Goal: Task Accomplishment & Management: Manage account settings

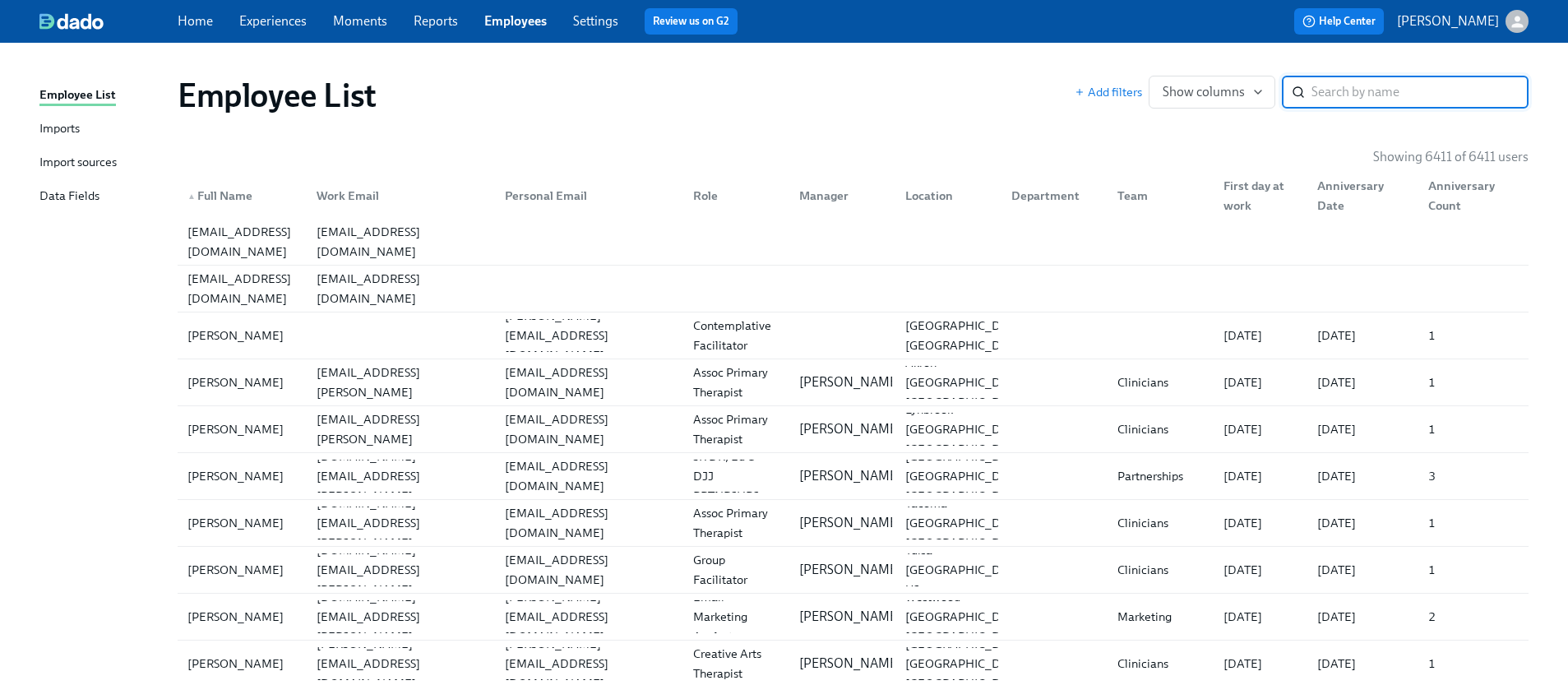
paste input "[PERSON_NAME]"
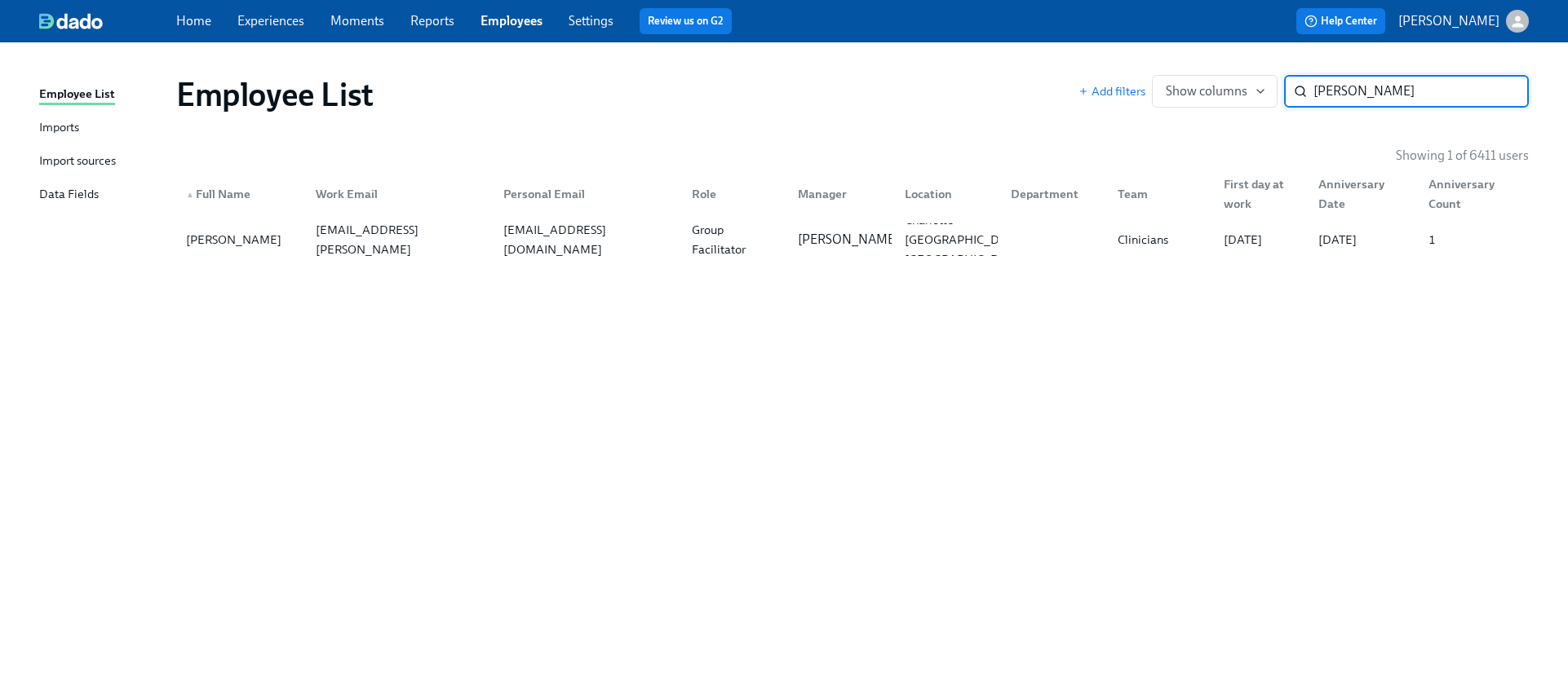
type input "[PERSON_NAME]"
click at [702, 252] on div "Group Facilitator" at bounding box center [735, 240] width 101 height 39
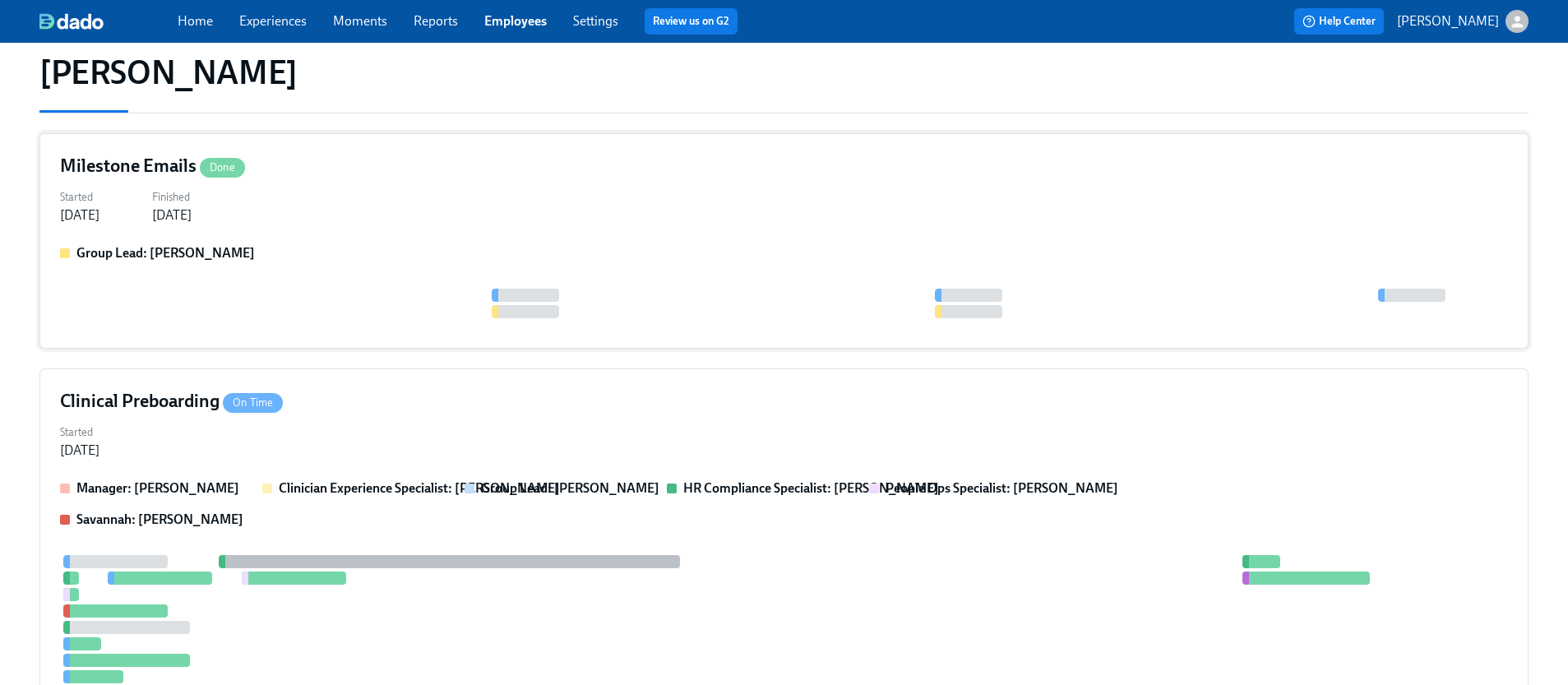
scroll to position [231, 0]
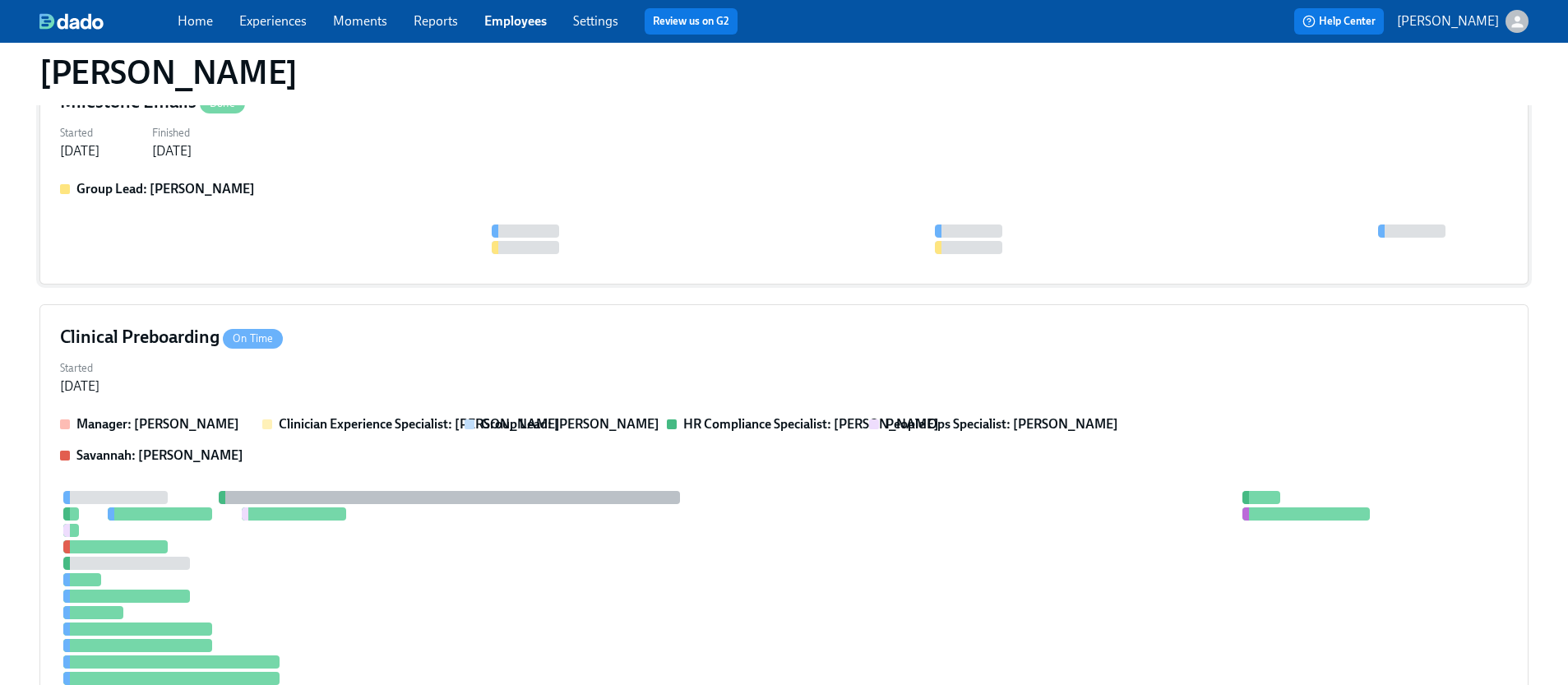
click at [649, 208] on div "Group Lead: [PERSON_NAME]" at bounding box center [784, 221] width 1448 height 84
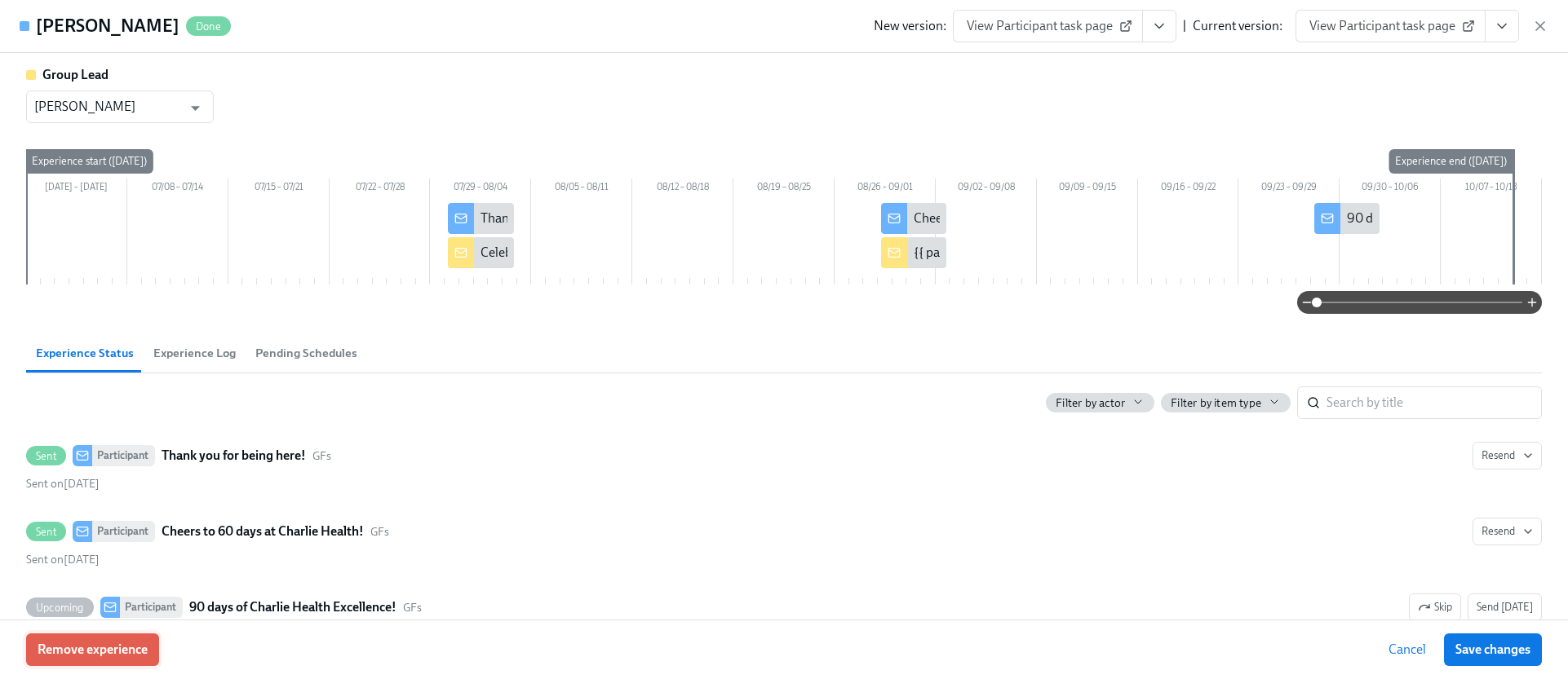
click at [141, 645] on span "Remove experience" at bounding box center [93, 650] width 111 height 16
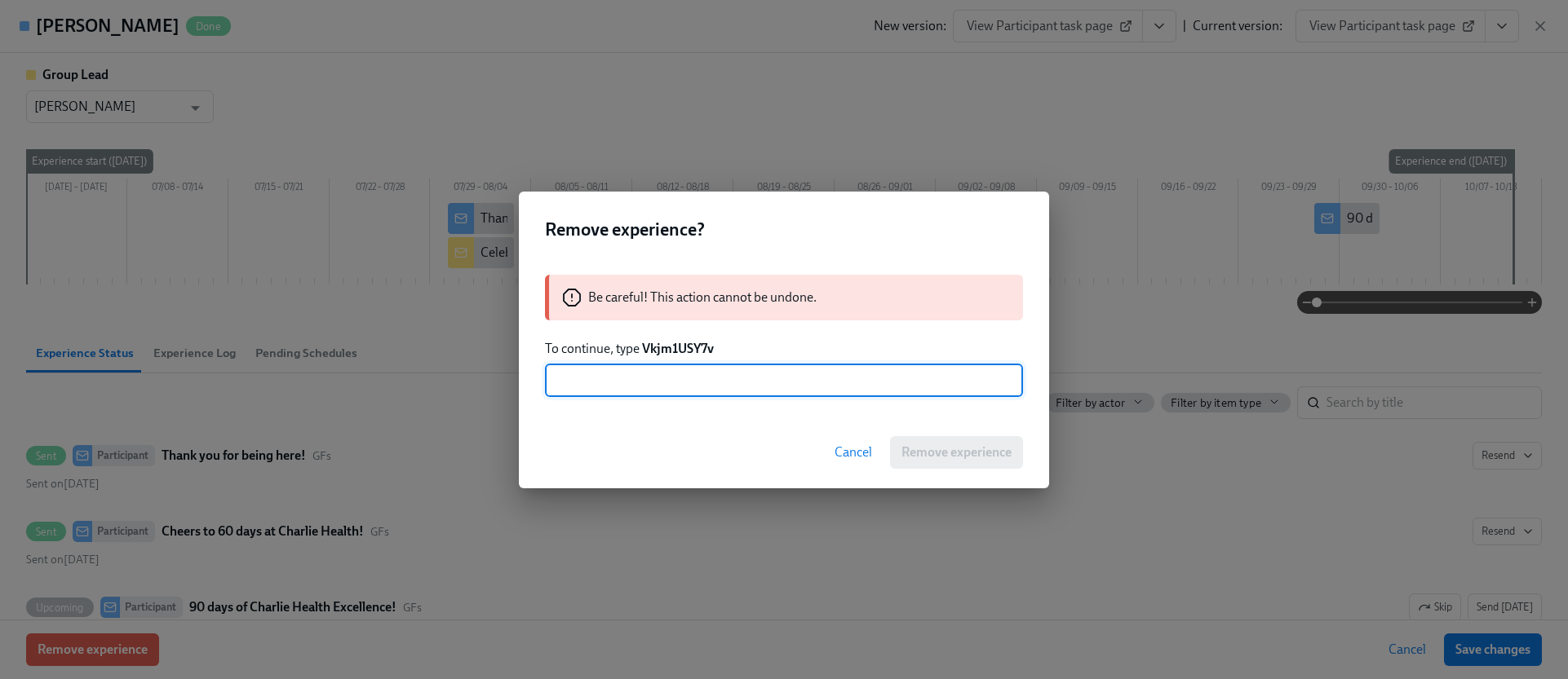
click at [653, 351] on strong "Vkjm1USY7v" at bounding box center [677, 348] width 72 height 15
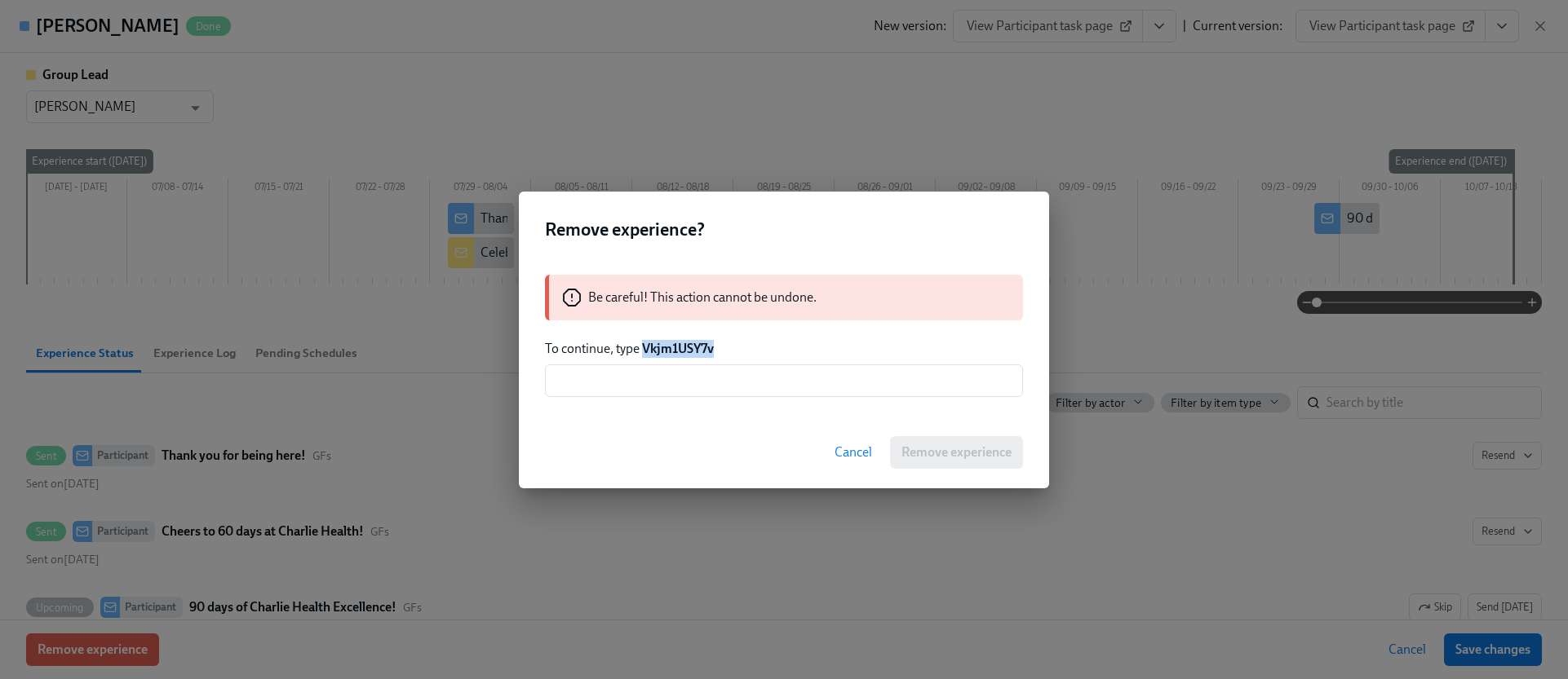
click at [653, 351] on strong "Vkjm1USY7v" at bounding box center [677, 348] width 72 height 15
copy strong "Vkjm1USY7v"
click at [747, 371] on input "text" at bounding box center [784, 380] width 478 height 33
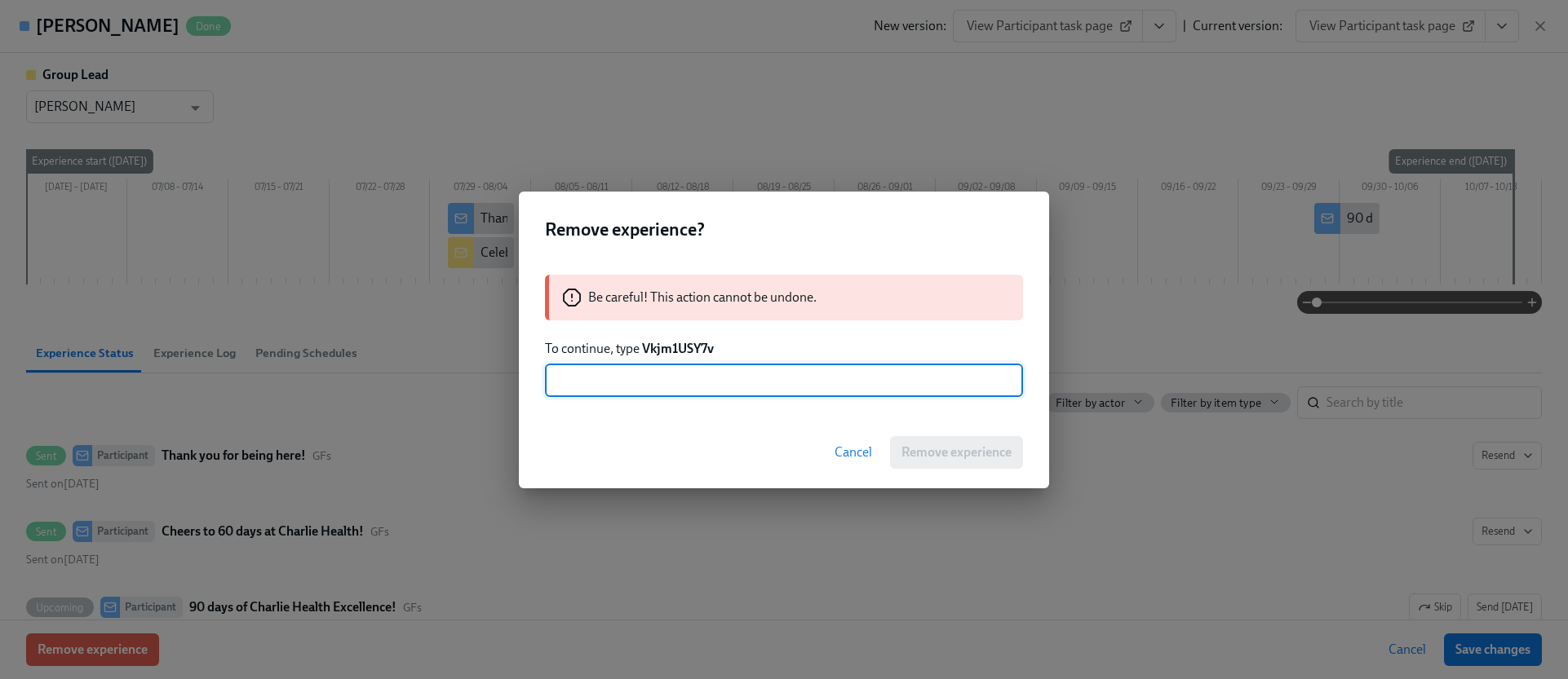
paste input "Vkjm1USY7v"
type input "Vkjm1USY7v"
click at [981, 462] on button "Remove experience" at bounding box center [956, 453] width 133 height 33
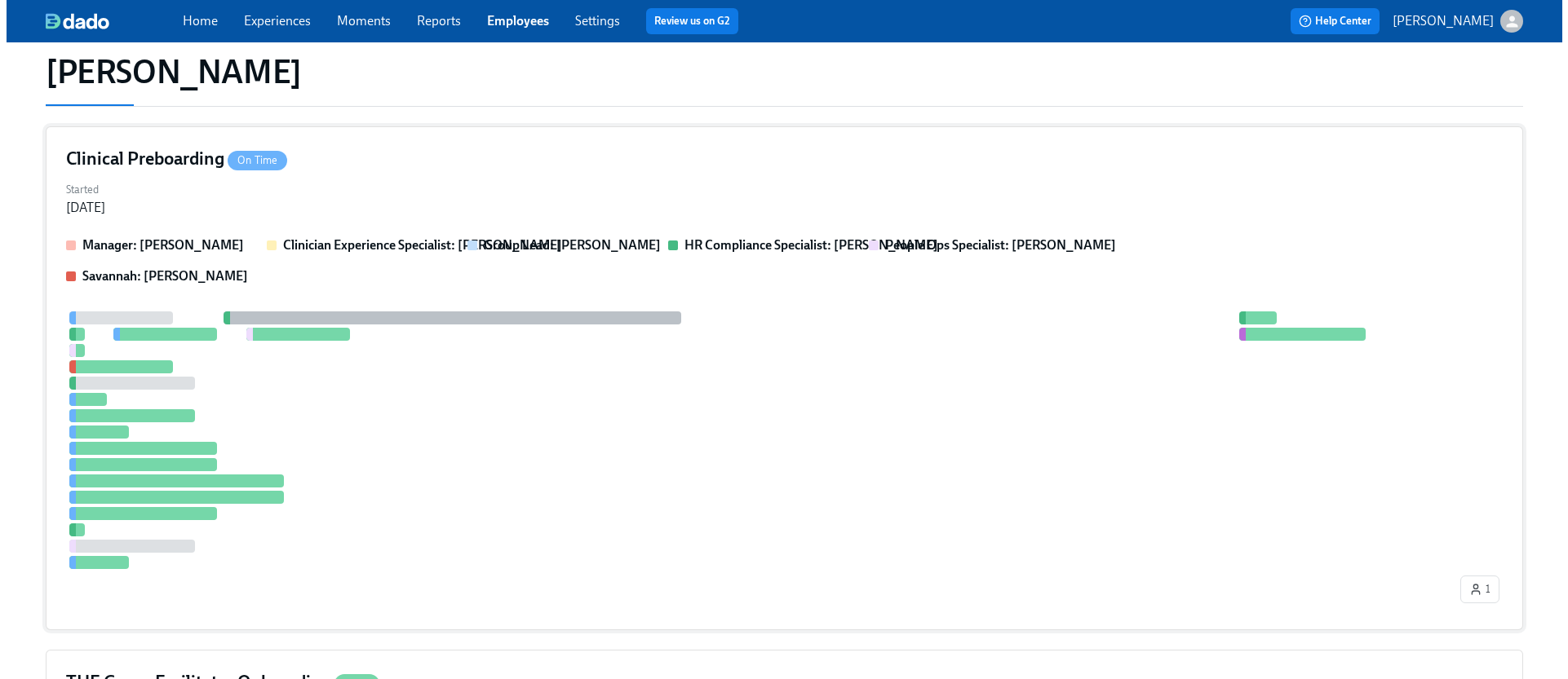
scroll to position [159, 0]
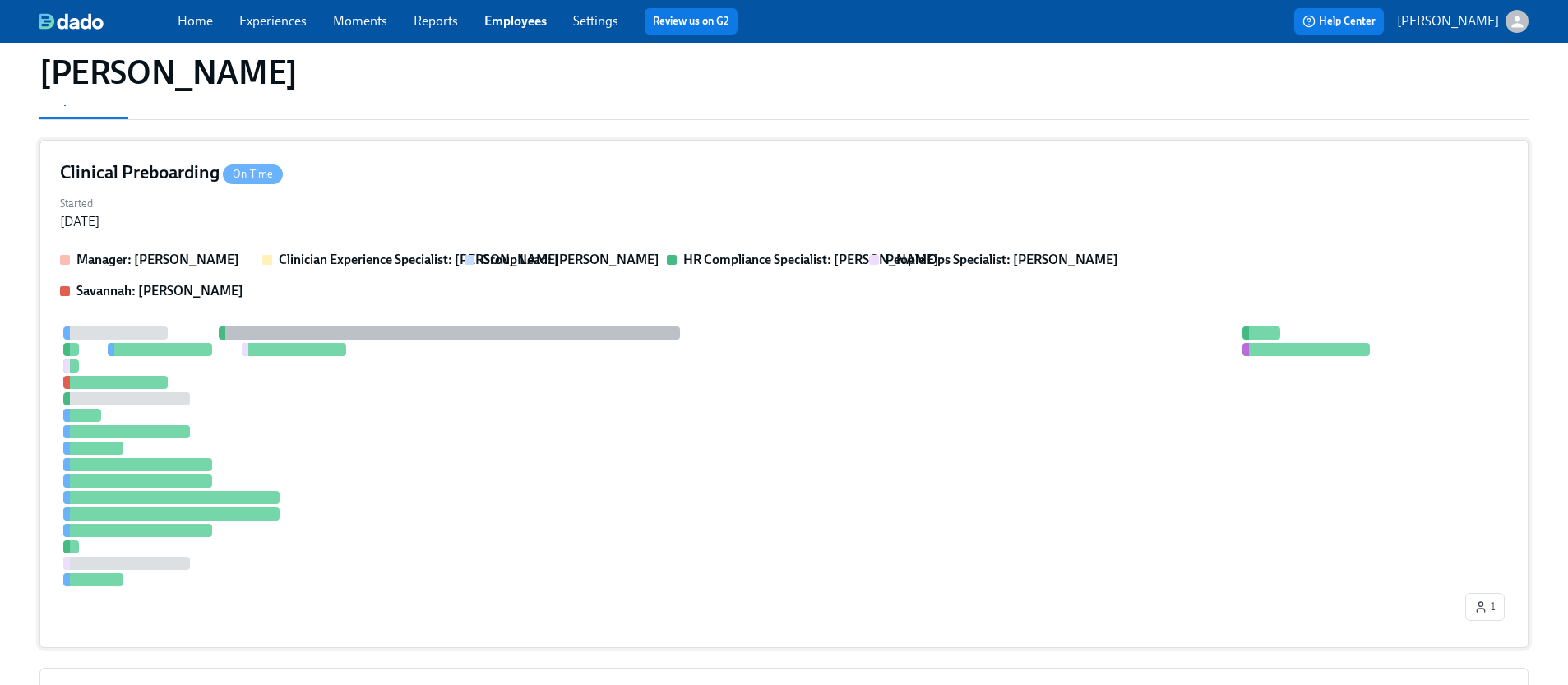
click at [700, 243] on div "Clinical Preboarding On Time Started [DATE] Manager: [PERSON_NAME] Clinician Ex…" at bounding box center [784, 394] width 1489 height 508
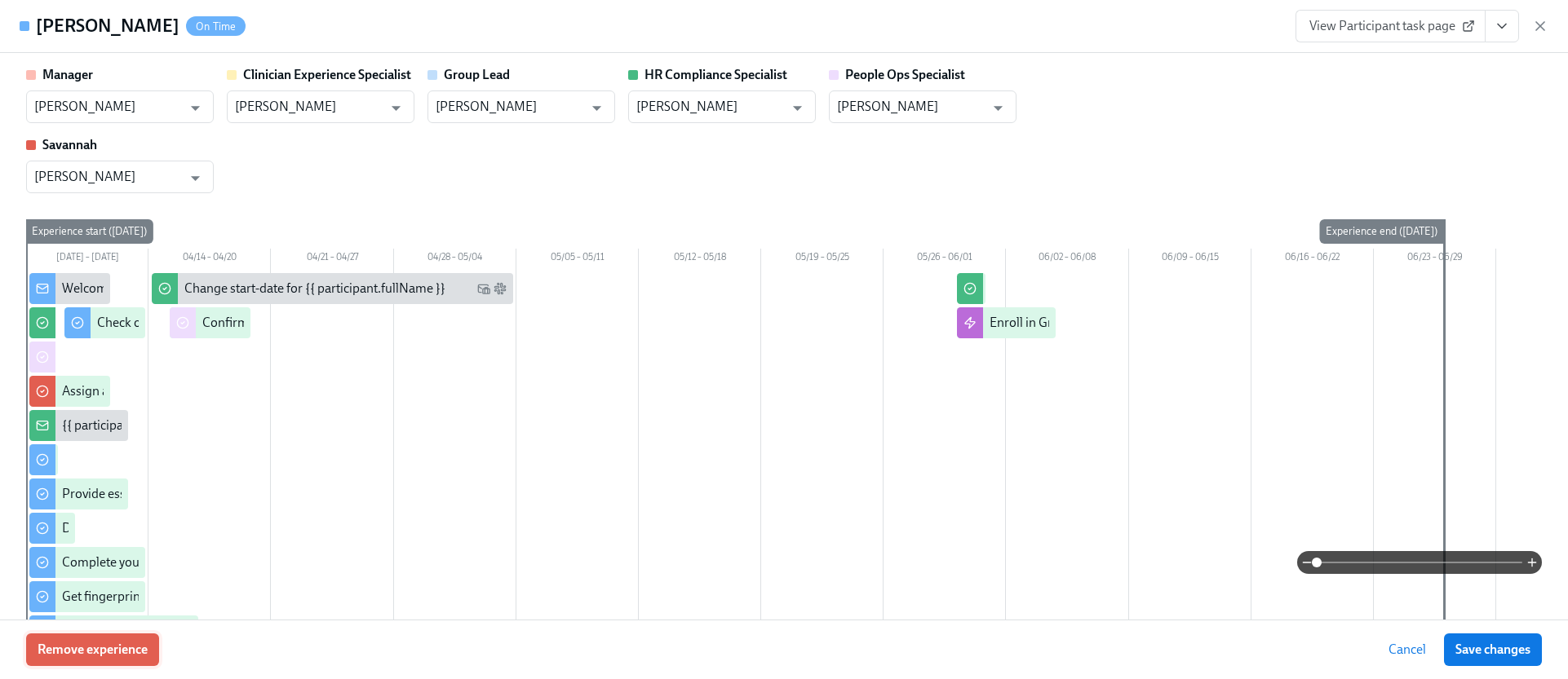
click at [140, 641] on button "Remove experience" at bounding box center [92, 650] width 133 height 33
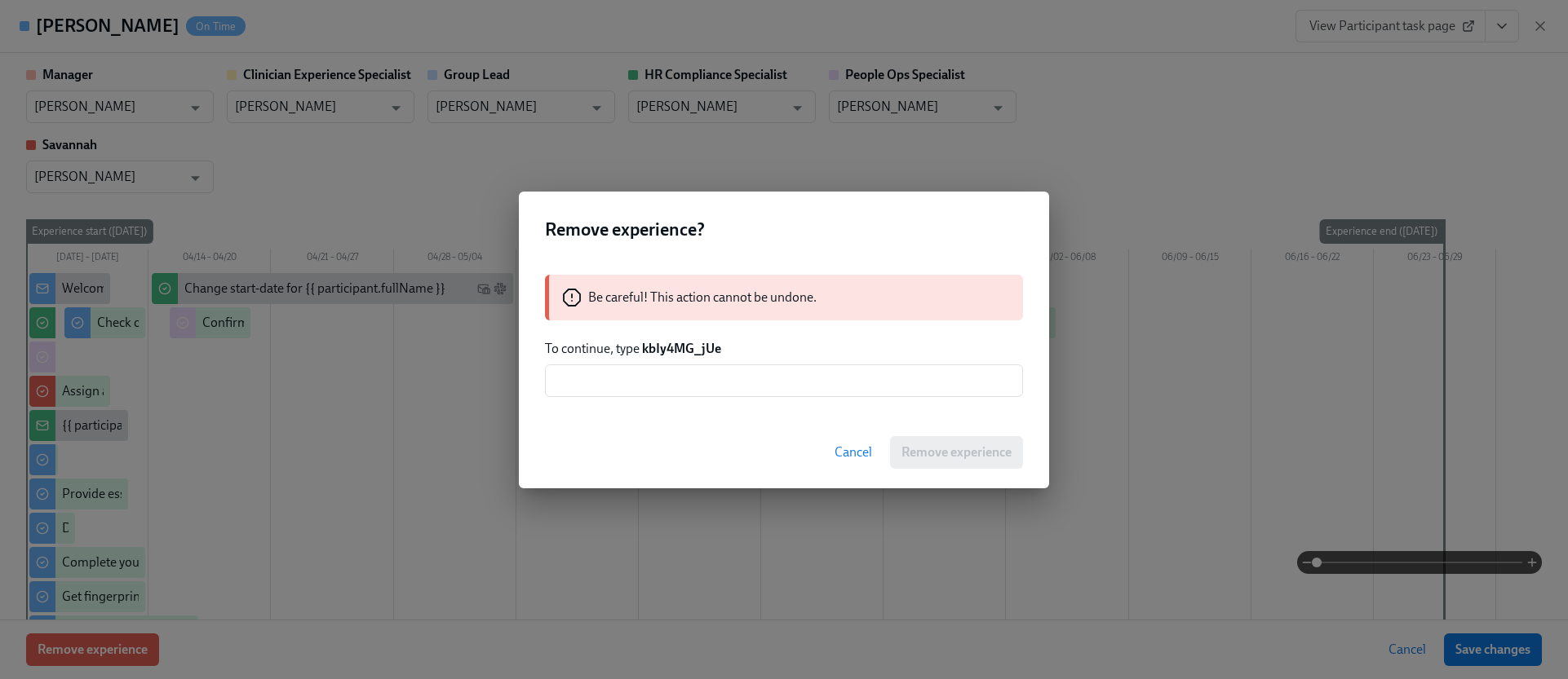
click at [682, 348] on strong "kbIy4MG_jUe" at bounding box center [681, 348] width 79 height 15
copy strong "kbIy4MG_jUe"
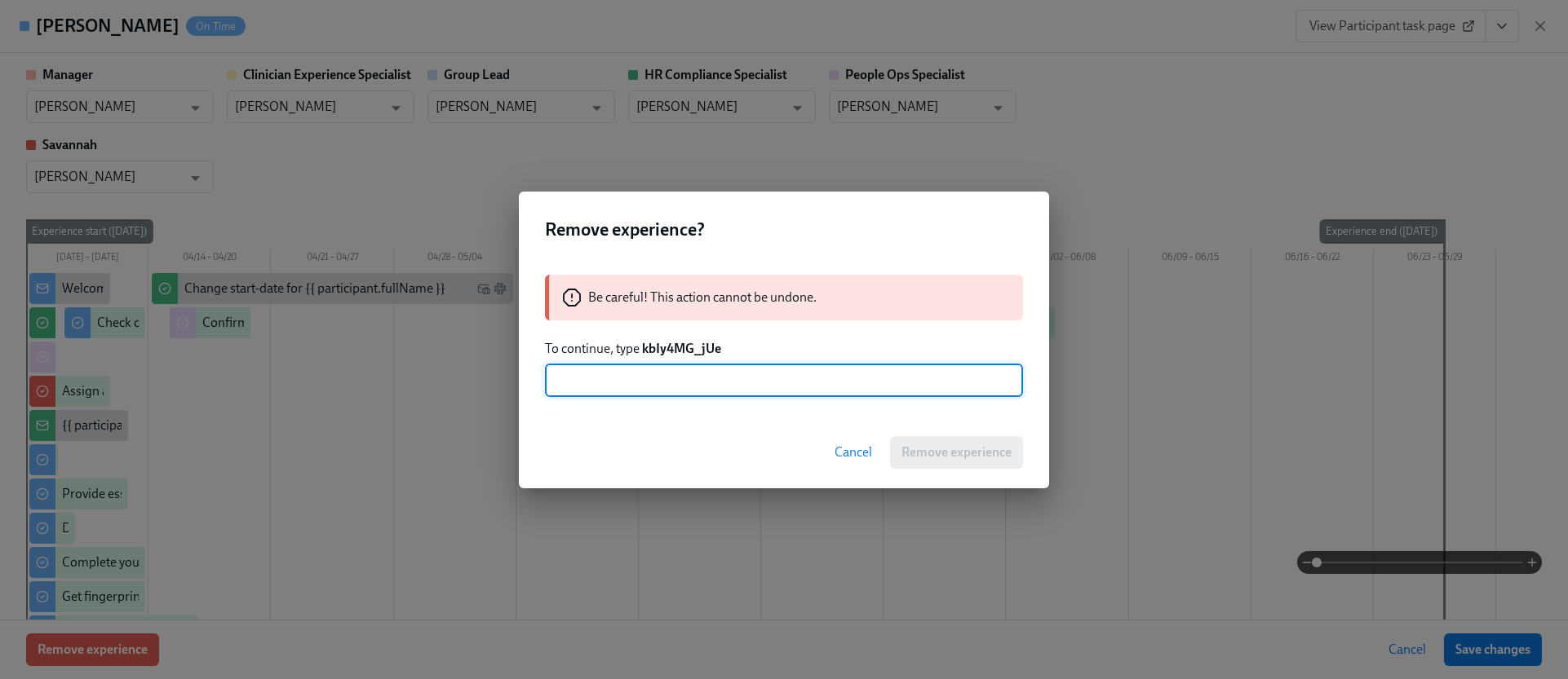
click at [730, 389] on input "text" at bounding box center [784, 380] width 478 height 33
paste input "kbIy4MG_jUe"
type input "kbIy4MG_jUe"
click at [965, 446] on span "Remove experience" at bounding box center [956, 453] width 111 height 16
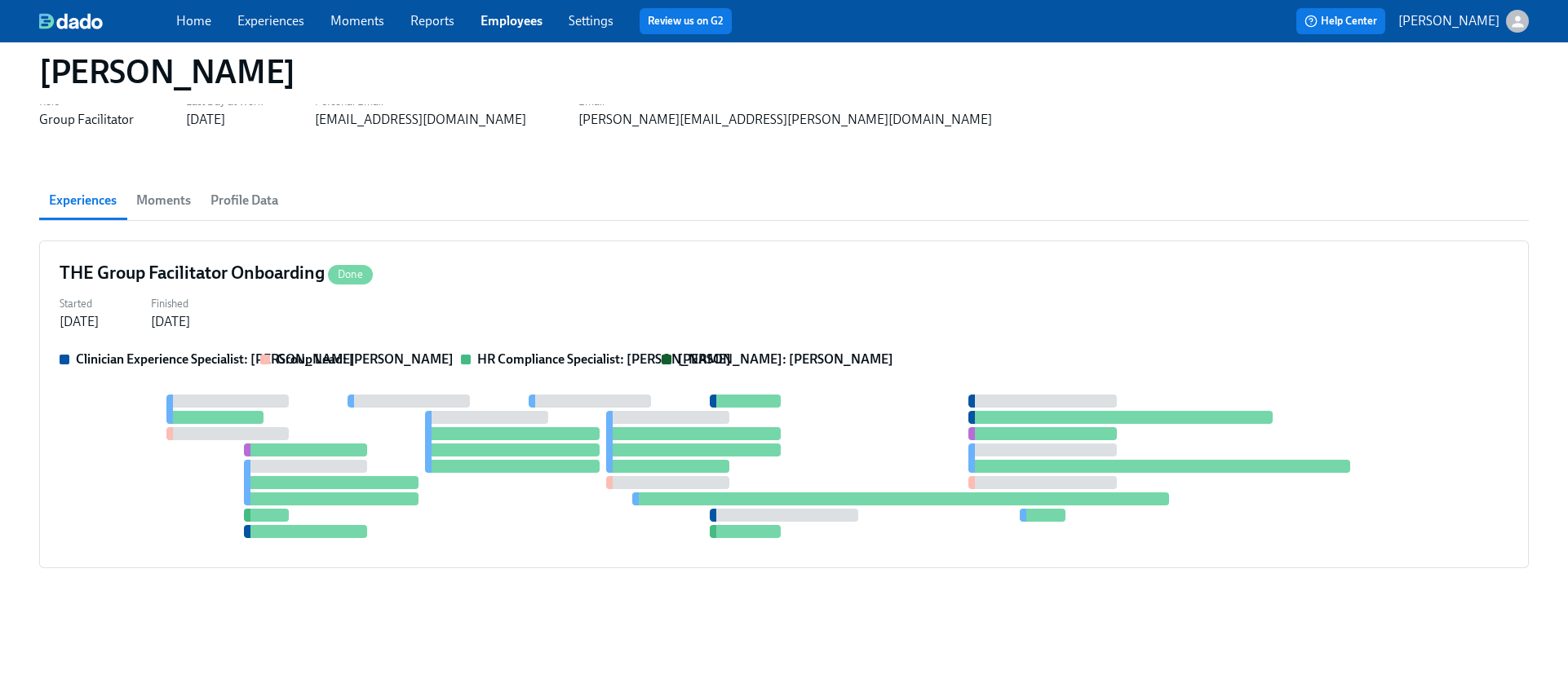
scroll to position [57, 0]
click at [561, 289] on div "THE Group Facilitator Onboarding Done Started [DATE] Finished [DATE] Clinician …" at bounding box center [777, 405] width 1477 height 328
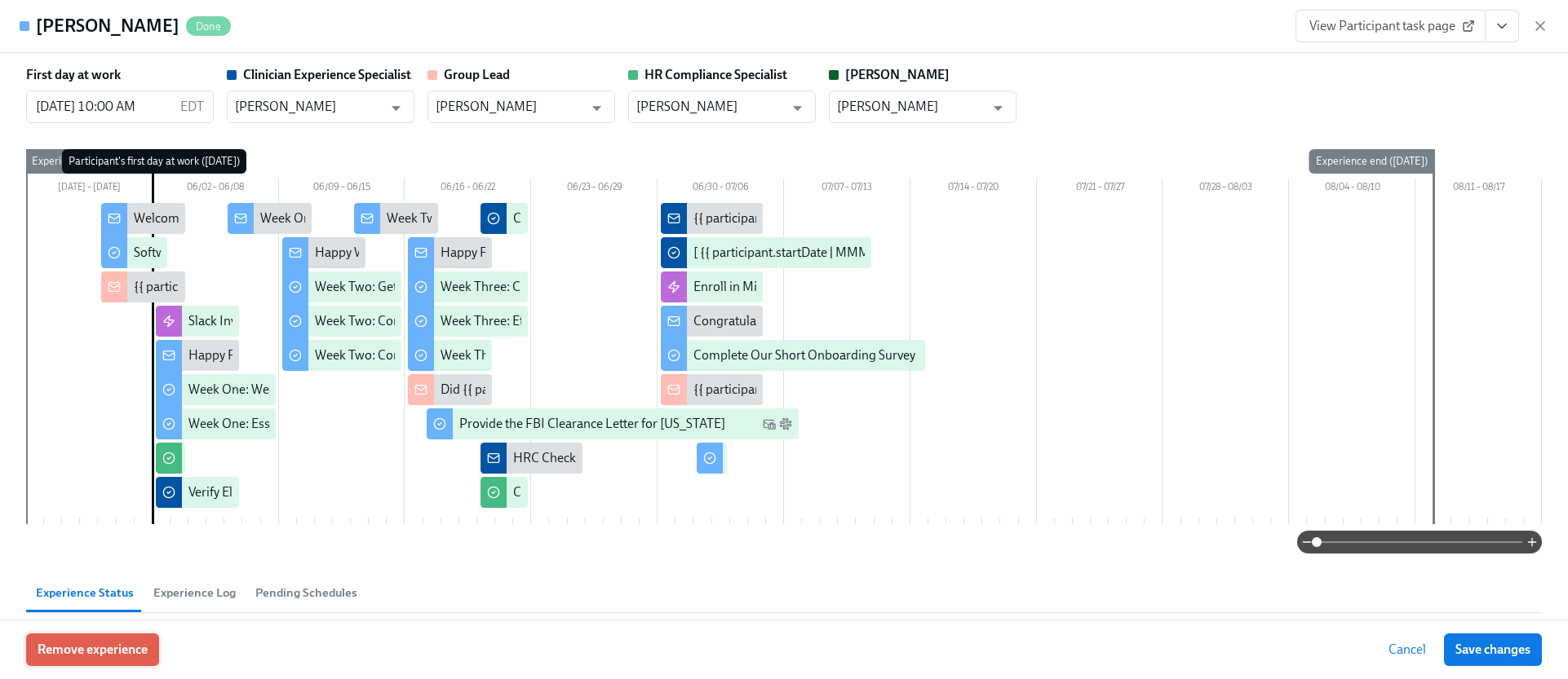
click at [148, 648] on span "Remove experience" at bounding box center [93, 650] width 111 height 16
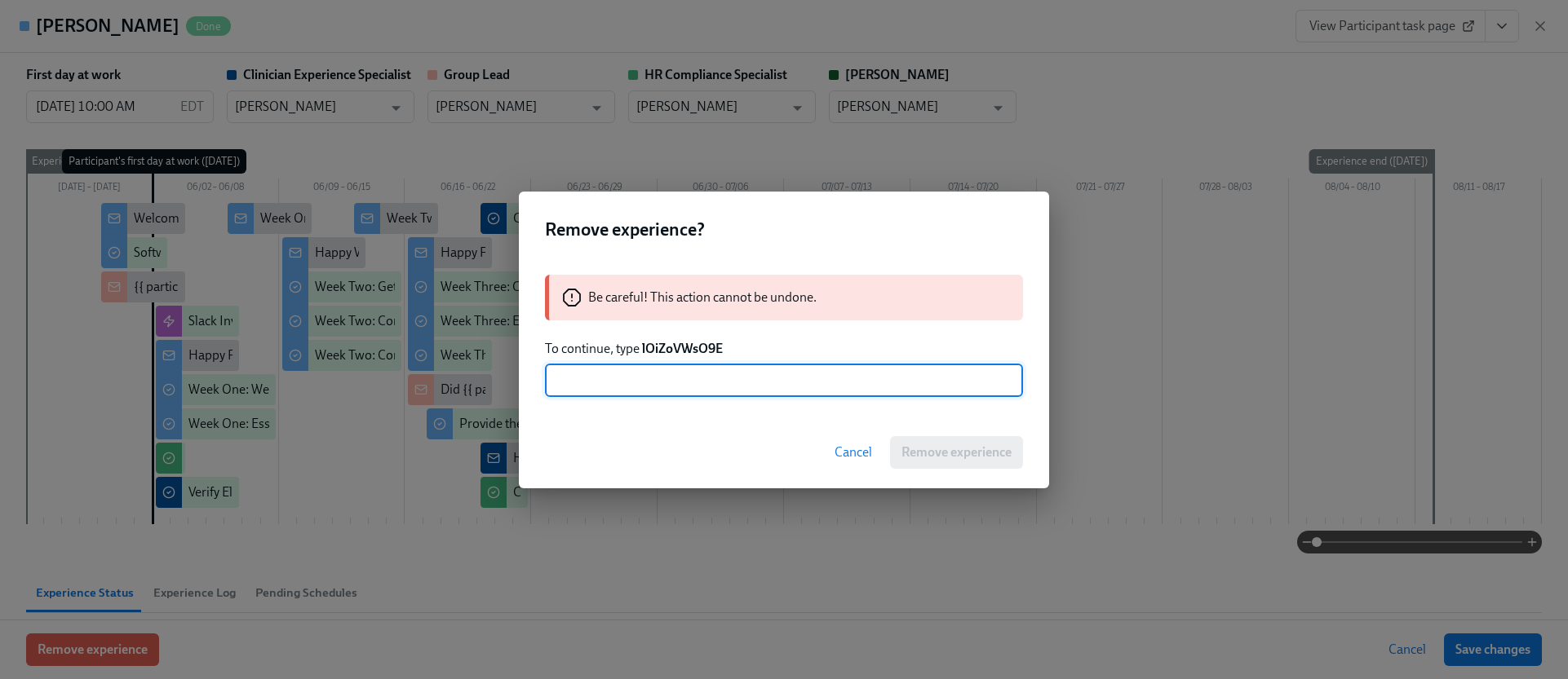
click at [685, 350] on strong "lOiZoVWsO9E" at bounding box center [682, 348] width 81 height 15
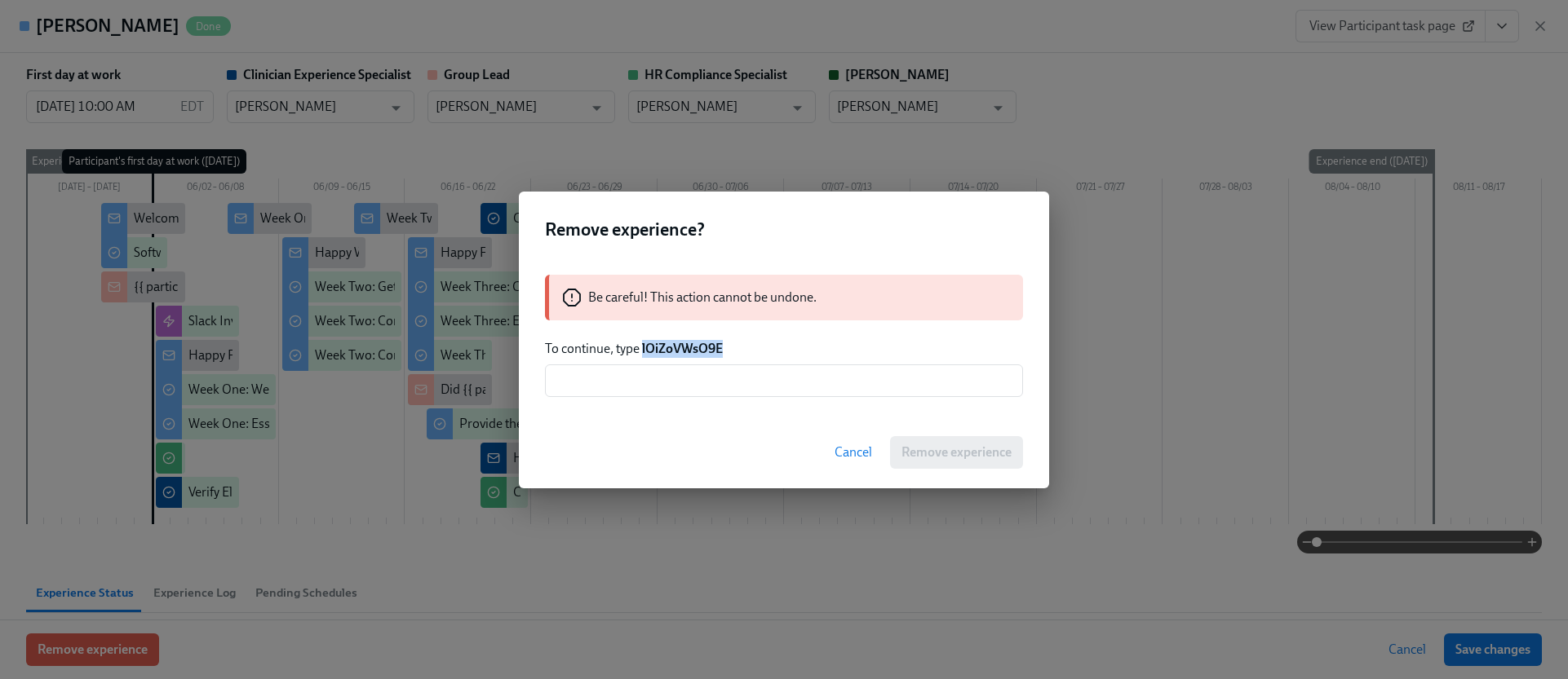
click at [685, 350] on strong "lOiZoVWsO9E" at bounding box center [682, 348] width 81 height 15
copy strong "lOiZoVWsO9E"
click at [719, 389] on input "text" at bounding box center [784, 380] width 478 height 33
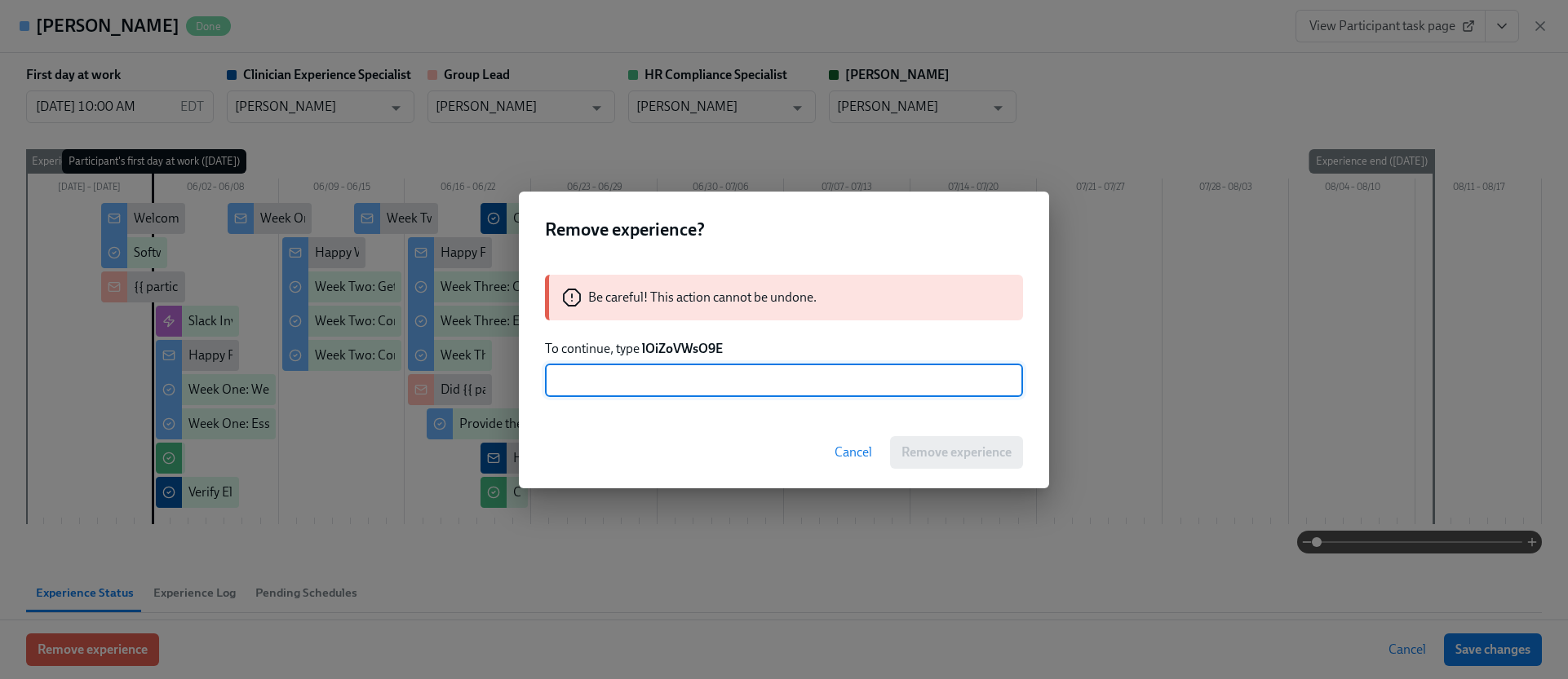
paste input "lOiZoVWsO9E"
type input "lOiZoVWsO9E"
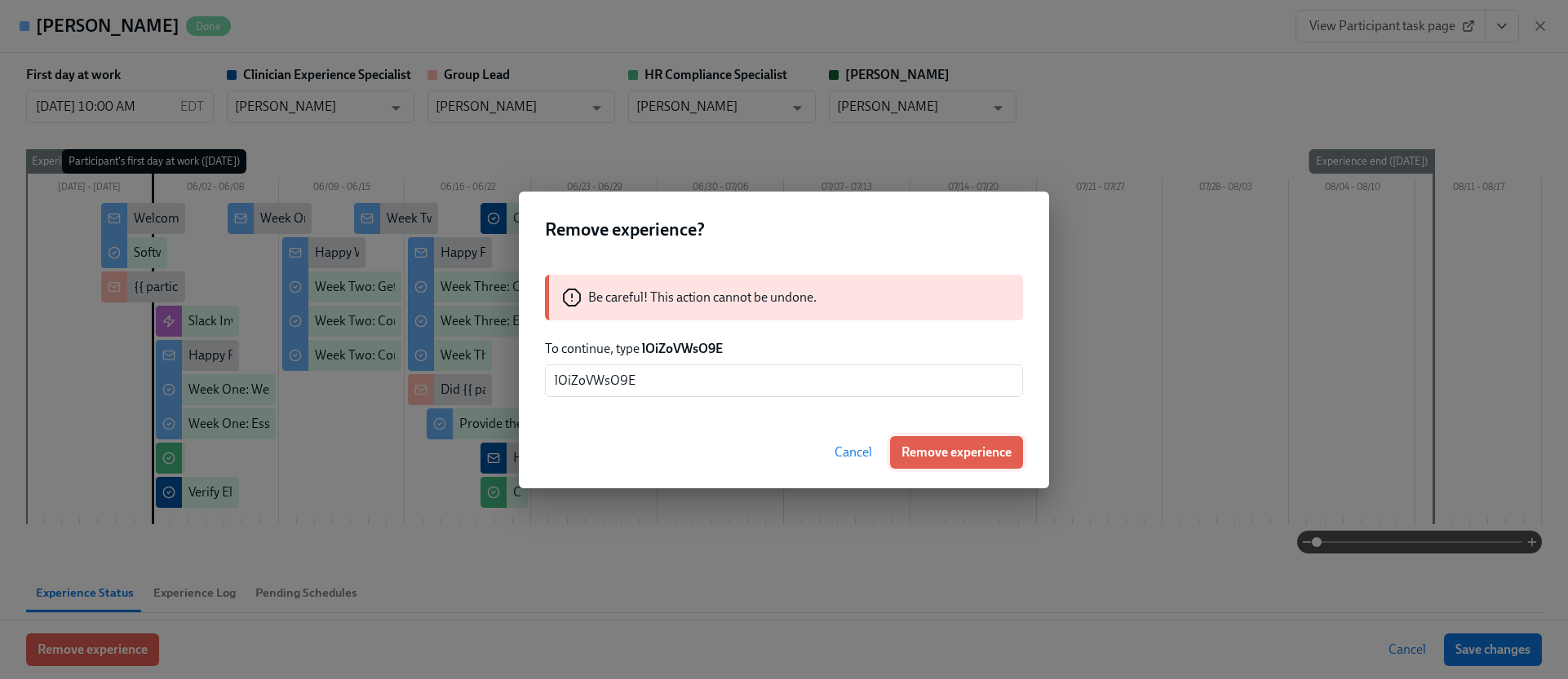
click at [922, 440] on button "Remove experience" at bounding box center [956, 453] width 133 height 33
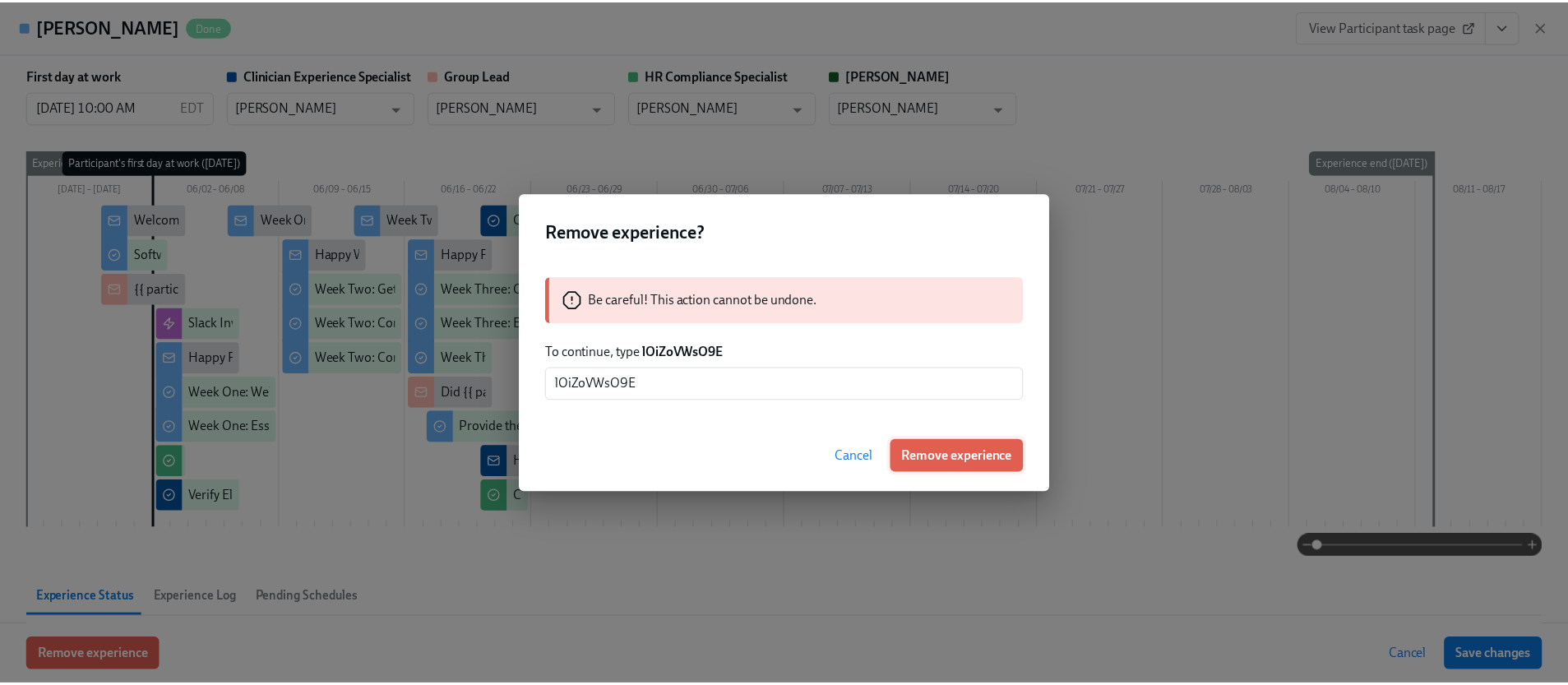
scroll to position [0, 0]
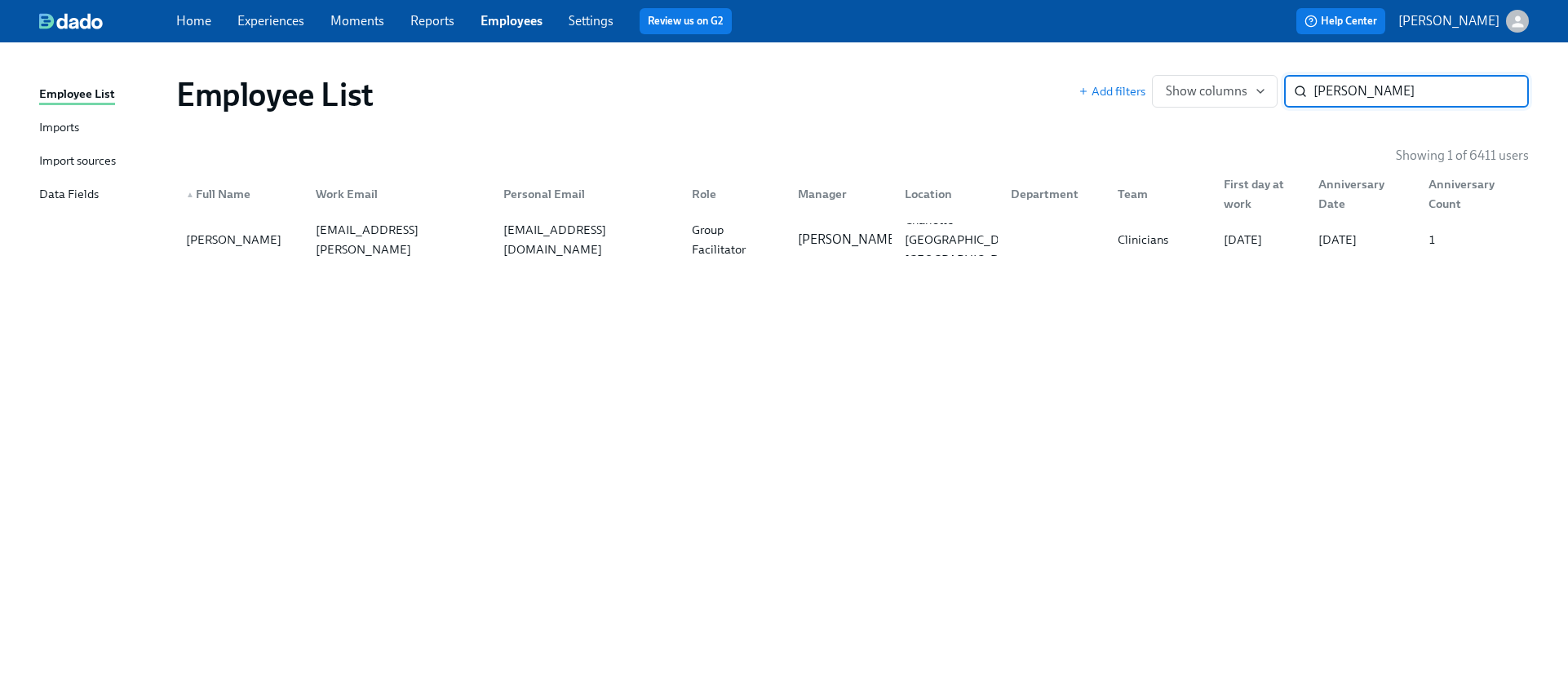
drag, startPoint x: 1408, startPoint y: 91, endPoint x: 1282, endPoint y: 85, distance: 126.1
click at [1282, 85] on div "Add filters Show columns [PERSON_NAME] ​" at bounding box center [1303, 91] width 450 height 33
paste input "[PERSON_NAME]"
type input "[PERSON_NAME]"
click at [707, 242] on div "Creative Arts Therapist" at bounding box center [735, 240] width 101 height 39
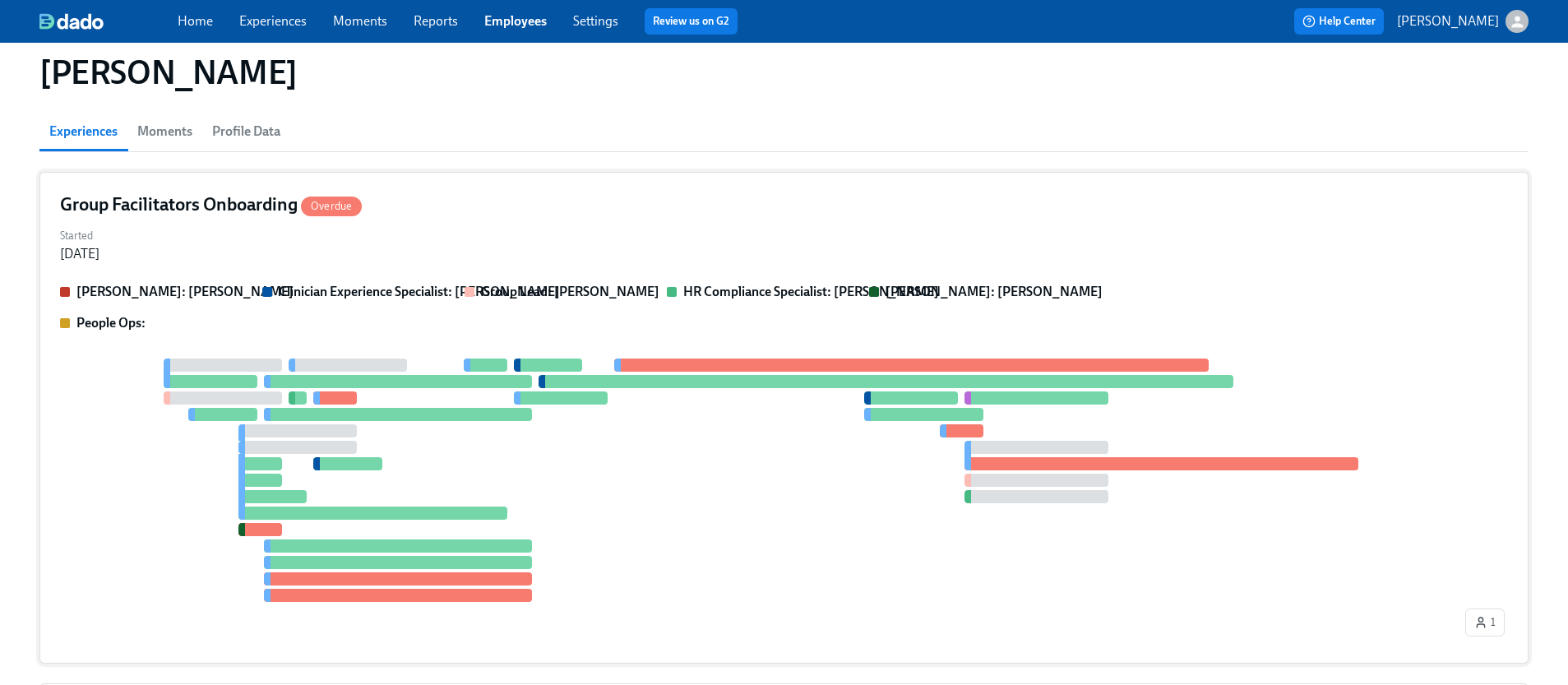
scroll to position [202, 0]
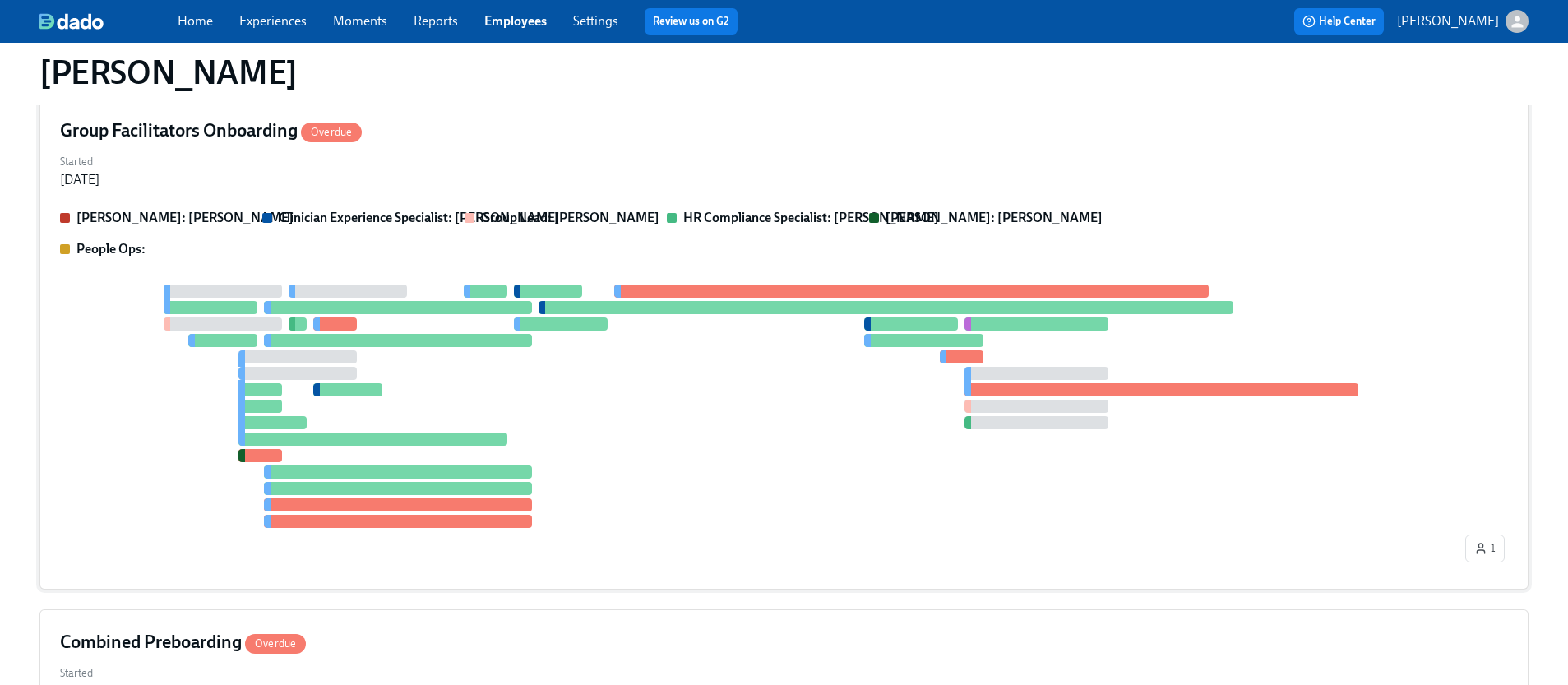
click at [749, 380] on div at bounding box center [761, 406] width 1402 height 244
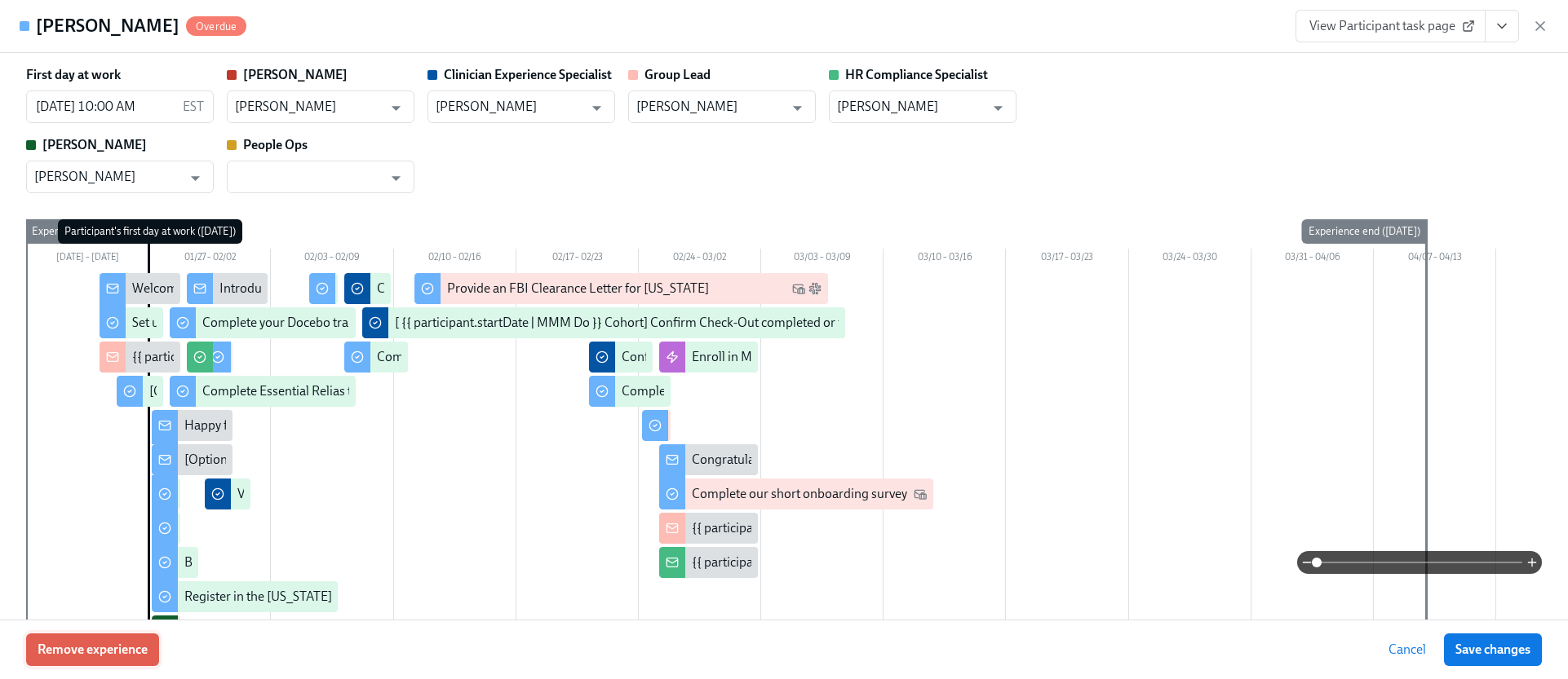
click at [134, 644] on span "Remove experience" at bounding box center [93, 650] width 111 height 16
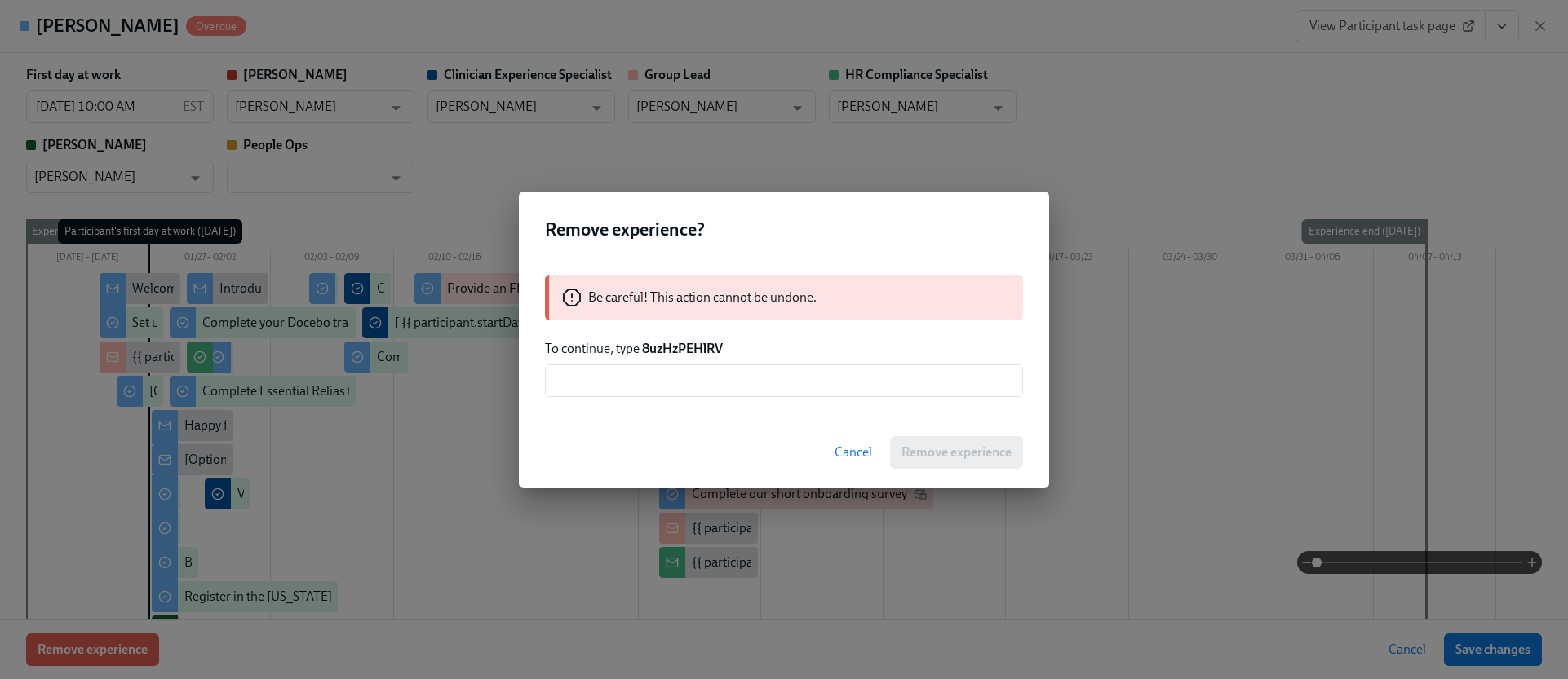
click at [705, 349] on strong "8uzHzPEHlRV" at bounding box center [682, 348] width 81 height 15
copy strong "8uzHzPEHlRV"
click at [683, 376] on input "text" at bounding box center [784, 380] width 478 height 33
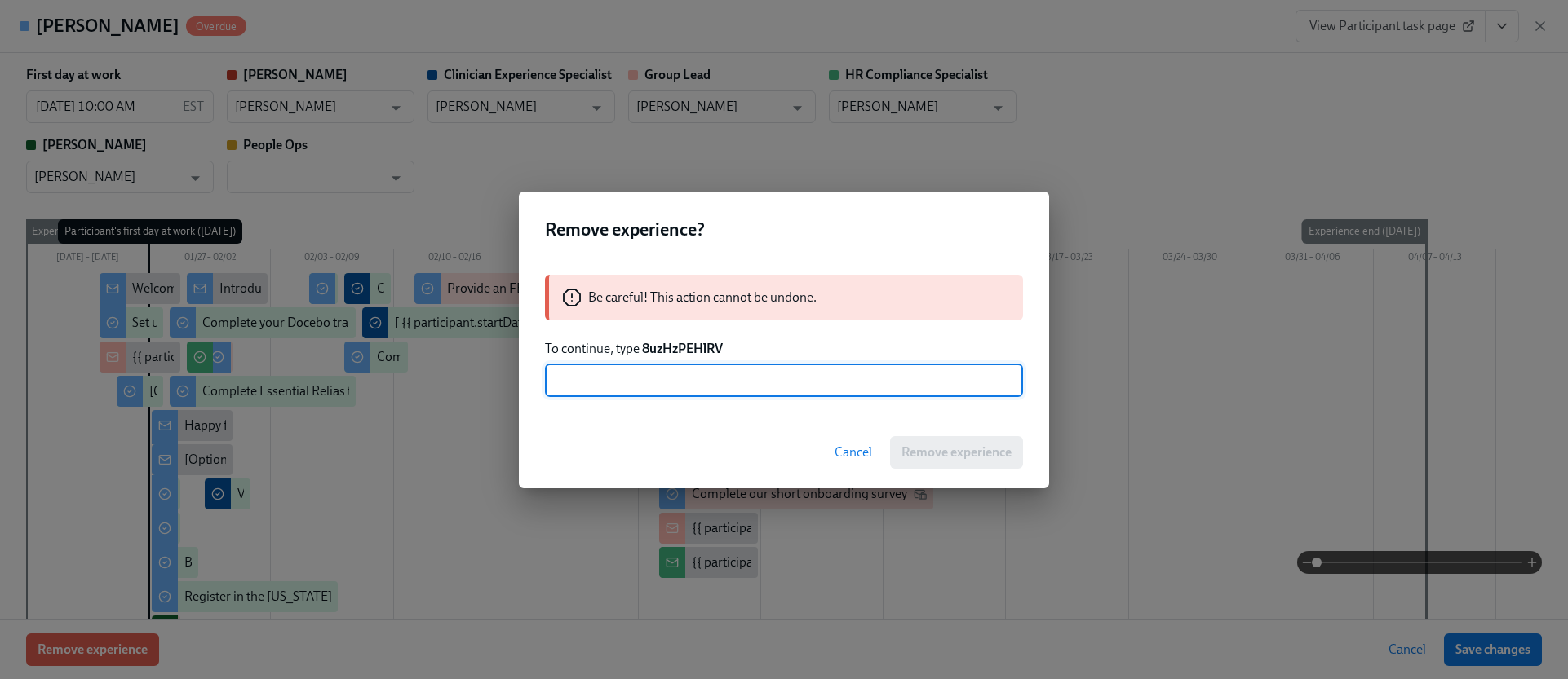
paste input "8uzHzPEHlRV"
type input "8uzHzPEHlRV"
click at [945, 470] on div "Cancel Remove experience" at bounding box center [784, 453] width 530 height 72
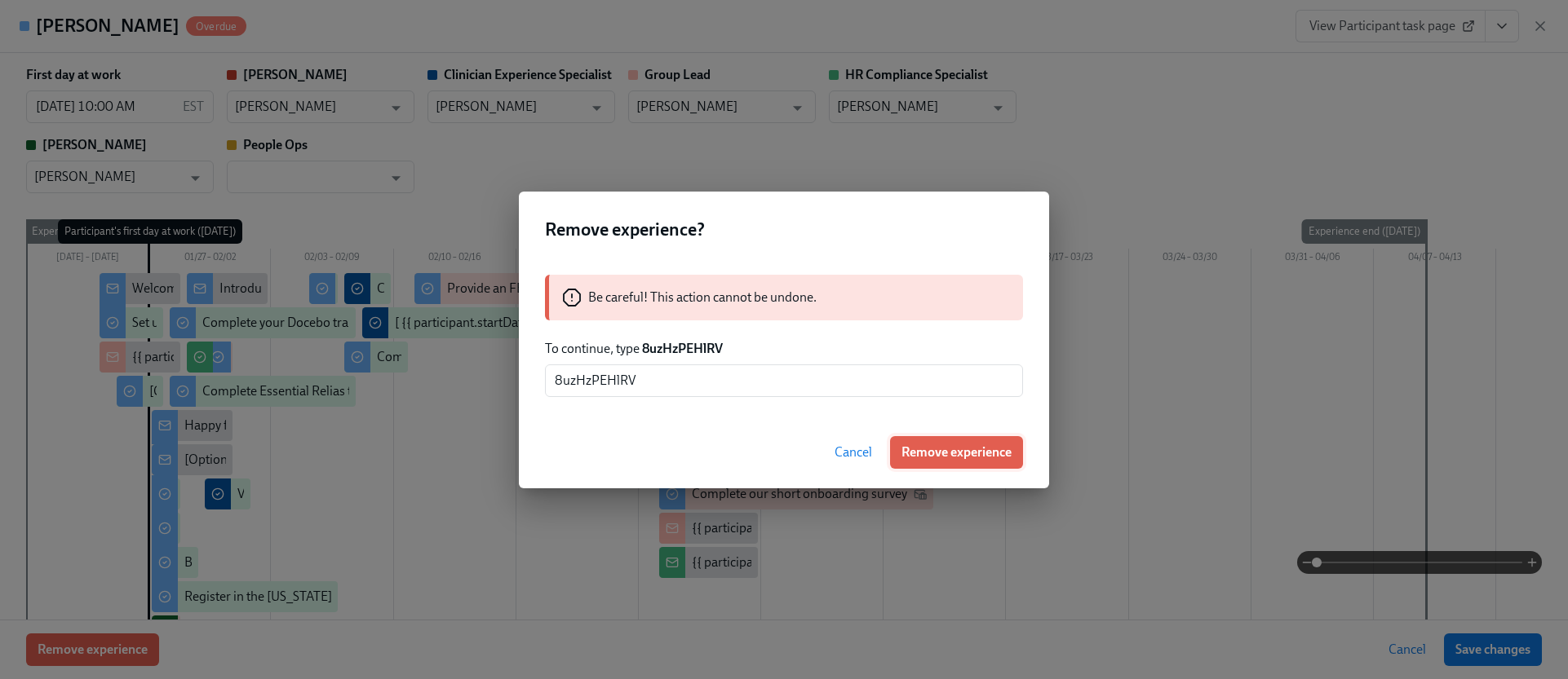
click at [948, 446] on span "Remove experience" at bounding box center [956, 453] width 111 height 16
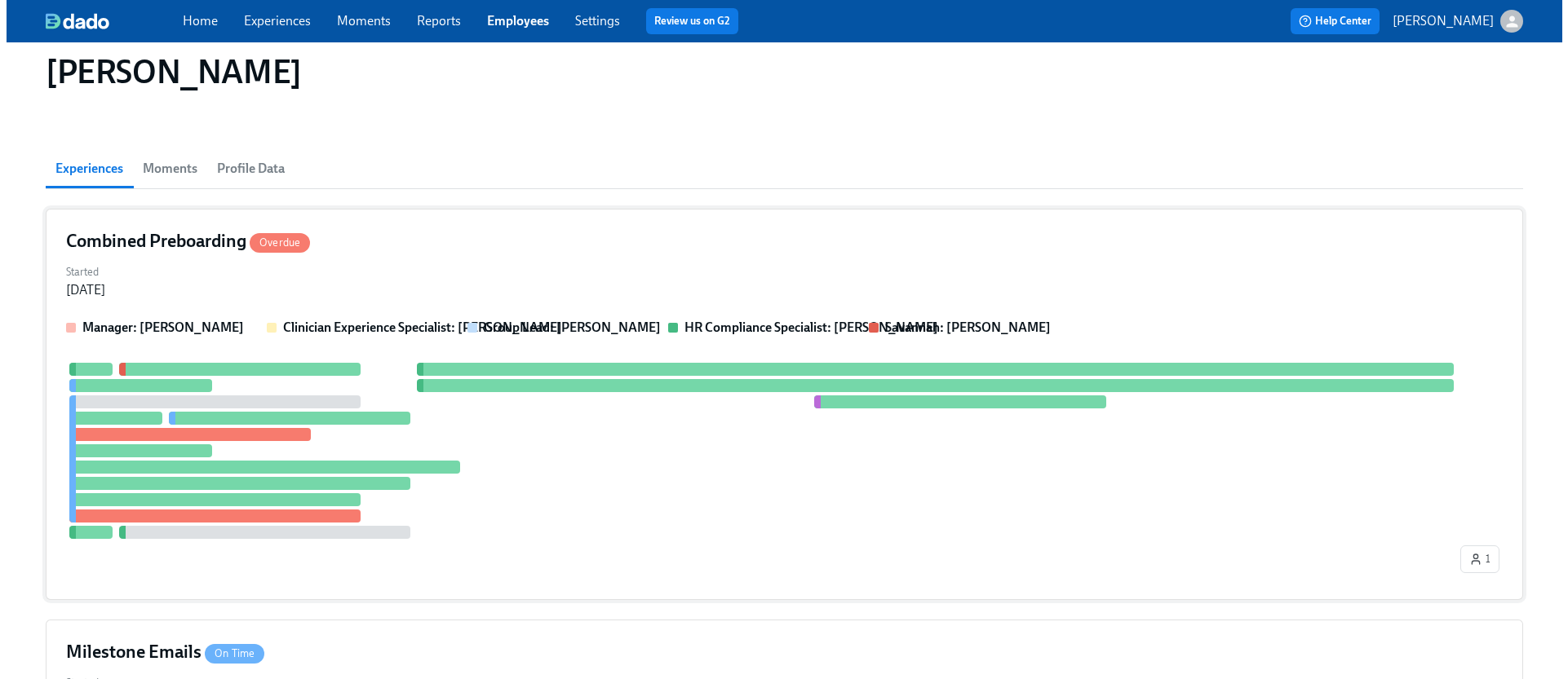
scroll to position [86, 0]
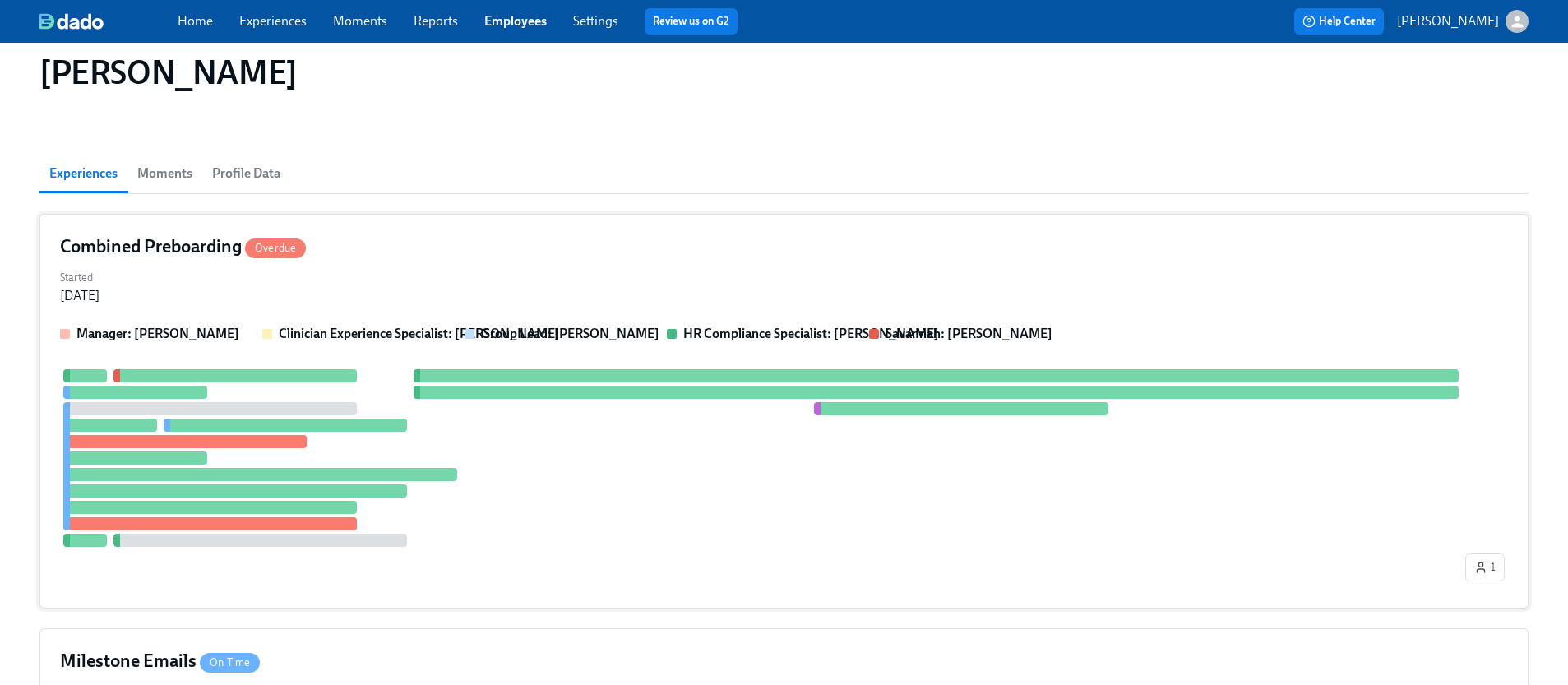
click at [713, 262] on div "Combined Preboarding Overdue Started [DATE] Manager: [PERSON_NAME] Clinician Ex…" at bounding box center [784, 411] width 1489 height 395
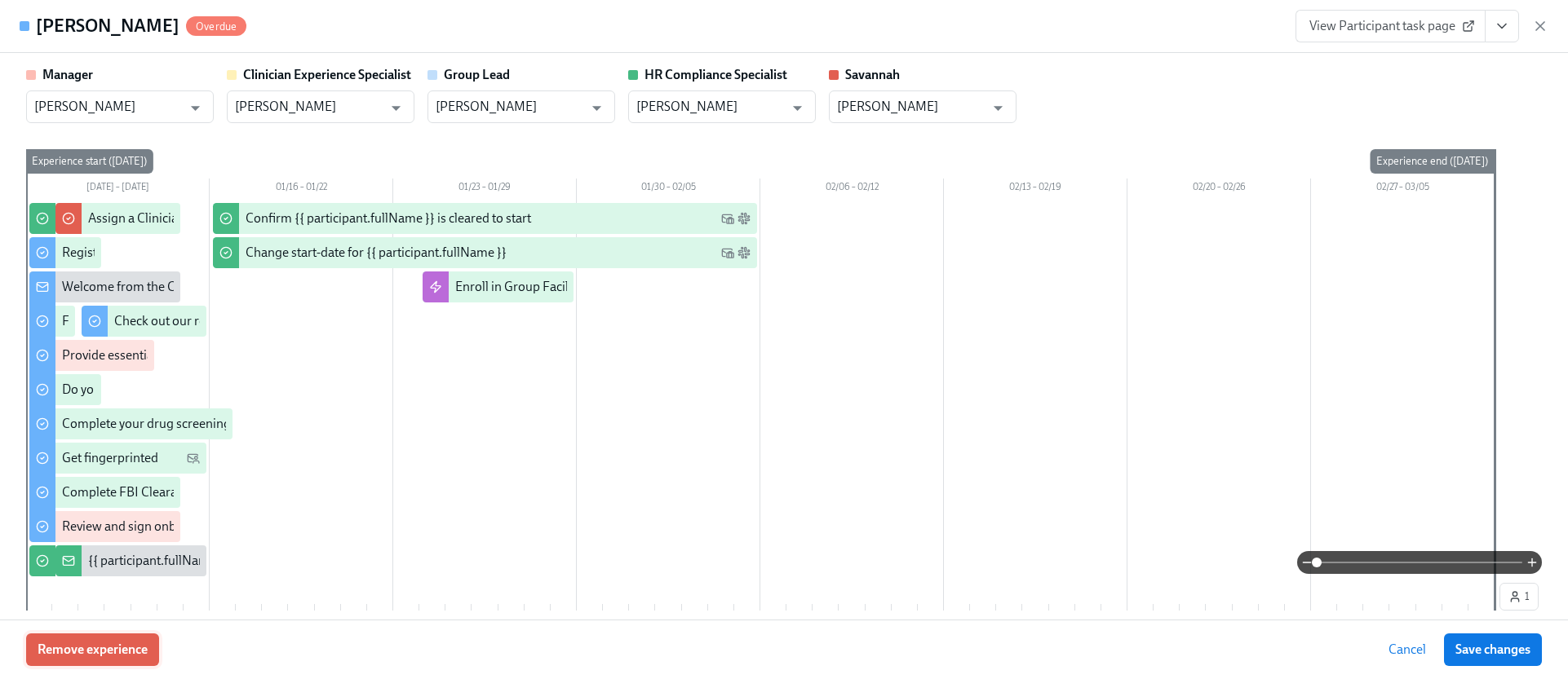
click at [146, 649] on span "Remove experience" at bounding box center [93, 650] width 111 height 16
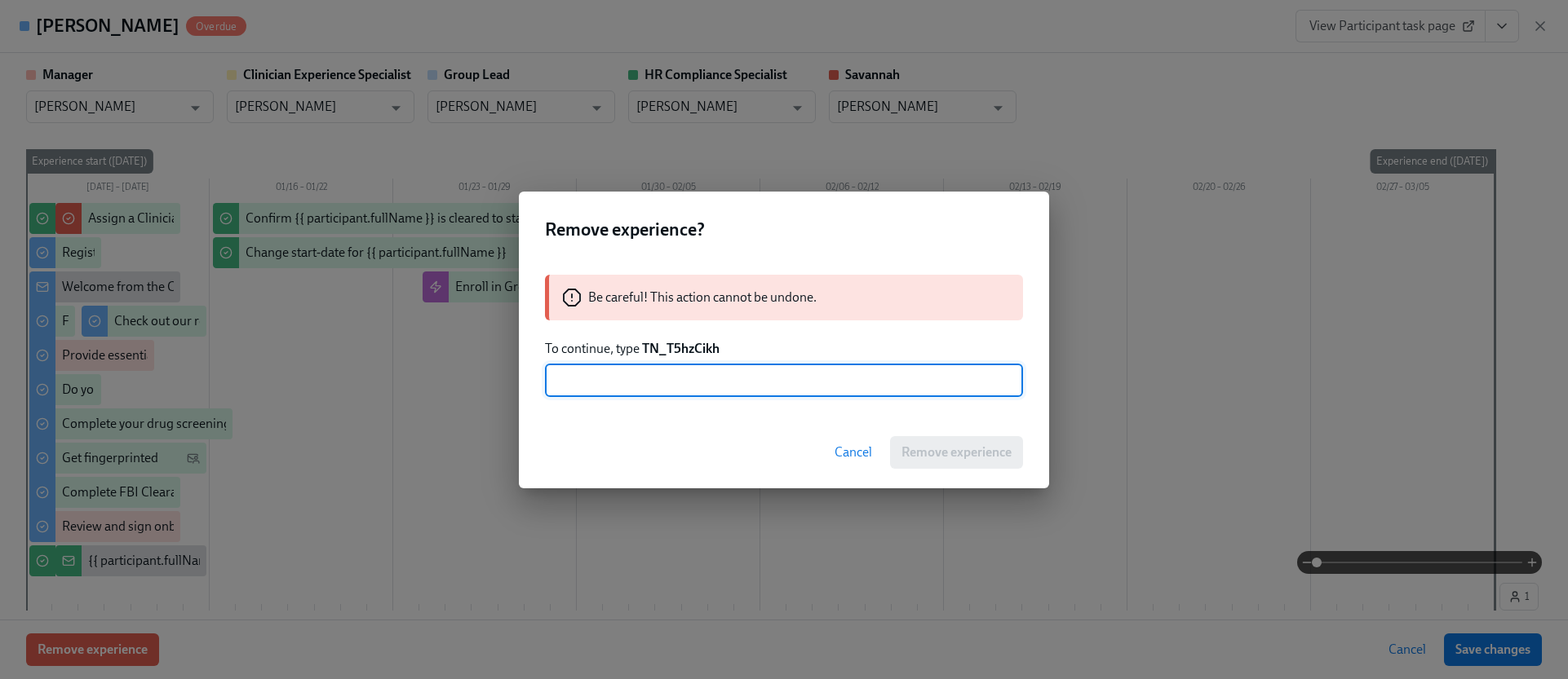
click at [679, 345] on strong "TN_T5hzCikh" at bounding box center [680, 348] width 78 height 15
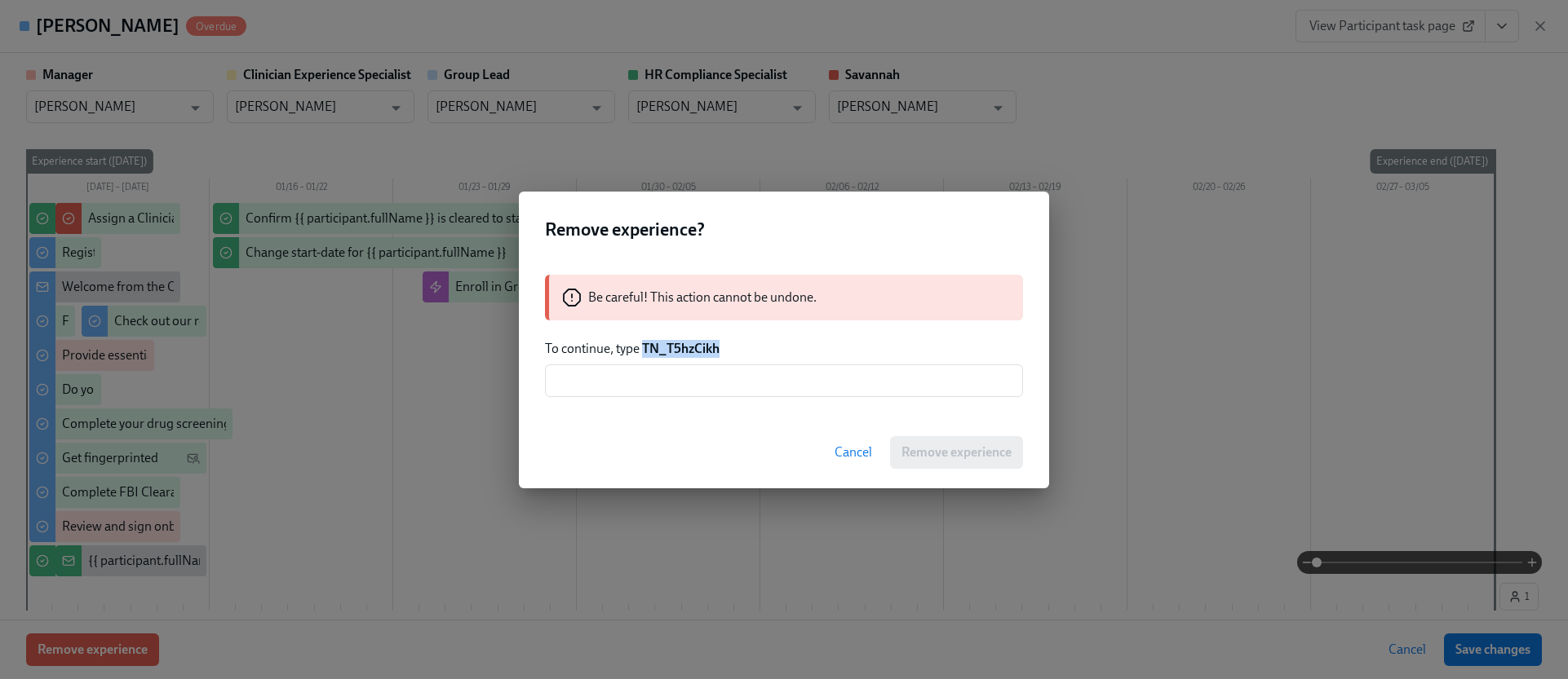
click at [679, 345] on strong "TN_T5hzCikh" at bounding box center [680, 348] width 78 height 15
copy strong "TN_T5hzCikh"
click at [692, 376] on input "text" at bounding box center [784, 380] width 478 height 33
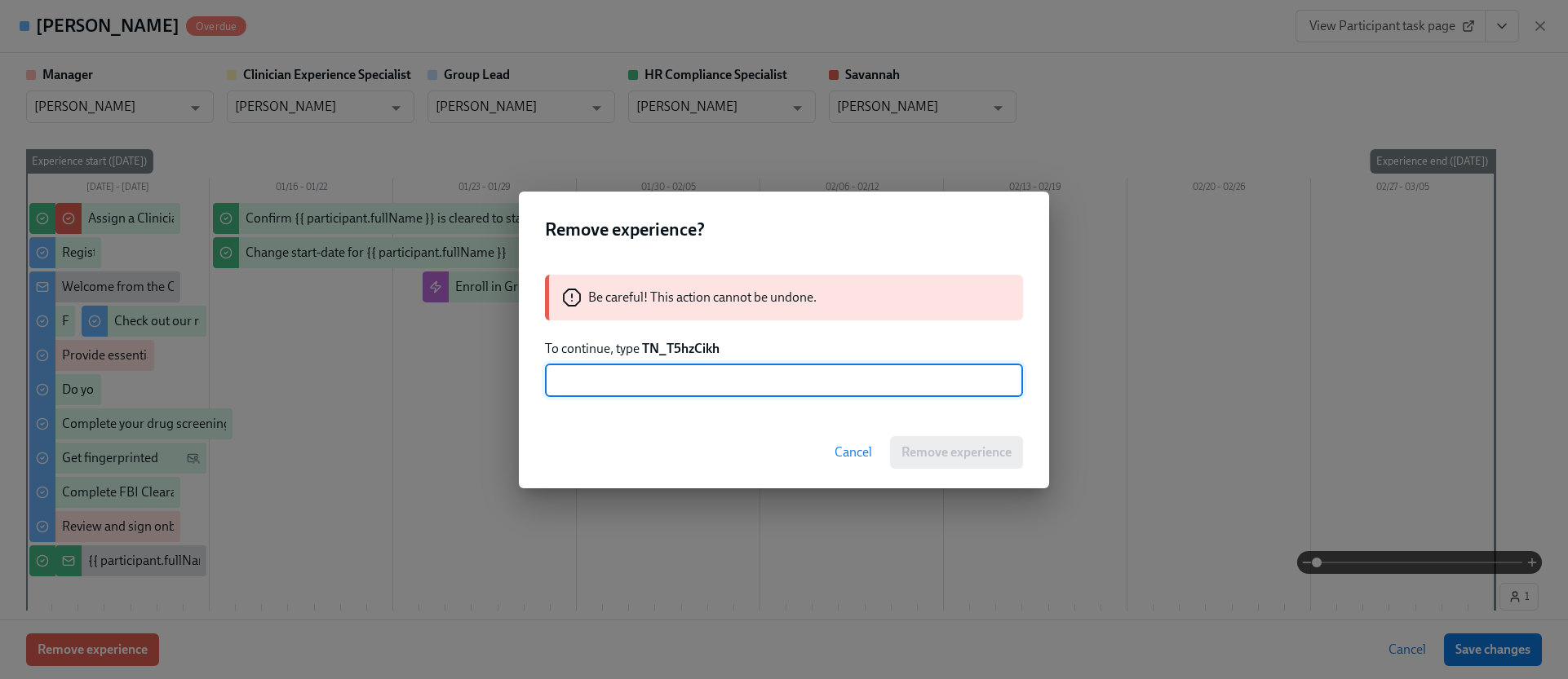
paste input "TN_T5hzCikh"
type input "TN_T5hzCikh"
click at [933, 454] on span "Remove experience" at bounding box center [956, 453] width 111 height 16
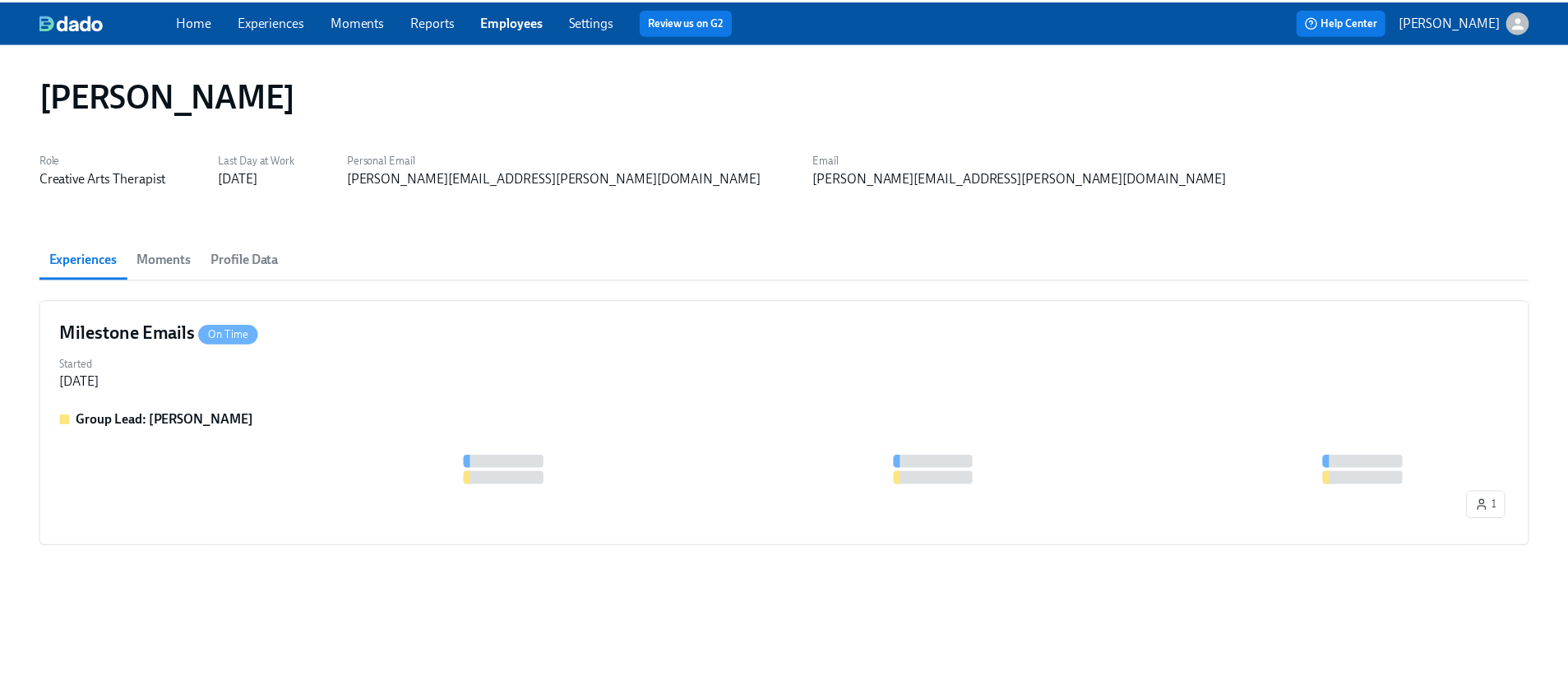
scroll to position [0, 0]
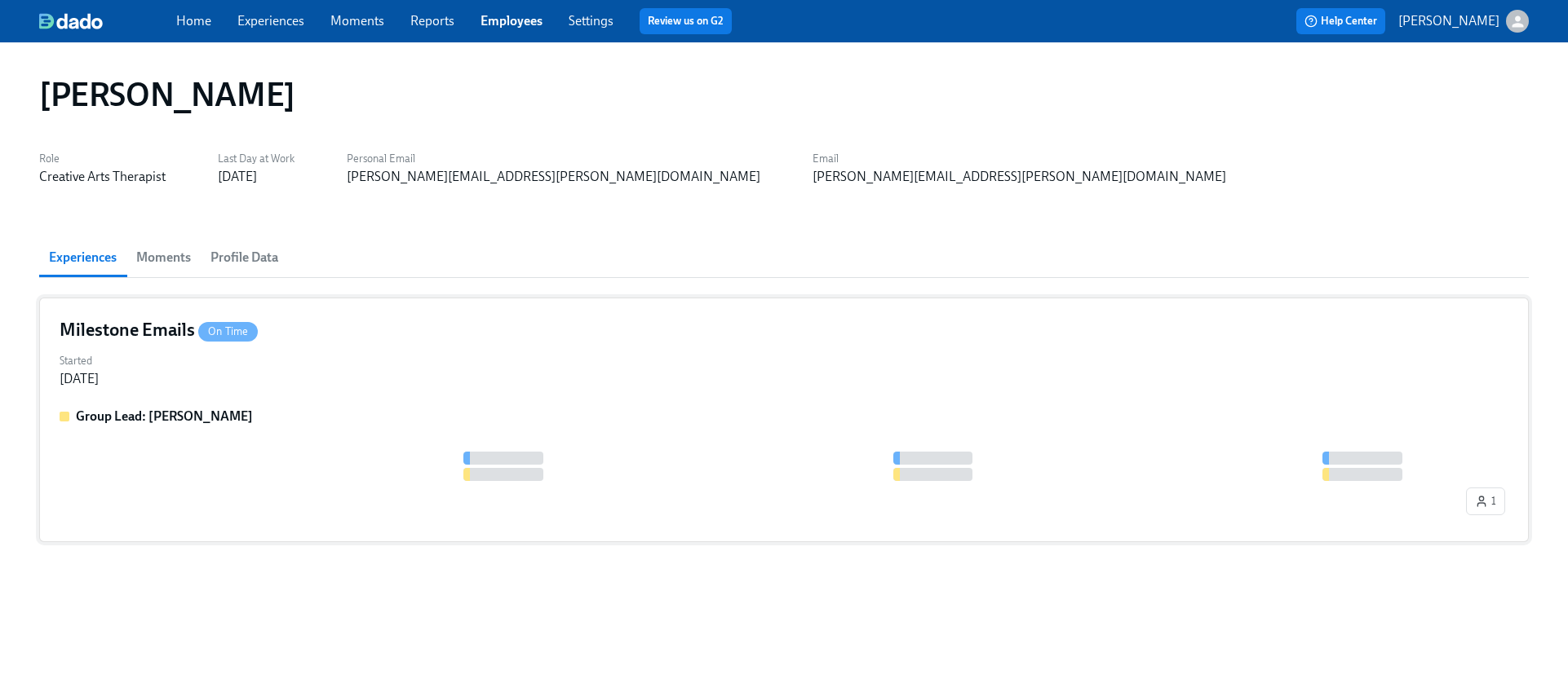
click at [368, 360] on div "Started [DATE]" at bounding box center [784, 369] width 1449 height 39
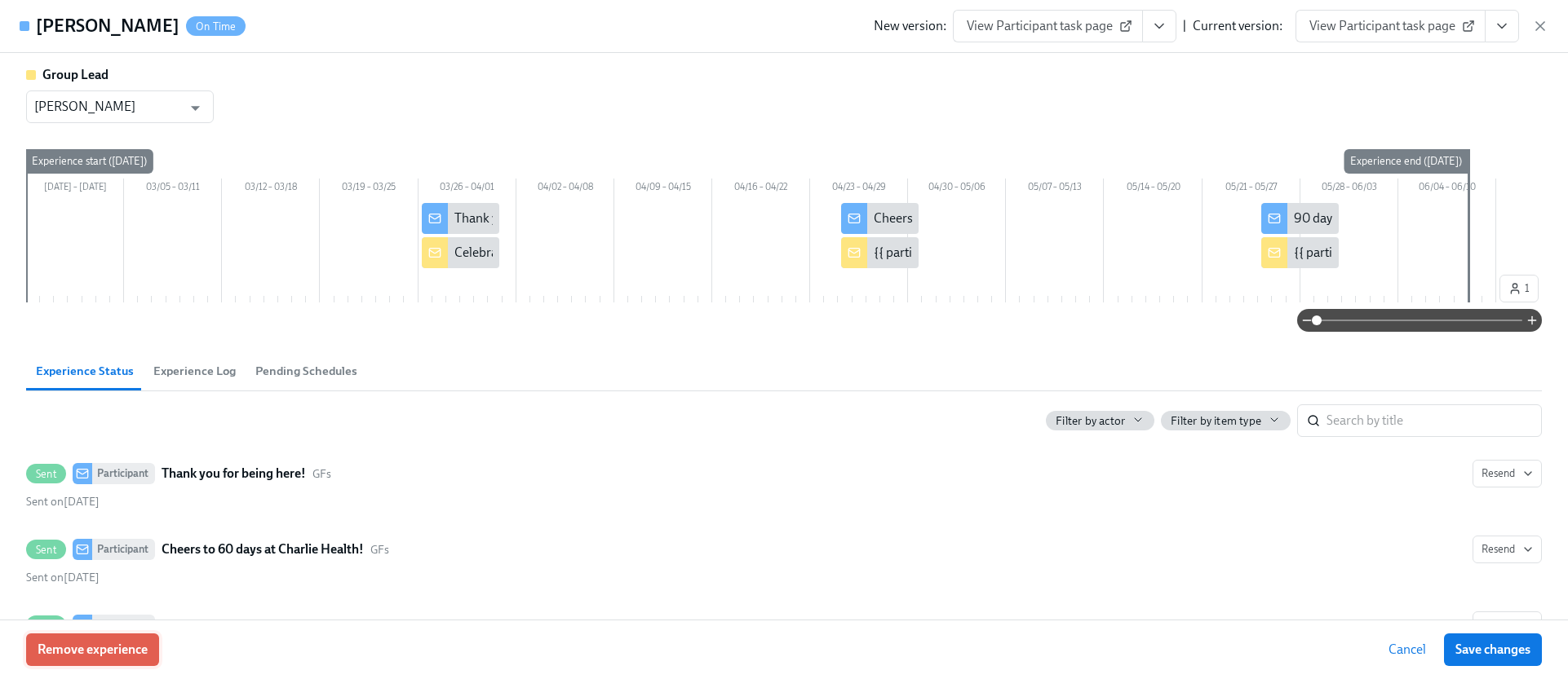
click at [142, 642] on span "Remove experience" at bounding box center [93, 650] width 111 height 16
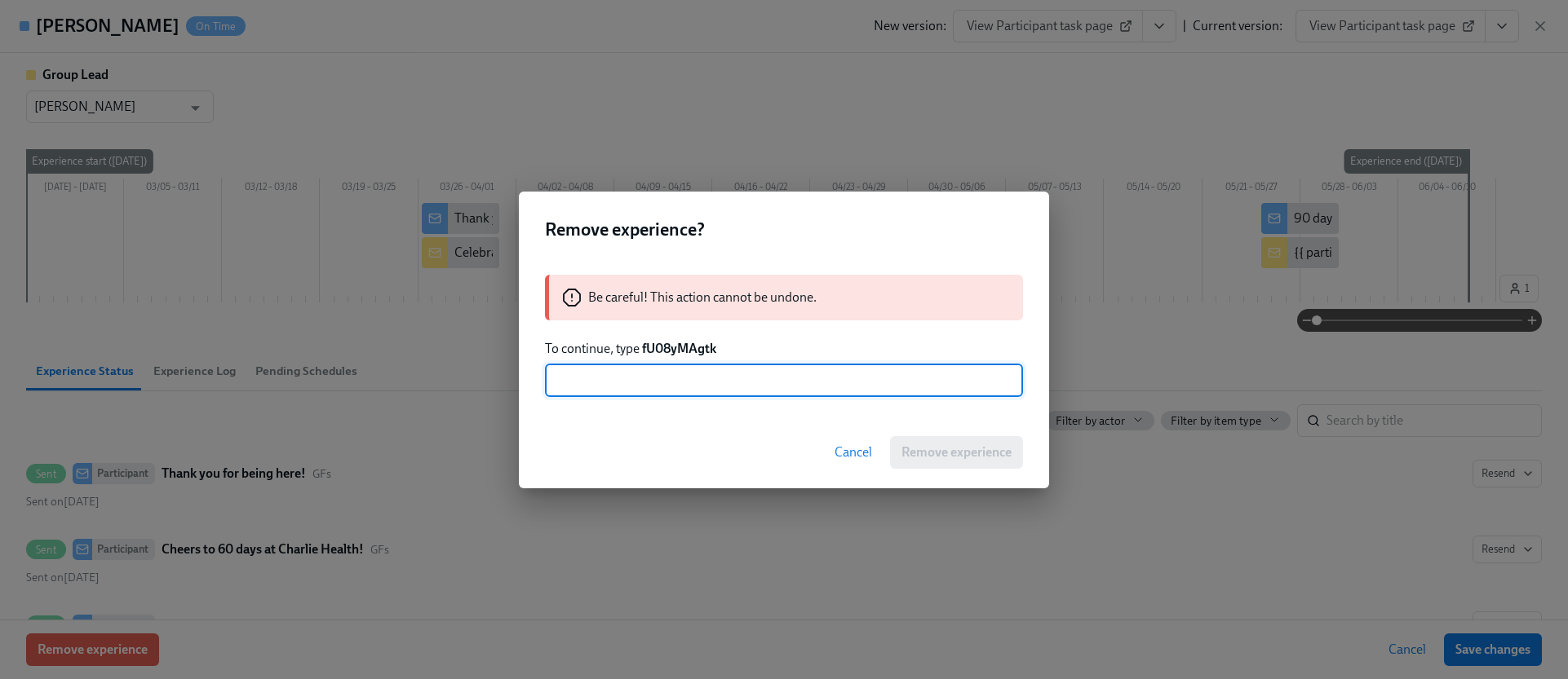
click at [694, 349] on strong "fU08yMAgtk" at bounding box center [678, 348] width 74 height 15
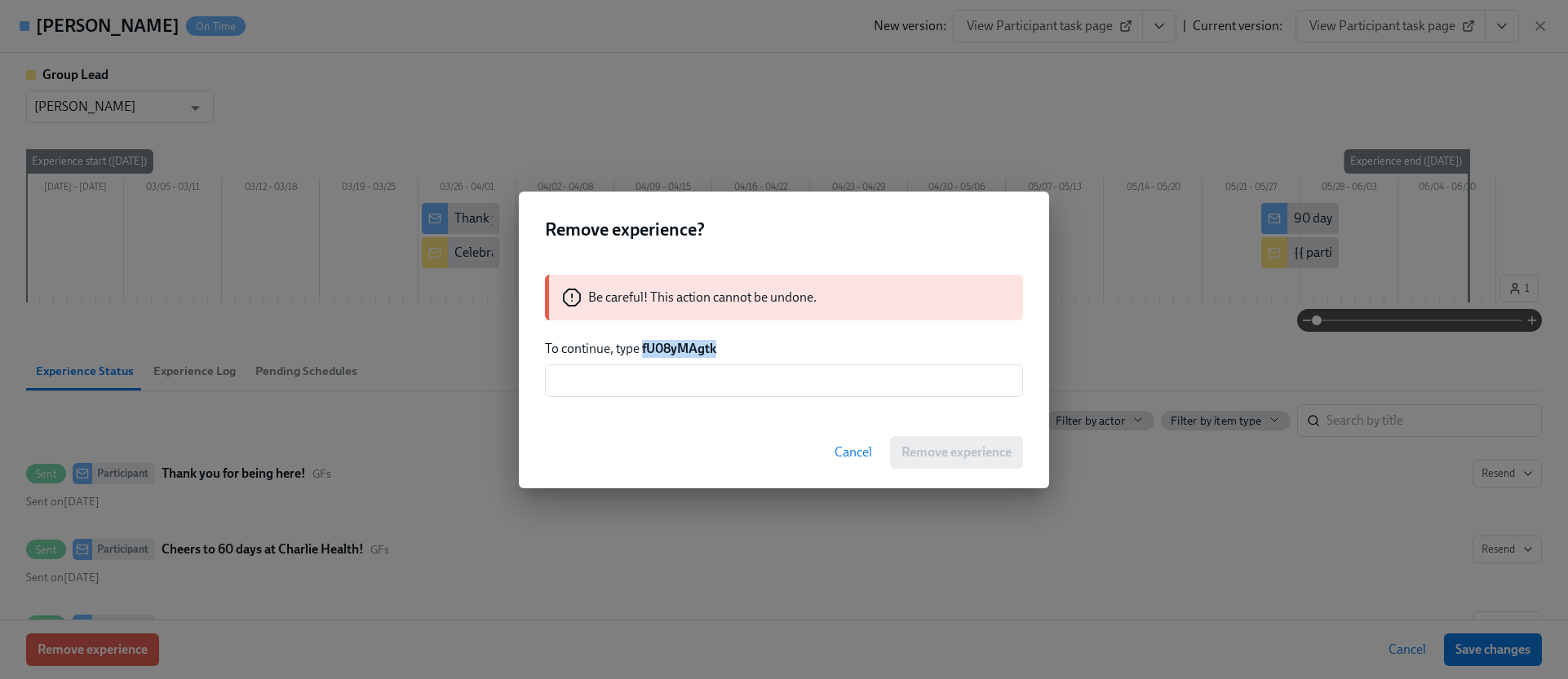
click at [694, 349] on strong "fU08yMAgtk" at bounding box center [678, 348] width 74 height 15
copy strong "fU08yMAgtk"
click at [693, 397] on div "Be careful! This action cannot be undone. To continue, type fU08yMAgtk ​" at bounding box center [784, 335] width 530 height 161
click at [692, 388] on input "text" at bounding box center [784, 380] width 478 height 33
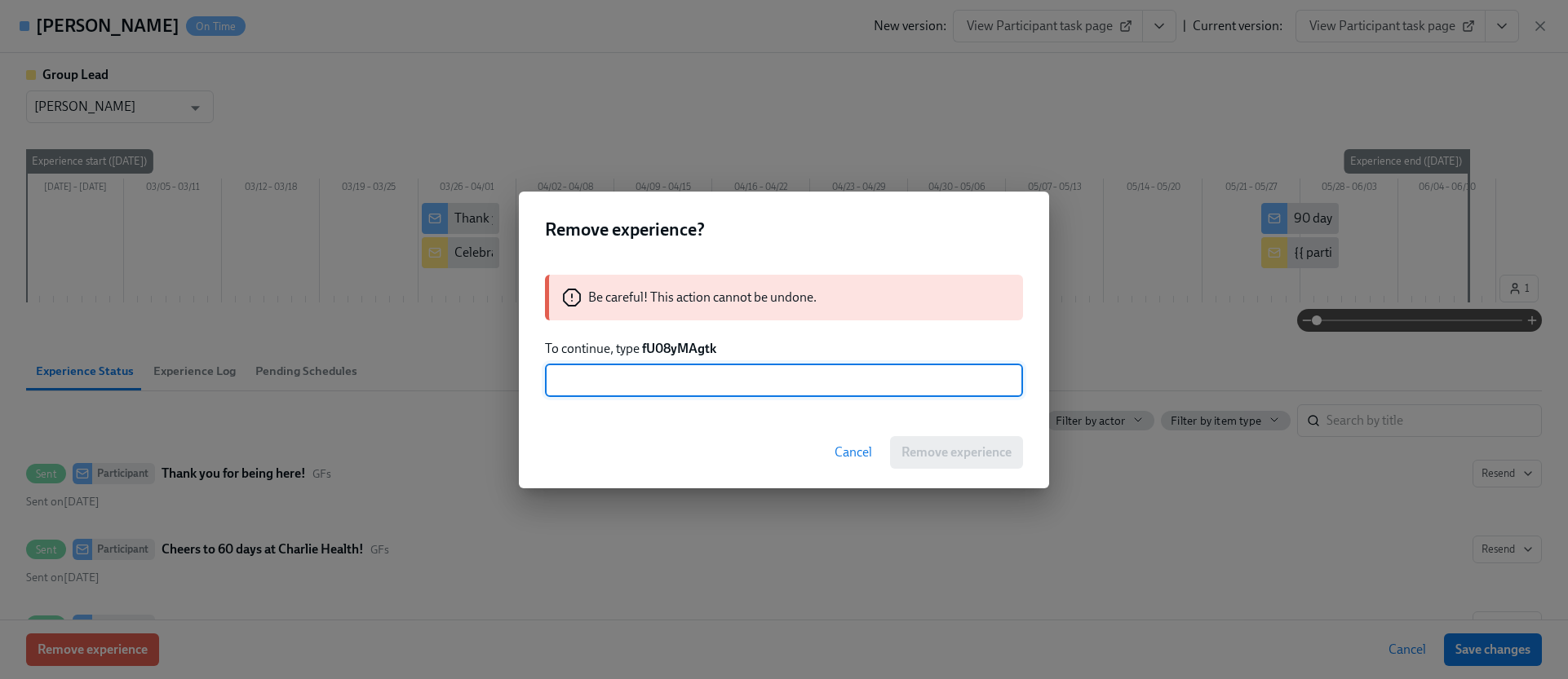
paste input "fU08yMAgtk"
type input "fU08yMAgtk"
click at [931, 445] on span "Remove experience" at bounding box center [956, 453] width 111 height 16
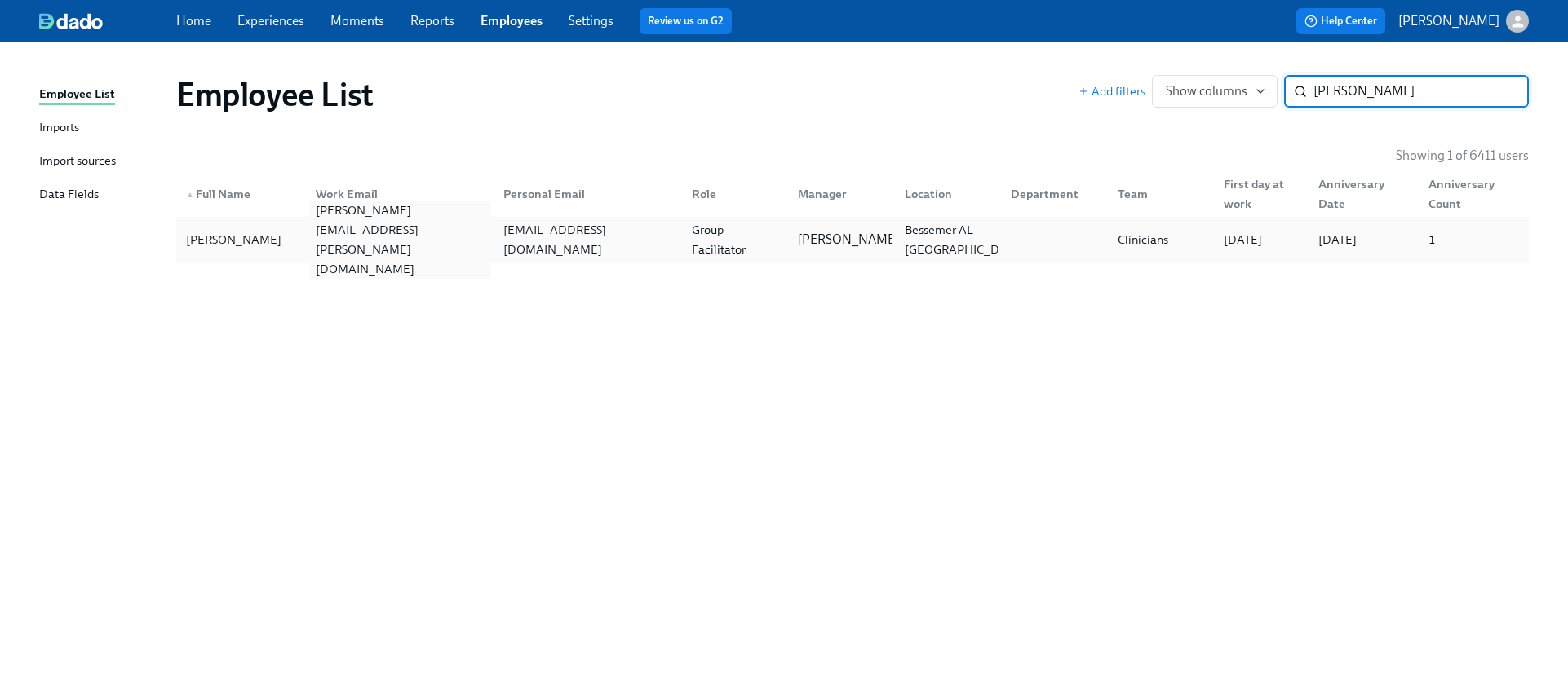
type input "[PERSON_NAME]"
click at [491, 232] on div "[PERSON_NAME][EMAIL_ADDRESS][PERSON_NAME][DOMAIN_NAME]" at bounding box center [400, 240] width 182 height 78
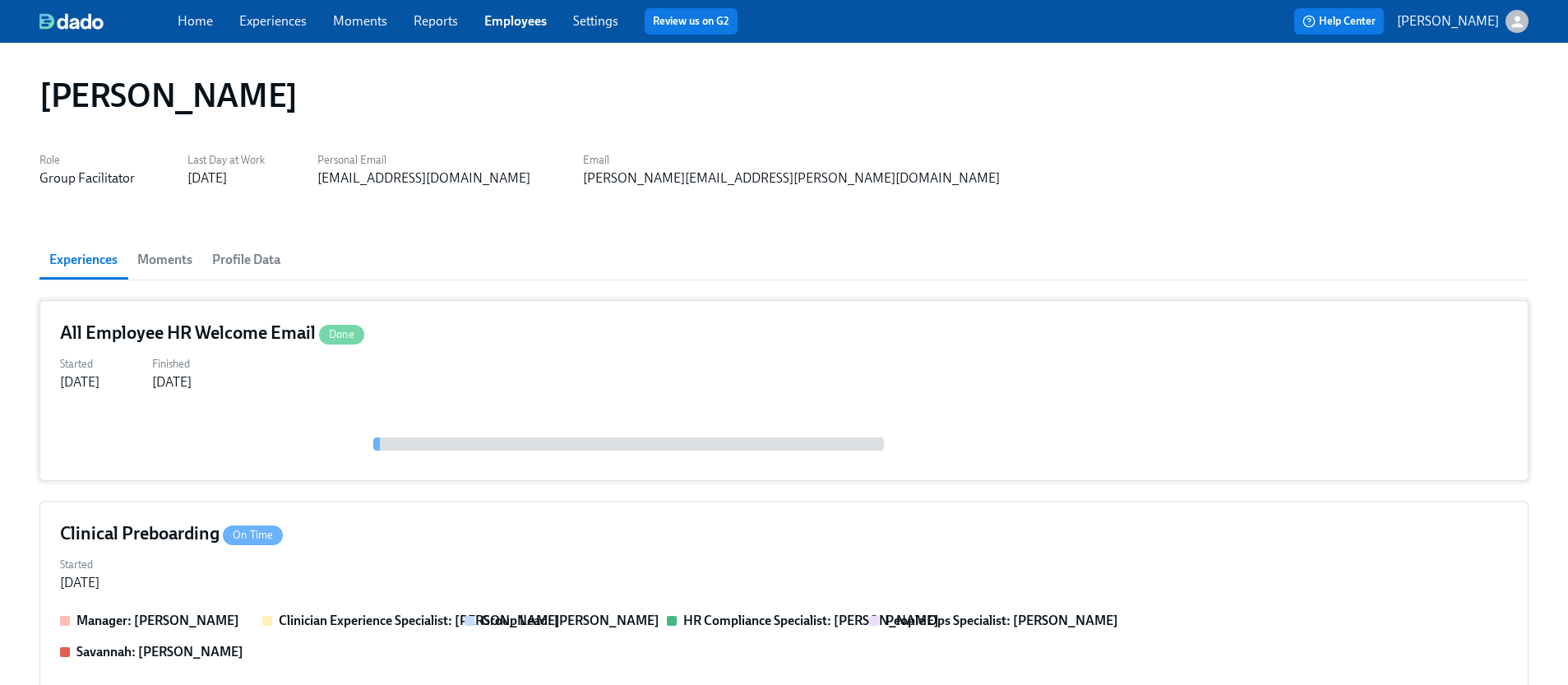
click at [295, 370] on div "Started [DATE] Finished [DATE]" at bounding box center [784, 372] width 1448 height 40
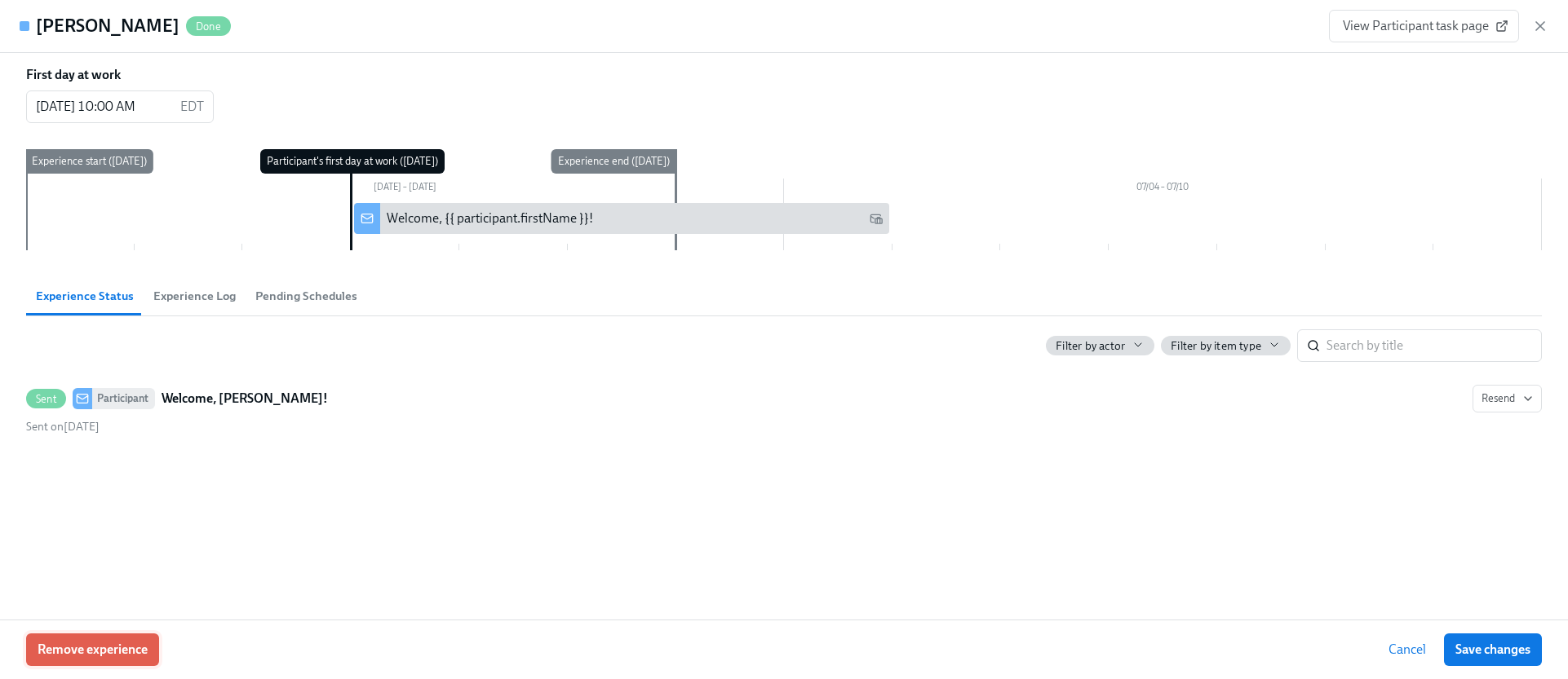
click at [127, 634] on button "Remove experience" at bounding box center [92, 650] width 133 height 33
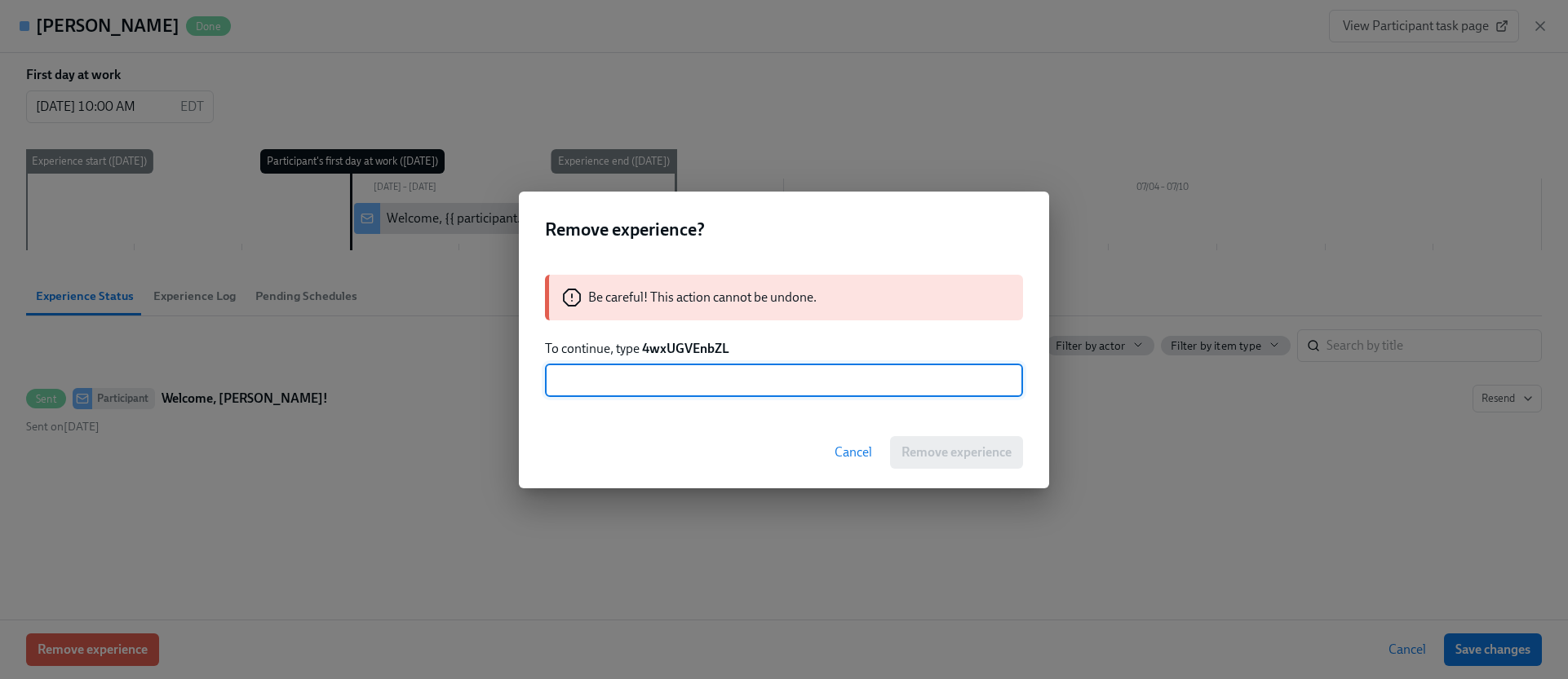
click at [686, 343] on strong "4wxUGVEnbZL" at bounding box center [685, 348] width 87 height 15
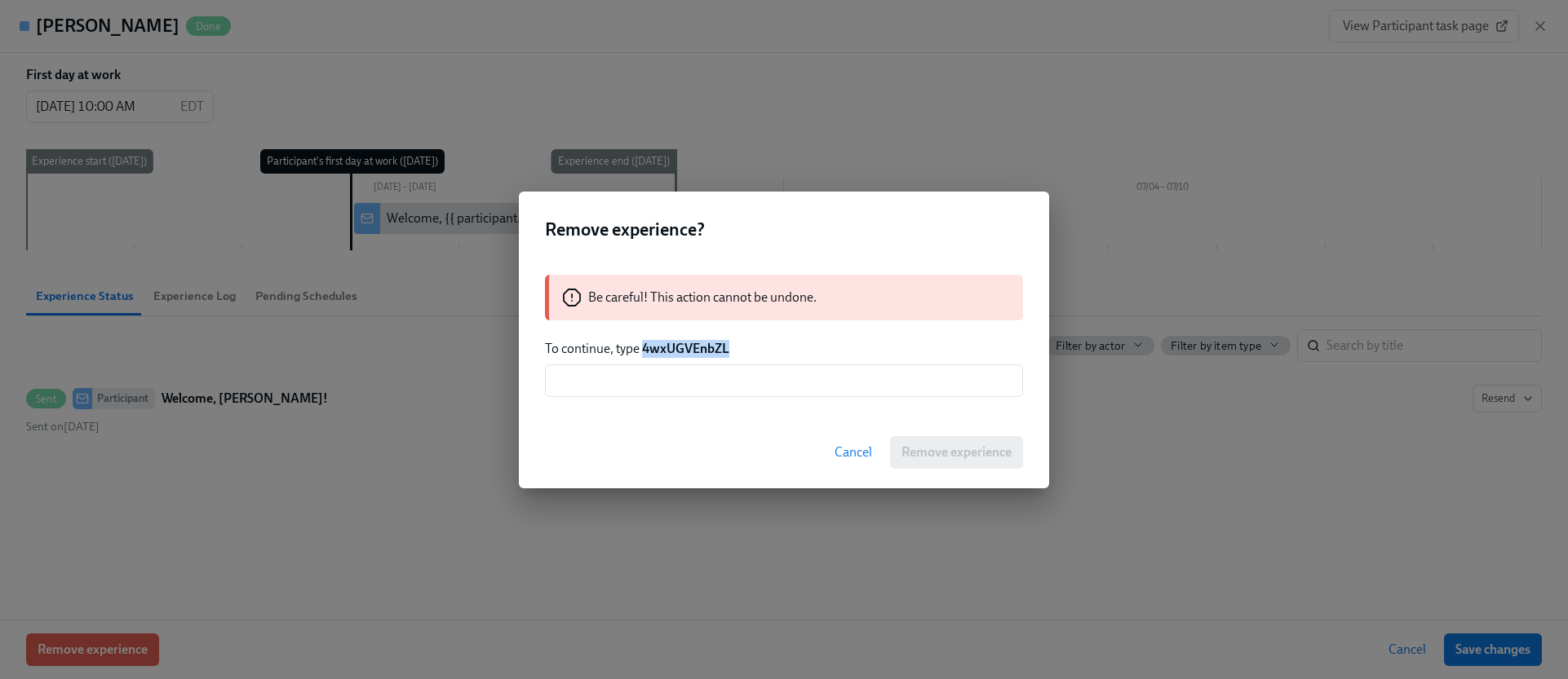
click at [686, 343] on strong "4wxUGVEnbZL" at bounding box center [685, 348] width 87 height 15
copy strong "4wxUGVEnbZL"
click at [708, 379] on input "text" at bounding box center [784, 380] width 478 height 33
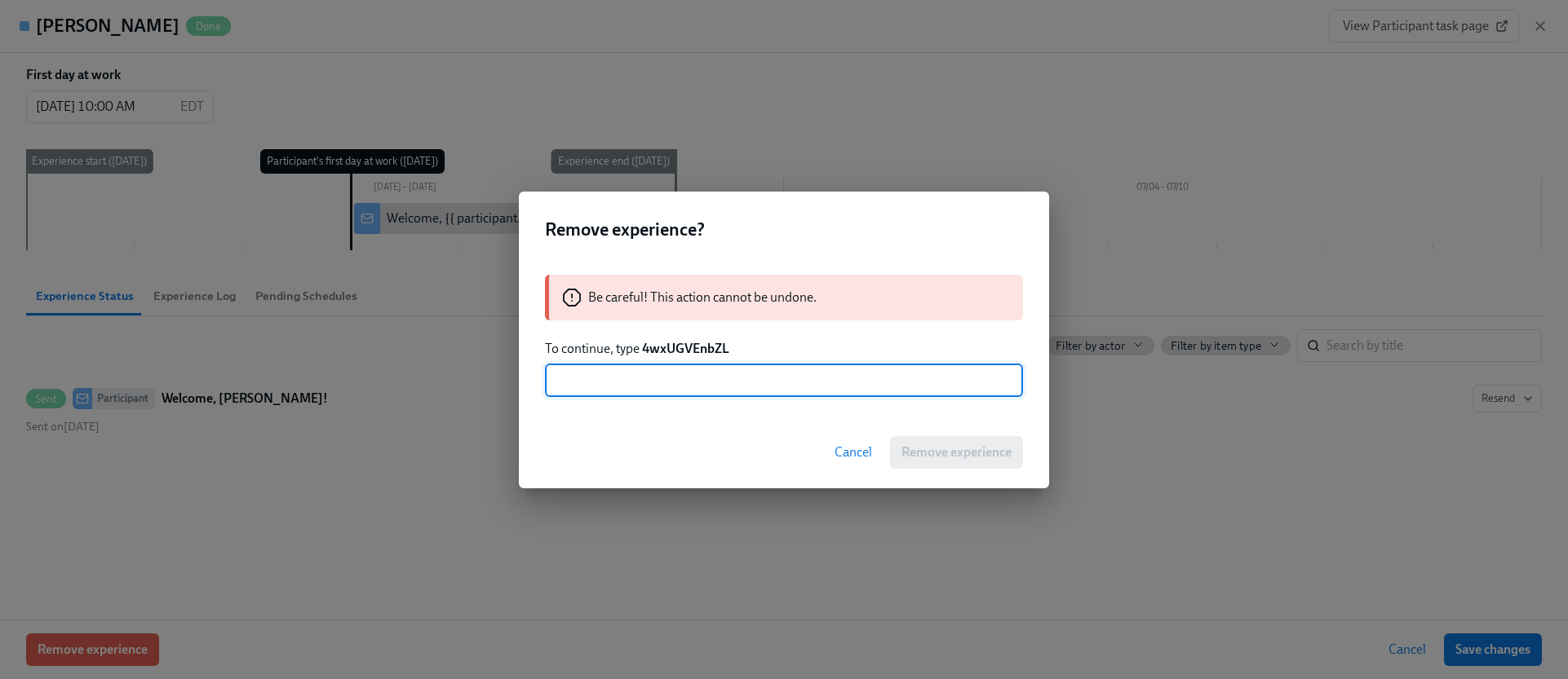
paste input "4wxUGVEnbZL"
type input "4wxUGVEnbZL"
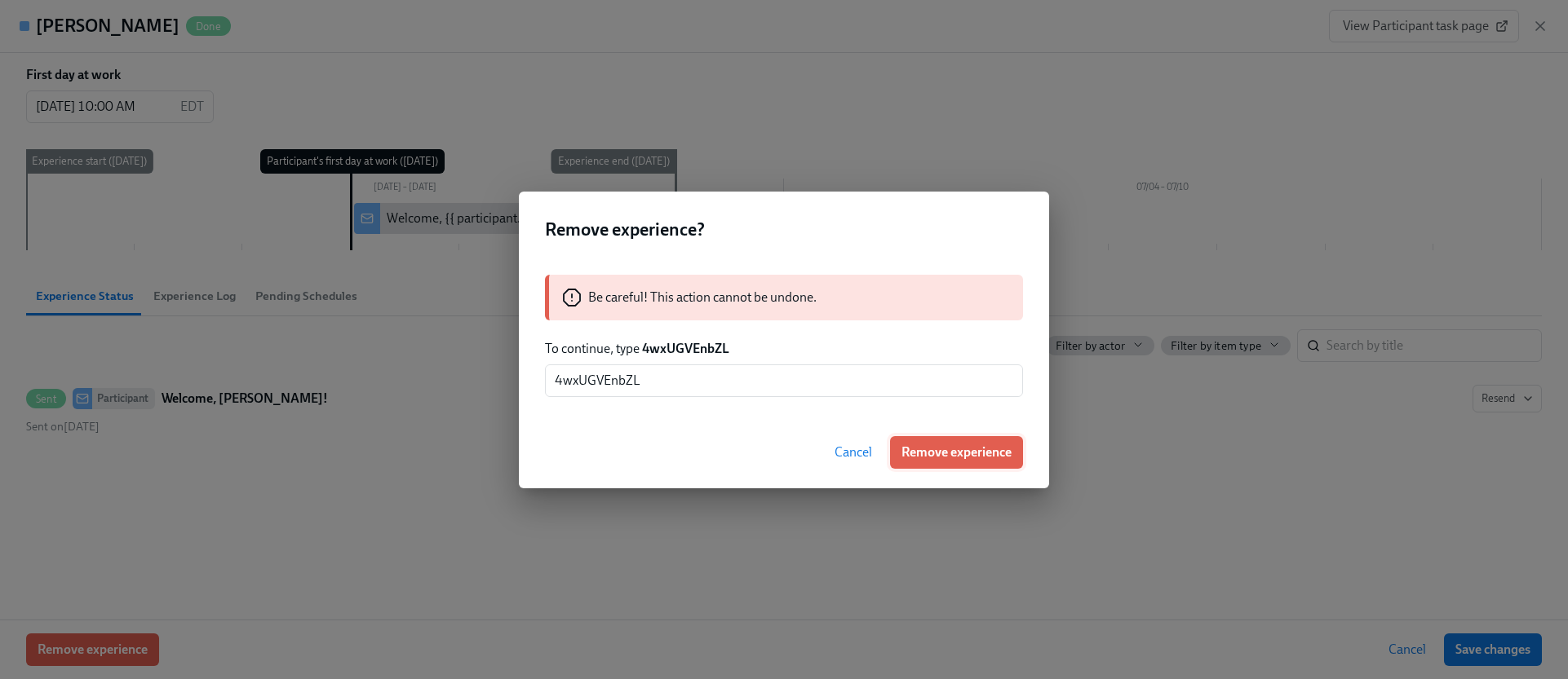
click at [945, 445] on span "Remove experience" at bounding box center [956, 453] width 111 height 16
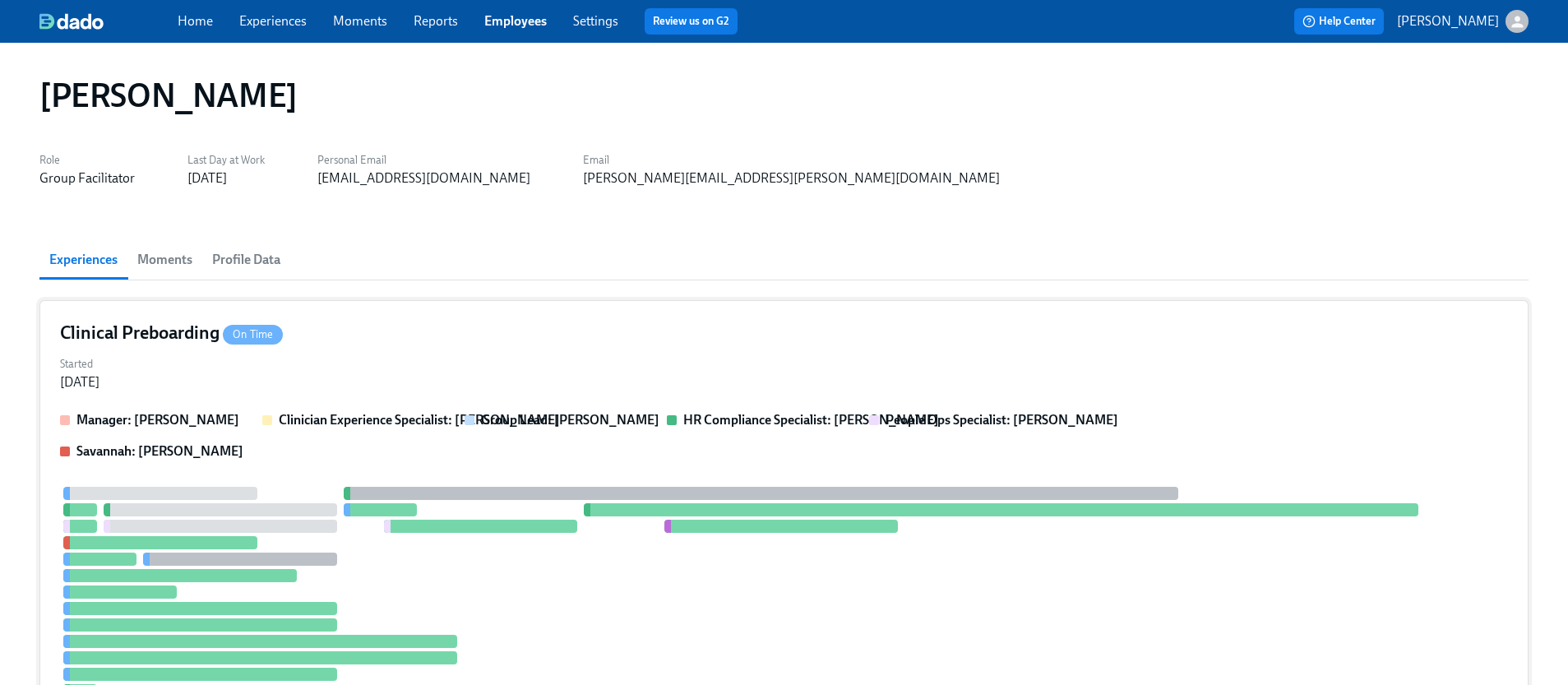
click at [411, 344] on div "Clinical Preboarding On Time" at bounding box center [784, 333] width 1448 height 24
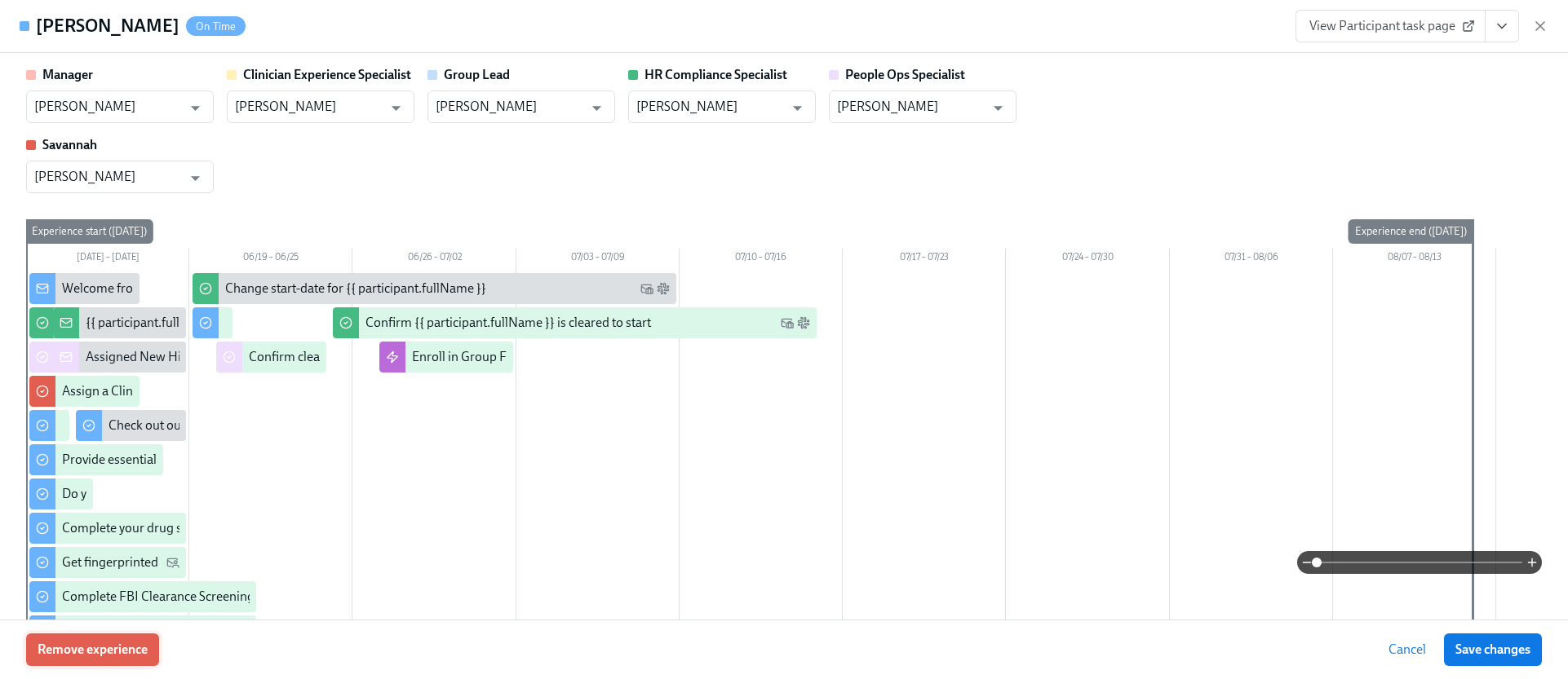
click at [145, 638] on button "Remove experience" at bounding box center [92, 650] width 133 height 33
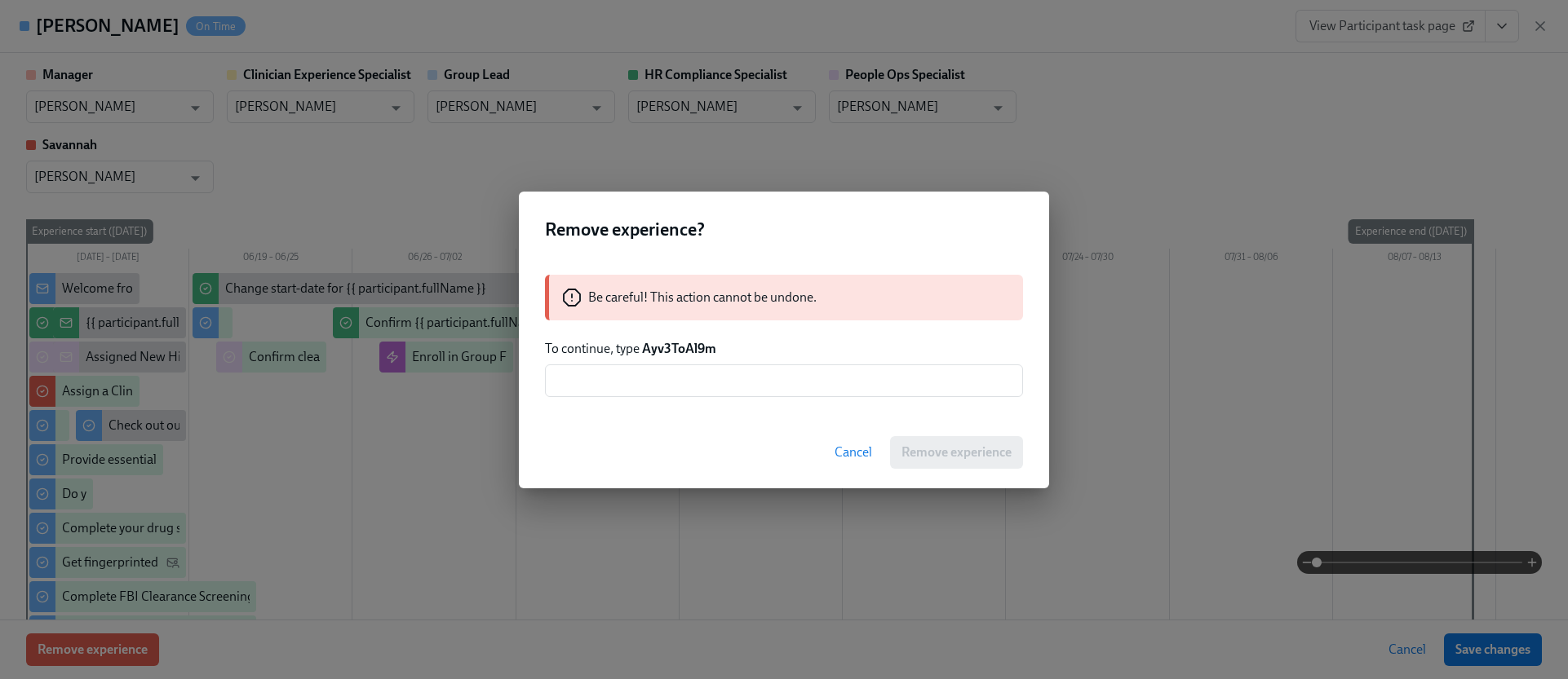
click at [682, 348] on strong "Ayv3ToAl9m" at bounding box center [678, 348] width 74 height 15
copy strong "Ayv3ToAl9m"
drag, startPoint x: 718, startPoint y: 381, endPoint x: 735, endPoint y: 386, distance: 17.7
click at [718, 381] on input "text" at bounding box center [784, 380] width 478 height 33
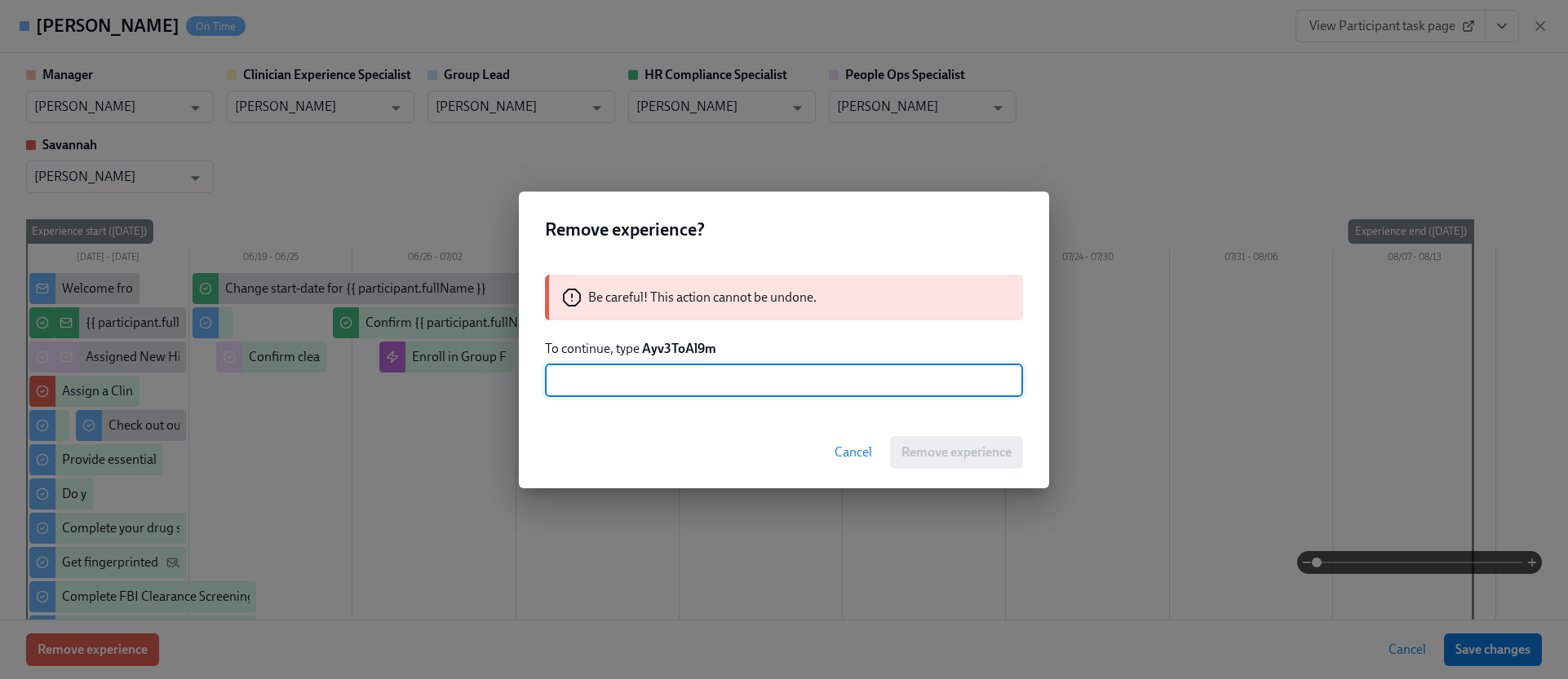
paste input "Ayv3ToAl9m"
type input "Ayv3ToAl9m"
click at [926, 452] on span "Remove experience" at bounding box center [956, 453] width 111 height 16
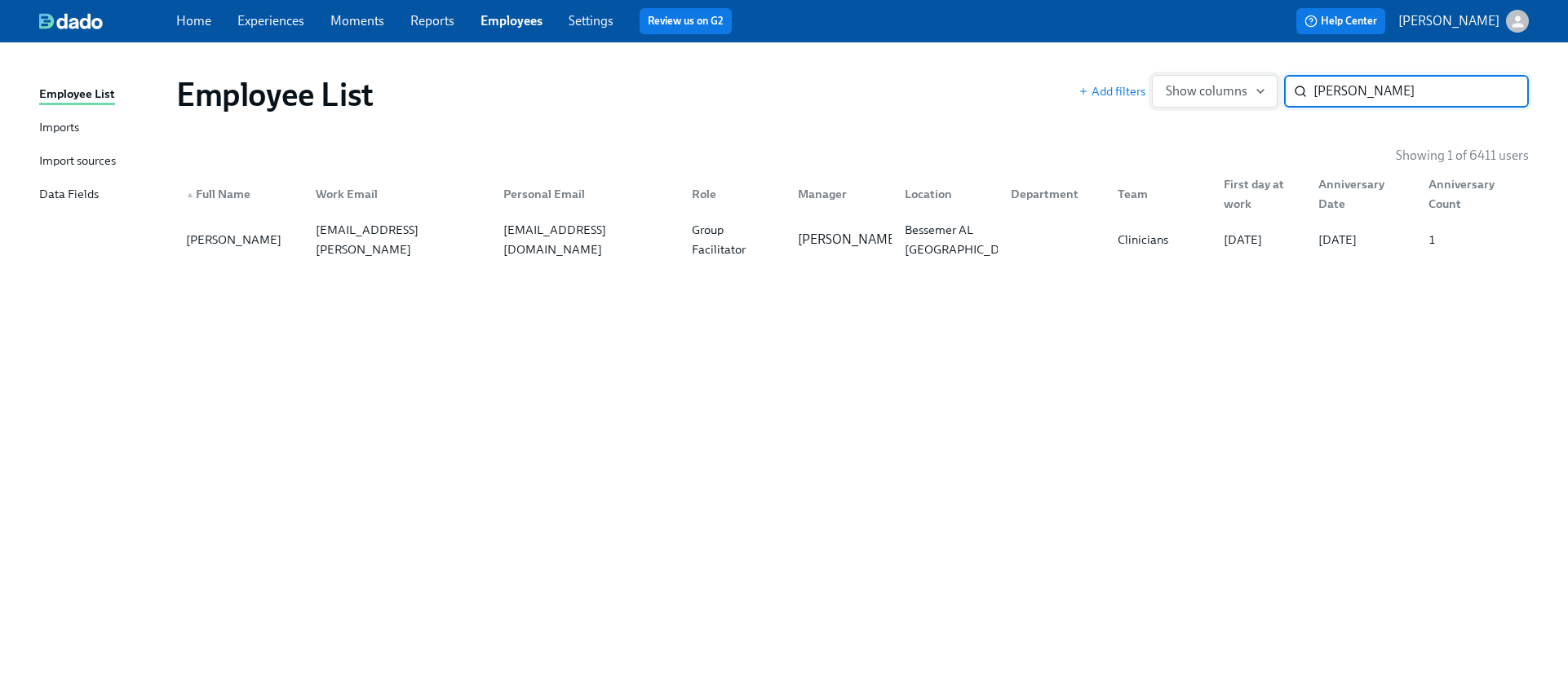
drag, startPoint x: 1418, startPoint y: 91, endPoint x: 1263, endPoint y: 89, distance: 155.0
click at [1263, 89] on div "Add filters Show columns [PERSON_NAME] ​" at bounding box center [1303, 91] width 450 height 33
paste input "[PERSON_NAME]"
type input "[PERSON_NAME]"
click at [537, 250] on div "[EMAIL_ADDRESS][DOMAIN_NAME]" at bounding box center [584, 240] width 188 height 33
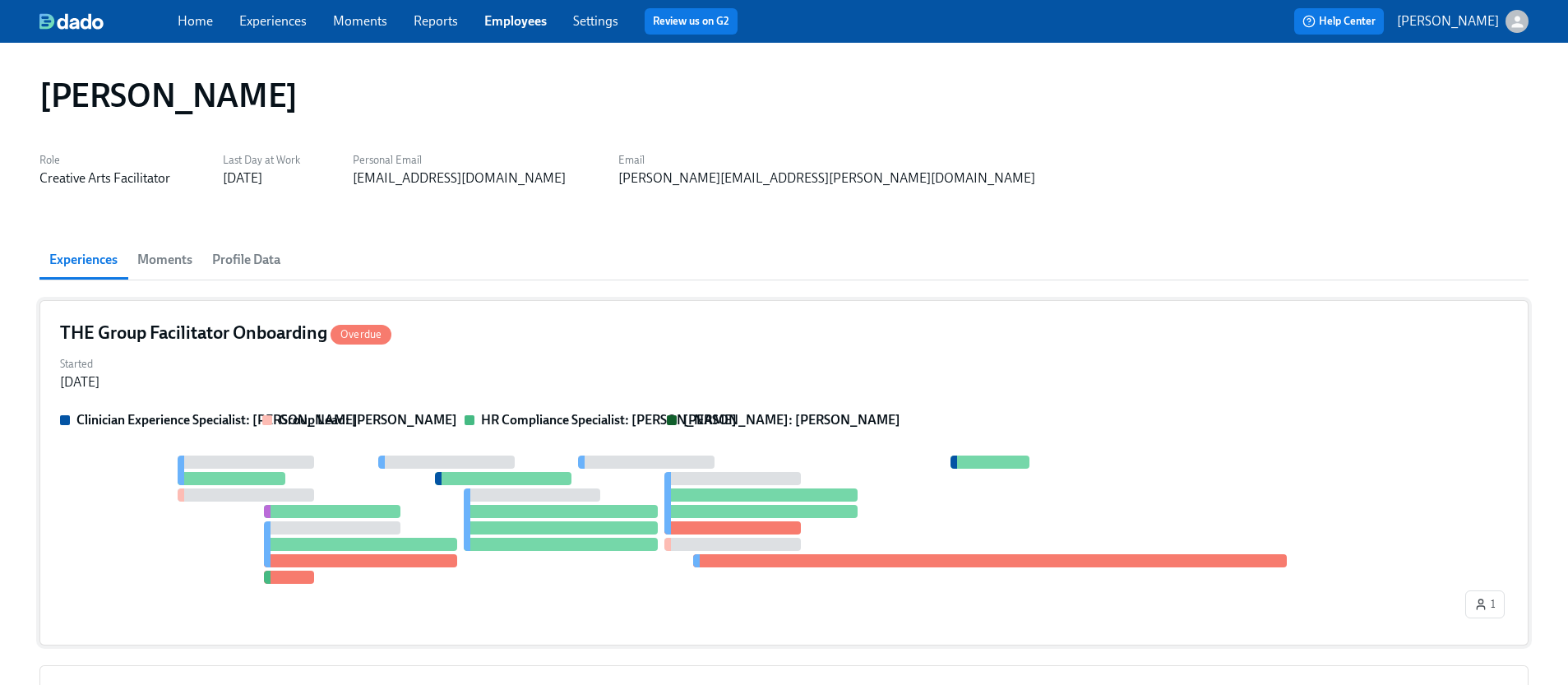
click at [580, 365] on div "Started [DATE]" at bounding box center [784, 372] width 1448 height 40
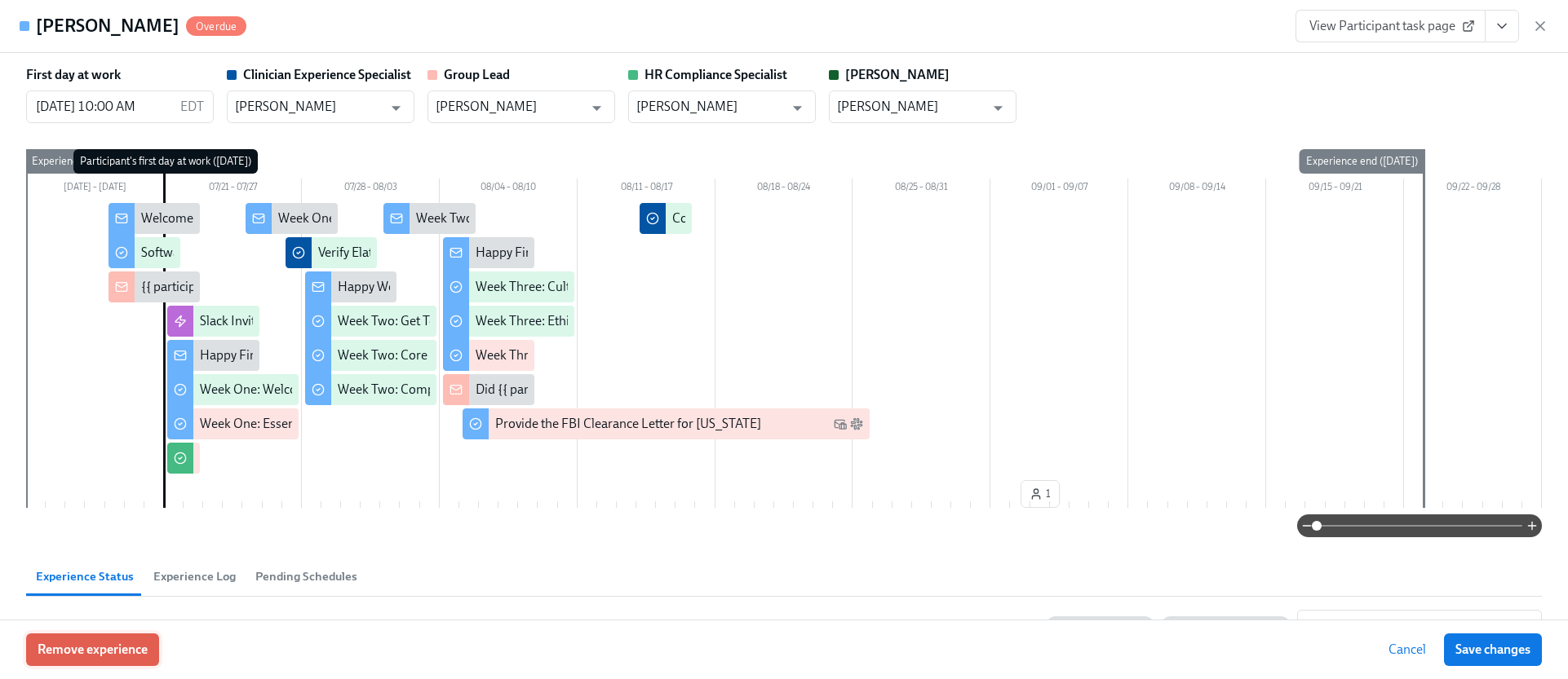
click at [139, 657] on span "Remove experience" at bounding box center [93, 650] width 111 height 16
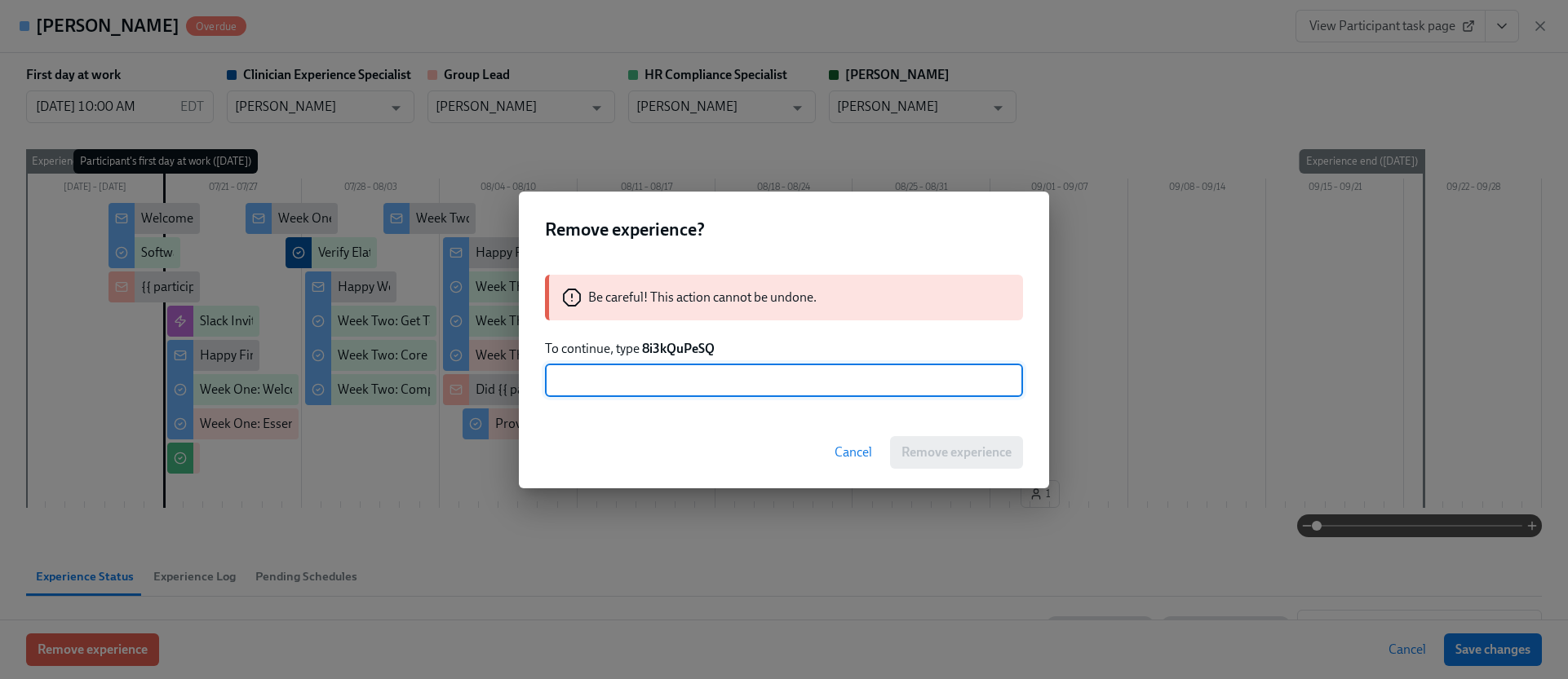
click at [695, 350] on strong "8i3kQuPeSQ" at bounding box center [677, 348] width 72 height 15
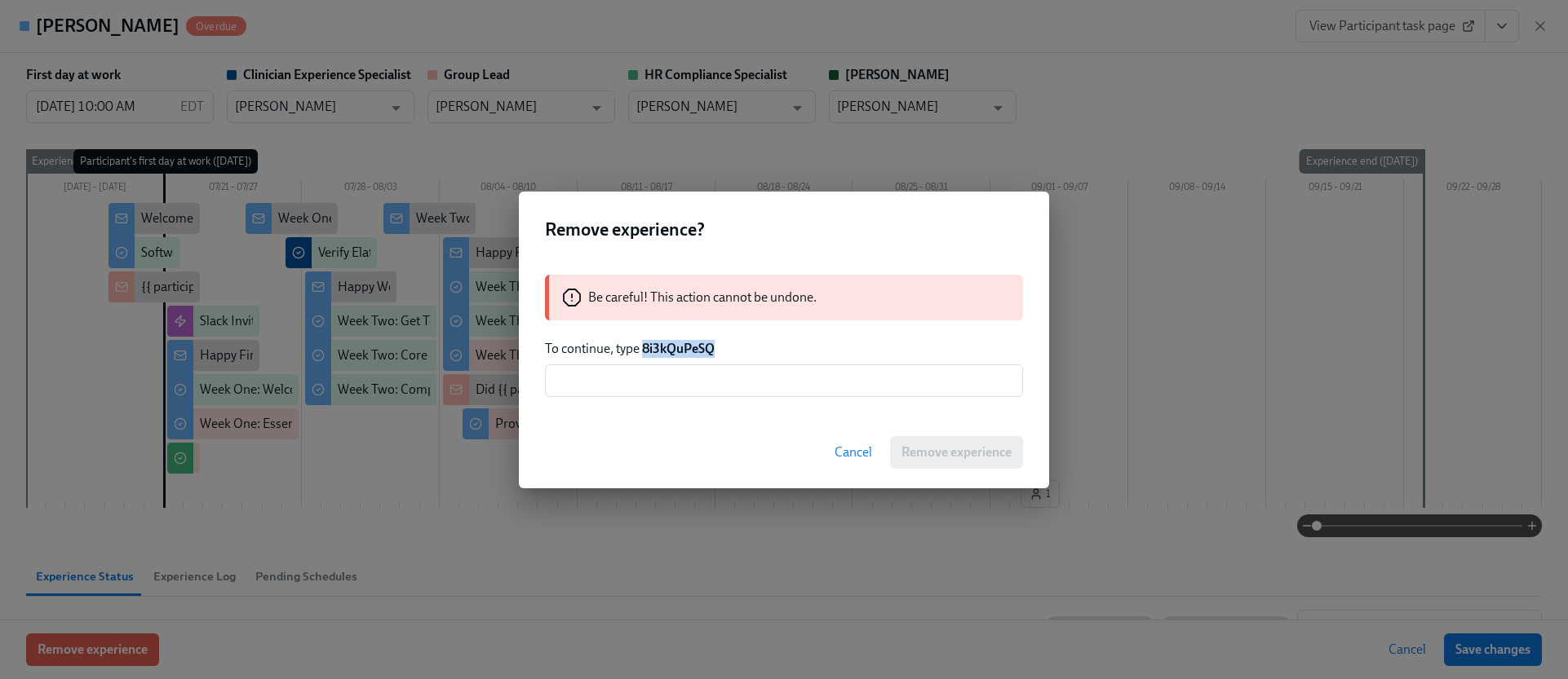
click at [695, 350] on strong "8i3kQuPeSQ" at bounding box center [677, 348] width 72 height 15
copy strong "8i3kQuPeSQ"
click at [677, 381] on input "text" at bounding box center [784, 380] width 478 height 33
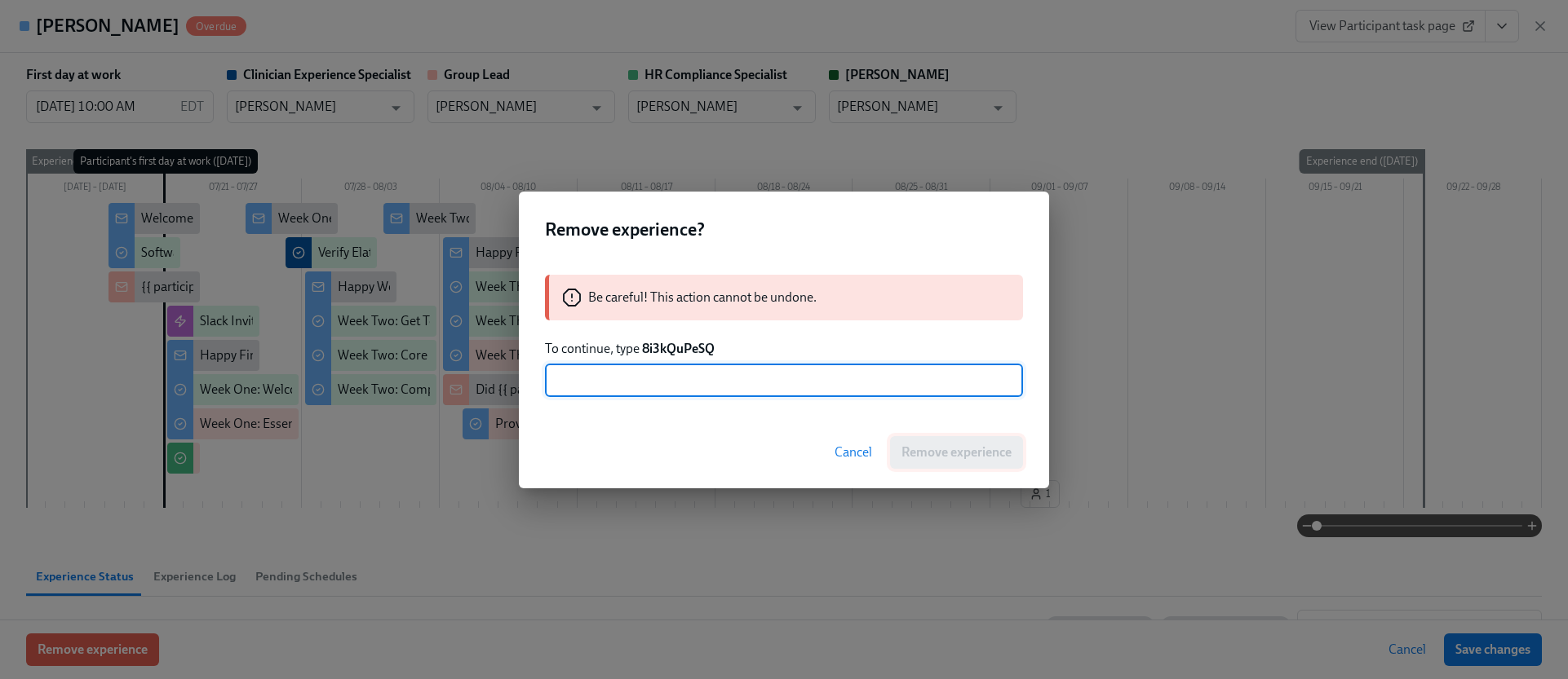
paste input "8i3kQuPeSQ"
type input "8i3kQuPeSQ"
click at [934, 447] on span "Remove experience" at bounding box center [956, 453] width 111 height 16
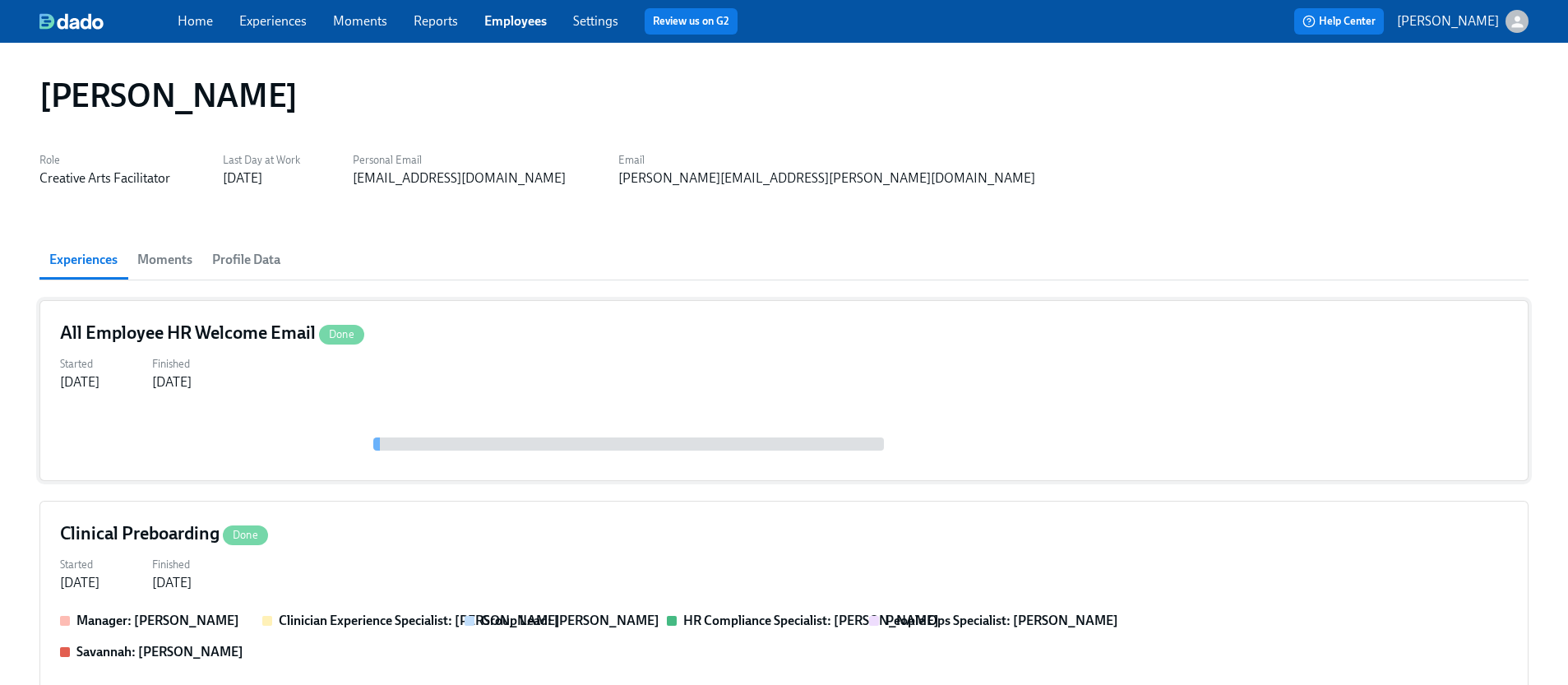
click at [472, 390] on div "Started [DATE] Finished [DATE]" at bounding box center [784, 372] width 1448 height 40
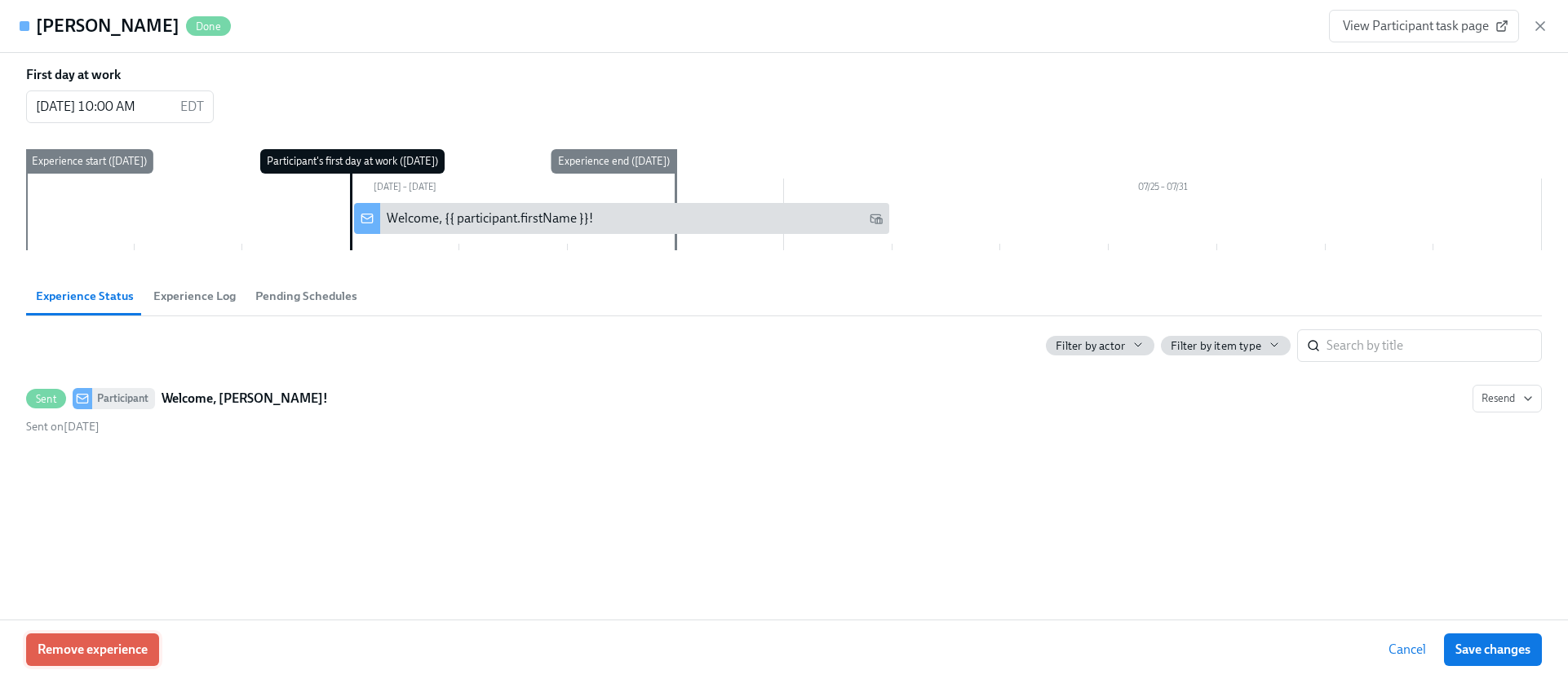
click at [134, 642] on span "Remove experience" at bounding box center [93, 650] width 111 height 16
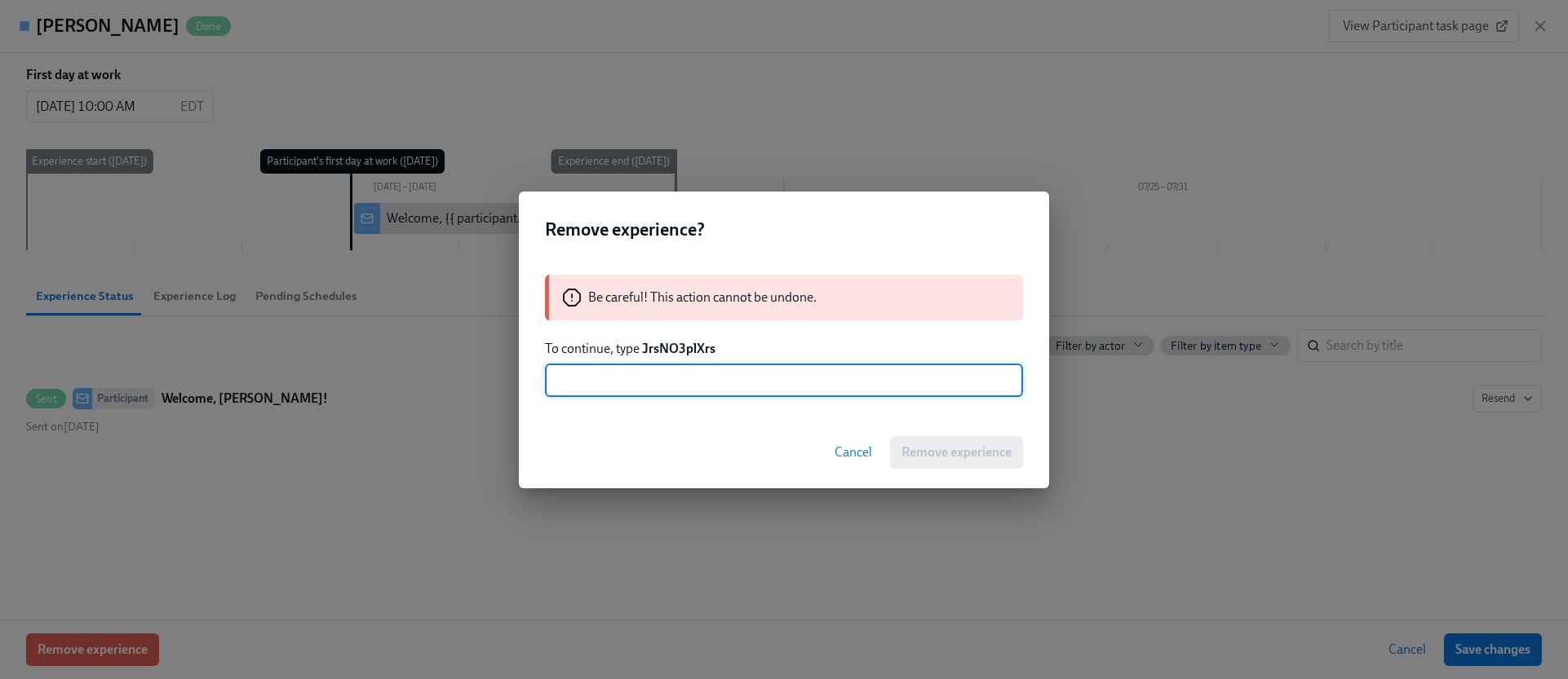
click at [663, 348] on strong "JrsNO3plXrs" at bounding box center [678, 348] width 73 height 15
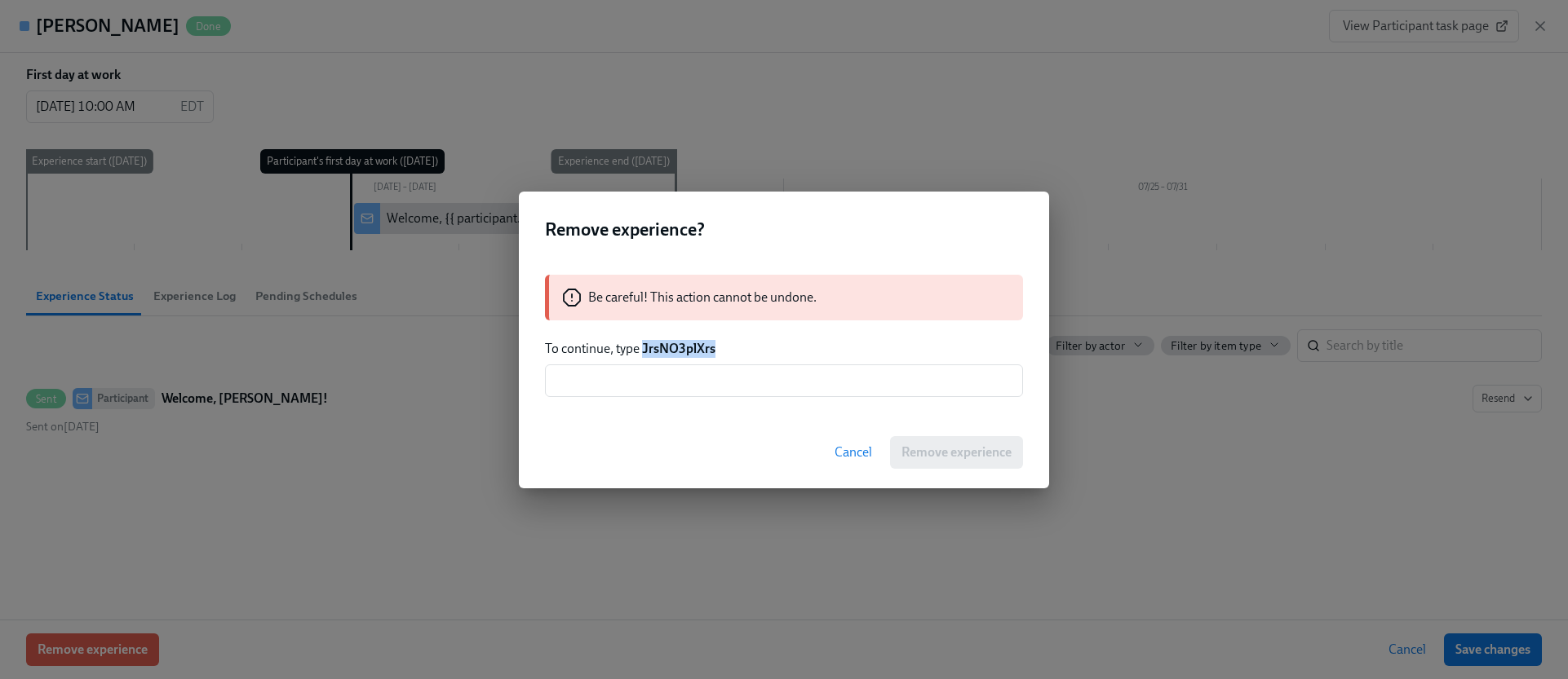
click at [663, 348] on strong "JrsNO3plXrs" at bounding box center [678, 348] width 73 height 15
copy strong "JrsNO3plXrs"
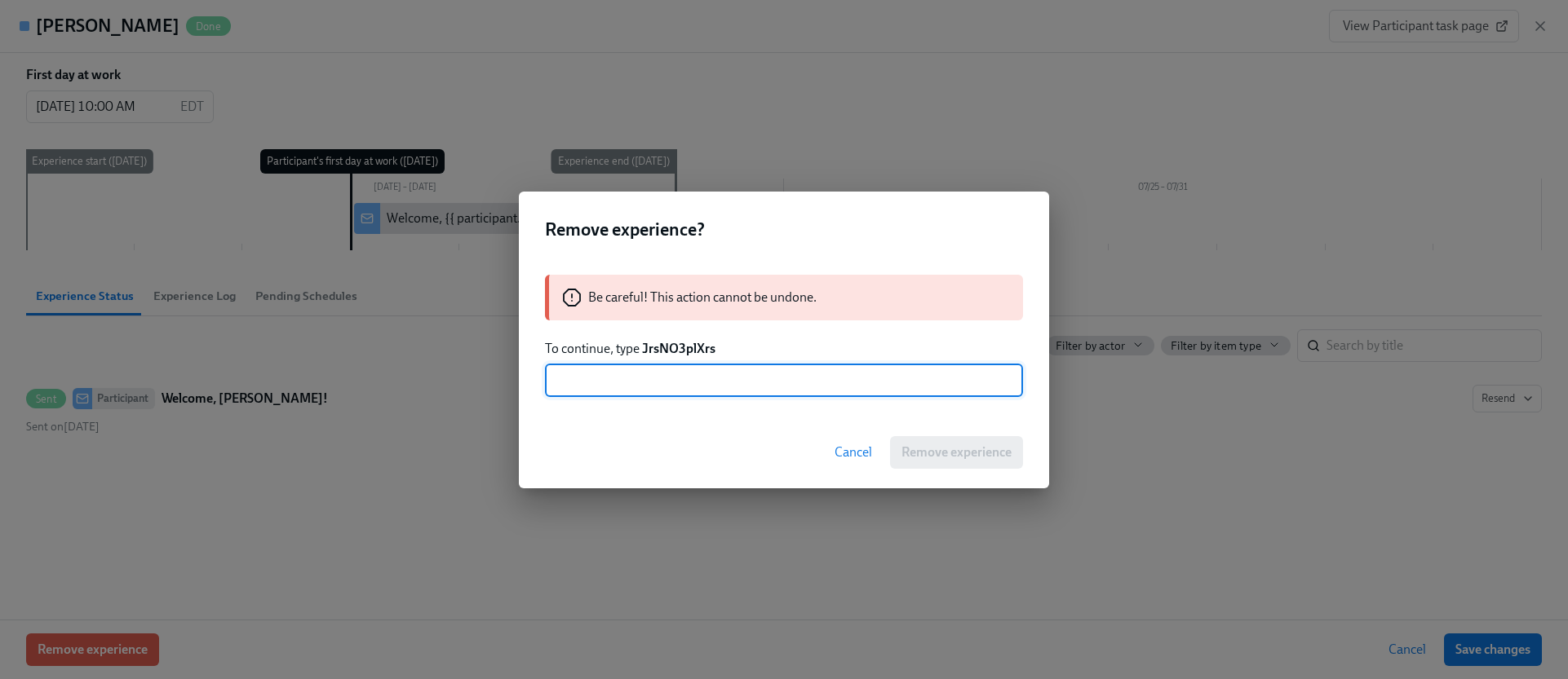
click at [680, 381] on input "text" at bounding box center [784, 380] width 478 height 33
paste input "JrsNO3plXrs"
type input "JrsNO3plXrs"
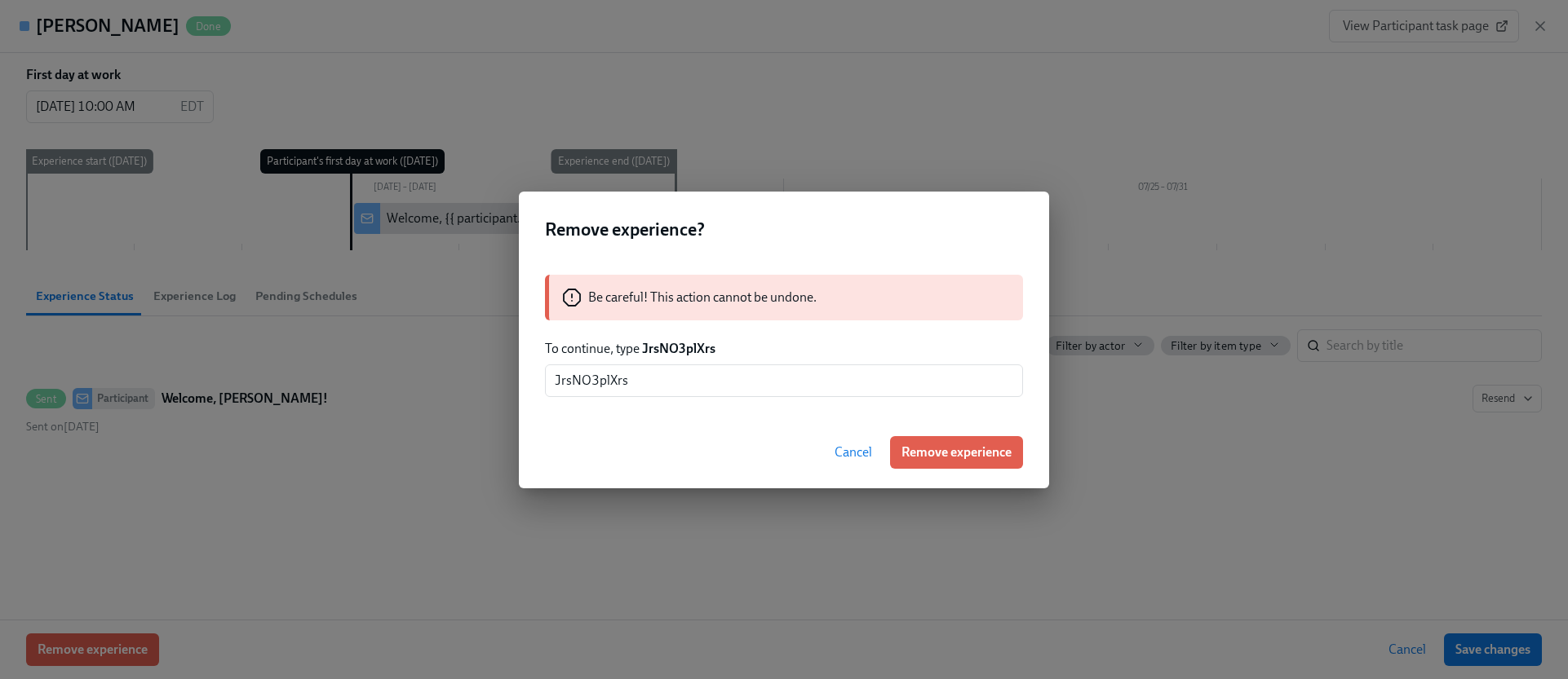
click at [927, 461] on button "Remove experience" at bounding box center [956, 453] width 133 height 33
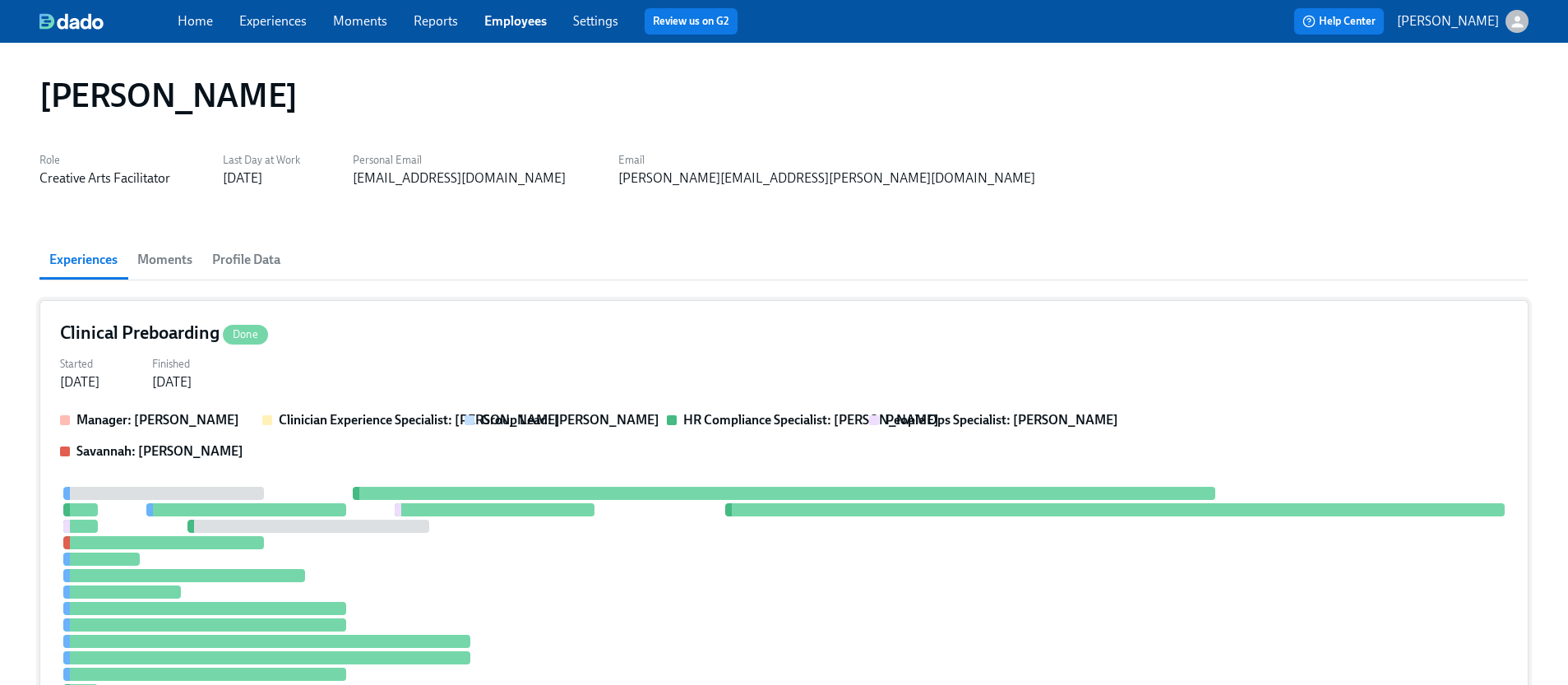
click at [508, 458] on div "Manager: [PERSON_NAME] Clinician Experience Specialist: [PERSON_NAME] Group Lea…" at bounding box center [784, 435] width 1448 height 49
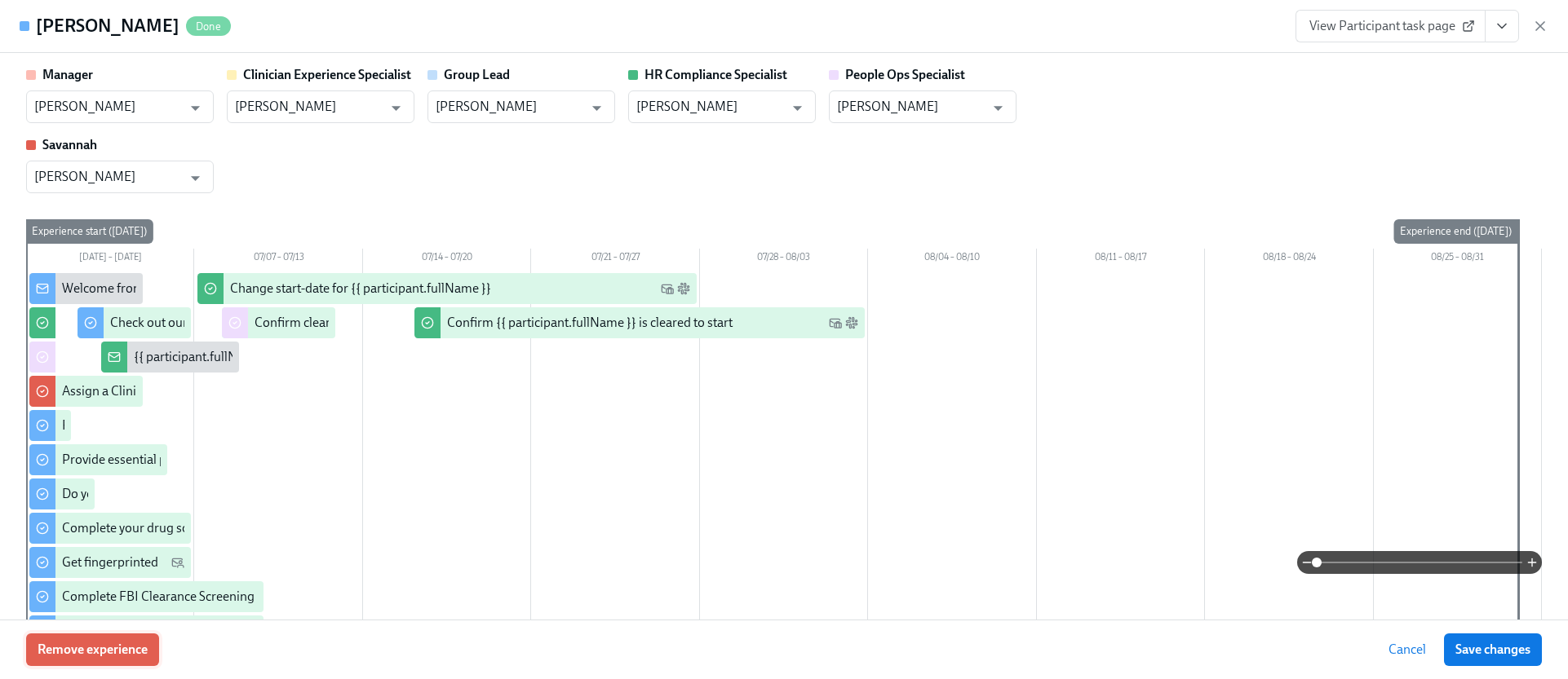
click at [128, 657] on span "Remove experience" at bounding box center [93, 650] width 111 height 16
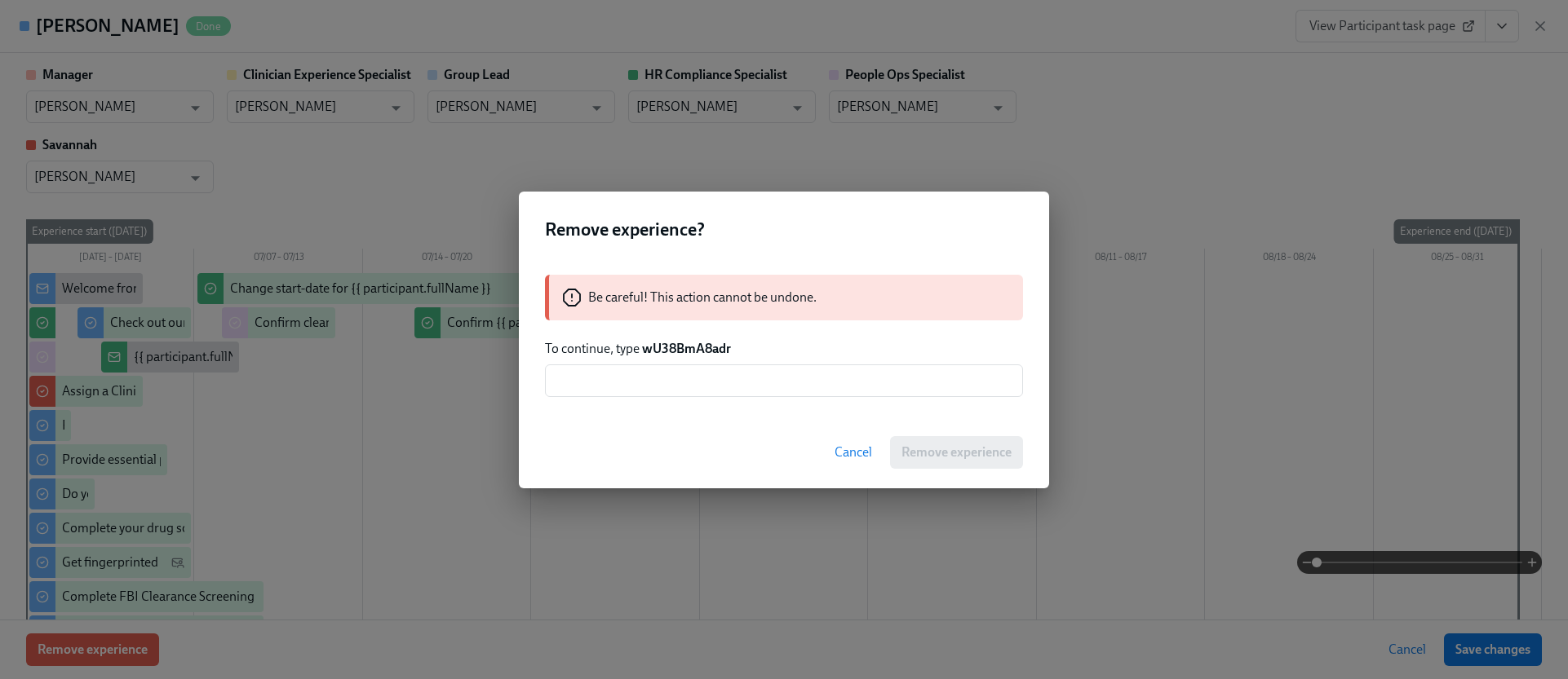
click at [689, 350] on strong "wU38BmA8adr" at bounding box center [686, 348] width 89 height 15
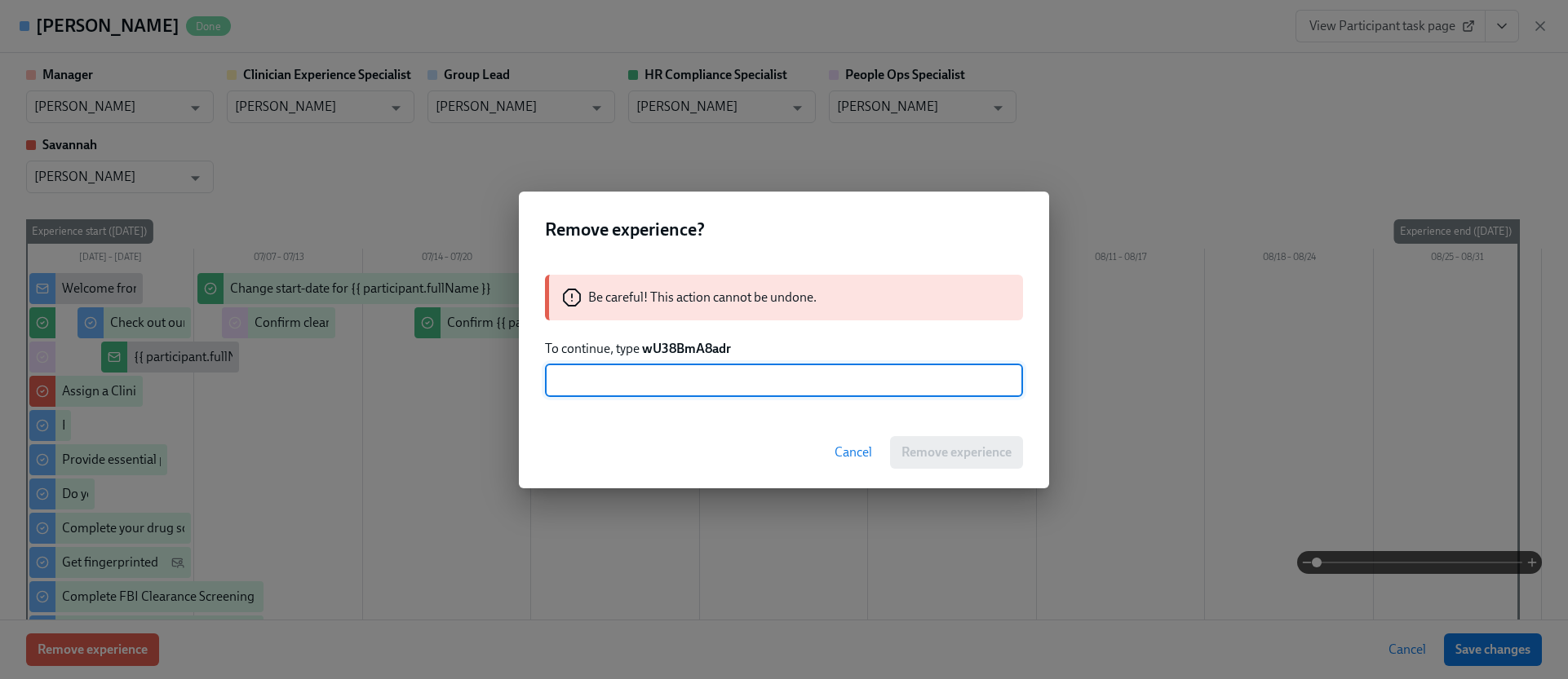
click at [708, 383] on input "text" at bounding box center [784, 380] width 478 height 33
paste input "wU38BmA8adr"
type input "wU38BmA8adr"
click at [907, 437] on button "Remove experience" at bounding box center [956, 453] width 133 height 33
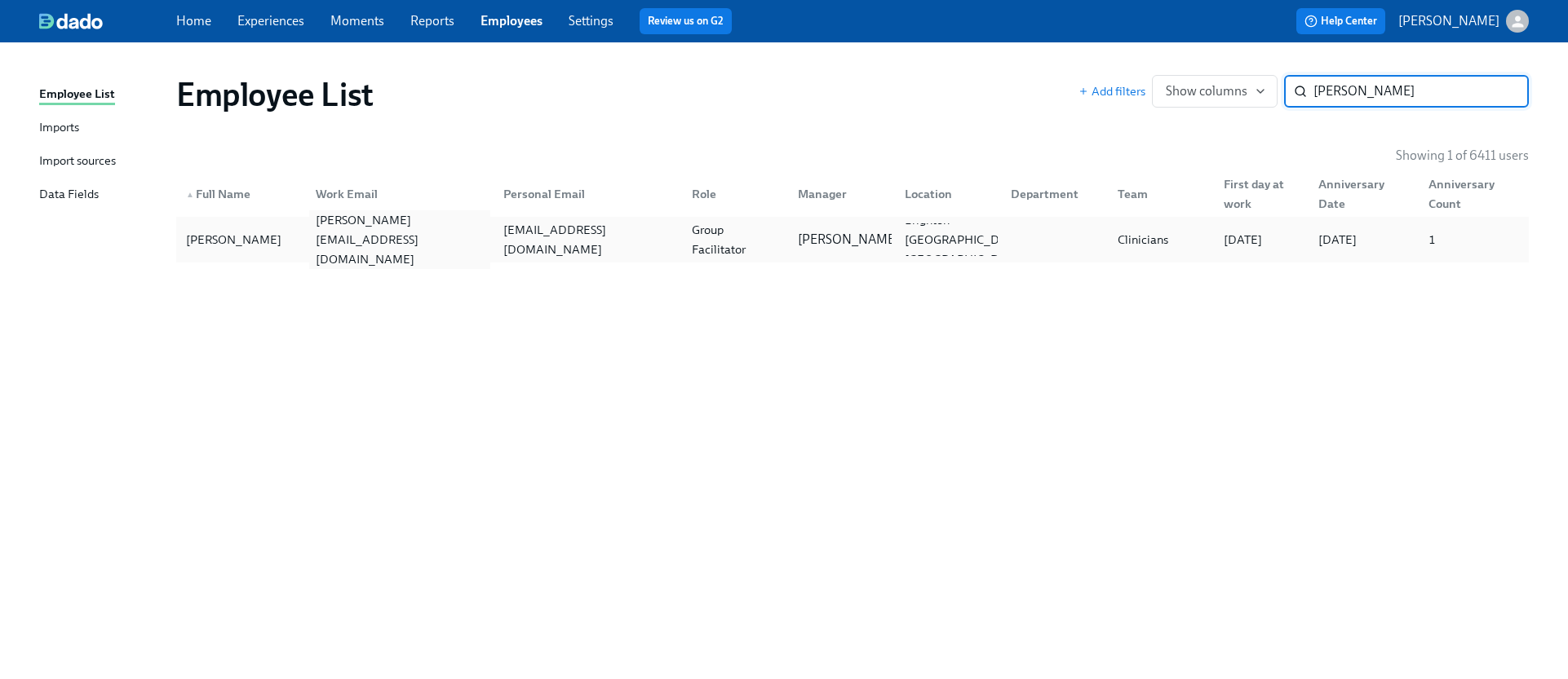
type input "[PERSON_NAME]"
click at [302, 233] on div "[PERSON_NAME][EMAIL_ADDRESS][DOMAIN_NAME]" at bounding box center [396, 240] width 188 height 33
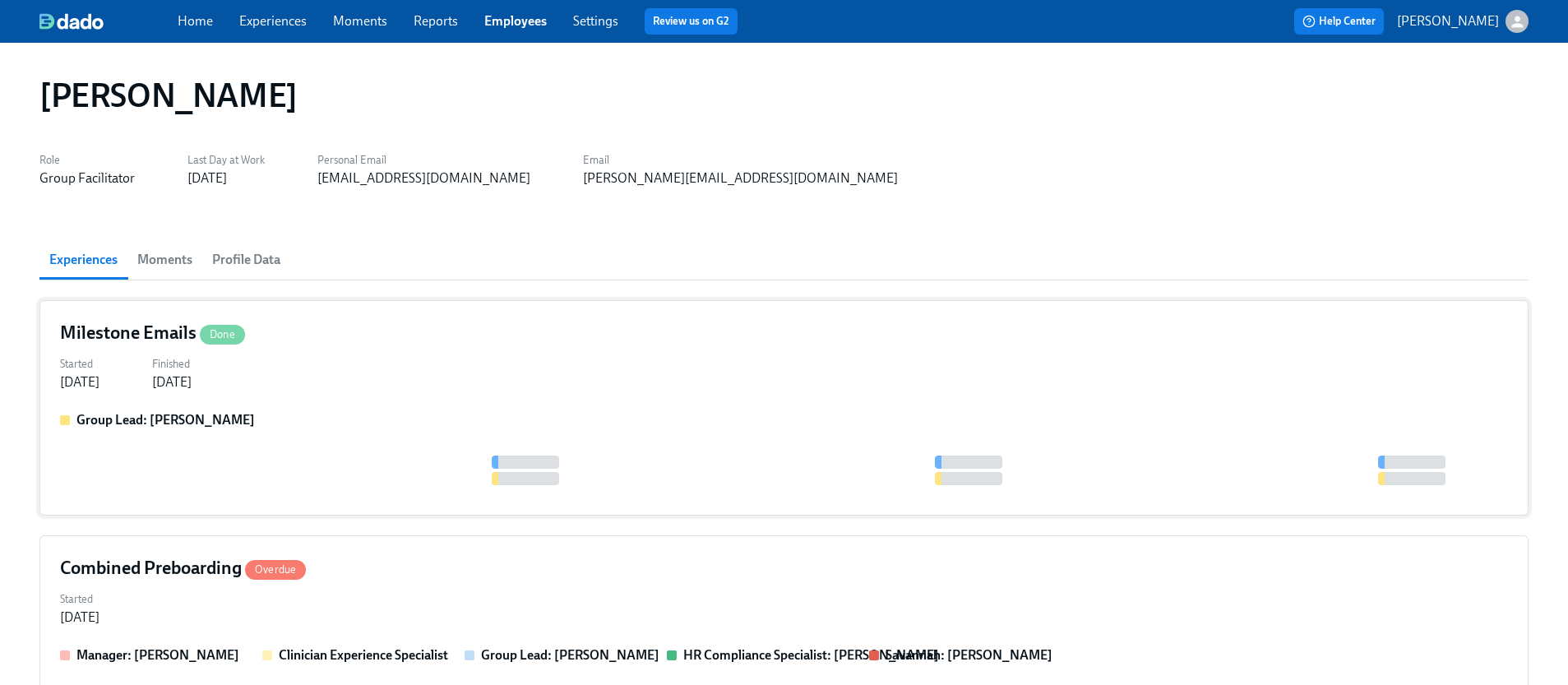
click at [448, 372] on div "Started [DATE] Finished [DATE]" at bounding box center [784, 372] width 1448 height 40
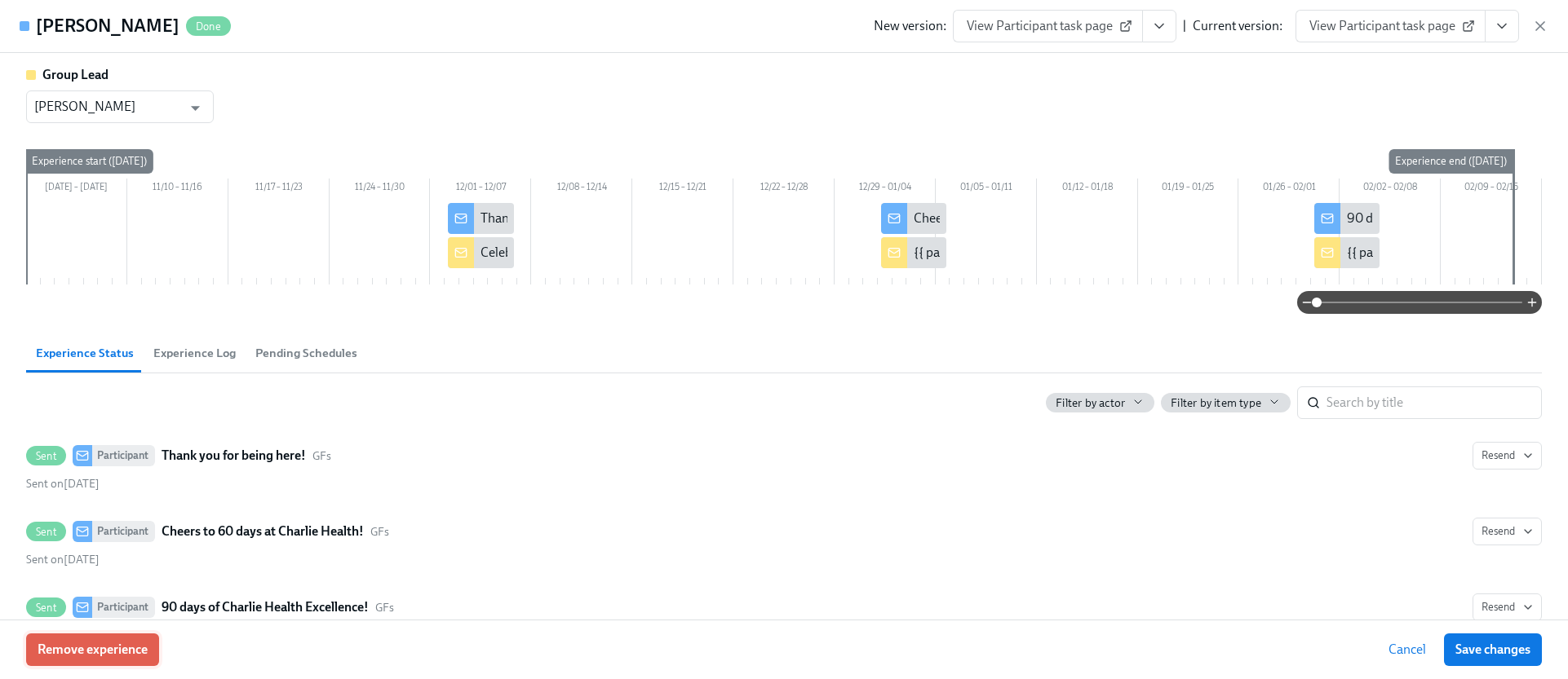
click at [138, 638] on button "Remove experience" at bounding box center [92, 650] width 133 height 33
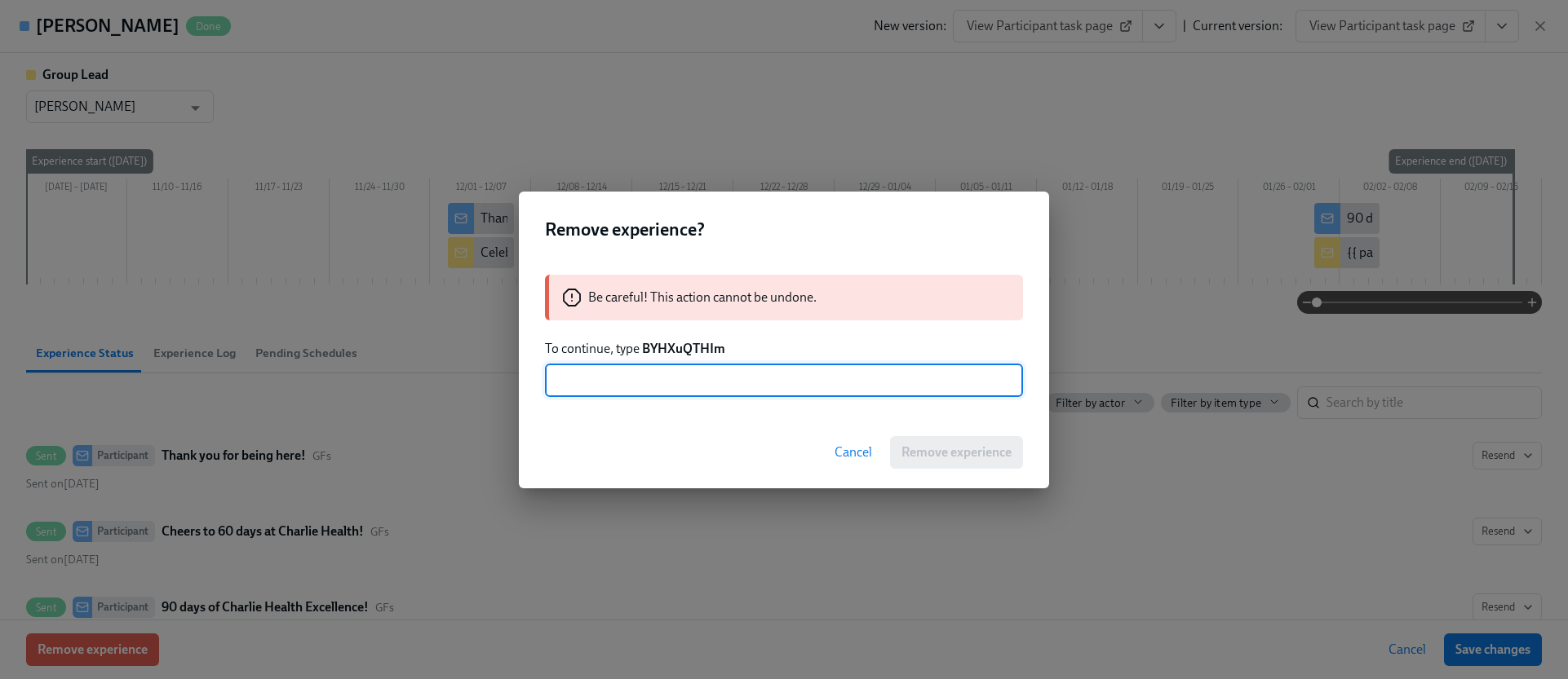
click at [694, 352] on strong "BYHXuQTHIm" at bounding box center [683, 348] width 83 height 15
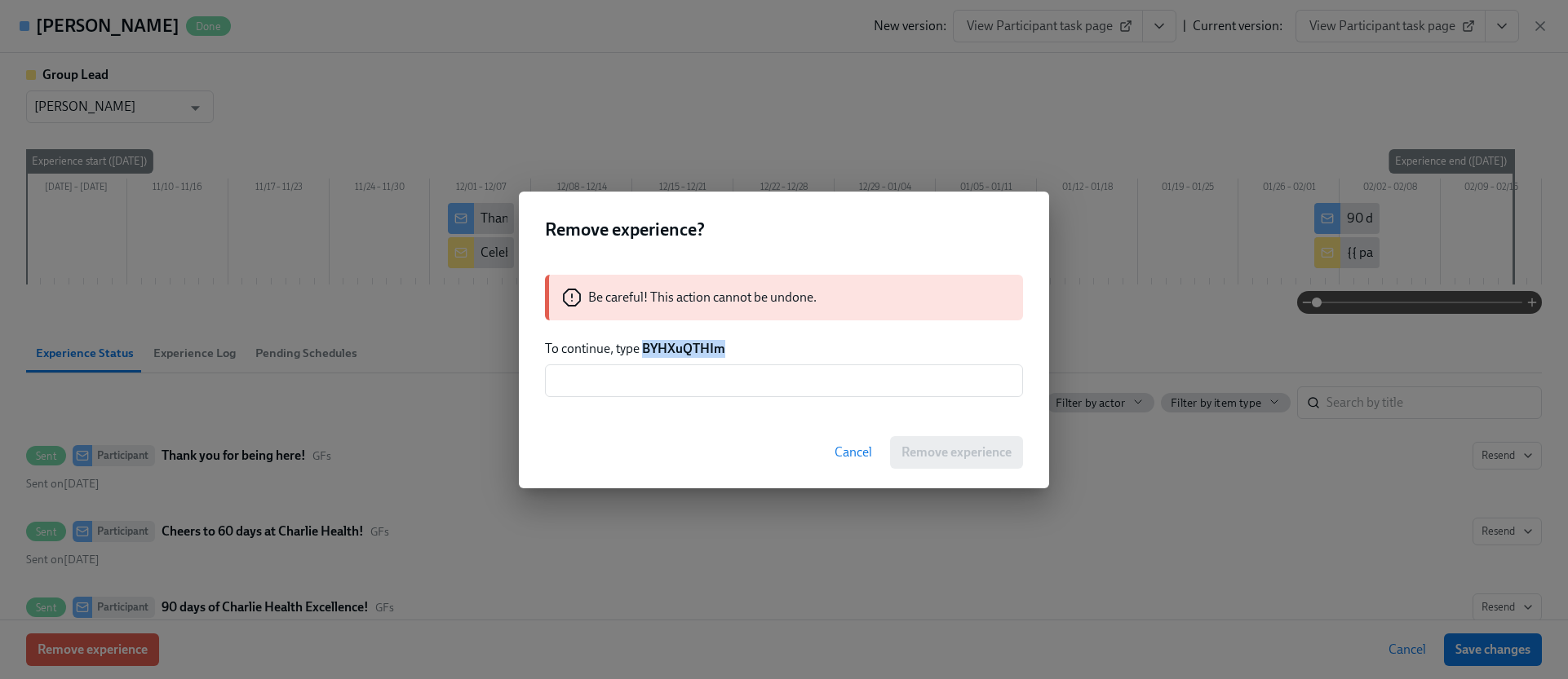
click at [694, 352] on strong "BYHXuQTHIm" at bounding box center [683, 348] width 83 height 15
click at [684, 370] on input "text" at bounding box center [784, 380] width 478 height 33
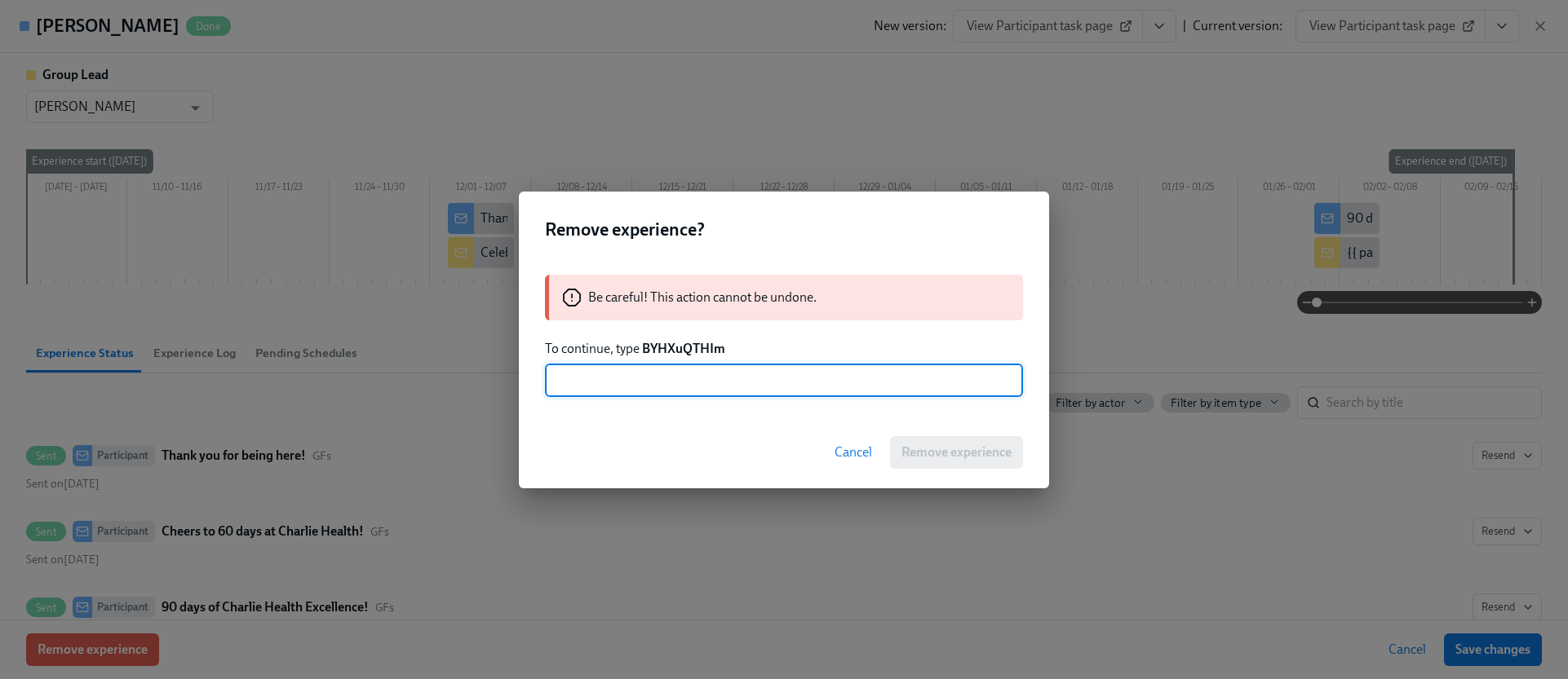
paste input "BYHXuQTHIm"
type input "BYHXuQTHIm"
click at [901, 459] on span "Remove experience" at bounding box center [956, 453] width 111 height 16
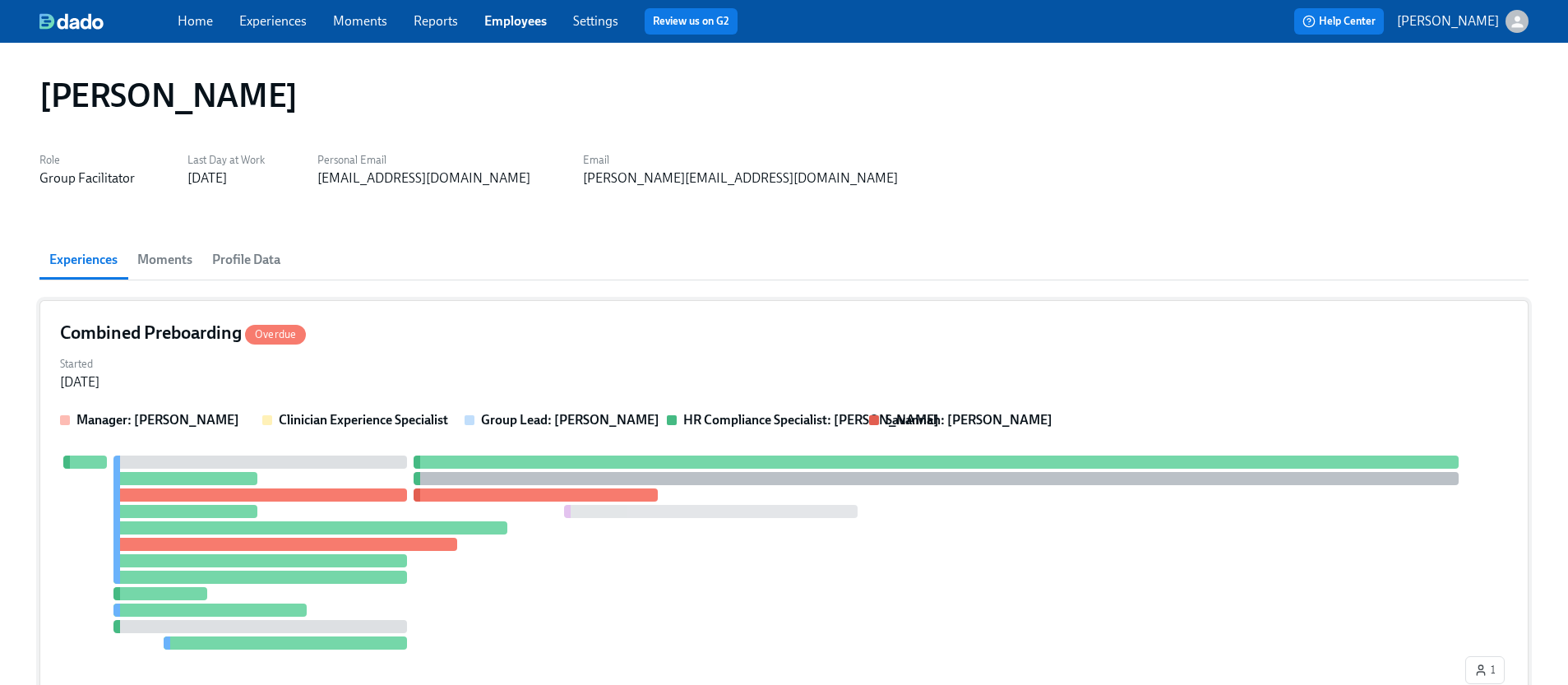
click at [392, 356] on div "Started [DATE]" at bounding box center [784, 372] width 1448 height 40
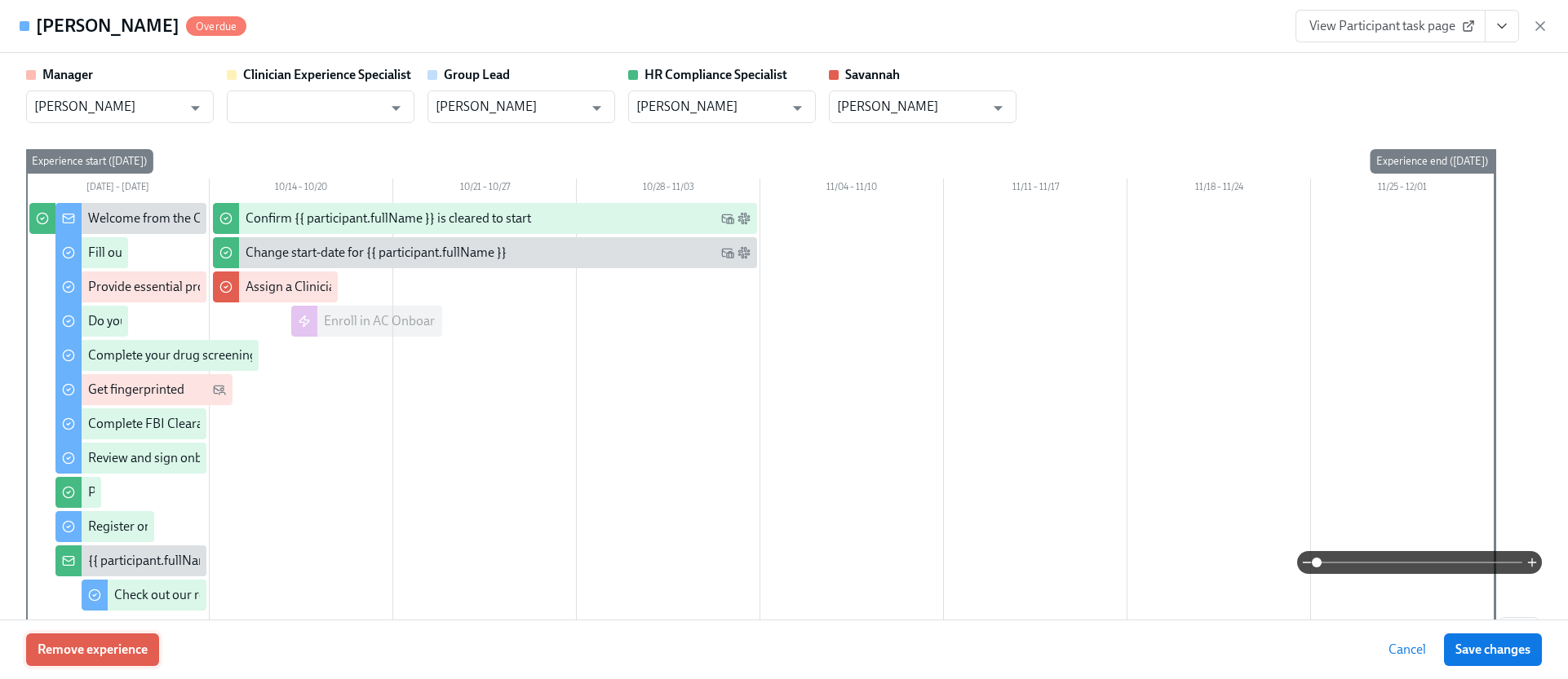
click at [130, 658] on button "Remove experience" at bounding box center [92, 650] width 133 height 33
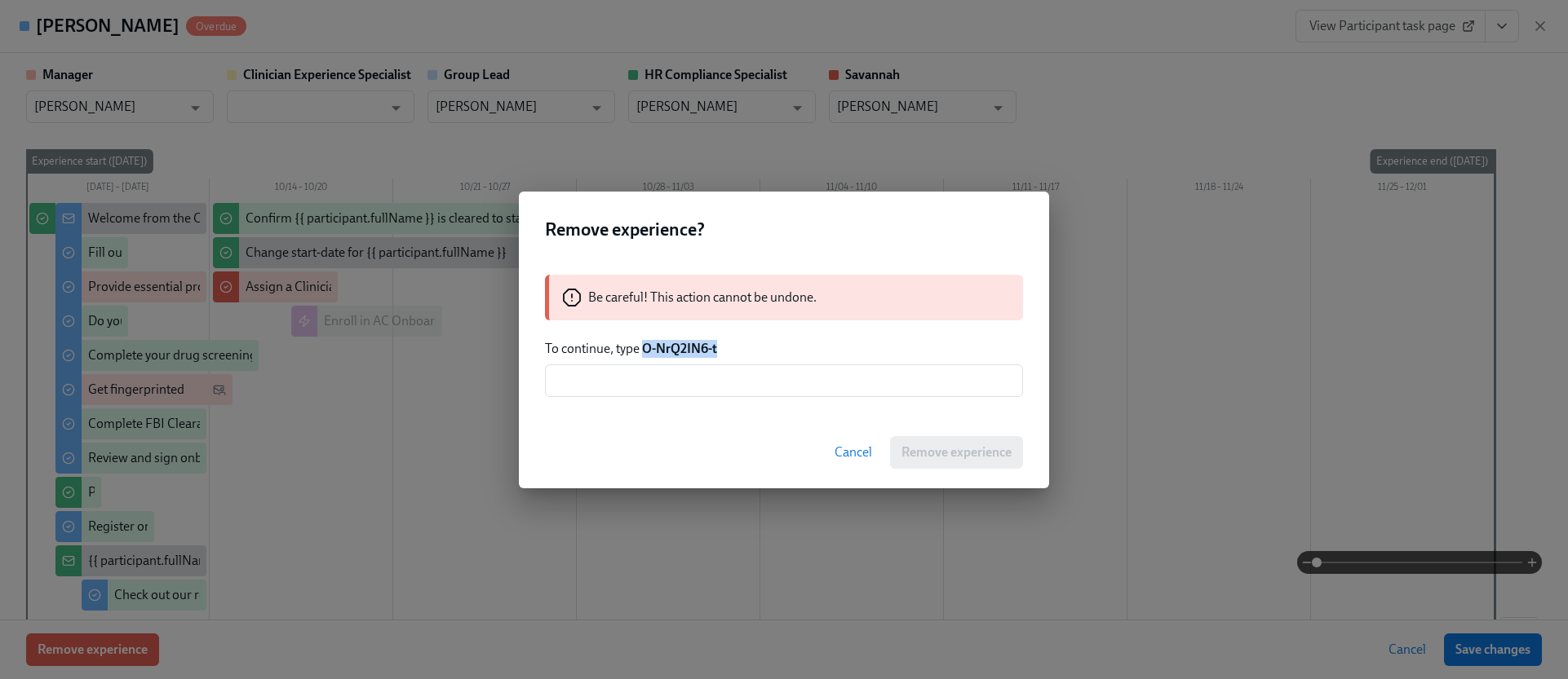
drag, startPoint x: 722, startPoint y: 349, endPoint x: 644, endPoint y: 347, distance: 78.0
click at [644, 347] on p "To continue, type O-NrQ2IN6-t" at bounding box center [784, 349] width 478 height 18
drag, startPoint x: 656, startPoint y: 379, endPoint x: 689, endPoint y: 389, distance: 34.5
click at [656, 379] on input "text" at bounding box center [784, 380] width 478 height 33
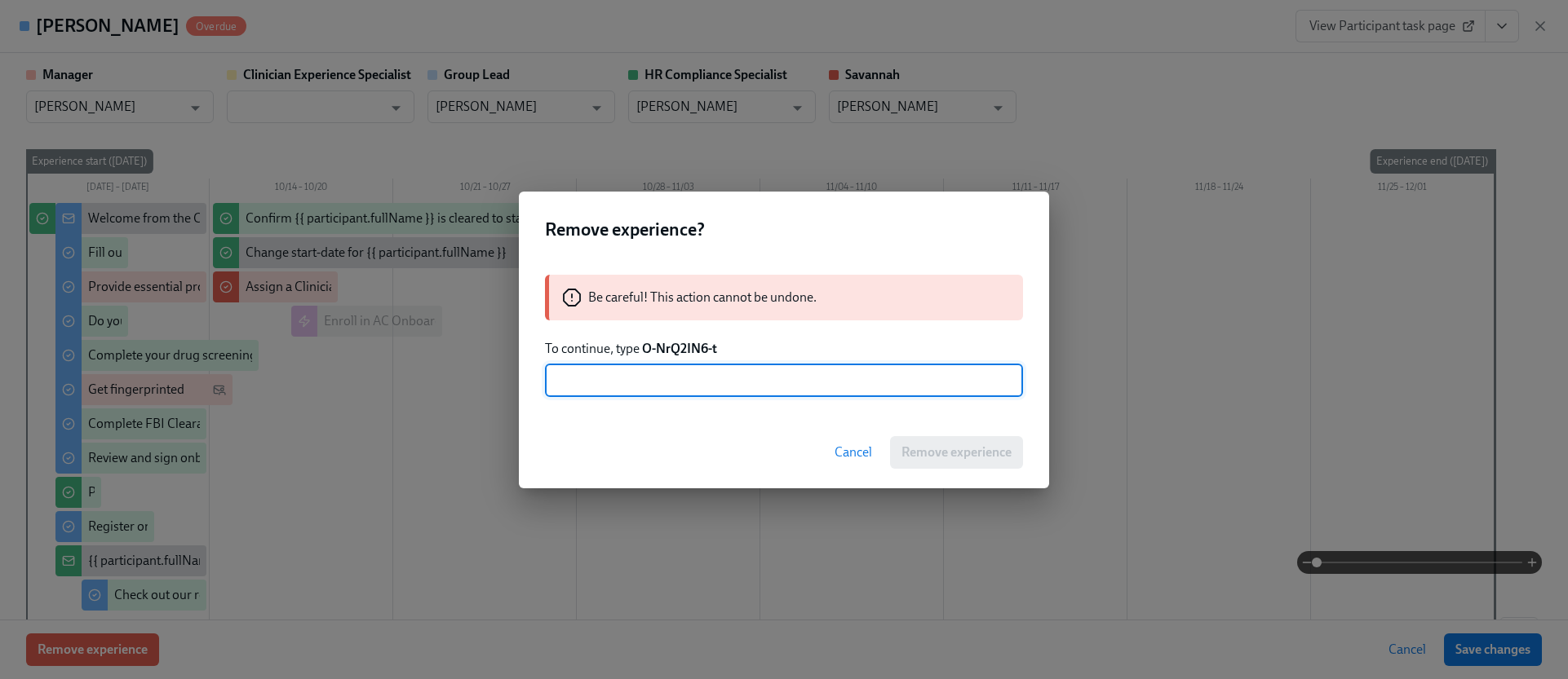
paste input "O-NrQ2IN6-t"
type input "O-NrQ2IN6-t"
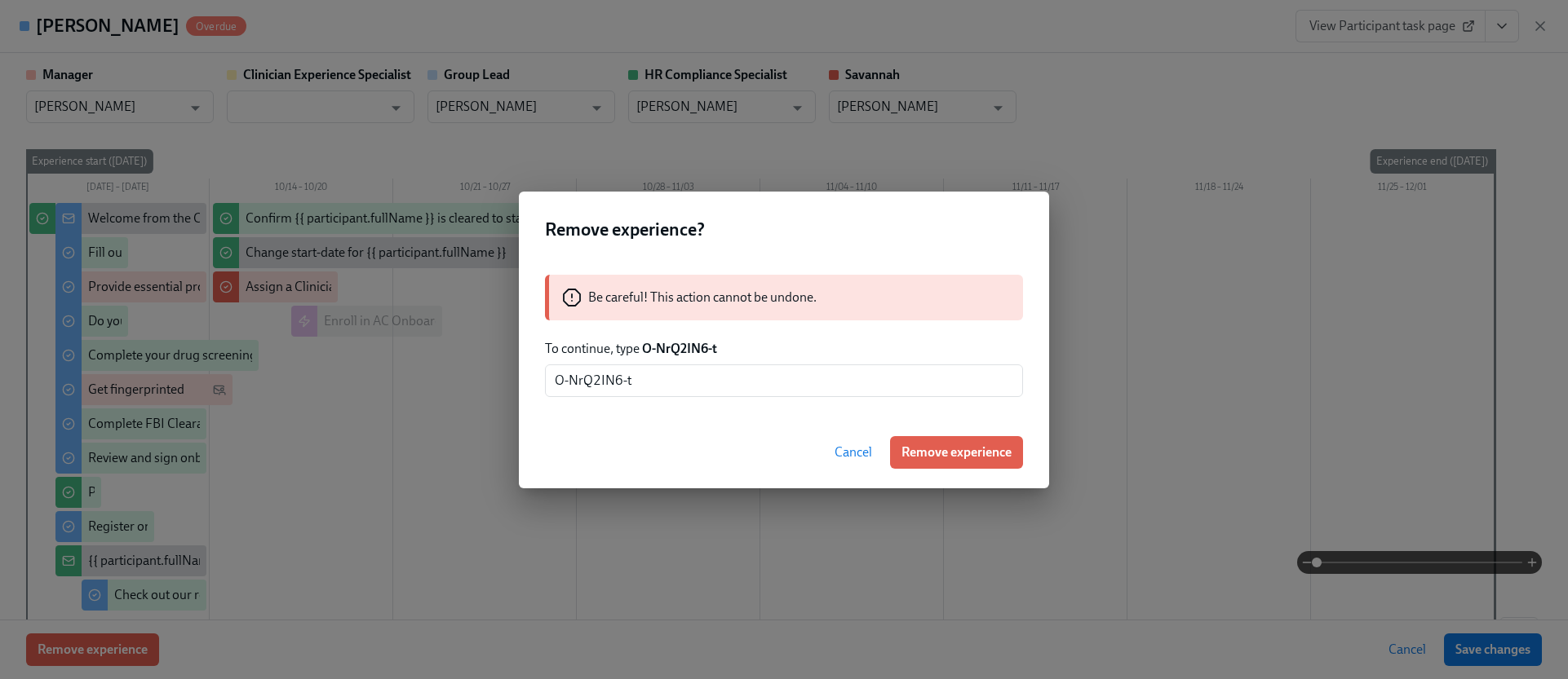
click at [917, 446] on span "Remove experience" at bounding box center [956, 453] width 111 height 16
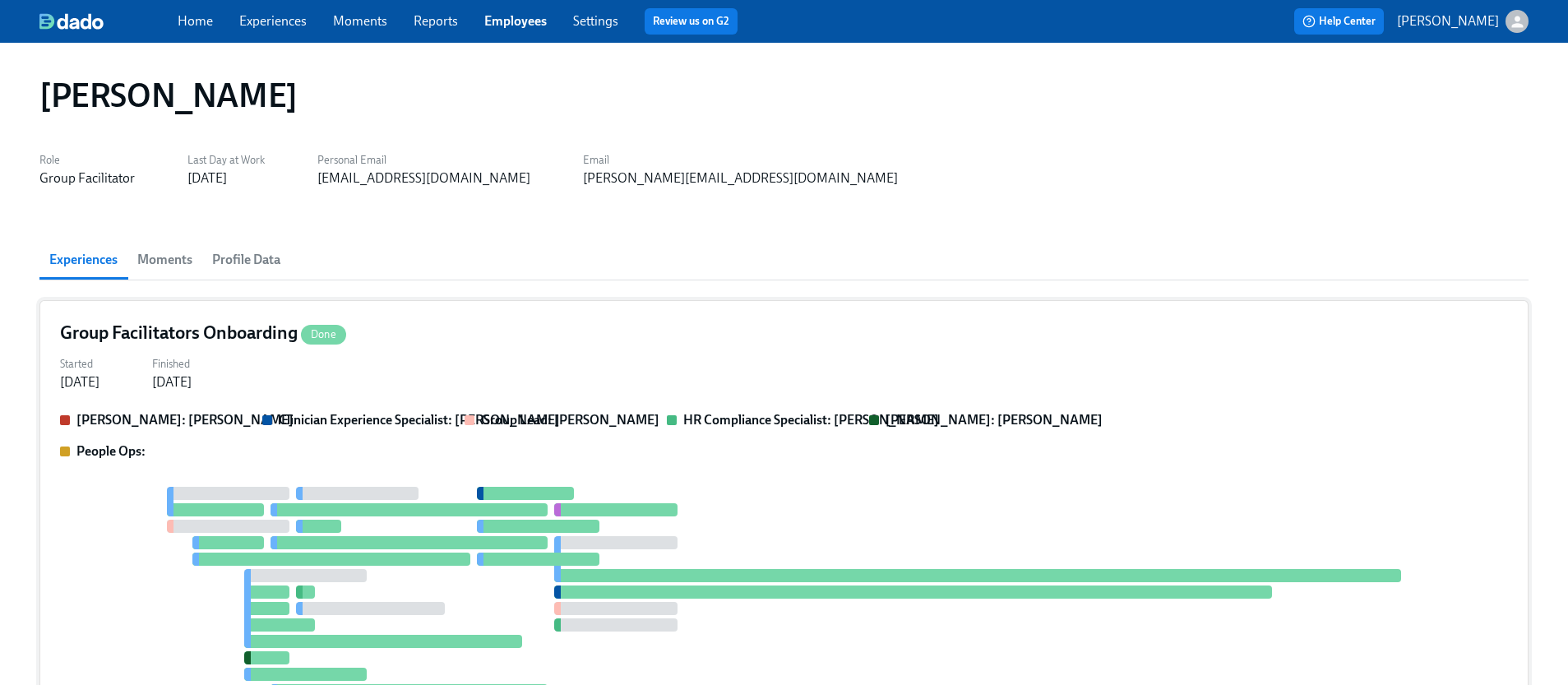
click at [405, 380] on div "Started [DATE] Finished [DATE]" at bounding box center [784, 372] width 1448 height 40
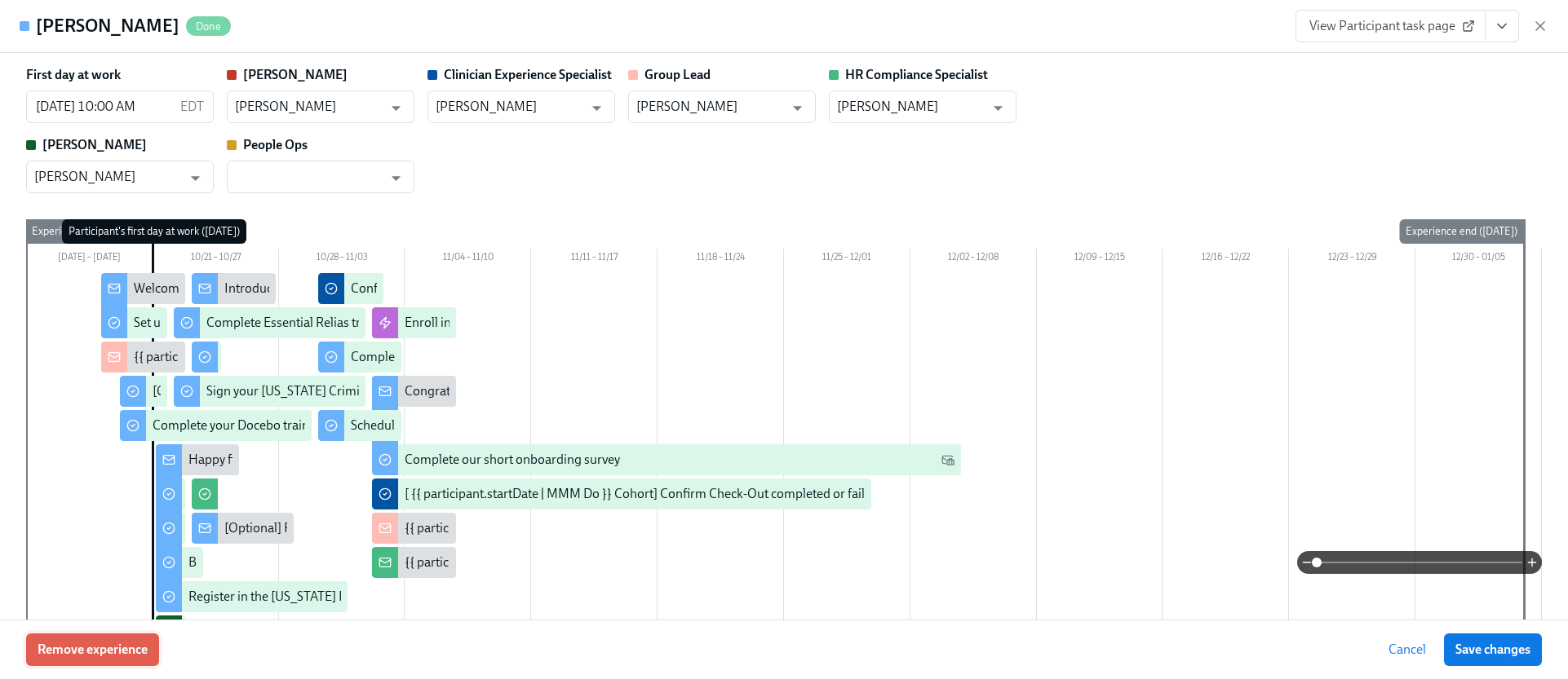
click at [139, 657] on span "Remove experience" at bounding box center [93, 650] width 111 height 16
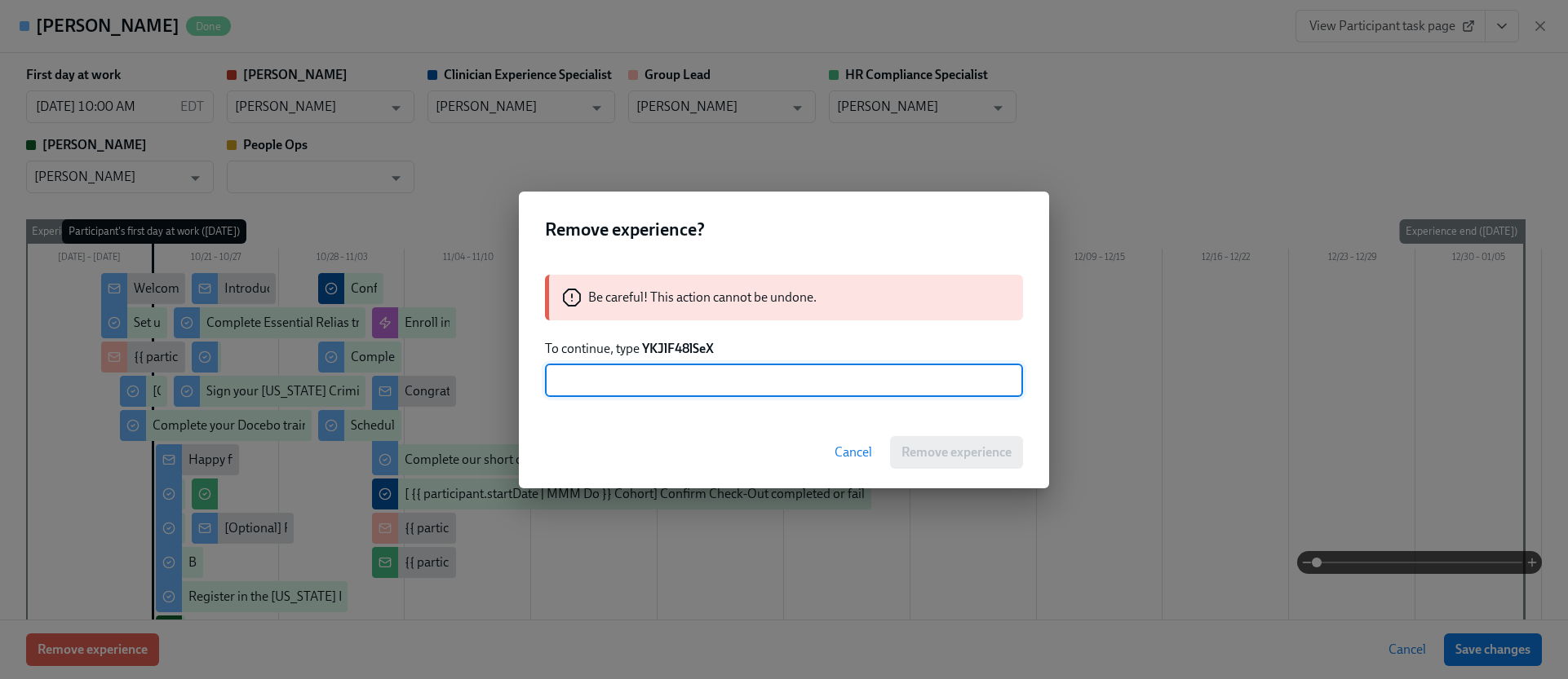
click at [667, 349] on strong "YKJlF48lSeX" at bounding box center [677, 348] width 72 height 15
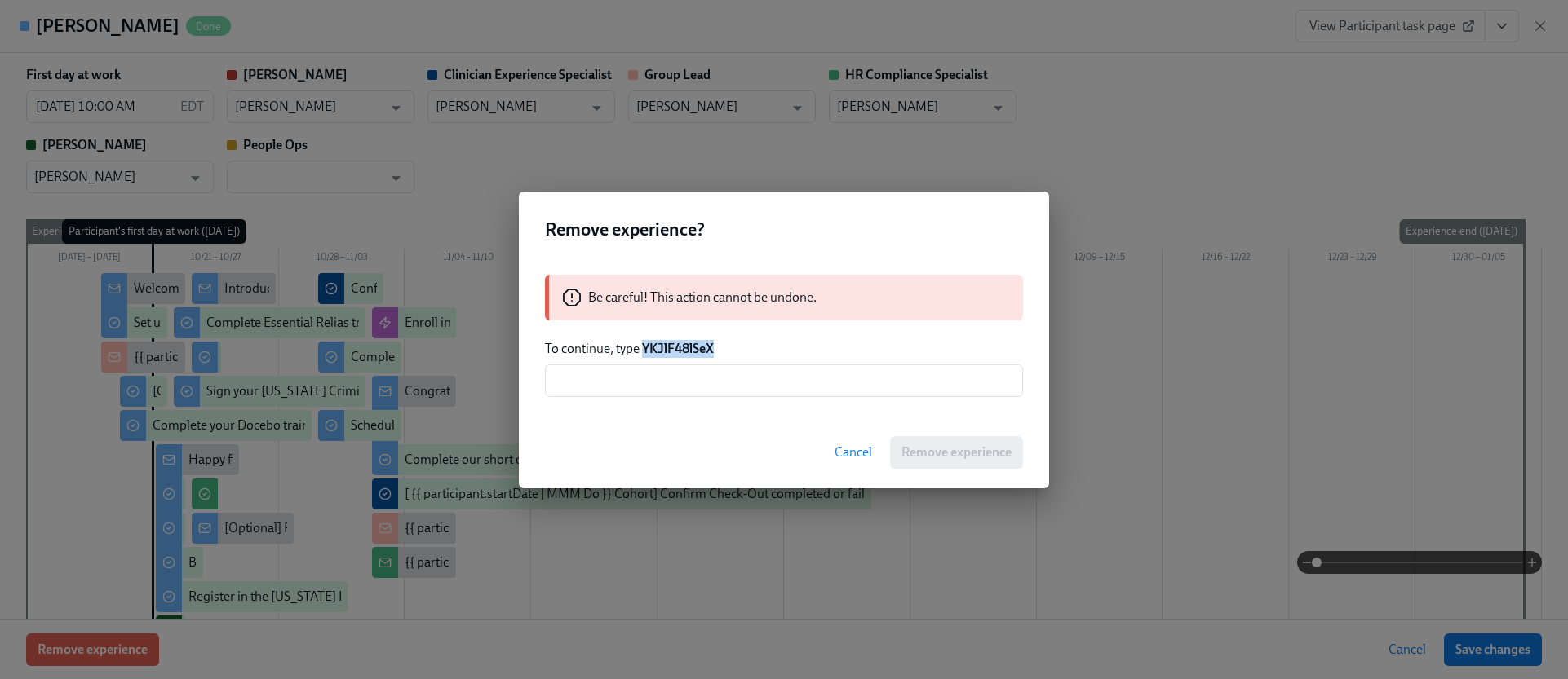
click at [667, 349] on strong "YKJlF48lSeX" at bounding box center [677, 348] width 72 height 15
click at [663, 383] on input "text" at bounding box center [784, 380] width 478 height 33
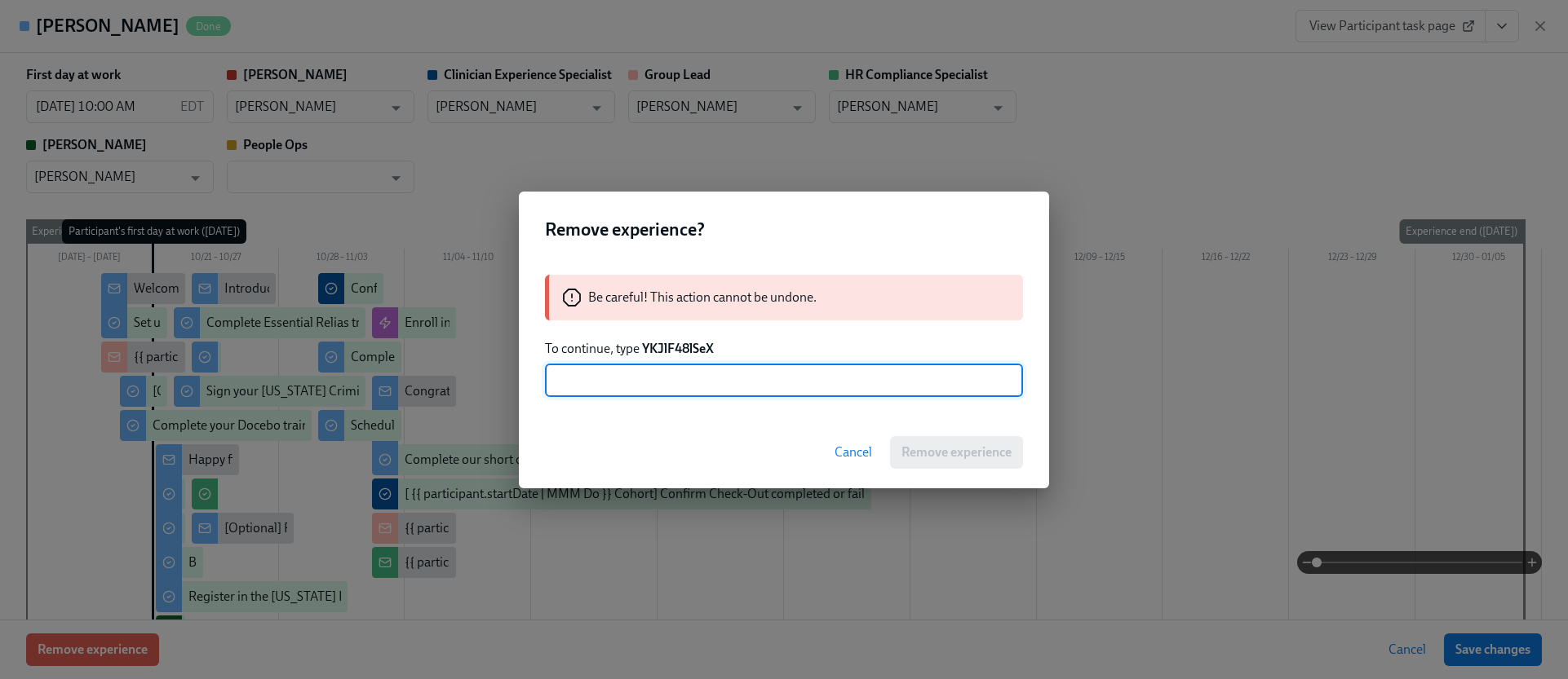
paste input "YKJlF48lSeX"
type input "YKJlF48lSeX"
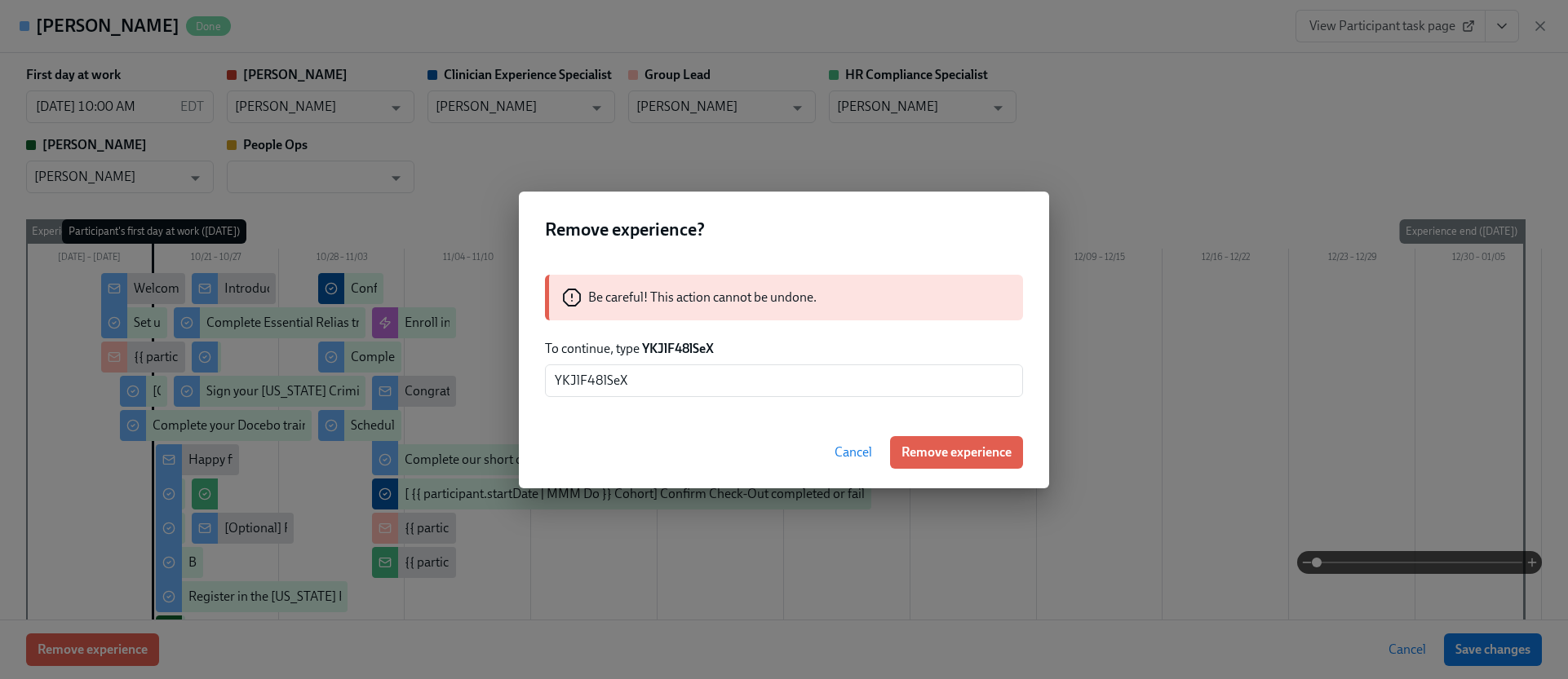
click at [927, 438] on button "Remove experience" at bounding box center [956, 453] width 133 height 33
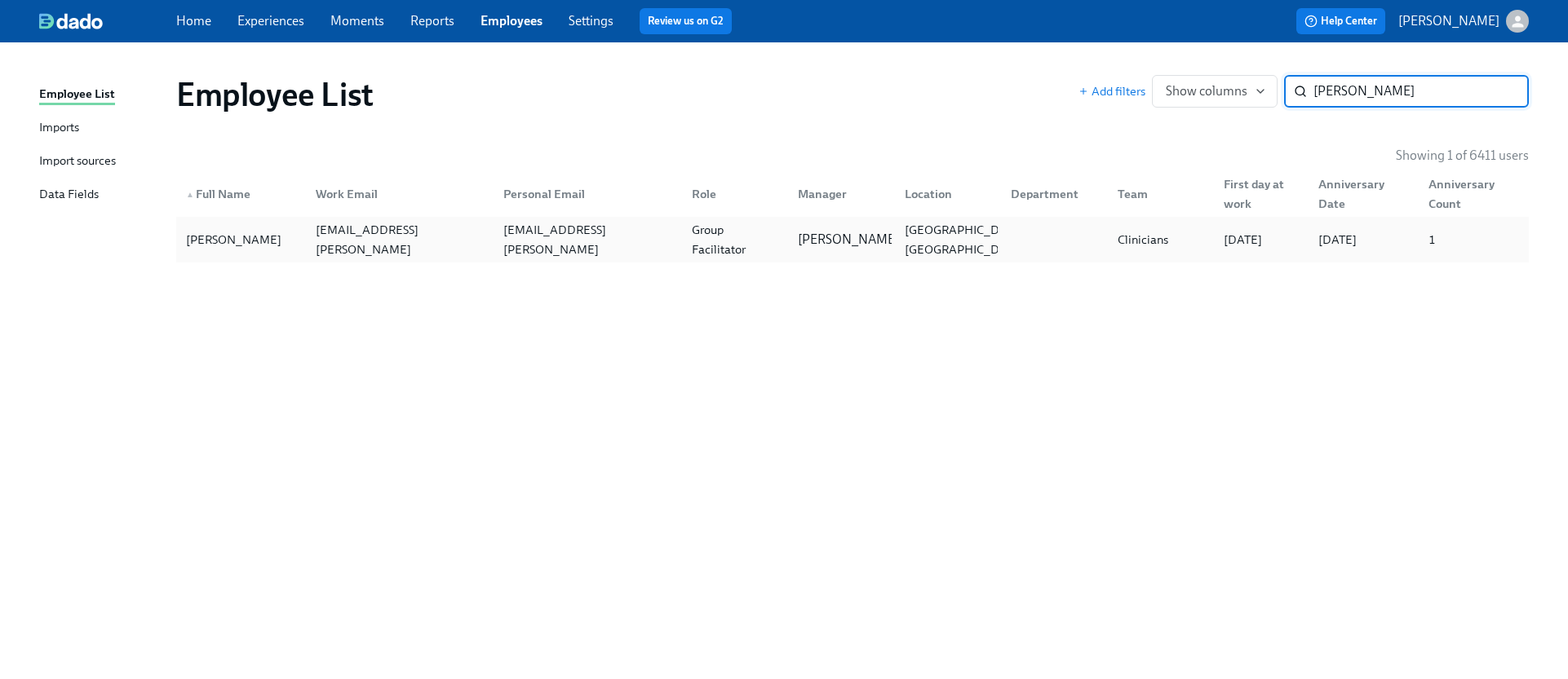
type input "[PERSON_NAME]"
click at [482, 221] on div "[PERSON_NAME] [PERSON_NAME][EMAIL_ADDRESS][PERSON_NAME][DOMAIN_NAME] [PERSON_NA…" at bounding box center [852, 239] width 1352 height 45
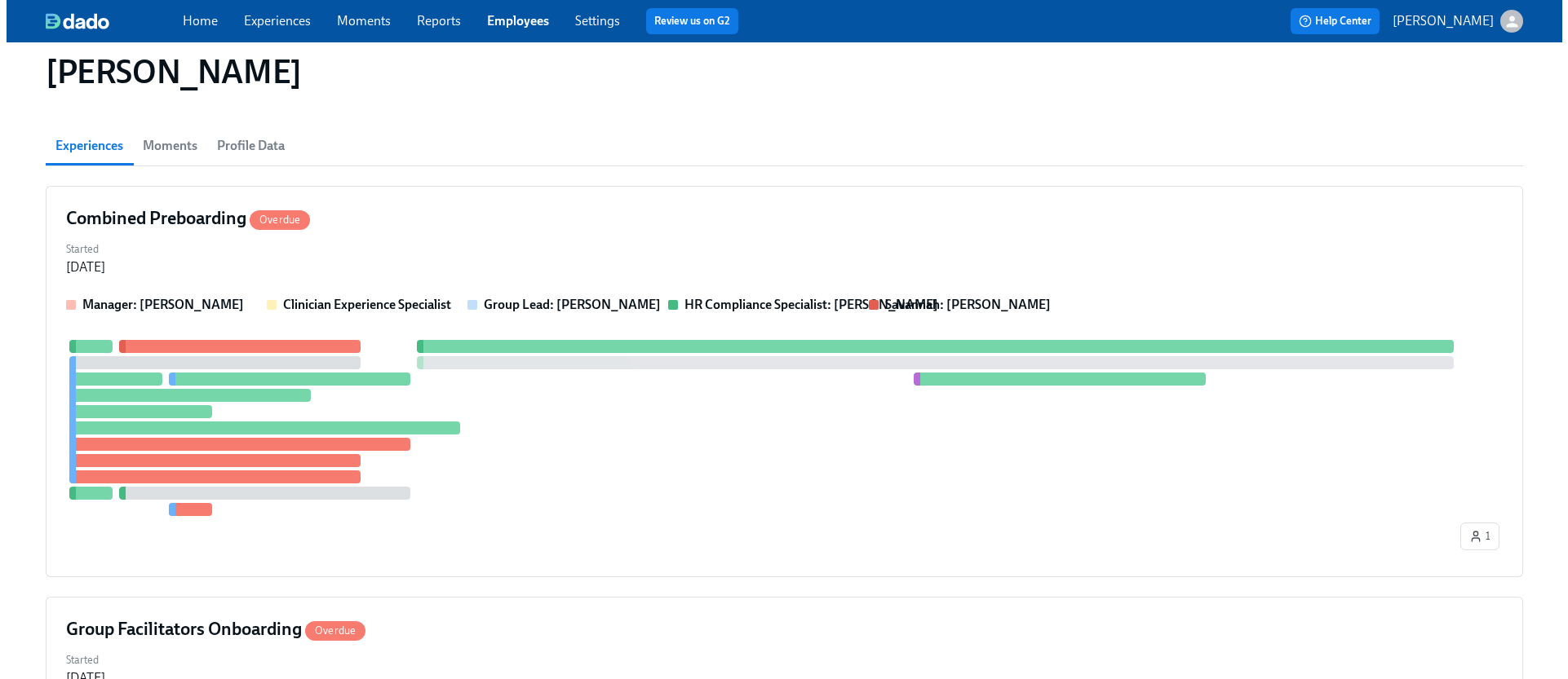
scroll to position [119, 0]
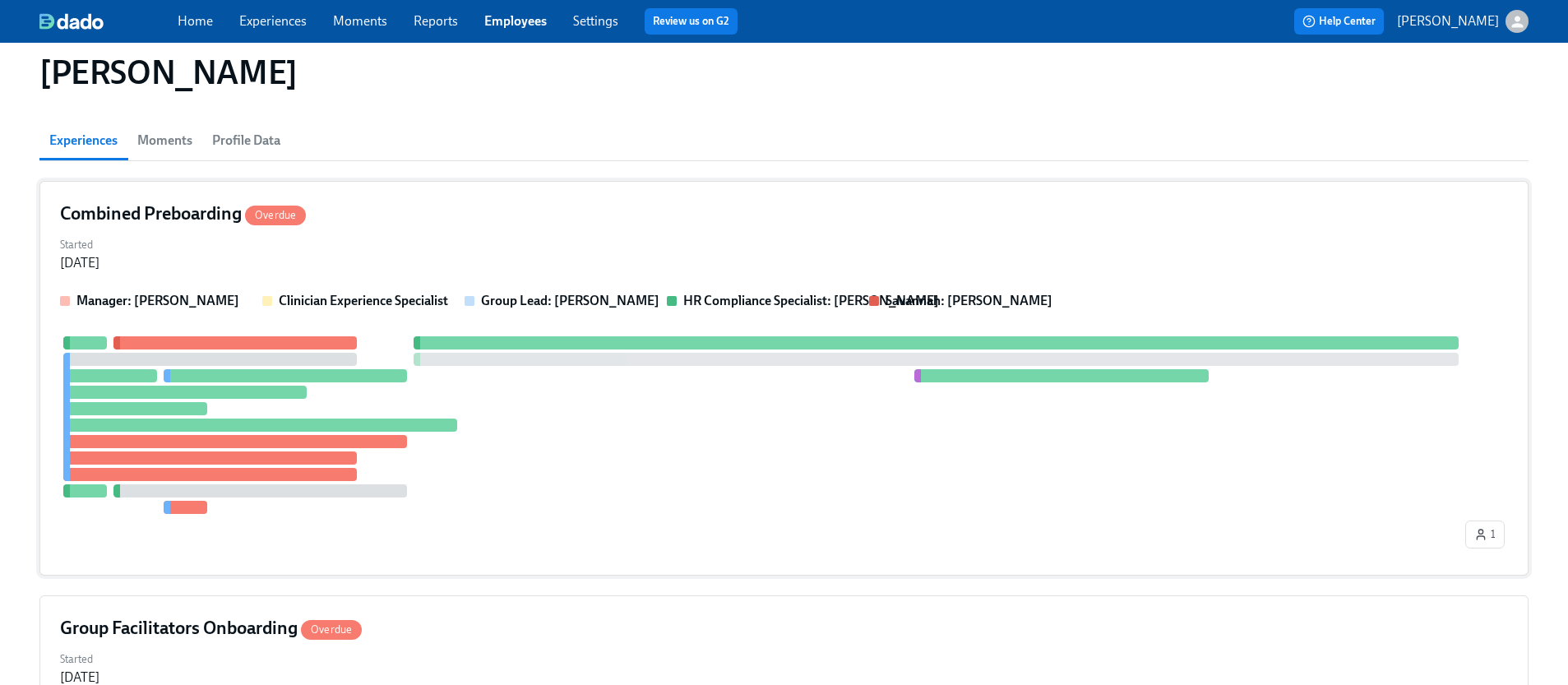
click at [784, 261] on div "Started [DATE]" at bounding box center [784, 253] width 1448 height 40
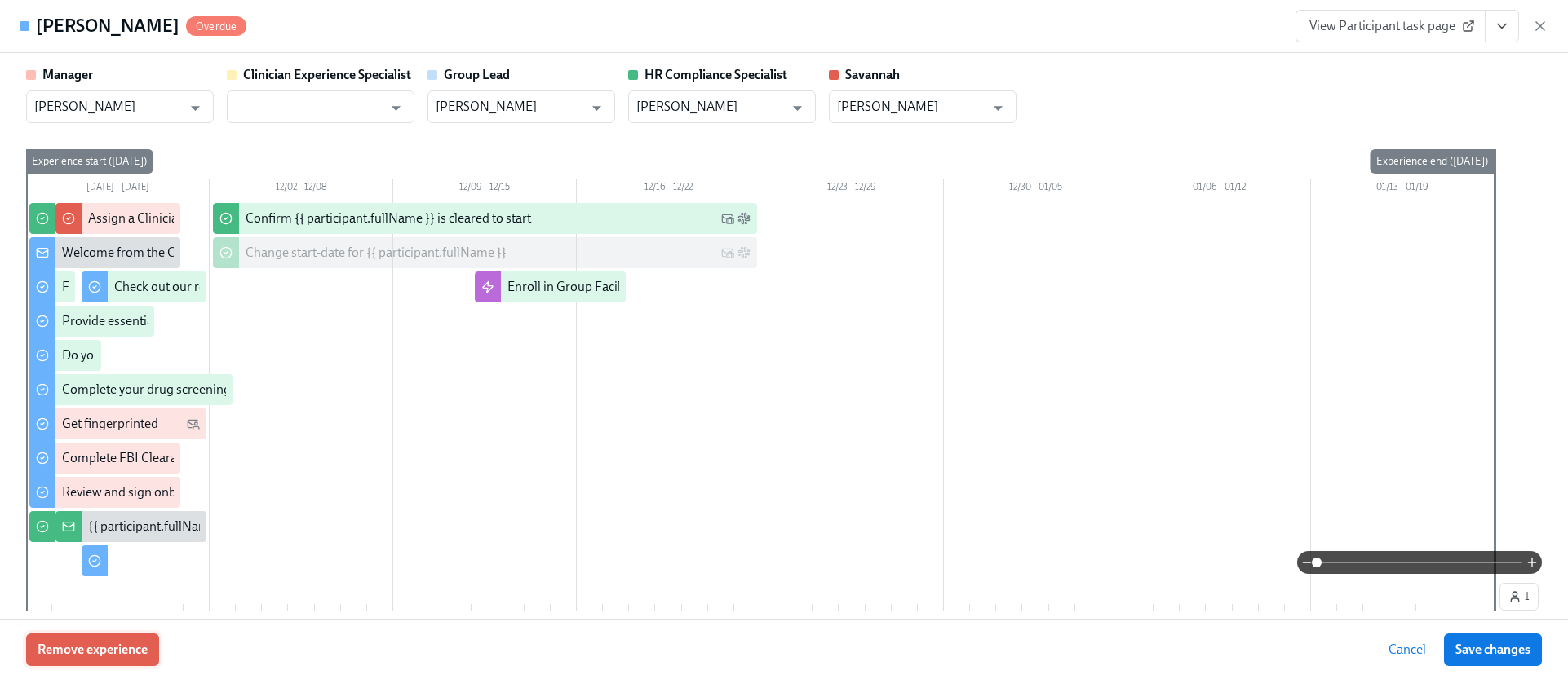
click at [134, 664] on button "Remove experience" at bounding box center [92, 650] width 133 height 33
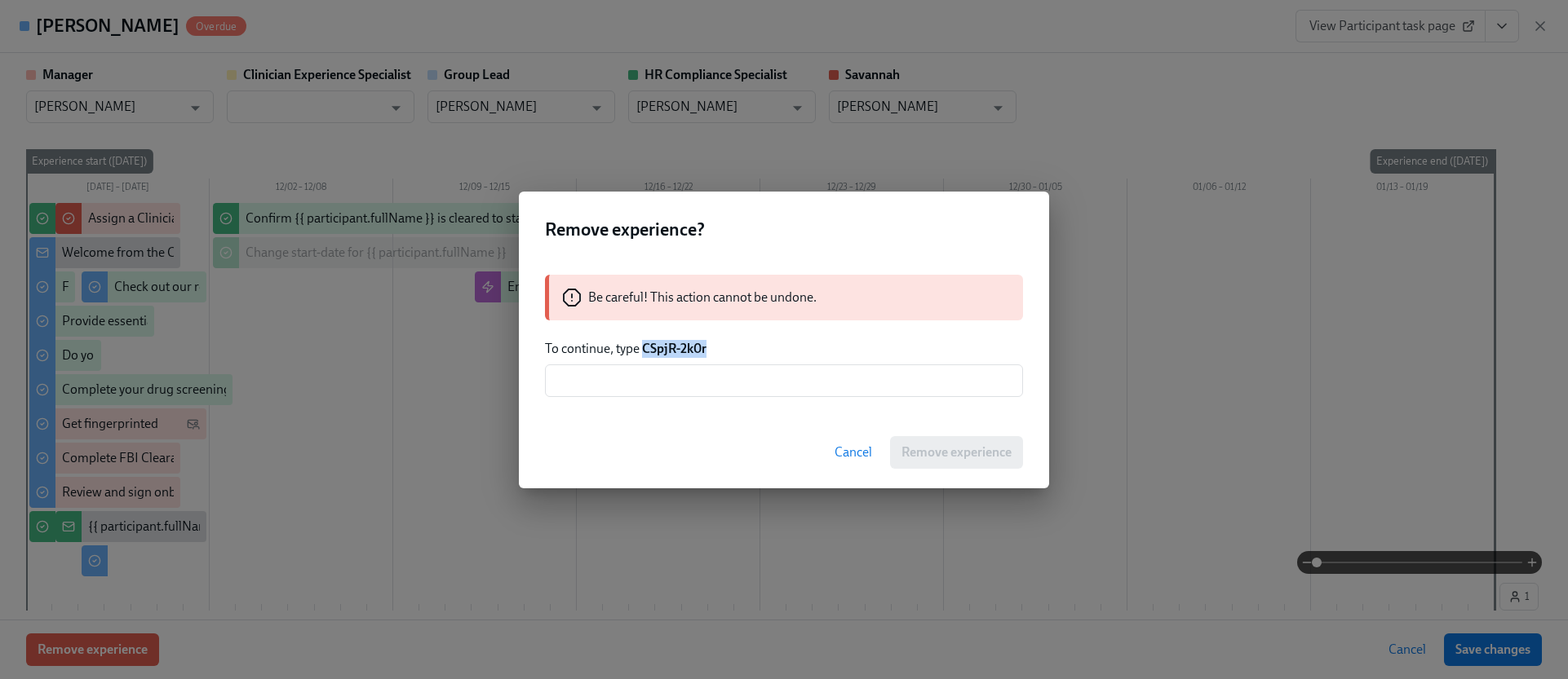
drag, startPoint x: 694, startPoint y: 346, endPoint x: 644, endPoint y: 350, distance: 50.2
click at [644, 350] on p "To continue, type CSpjR-2k0r" at bounding box center [784, 349] width 478 height 18
click at [653, 389] on input "text" at bounding box center [784, 380] width 478 height 33
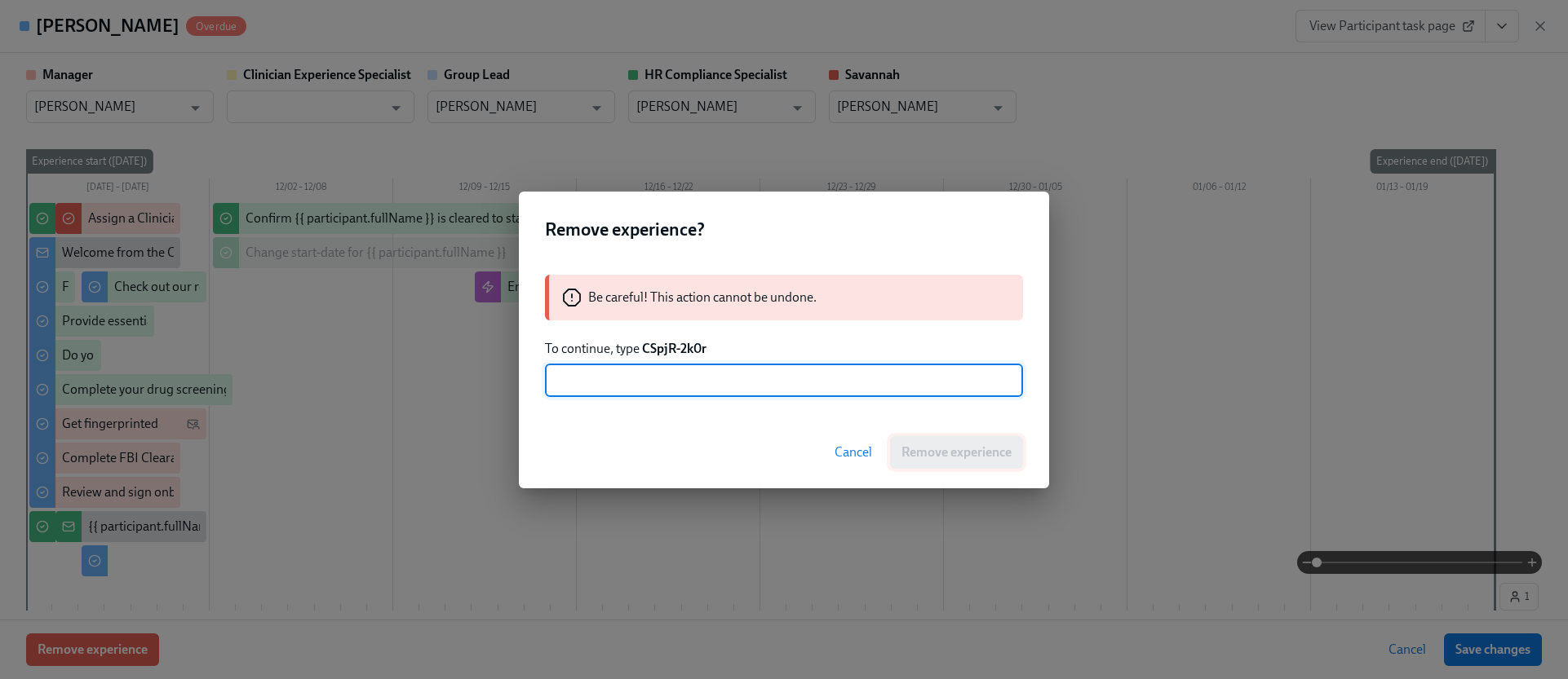
paste input "CSpjR-2k0r"
type input "CSpjR-2k0r"
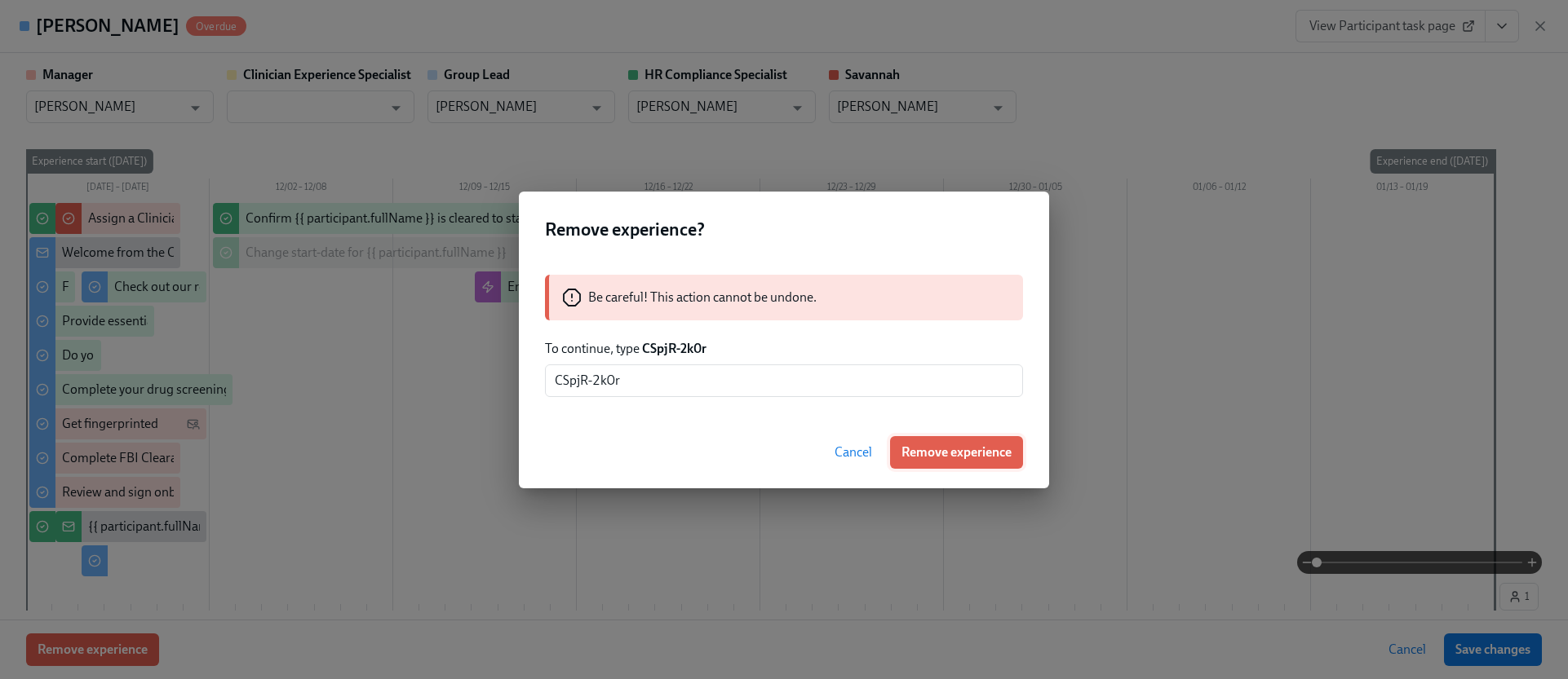
click at [935, 451] on span "Remove experience" at bounding box center [956, 453] width 111 height 16
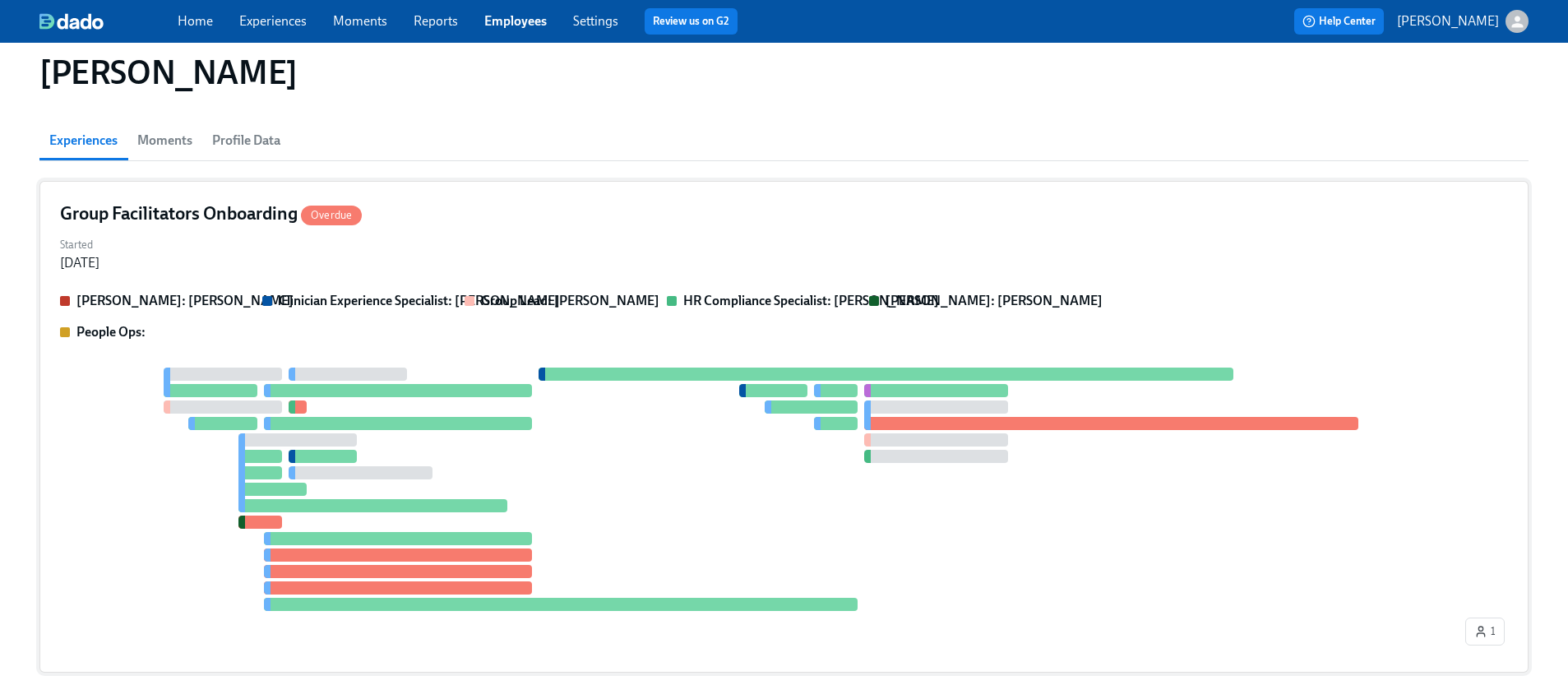
click at [604, 448] on div at bounding box center [761, 489] width 1402 height 244
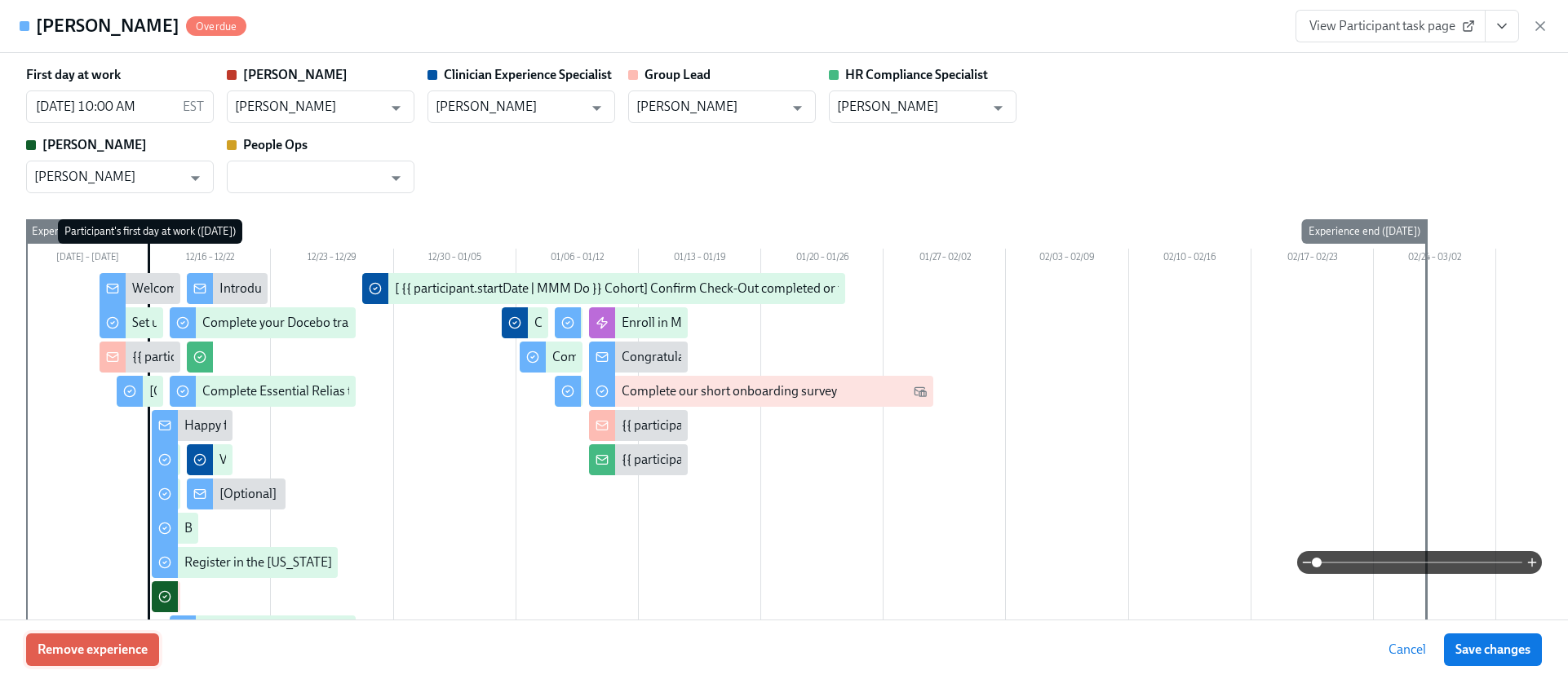
click at [139, 651] on span "Remove experience" at bounding box center [93, 650] width 111 height 16
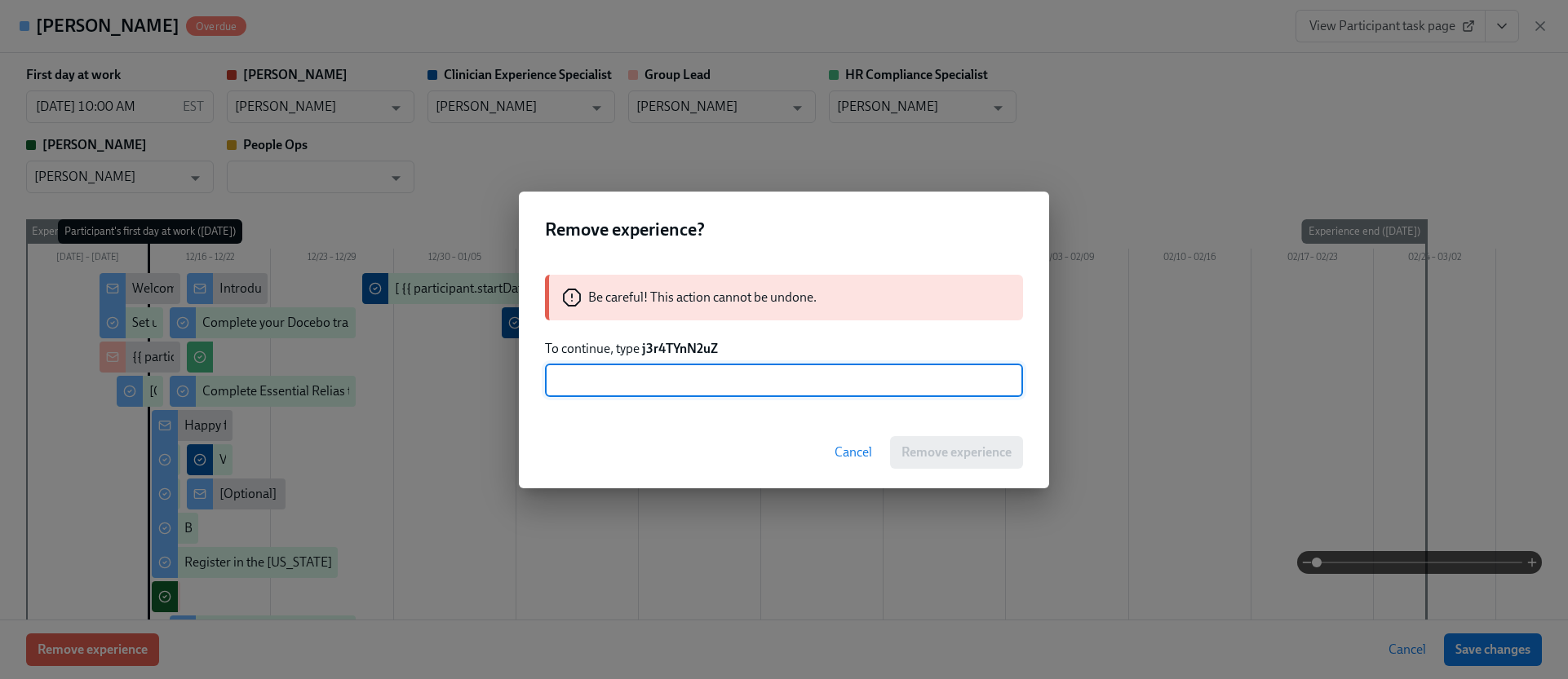
click at [656, 350] on strong "j3r4TYnN2uZ" at bounding box center [679, 348] width 76 height 15
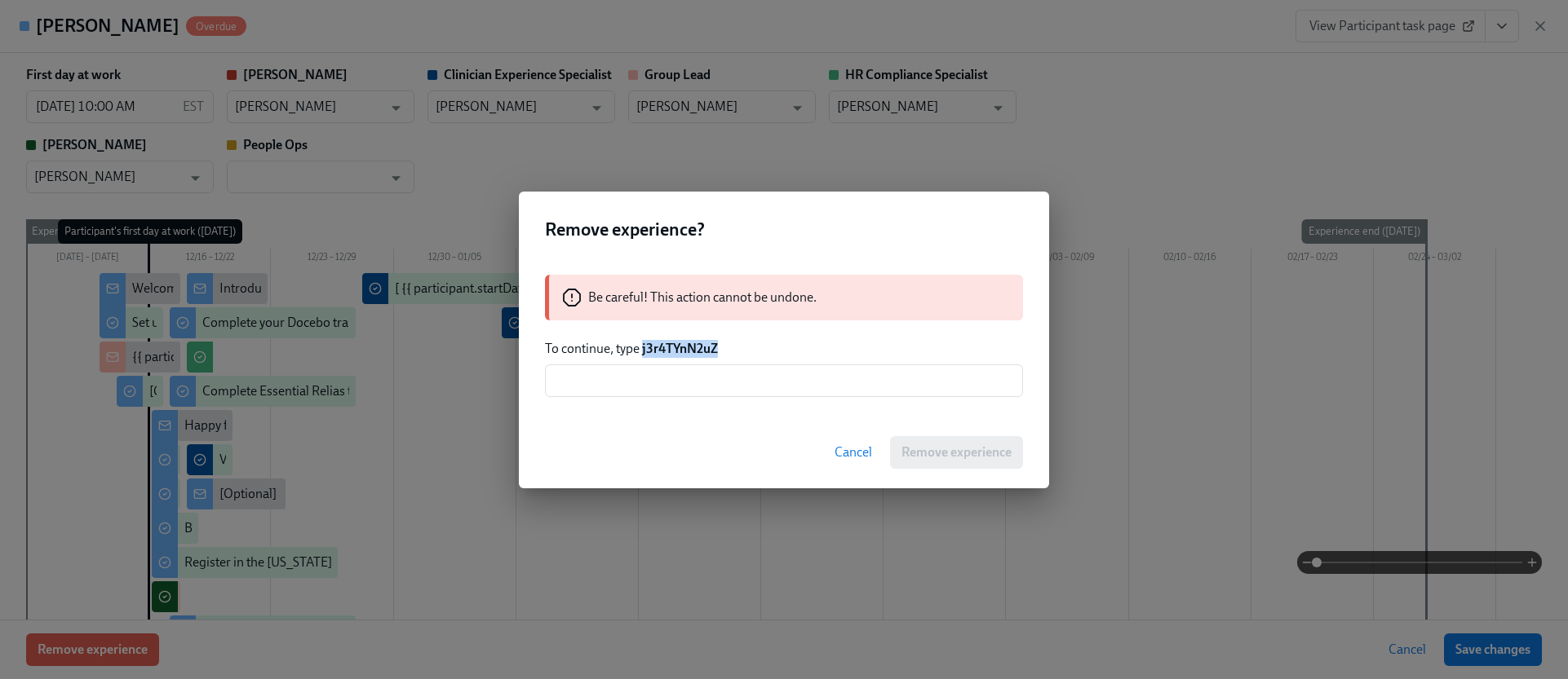
click at [656, 350] on strong "j3r4TYnN2uZ" at bounding box center [679, 348] width 76 height 15
click at [653, 370] on input "text" at bounding box center [784, 380] width 478 height 33
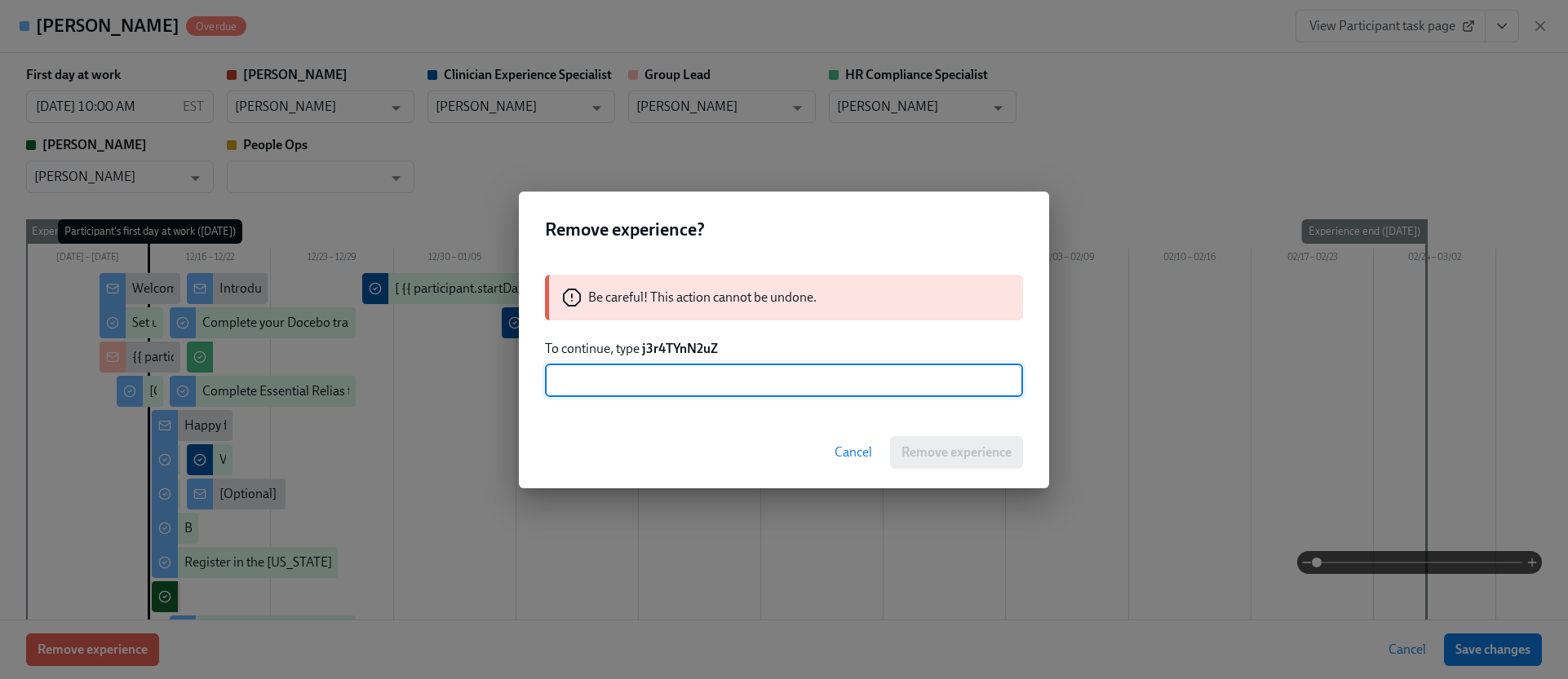
paste input "j3r4TYnN2uZ"
type input "j3r4TYnN2uZ"
click at [905, 439] on button "Remove experience" at bounding box center [956, 453] width 133 height 33
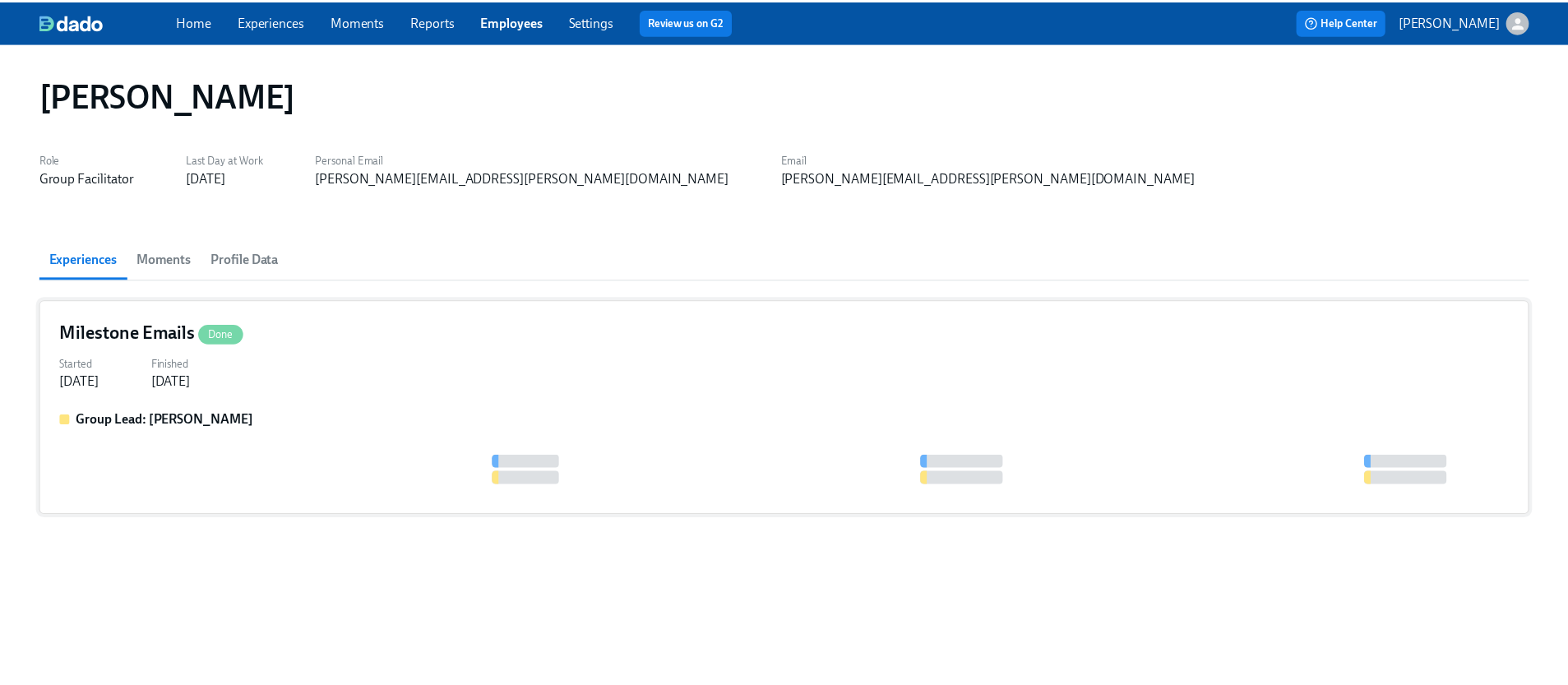
scroll to position [0, 0]
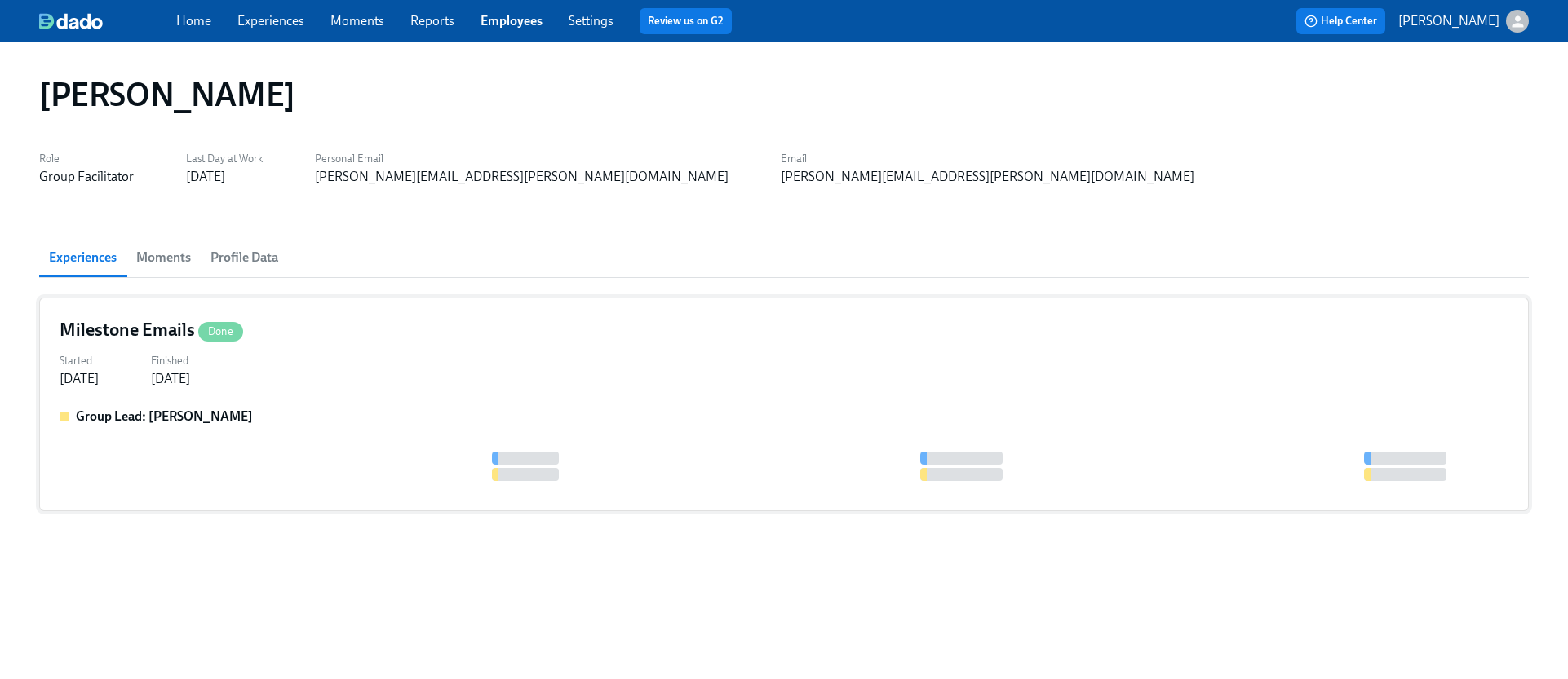
click at [601, 381] on div "Started [DATE] Finished [DATE]" at bounding box center [784, 369] width 1449 height 39
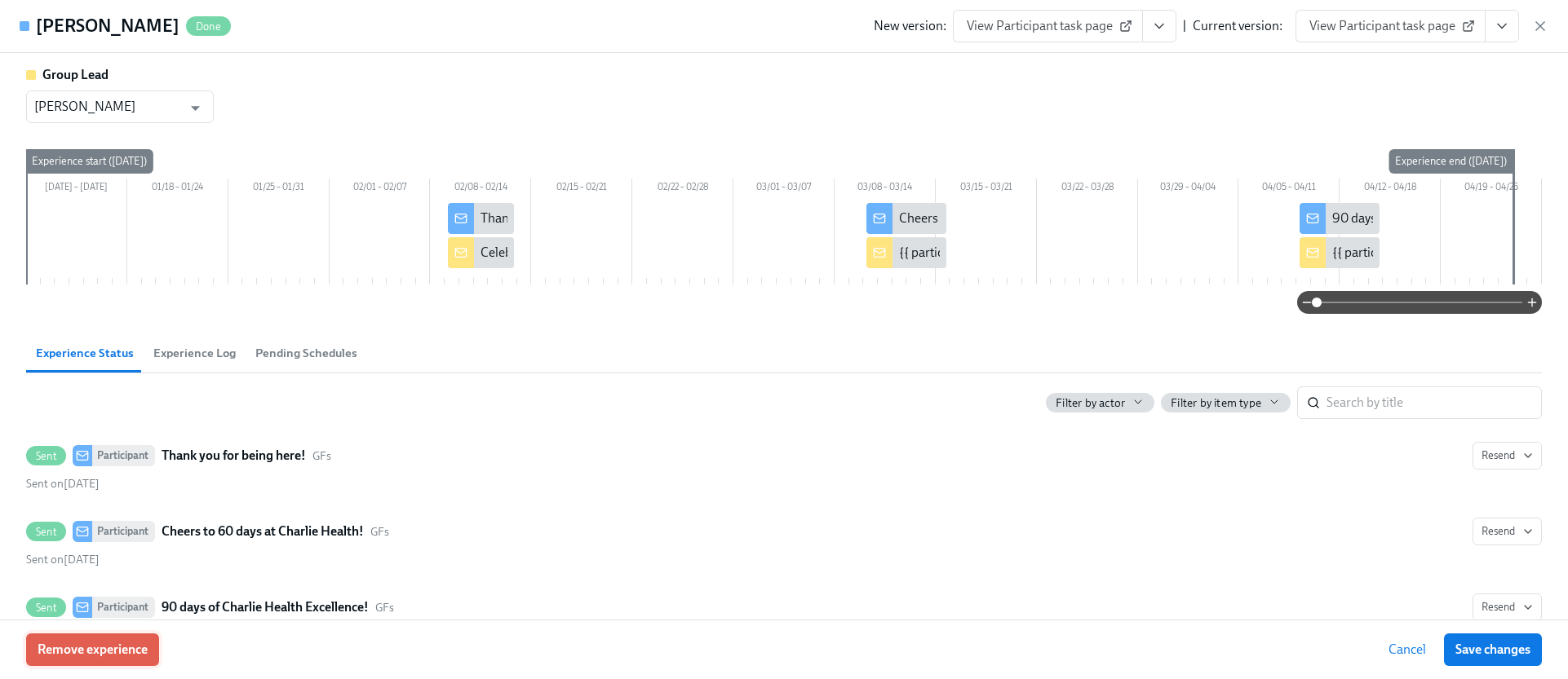
click at [132, 644] on span "Remove experience" at bounding box center [93, 650] width 111 height 16
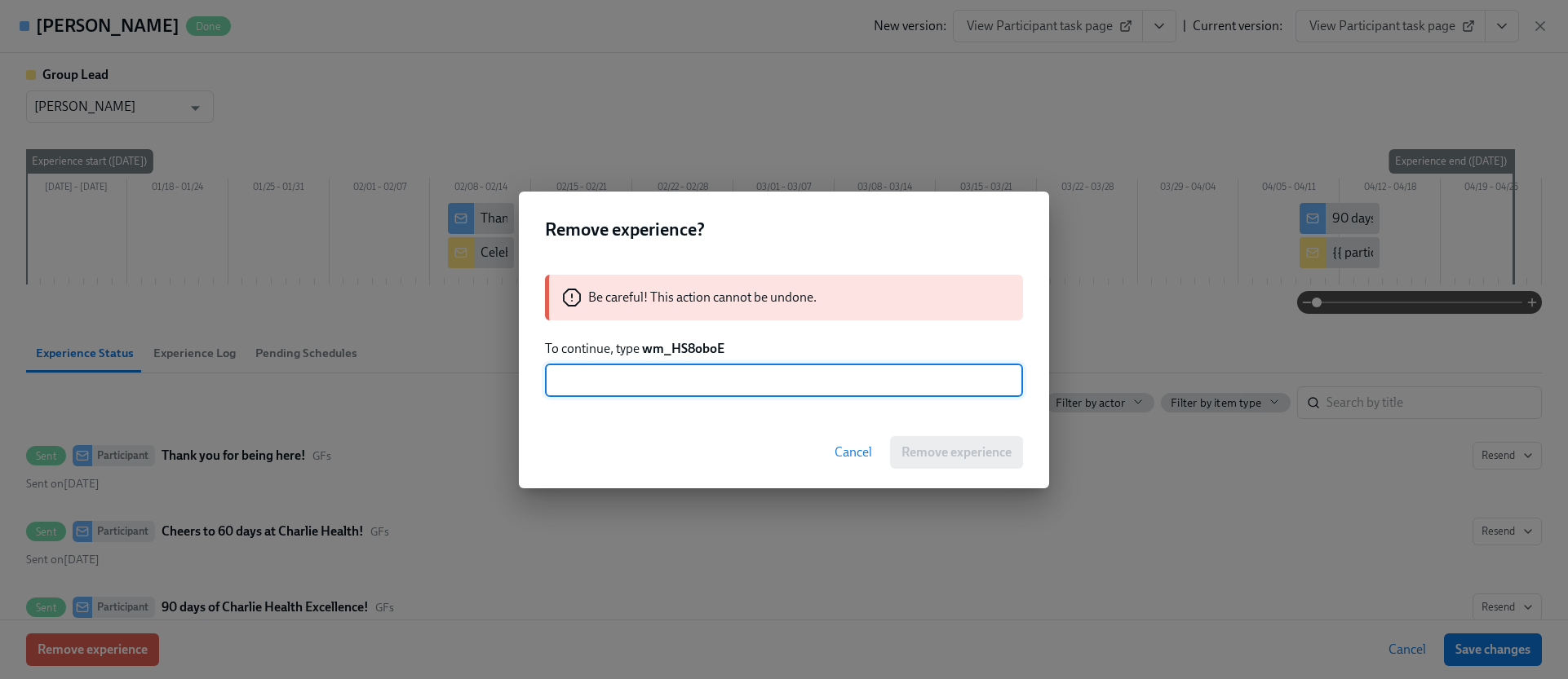
click at [694, 350] on strong "wm_HS8oboE" at bounding box center [683, 348] width 82 height 15
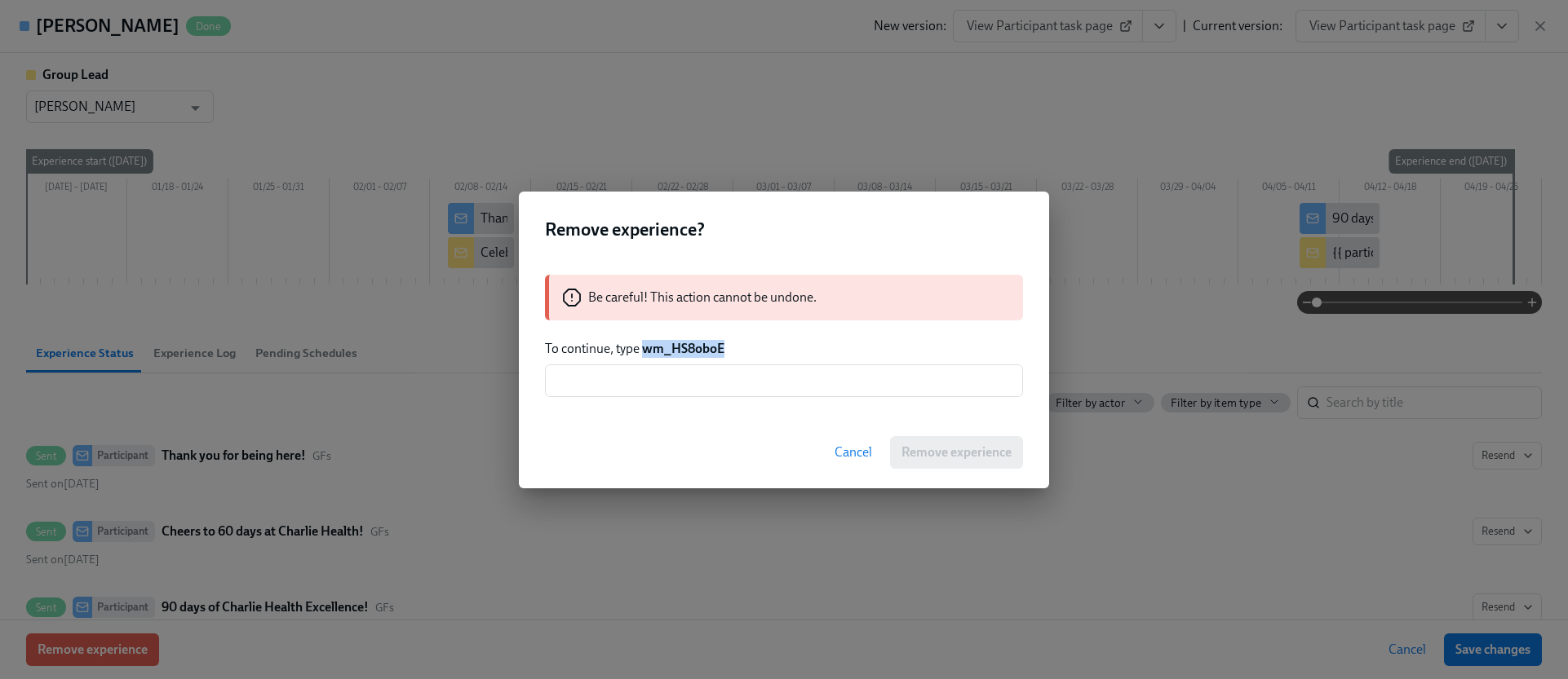
click at [694, 349] on strong "wm_HS8oboE" at bounding box center [683, 348] width 82 height 15
click at [698, 369] on input "text" at bounding box center [784, 380] width 478 height 33
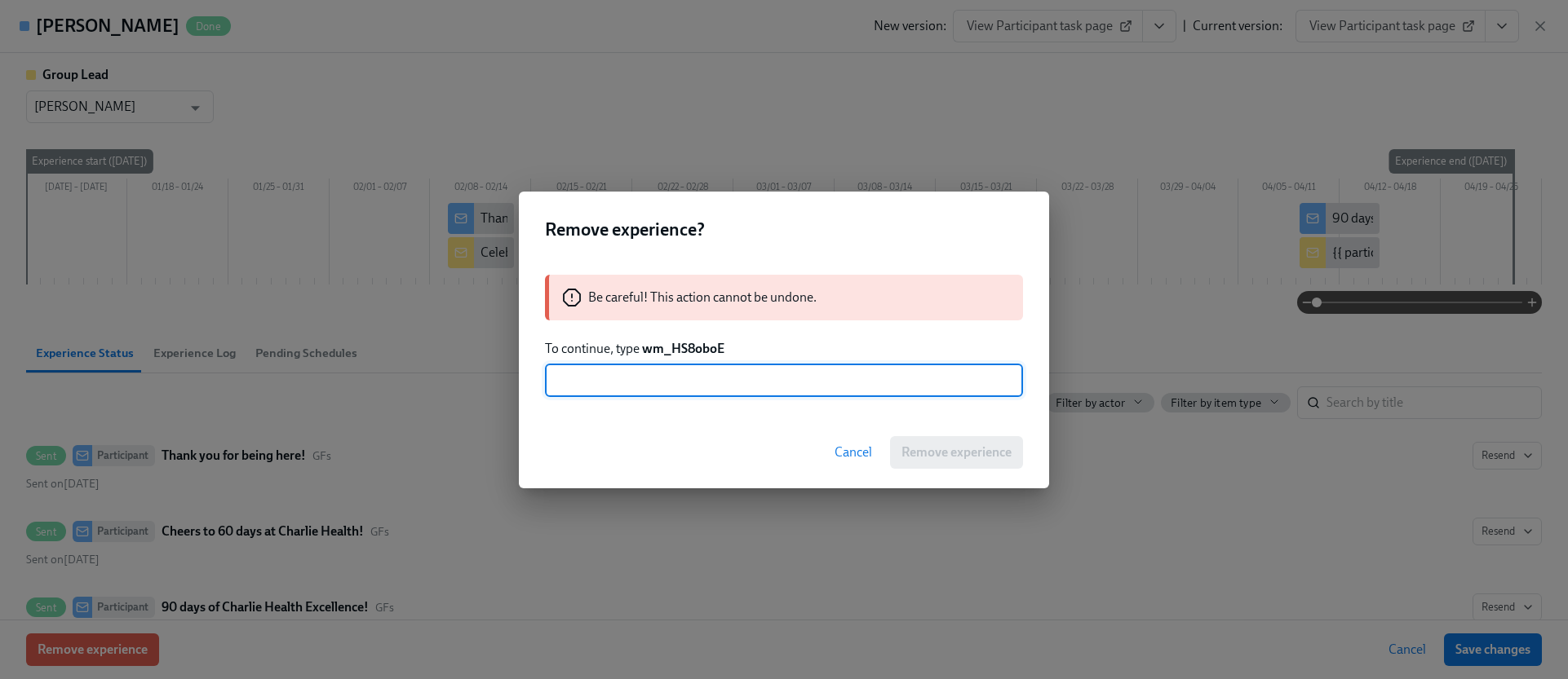
paste input "wm_HS8oboE"
type input "wm_HS8oboE"
click at [964, 446] on span "Remove experience" at bounding box center [956, 453] width 111 height 16
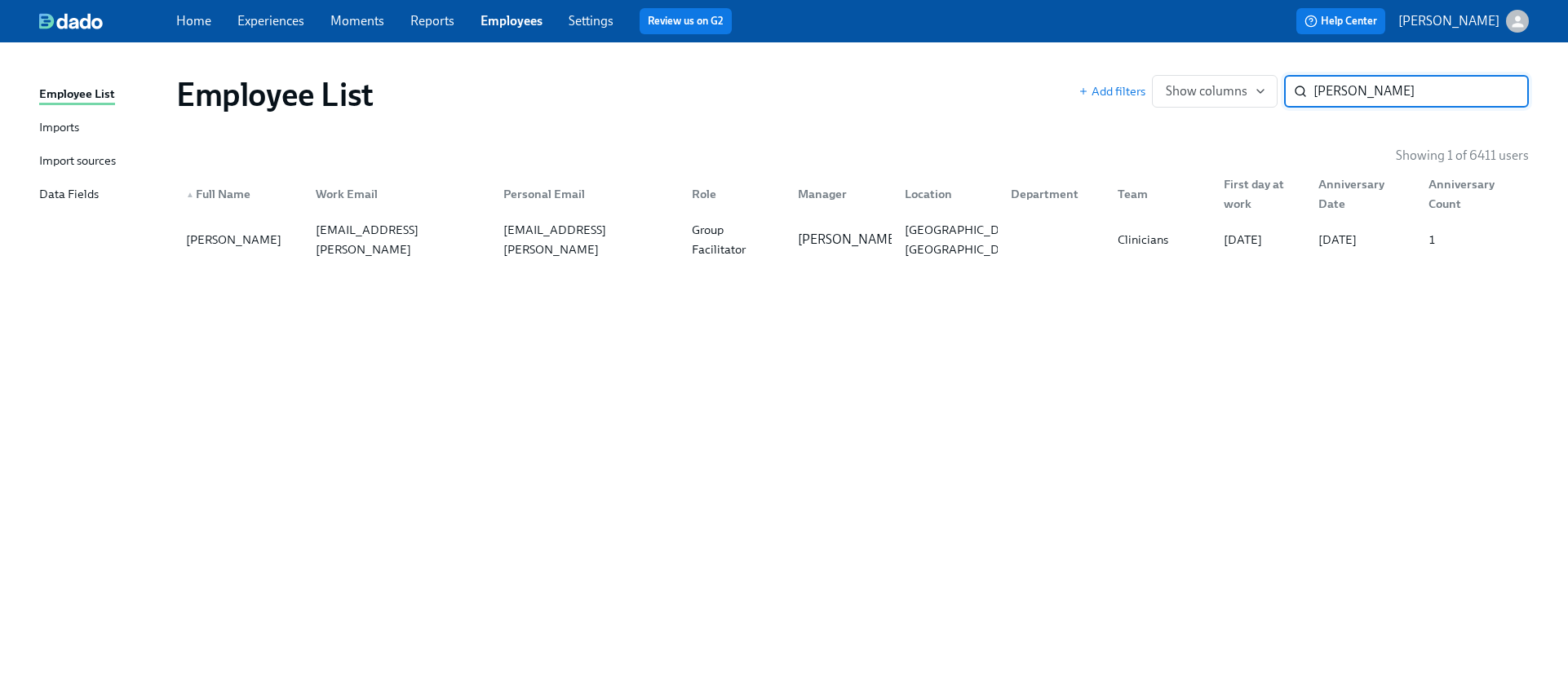
click at [1374, 95] on input "[PERSON_NAME]" at bounding box center [1421, 91] width 216 height 33
type input "[PERSON_NAME]"
click at [482, 244] on div "[PERSON_NAME][EMAIL_ADDRESS][DOMAIN_NAME]" at bounding box center [400, 240] width 182 height 59
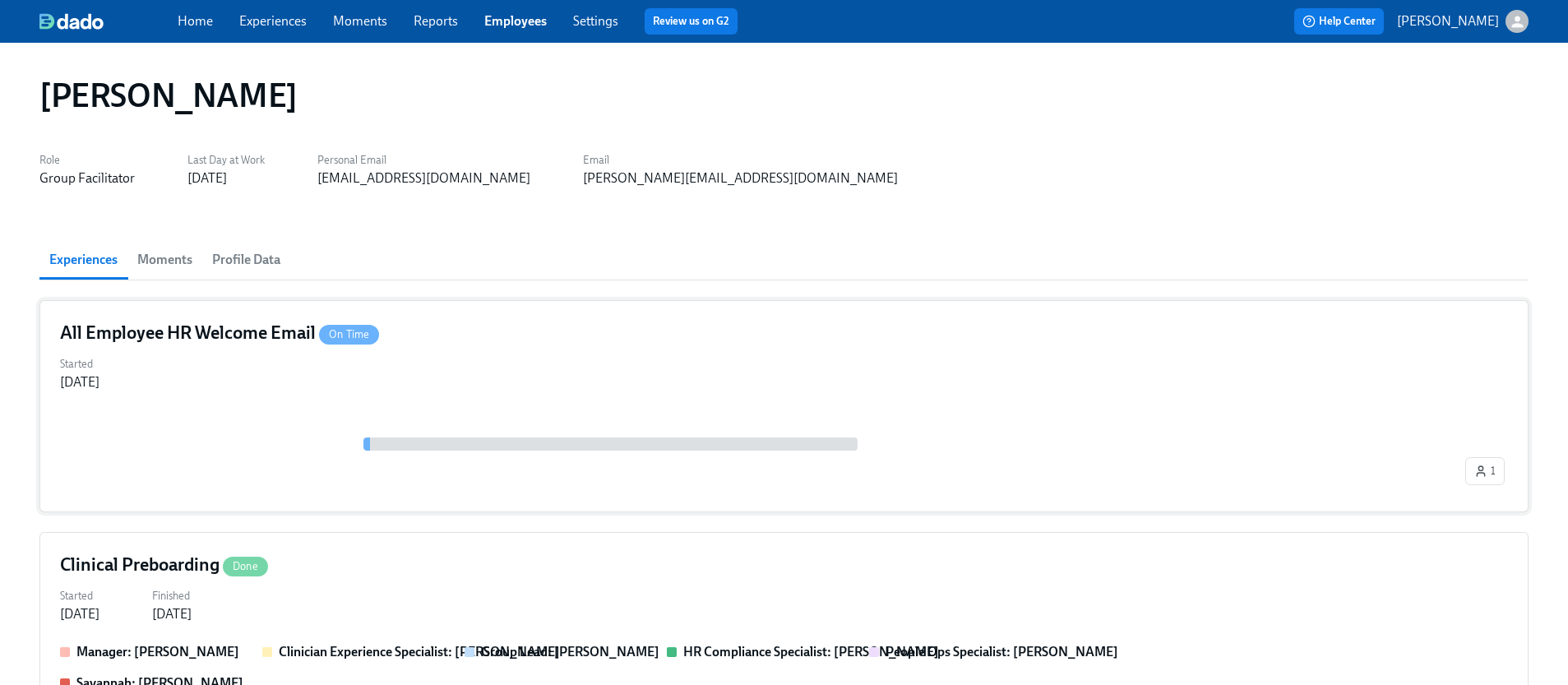
click at [467, 362] on div "Started [DATE]" at bounding box center [784, 372] width 1448 height 40
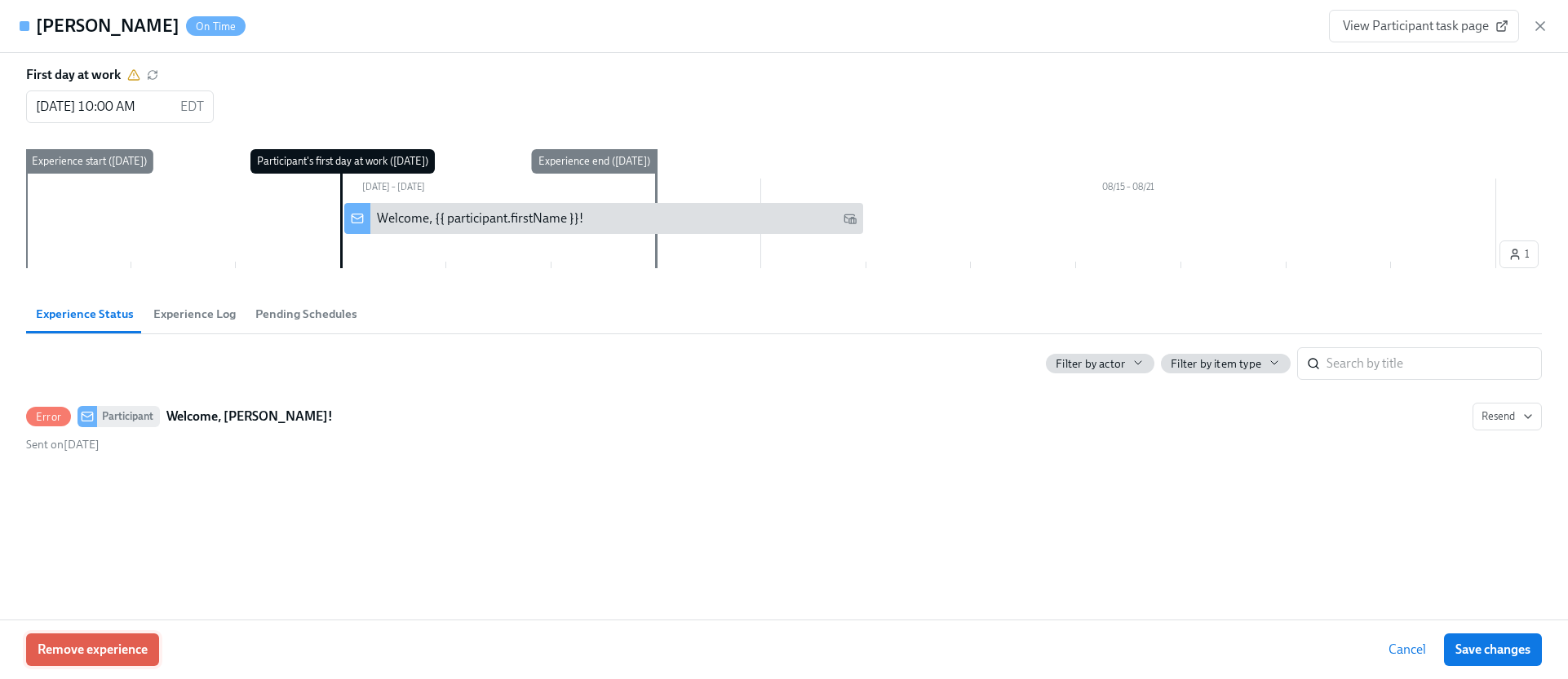
click at [102, 659] on button "Remove experience" at bounding box center [92, 650] width 133 height 33
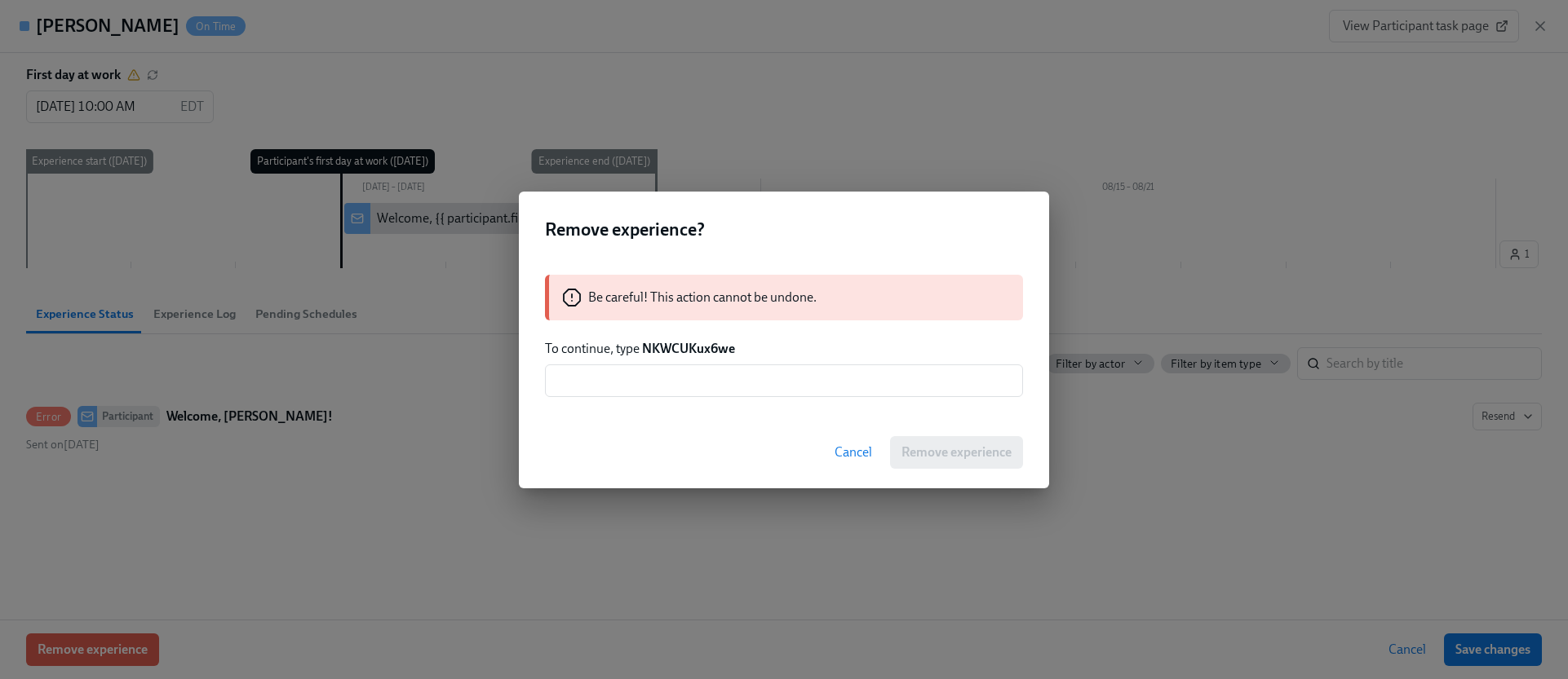
click at [710, 348] on strong "NKWCUKux6we" at bounding box center [688, 348] width 93 height 15
drag, startPoint x: 698, startPoint y: 379, endPoint x: 713, endPoint y: 381, distance: 15.1
click at [698, 379] on input "text" at bounding box center [784, 380] width 478 height 33
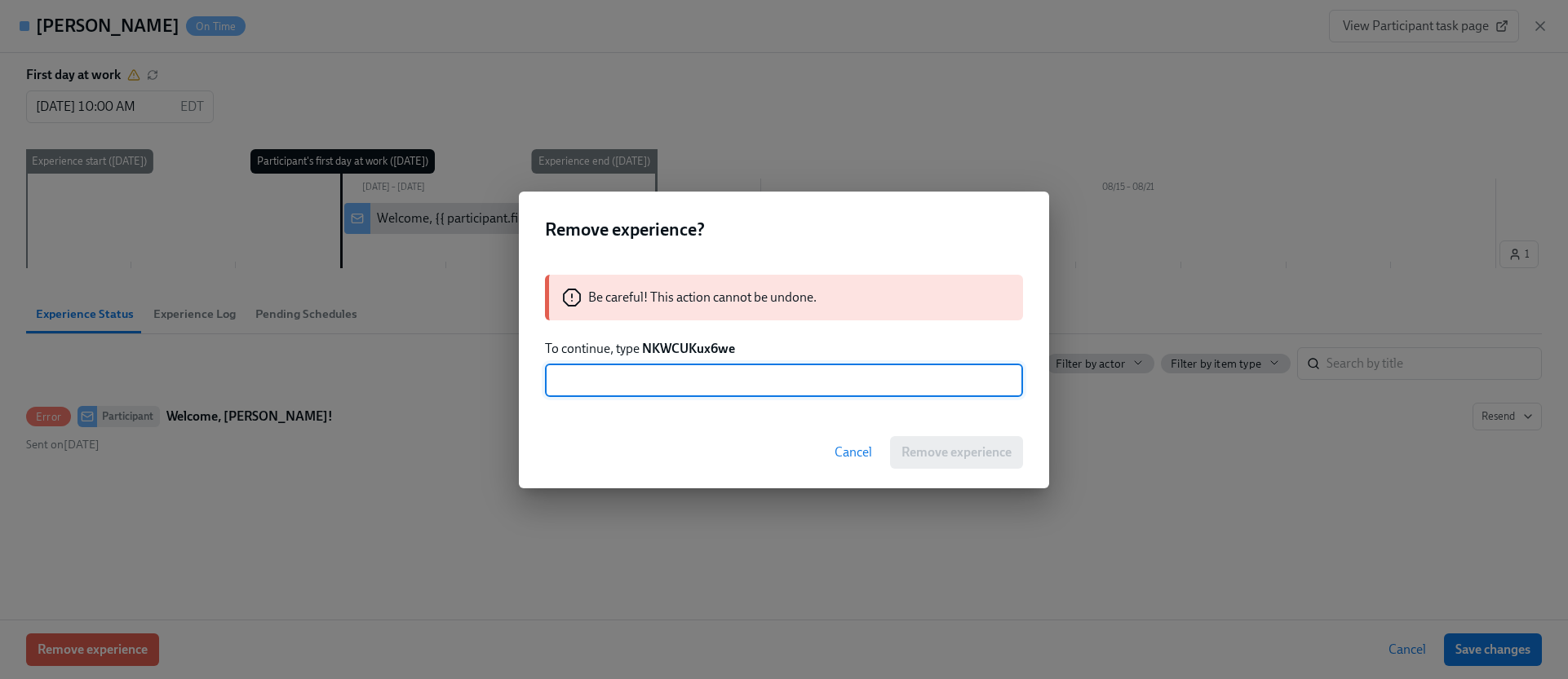
paste input "NKWCUKux6we"
type input "NKWCUKux6we"
click at [914, 440] on button "Remove experience" at bounding box center [956, 453] width 133 height 33
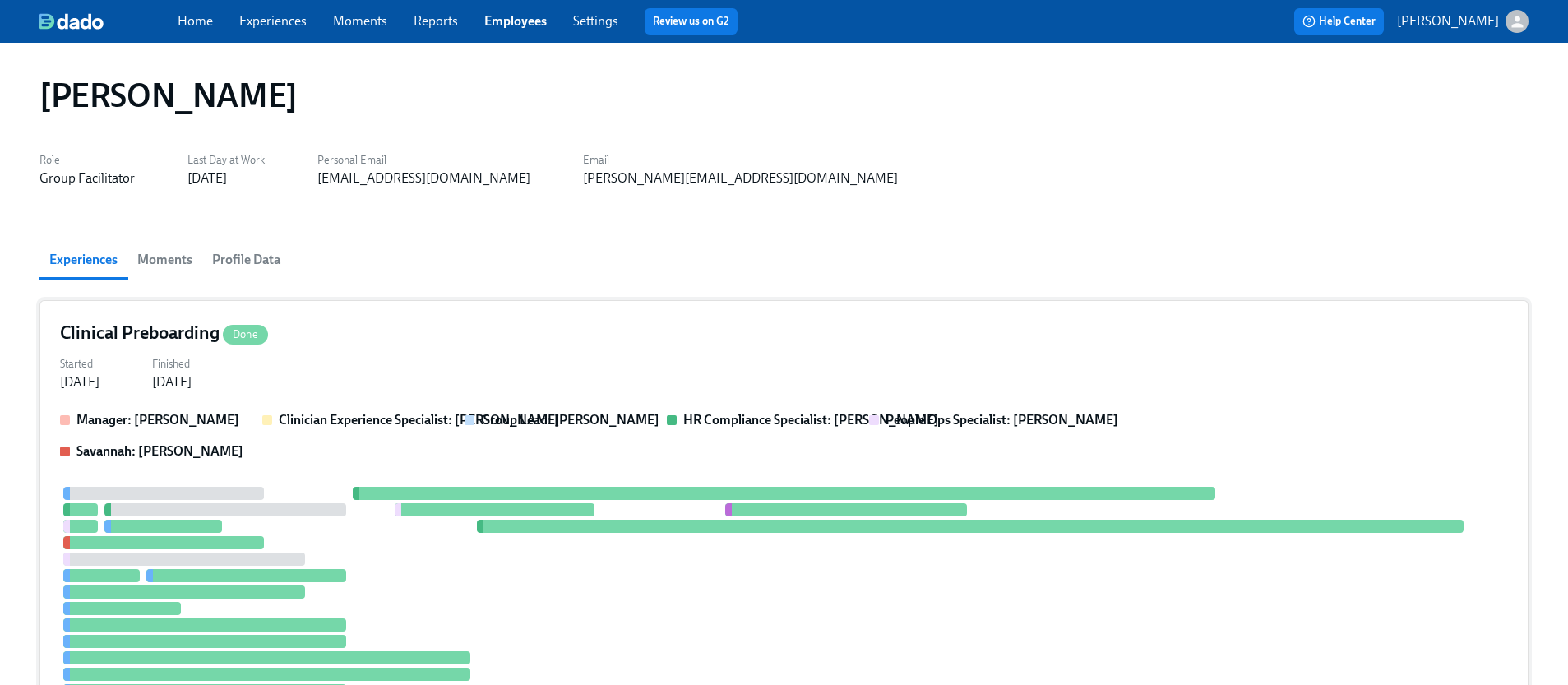
click at [490, 390] on div "Started [DATE] Finished [DATE]" at bounding box center [784, 372] width 1448 height 40
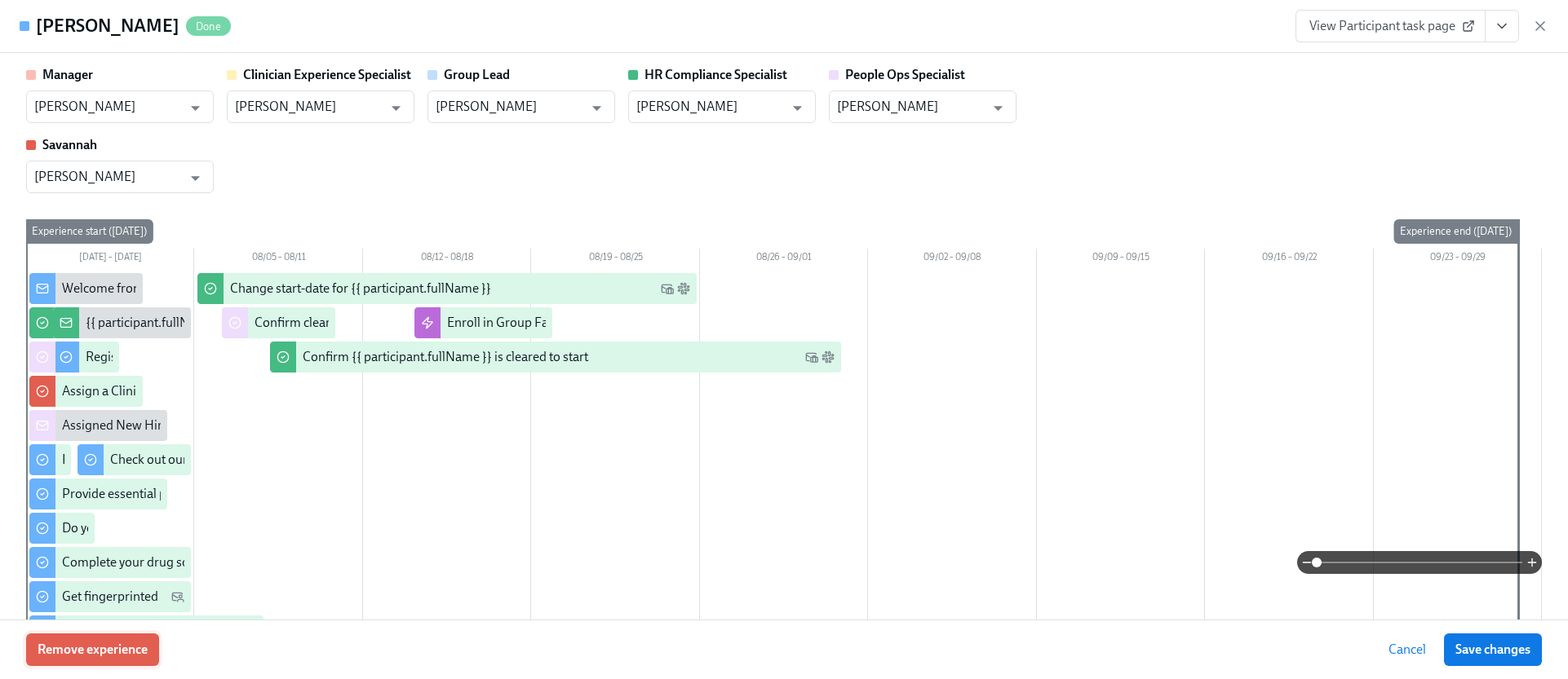
click at [123, 653] on span "Remove experience" at bounding box center [93, 650] width 111 height 16
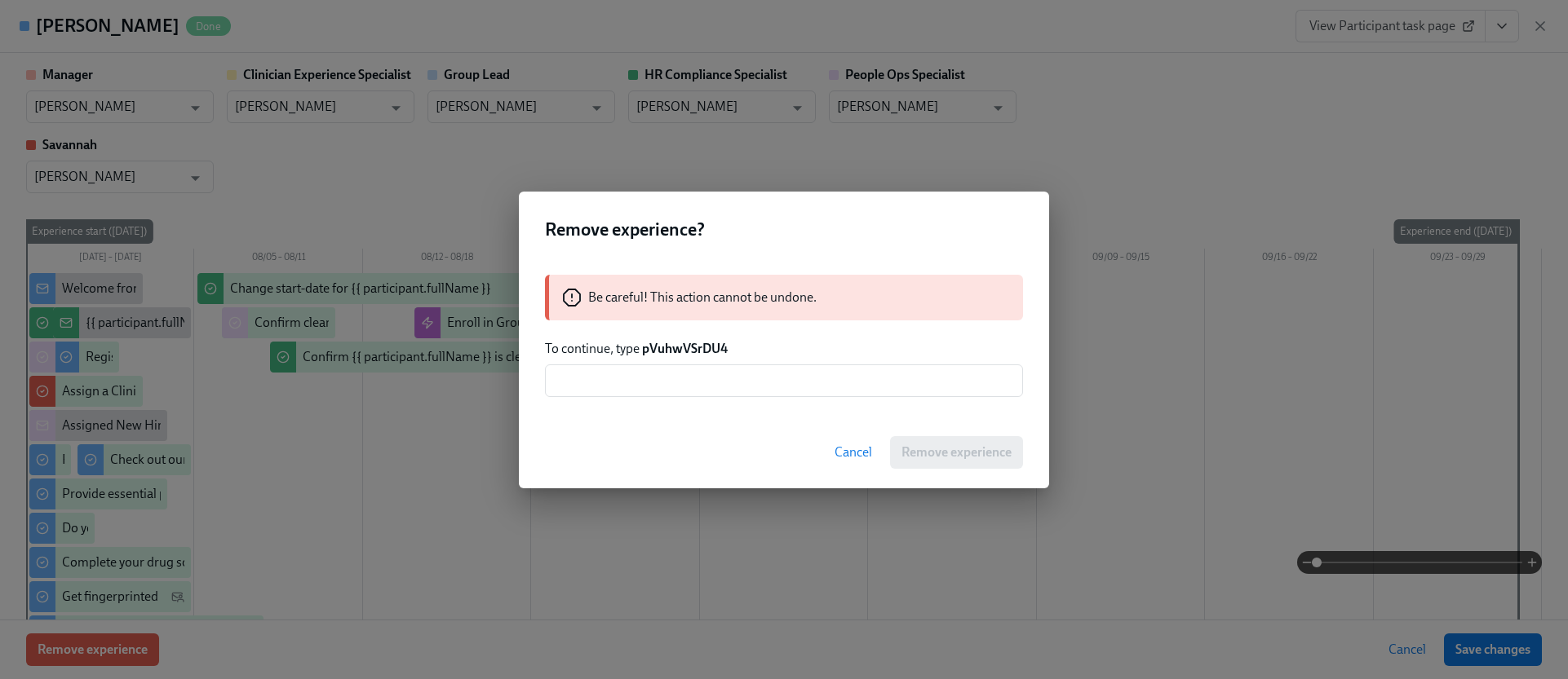
click at [694, 350] on strong "pVuhwVSrDU4" at bounding box center [685, 348] width 86 height 15
click at [681, 380] on input "text" at bounding box center [784, 380] width 478 height 33
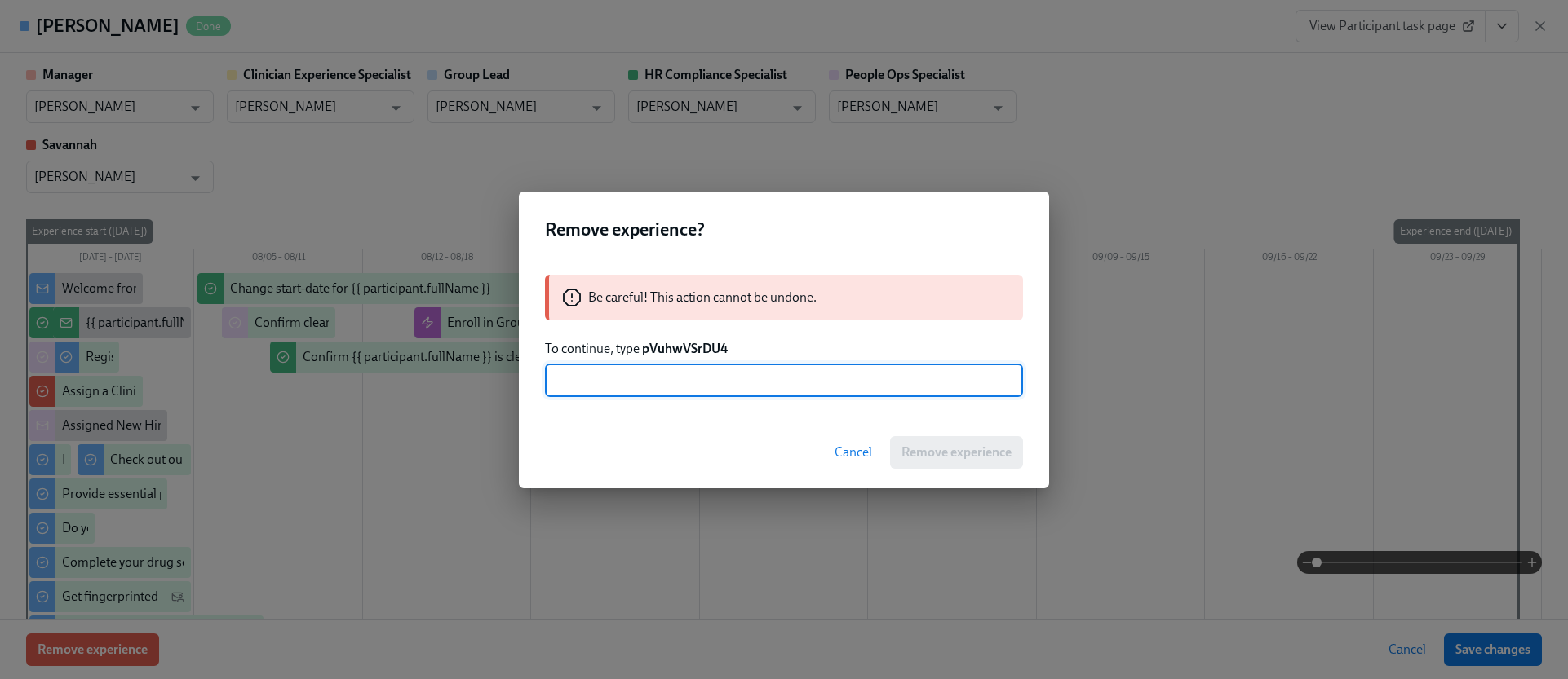
paste input "pVuhwVSrDU4"
type input "pVuhwVSrDU4"
click at [934, 451] on span "Remove experience" at bounding box center [956, 453] width 111 height 16
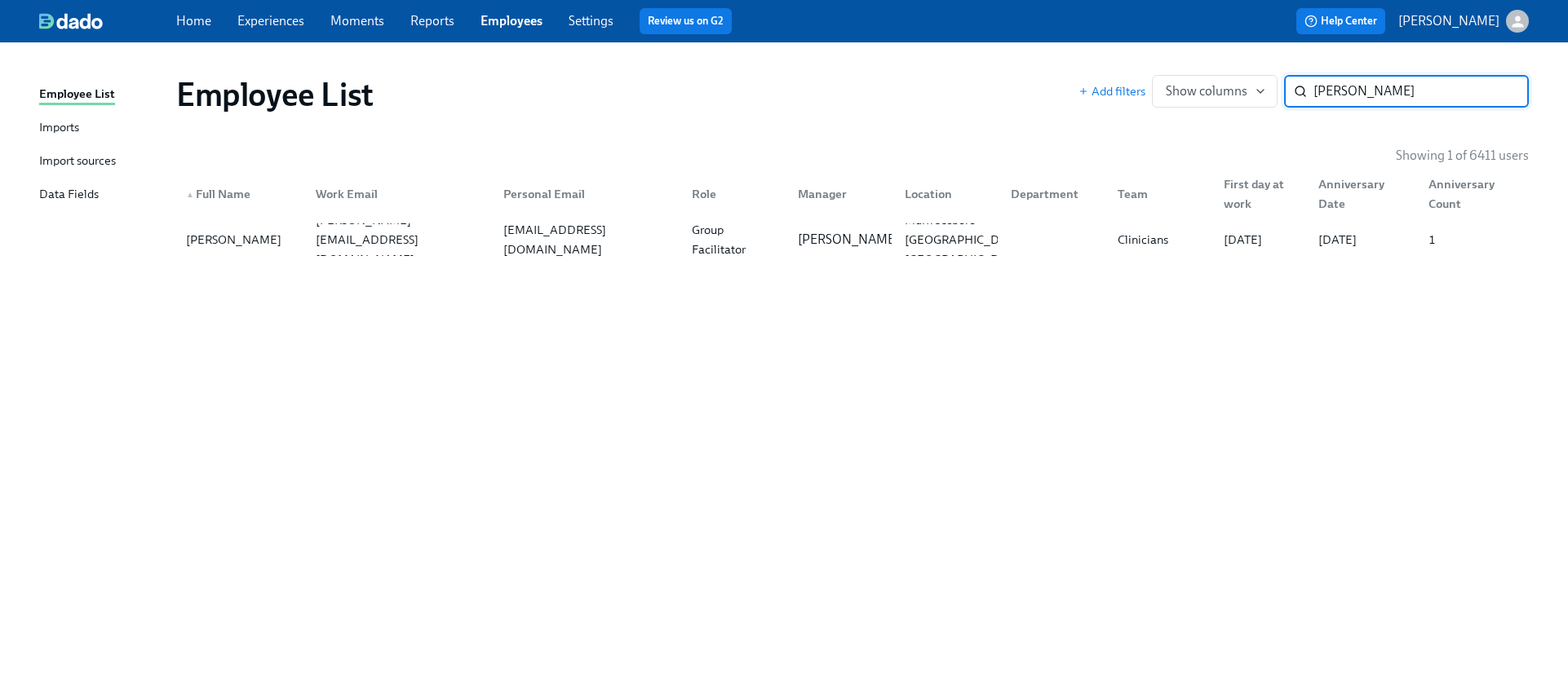
paste input "Croft"
type input "Croft"
click at [394, 252] on div "[PERSON_NAME][EMAIL_ADDRESS][PERSON_NAME][DOMAIN_NAME]" at bounding box center [396, 240] width 188 height 33
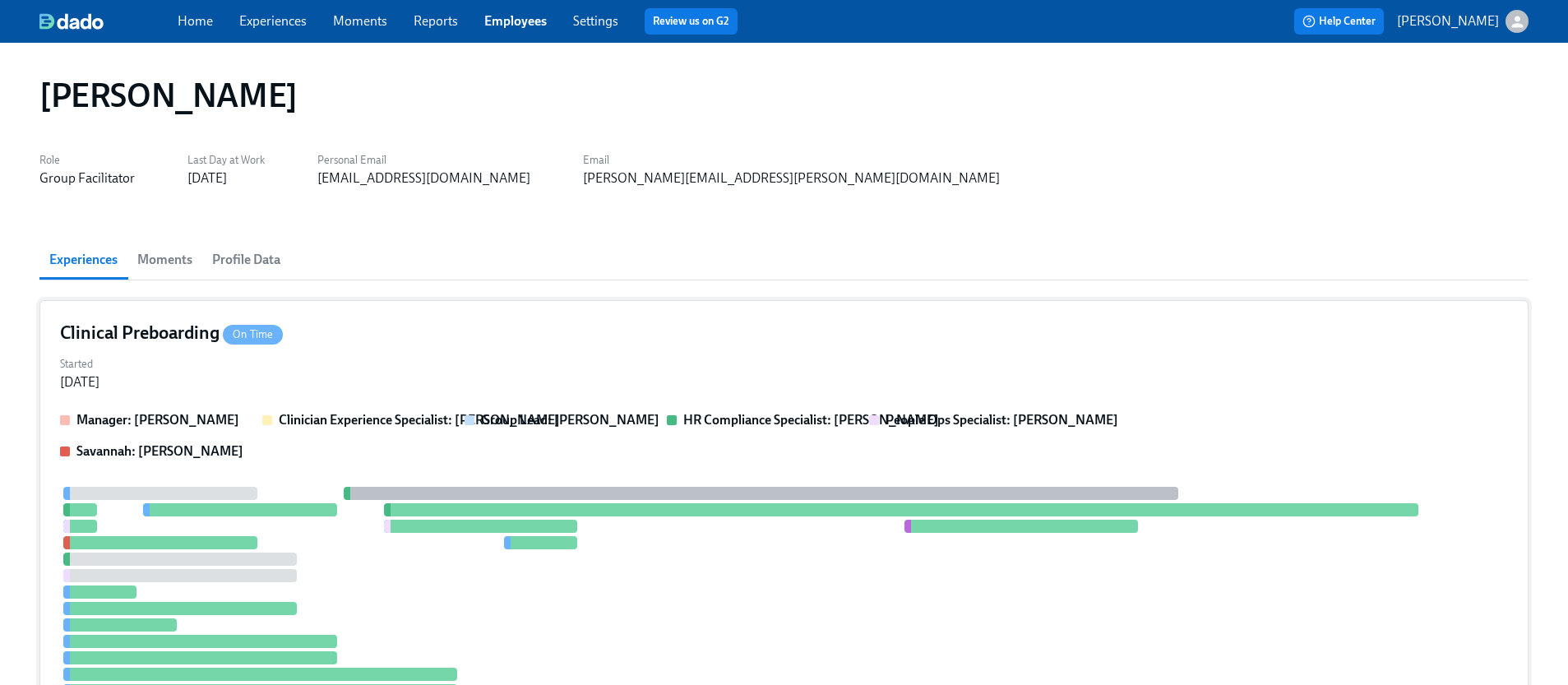
click at [362, 347] on div "Clinical Preboarding On Time Started [DATE] Manager: [PERSON_NAME] Clinician Ex…" at bounding box center [784, 546] width 1489 height 492
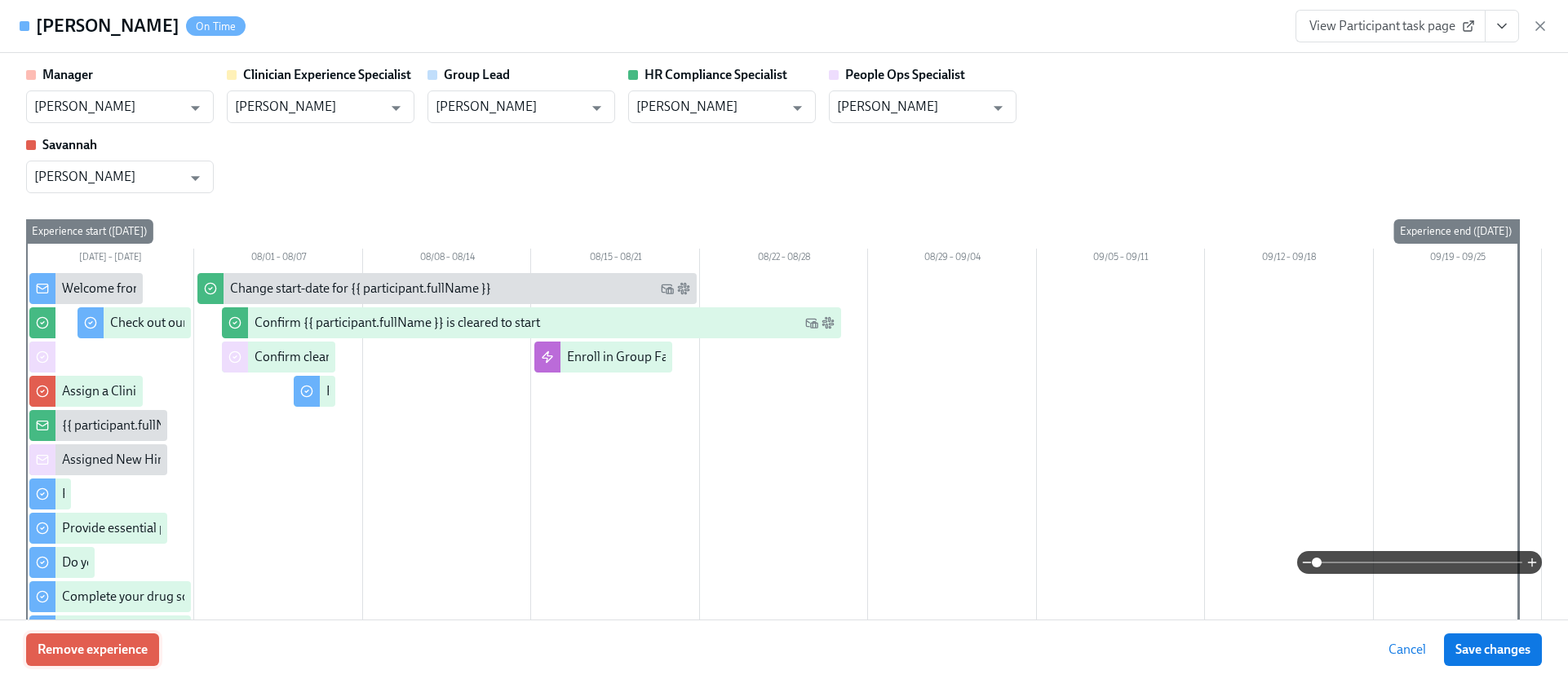
click at [133, 634] on button "Remove experience" at bounding box center [92, 650] width 133 height 33
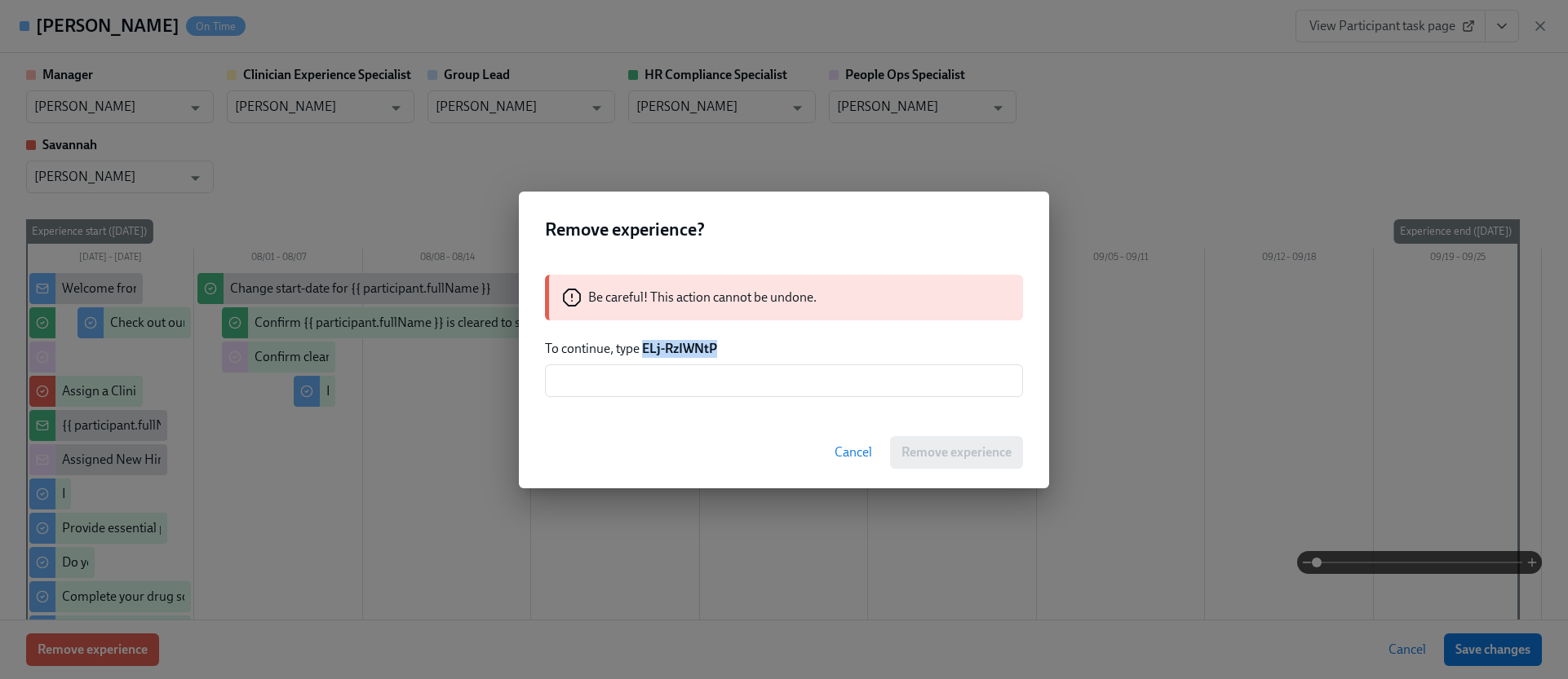
drag, startPoint x: 718, startPoint y: 345, endPoint x: 643, endPoint y: 349, distance: 75.1
click at [643, 349] on p "To continue, type ELj-RzIWNtP" at bounding box center [784, 349] width 478 height 18
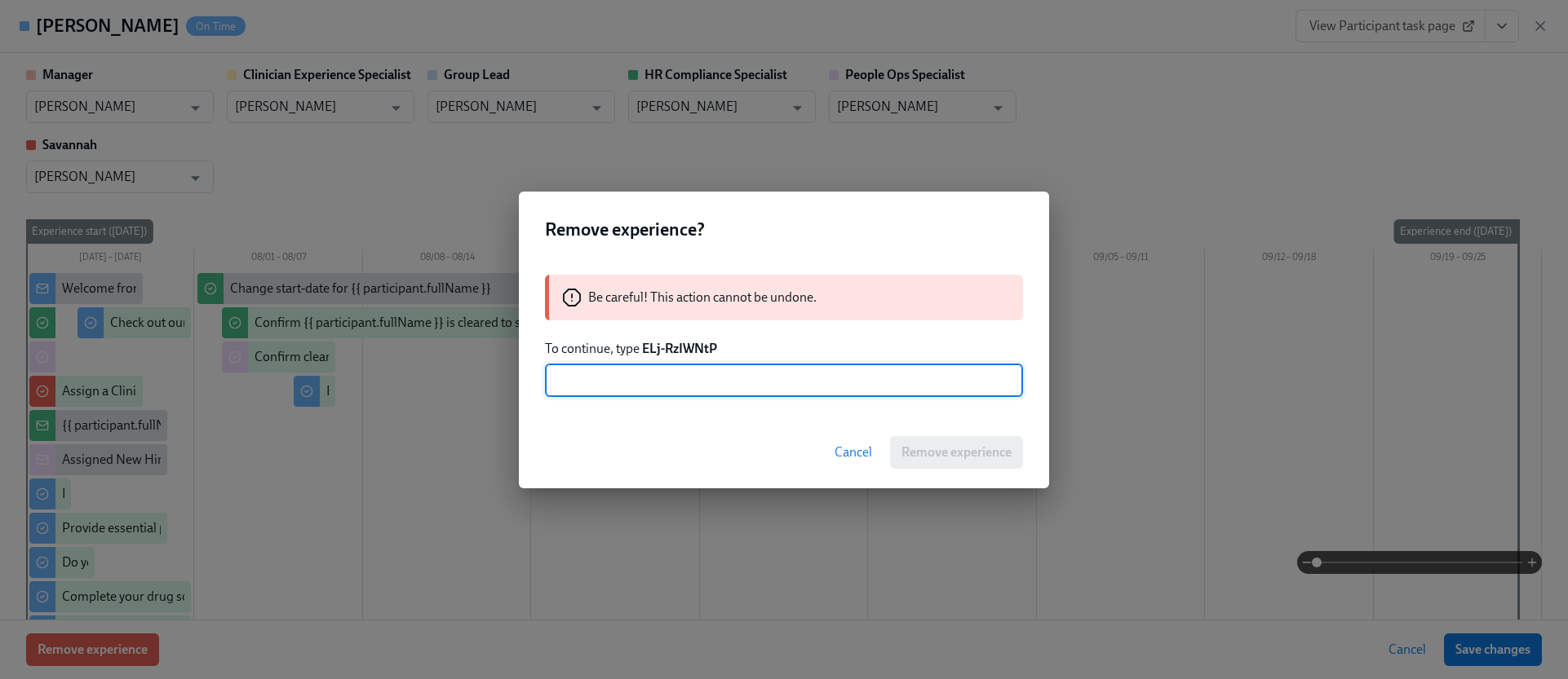
click at [644, 383] on input "text" at bounding box center [784, 380] width 478 height 33
paste input "ELj-RzIWNtP"
type input "ELj-RzIWNtP"
click at [928, 446] on span "Remove experience" at bounding box center [956, 453] width 111 height 16
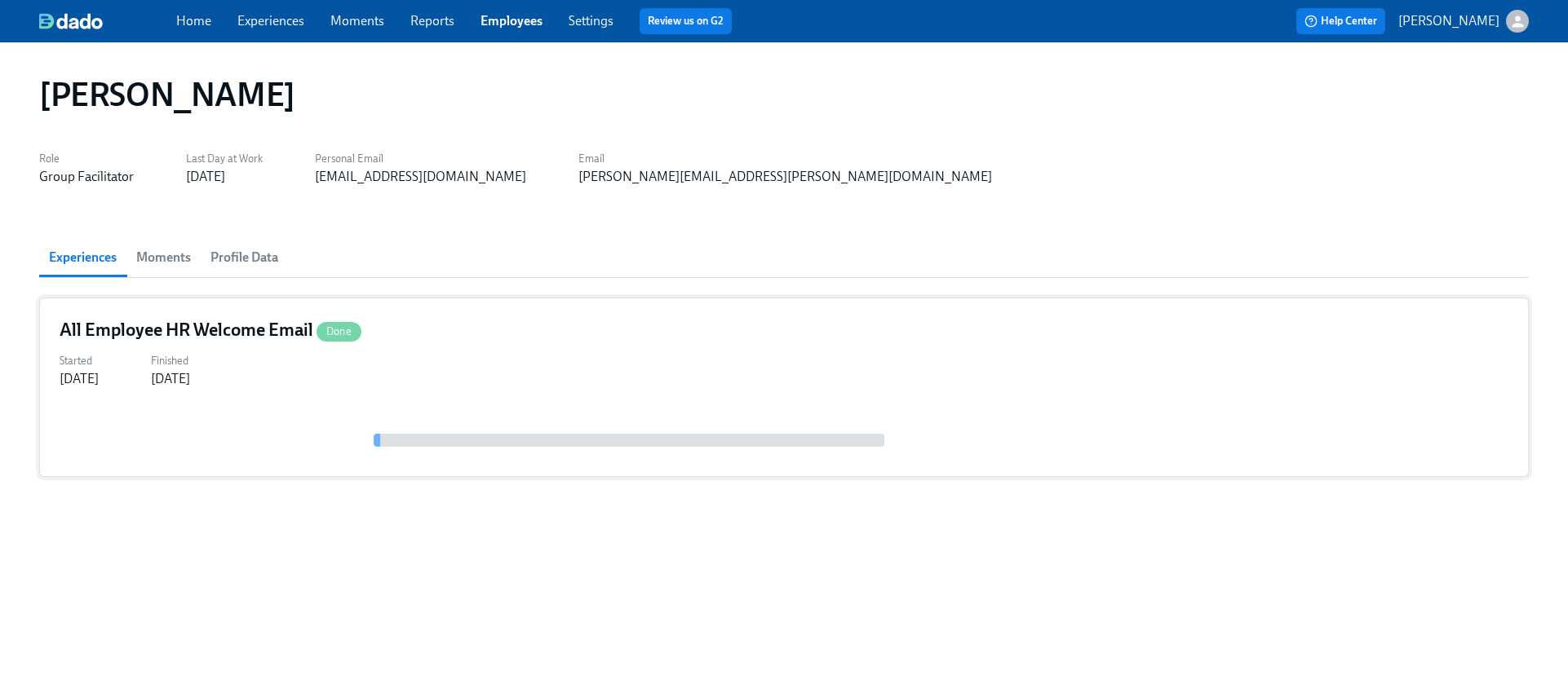
click at [528, 366] on div "Started [DATE] Finished [DATE]" at bounding box center [784, 369] width 1449 height 39
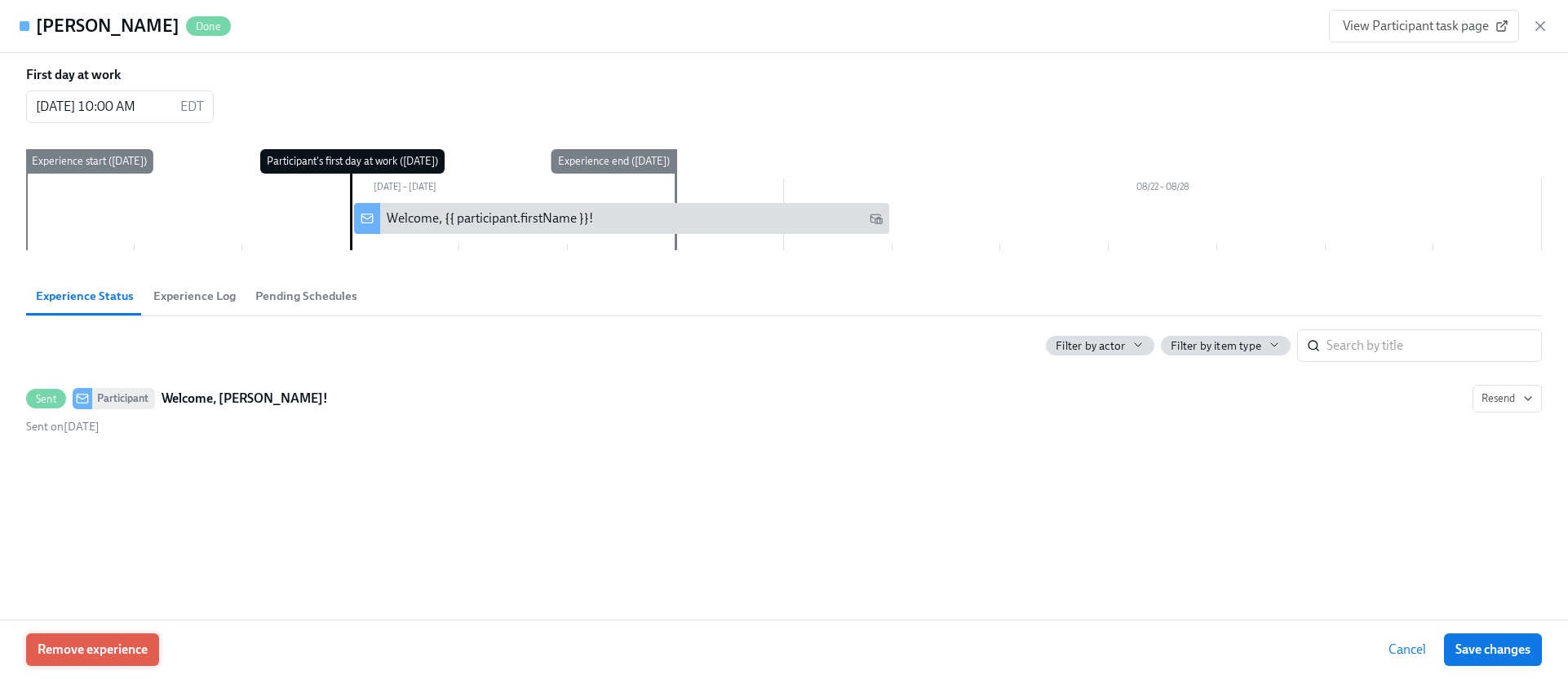
click at [129, 642] on span "Remove experience" at bounding box center [93, 650] width 111 height 16
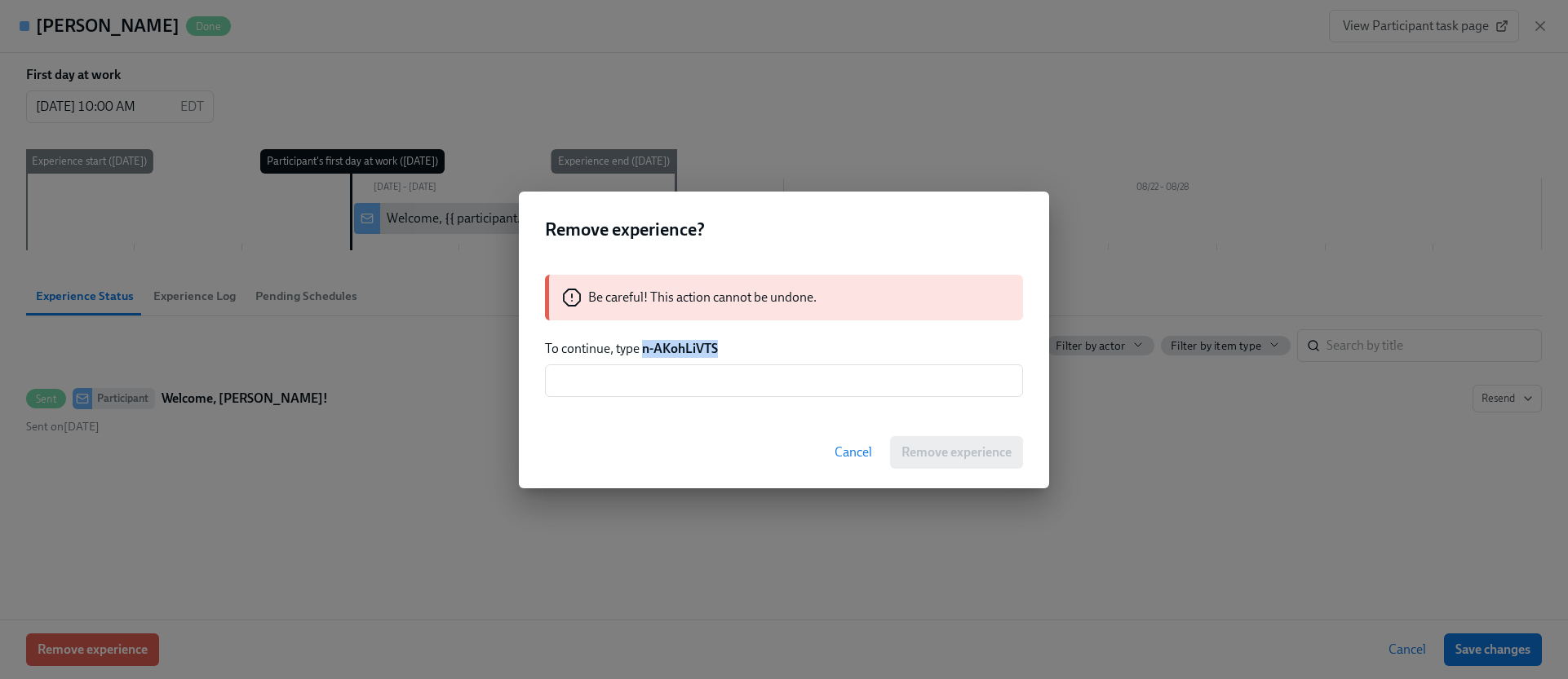
drag, startPoint x: 727, startPoint y: 346, endPoint x: 642, endPoint y: 349, distance: 85.1
click at [642, 349] on p "To continue, type n-AKohLiVTS" at bounding box center [784, 349] width 478 height 18
click at [664, 394] on input "text" at bounding box center [784, 380] width 478 height 33
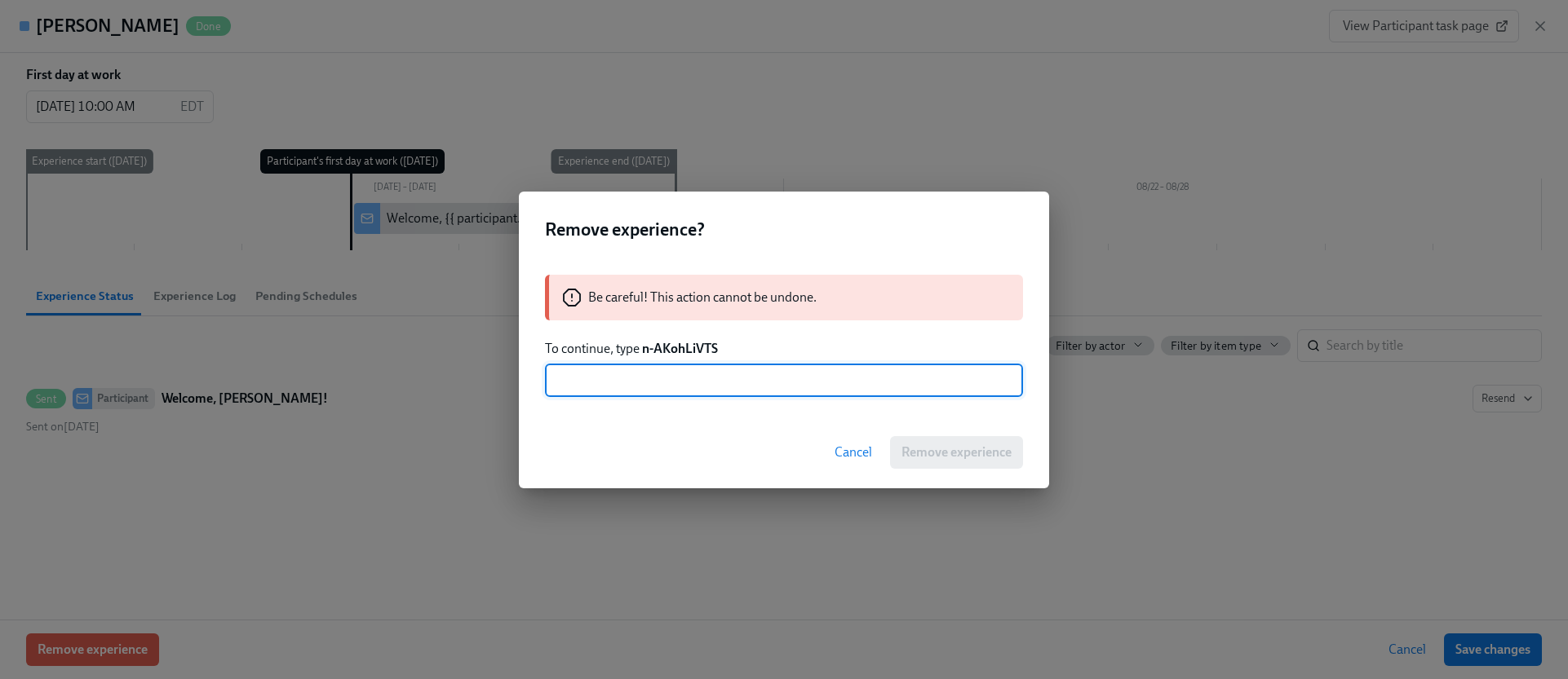
paste input "n-AKohLiVTS"
type input "n-AKohLiVTS"
click at [915, 449] on span "Remove experience" at bounding box center [956, 453] width 111 height 16
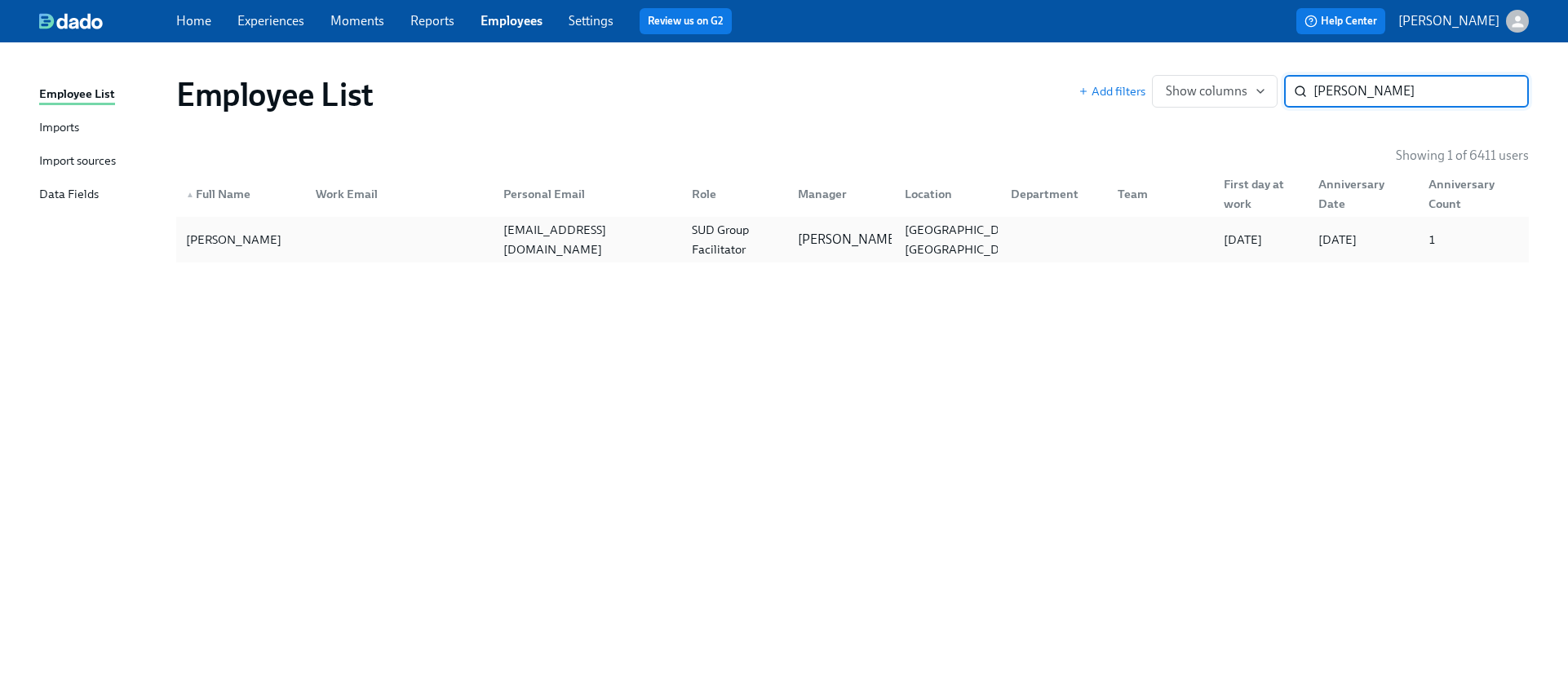
type input "[PERSON_NAME]"
click at [407, 233] on div at bounding box center [396, 240] width 188 height 33
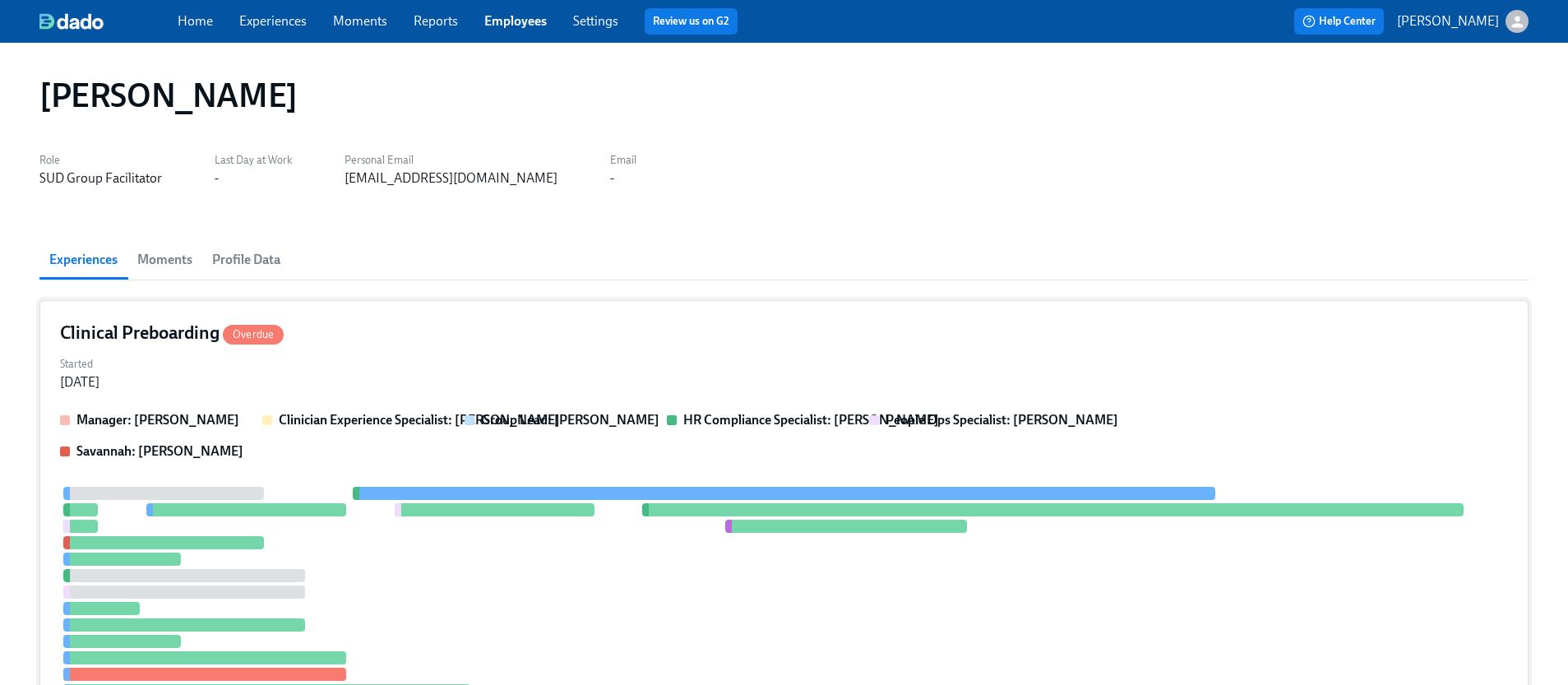
click at [357, 347] on div "Clinical Preboarding Overdue Started [DATE] Manager: [PERSON_NAME] Clinician Ex…" at bounding box center [784, 554] width 1489 height 508
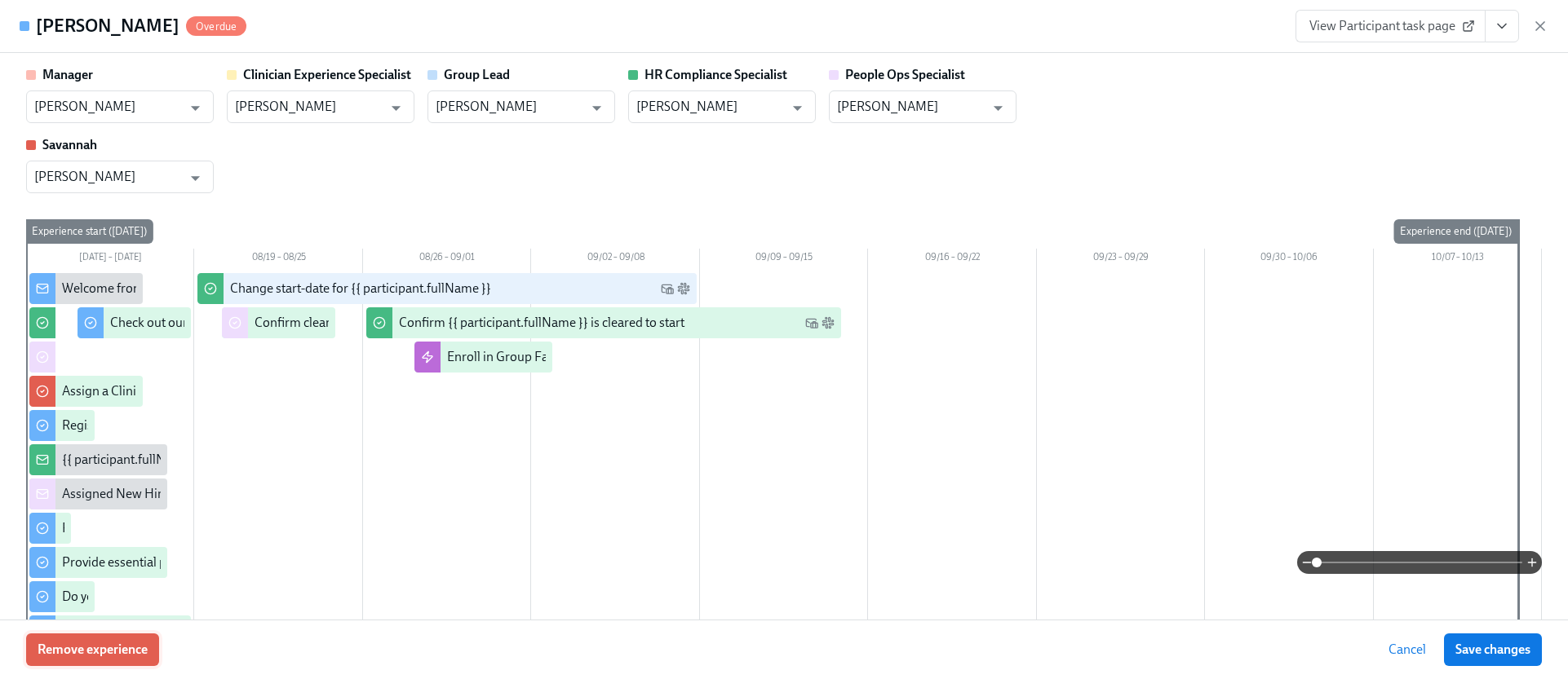
click at [121, 645] on span "Remove experience" at bounding box center [93, 650] width 111 height 16
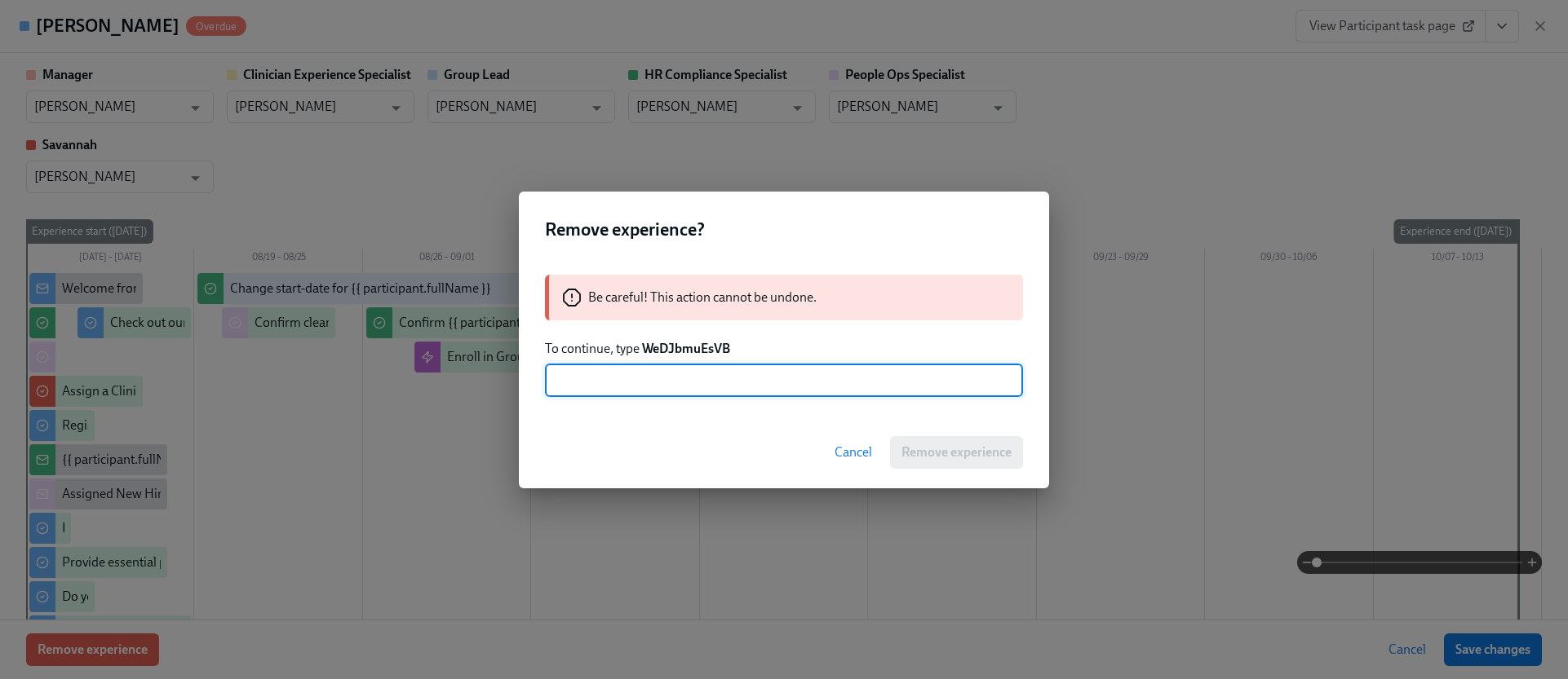
click at [688, 349] on strong "WeDJbmuEsVB" at bounding box center [685, 348] width 88 height 15
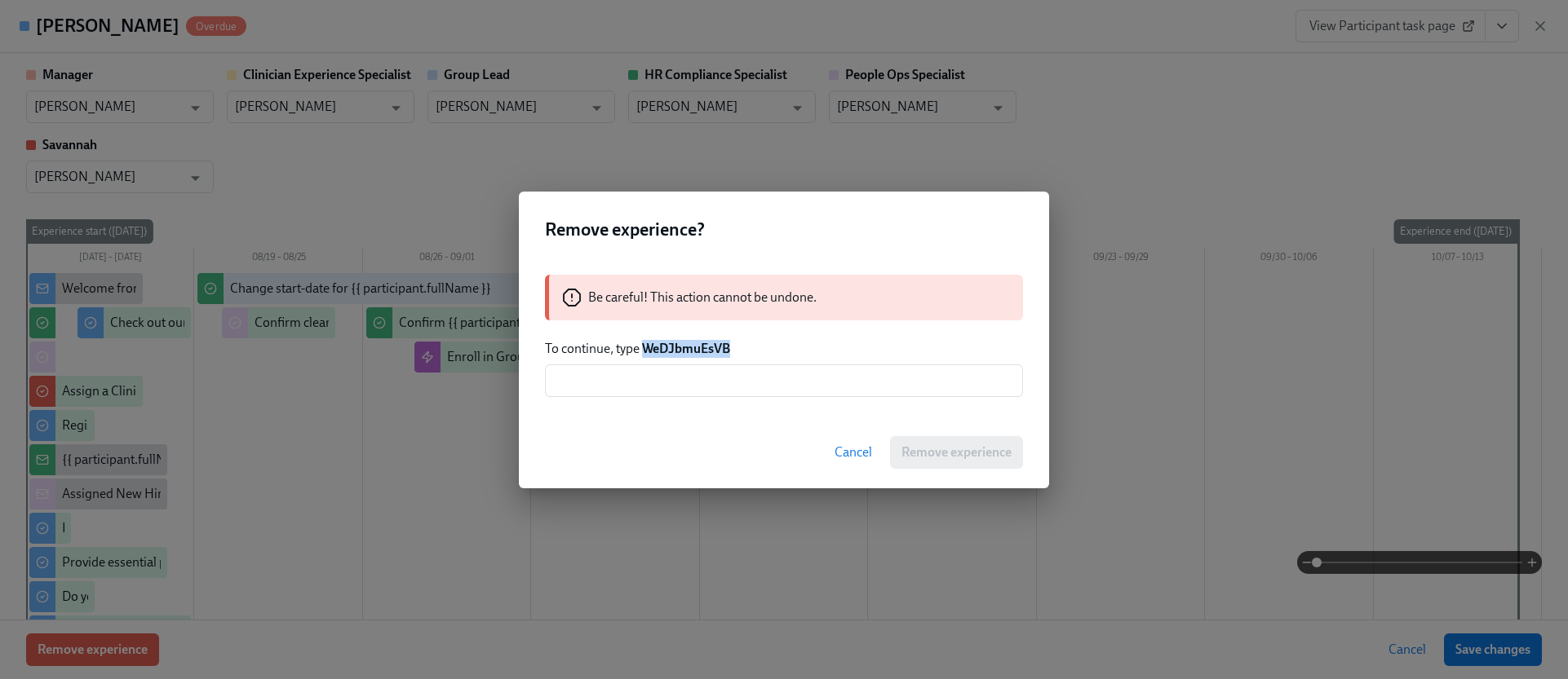
click at [687, 349] on strong "WeDJbmuEsVB" at bounding box center [685, 348] width 88 height 15
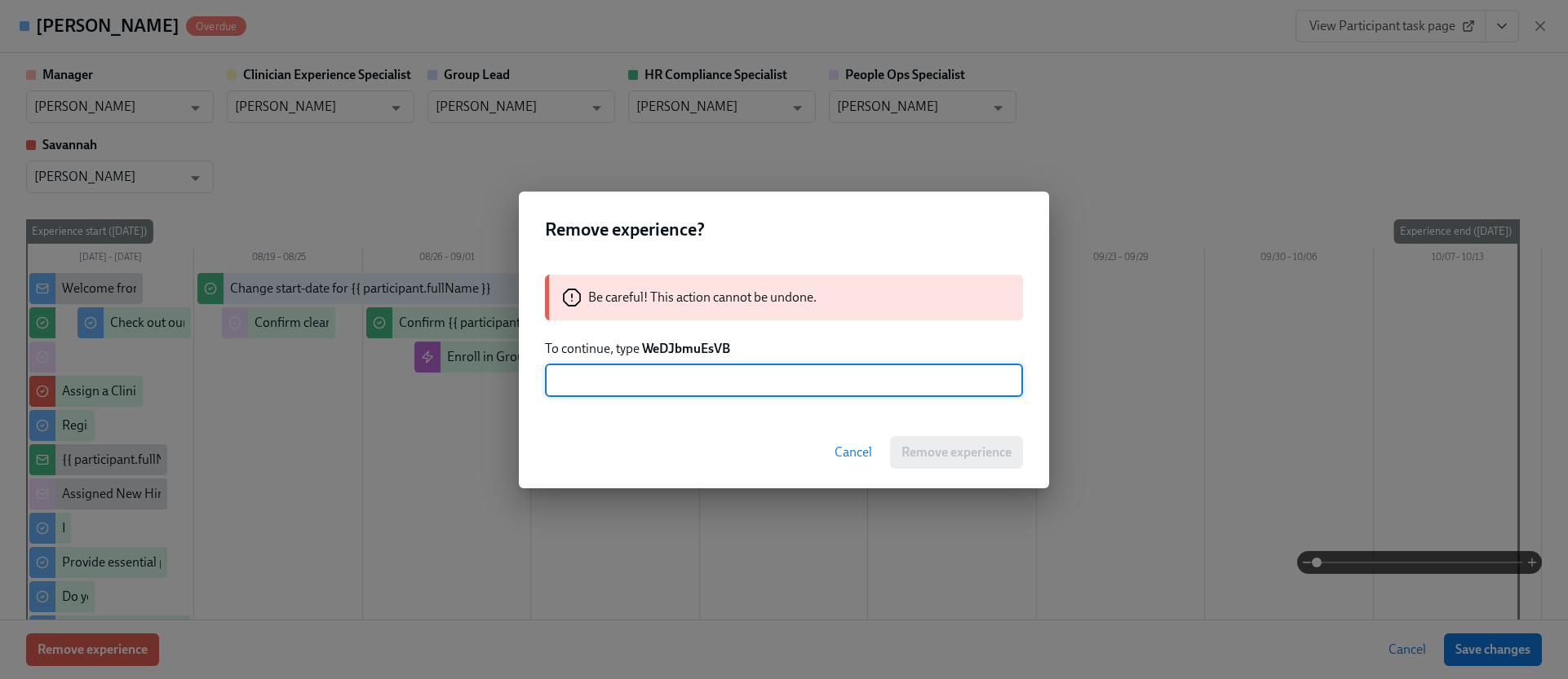
click at [674, 365] on input "text" at bounding box center [784, 380] width 478 height 33
paste input "WeDJbmuEsVB"
type input "WeDJbmuEsVB"
click at [932, 440] on button "Remove experience" at bounding box center [956, 453] width 133 height 33
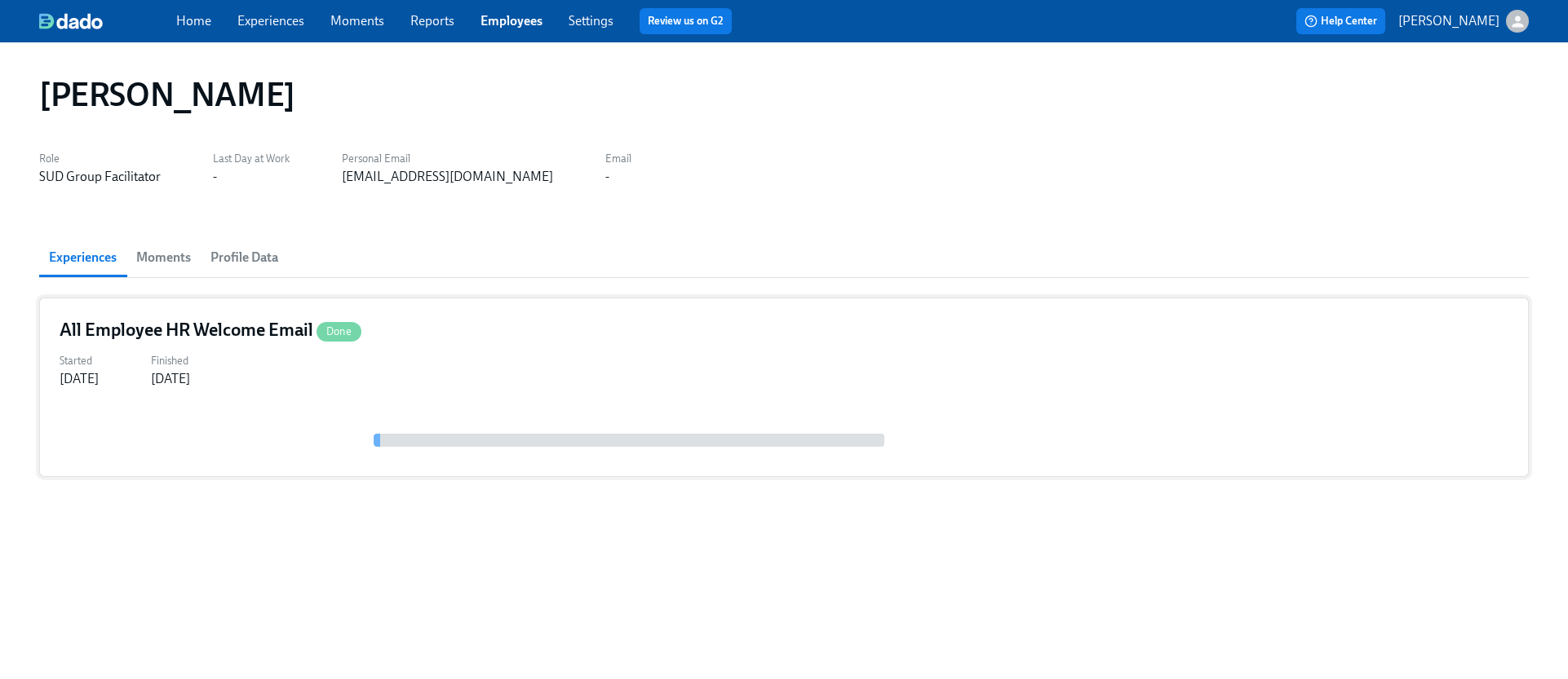
click at [916, 374] on div "Started [DATE] Finished [DATE]" at bounding box center [784, 369] width 1449 height 39
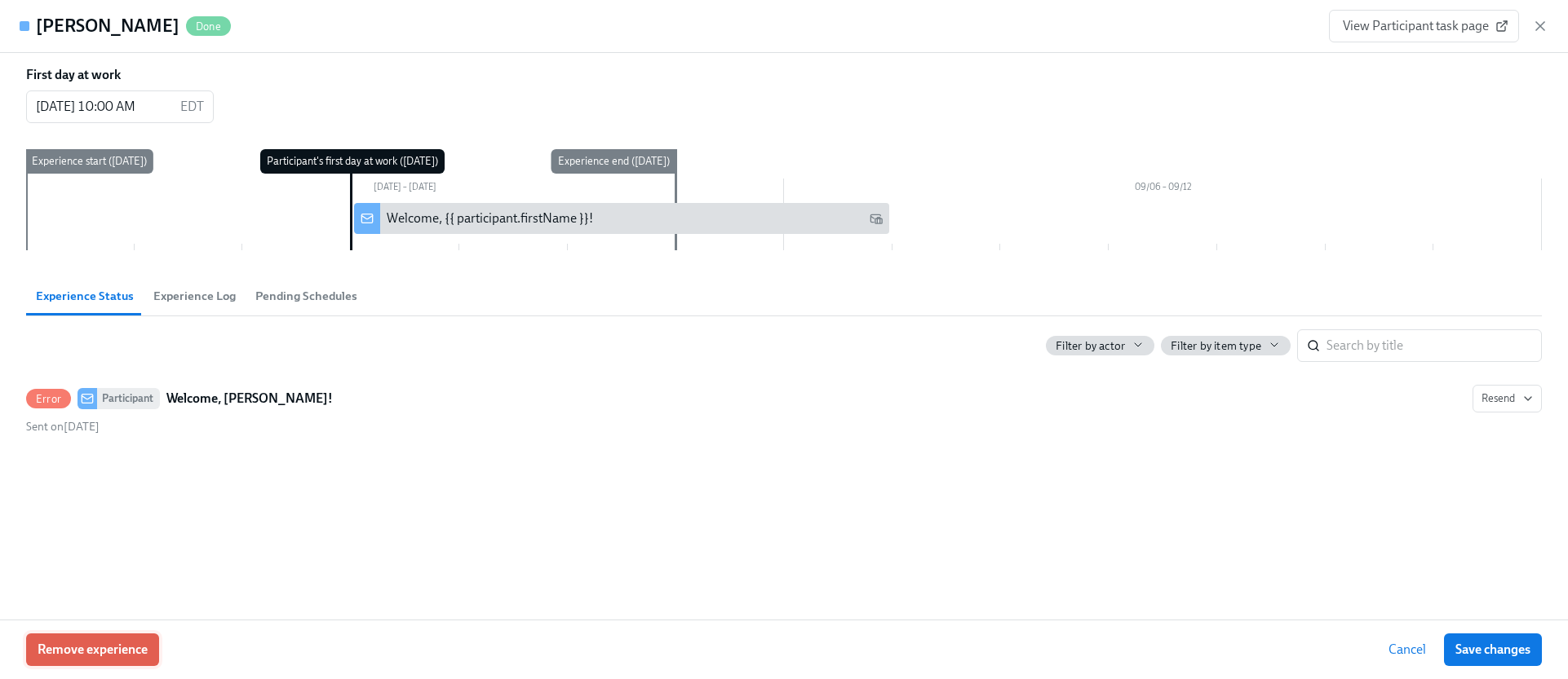
click at [142, 637] on button "Remove experience" at bounding box center [92, 650] width 133 height 33
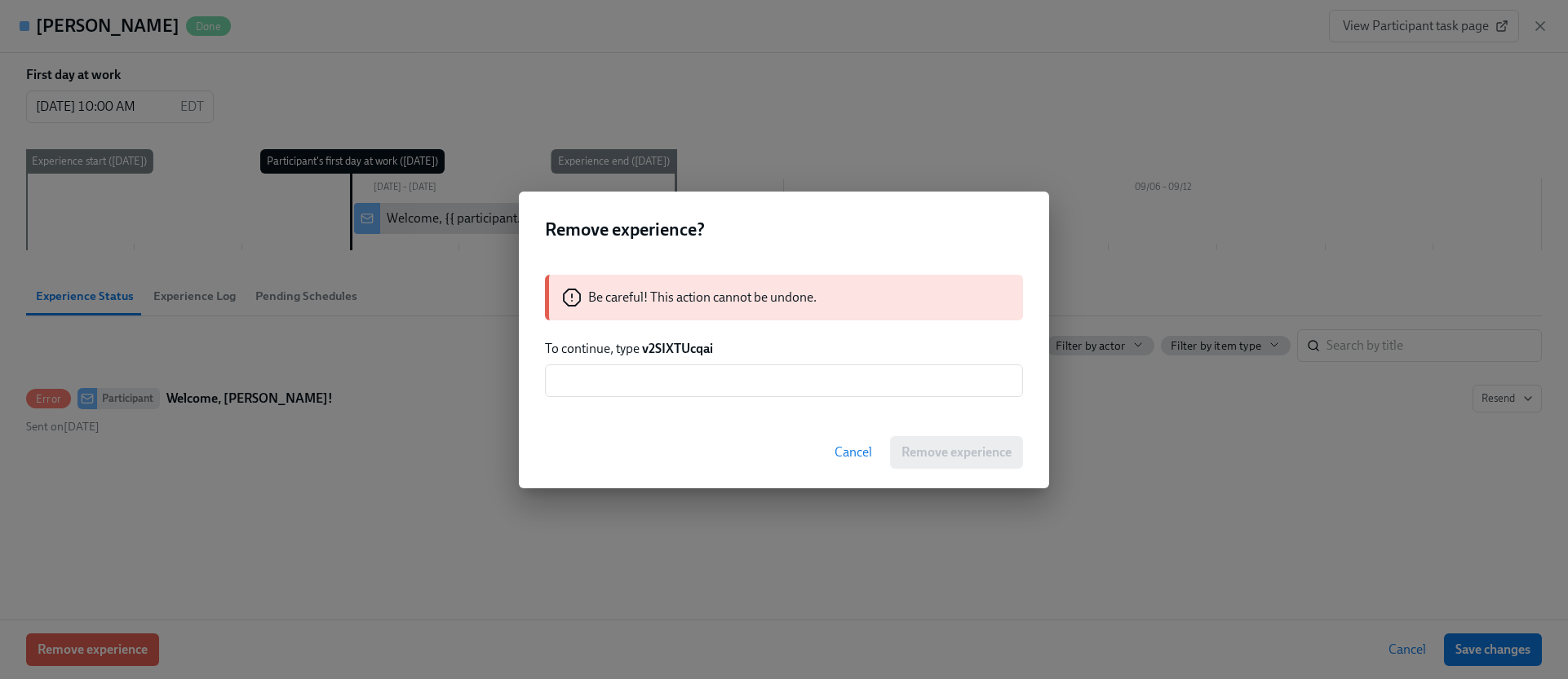
click at [685, 352] on strong "v2SIXTUcqai" at bounding box center [677, 348] width 71 height 15
click at [694, 383] on input "text" at bounding box center [784, 380] width 478 height 33
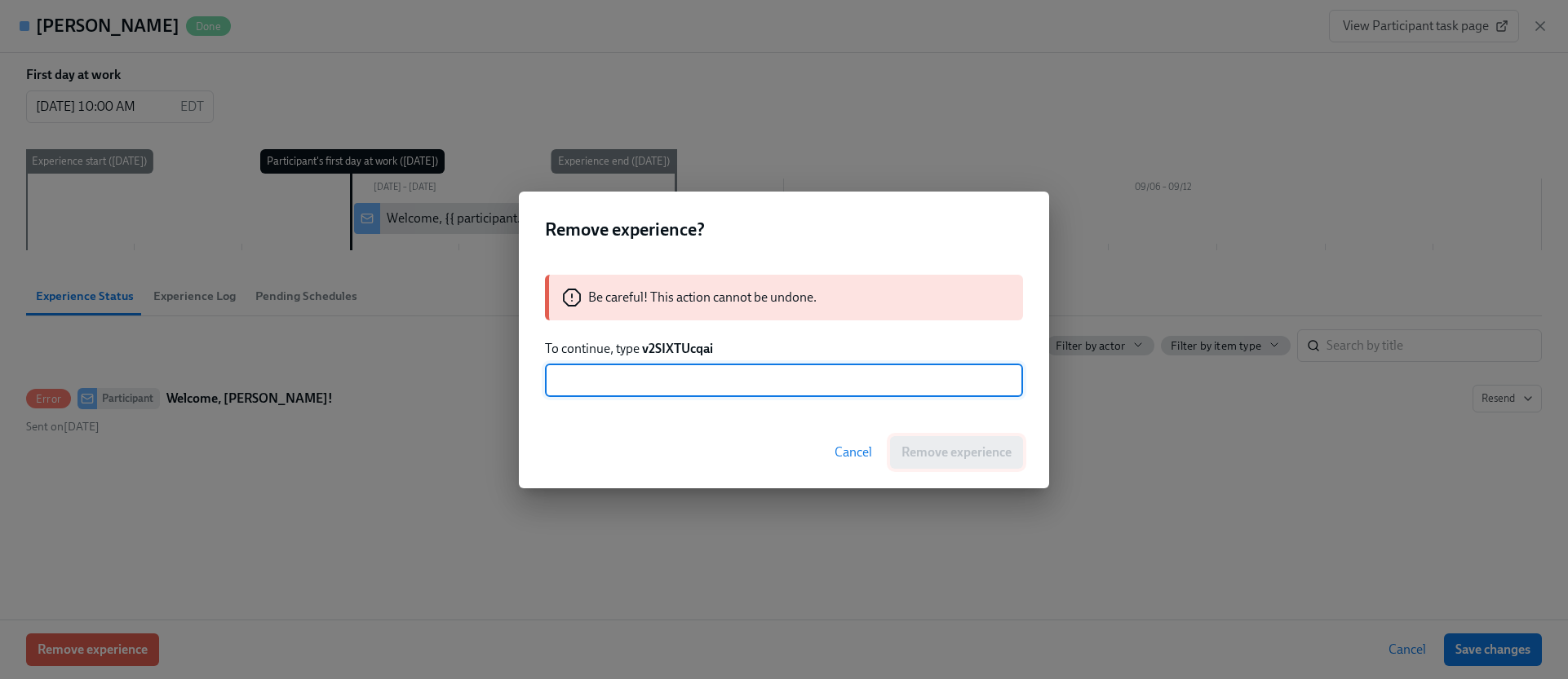
paste input "v2SIXTUcqai"
type input "v2SIXTUcqai"
click at [946, 452] on span "Remove experience" at bounding box center [956, 453] width 111 height 16
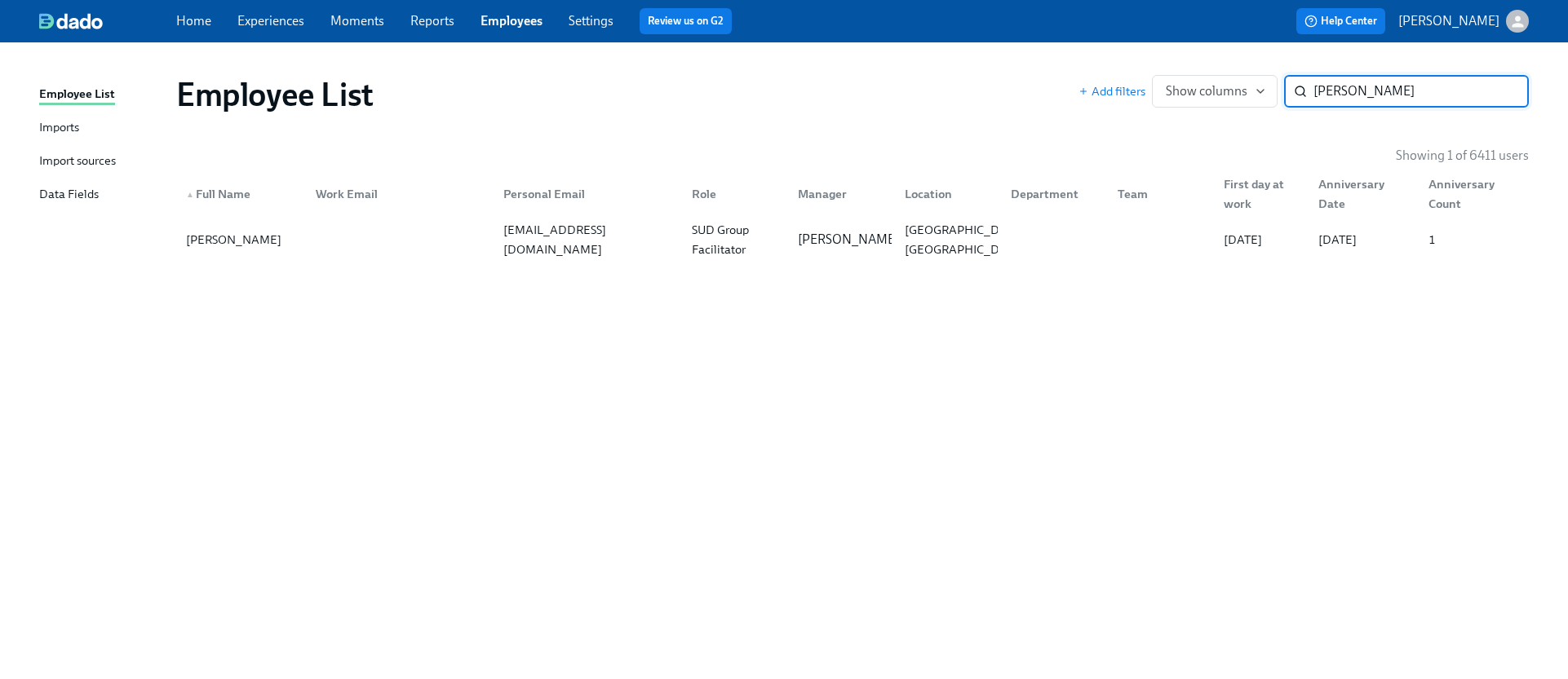
click at [1408, 92] on input "[PERSON_NAME]" at bounding box center [1421, 91] width 216 height 33
type input "[PERSON_NAME]"
click at [401, 250] on div "[PERSON_NAME][EMAIL_ADDRESS][DOMAIN_NAME]" at bounding box center [396, 240] width 188 height 33
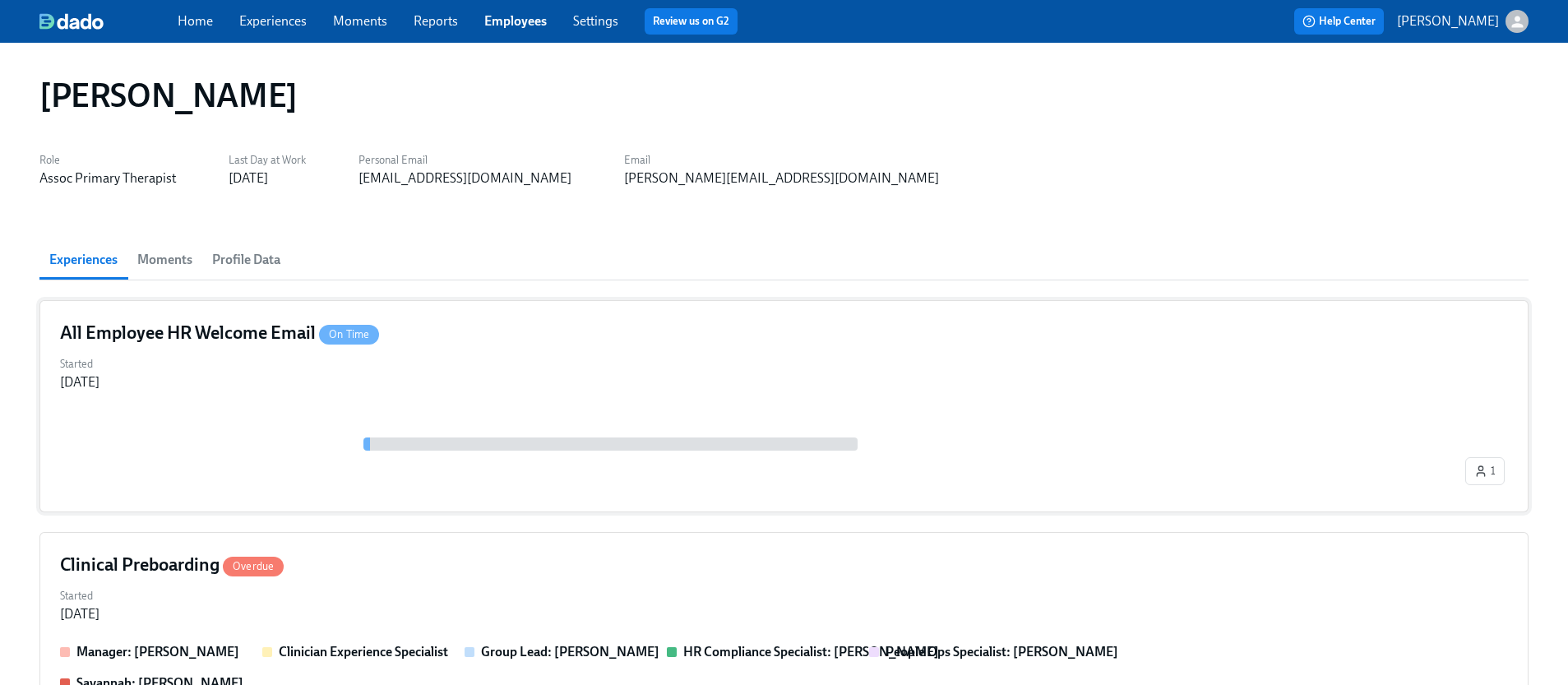
click at [387, 380] on div "Started [DATE]" at bounding box center [784, 372] width 1448 height 40
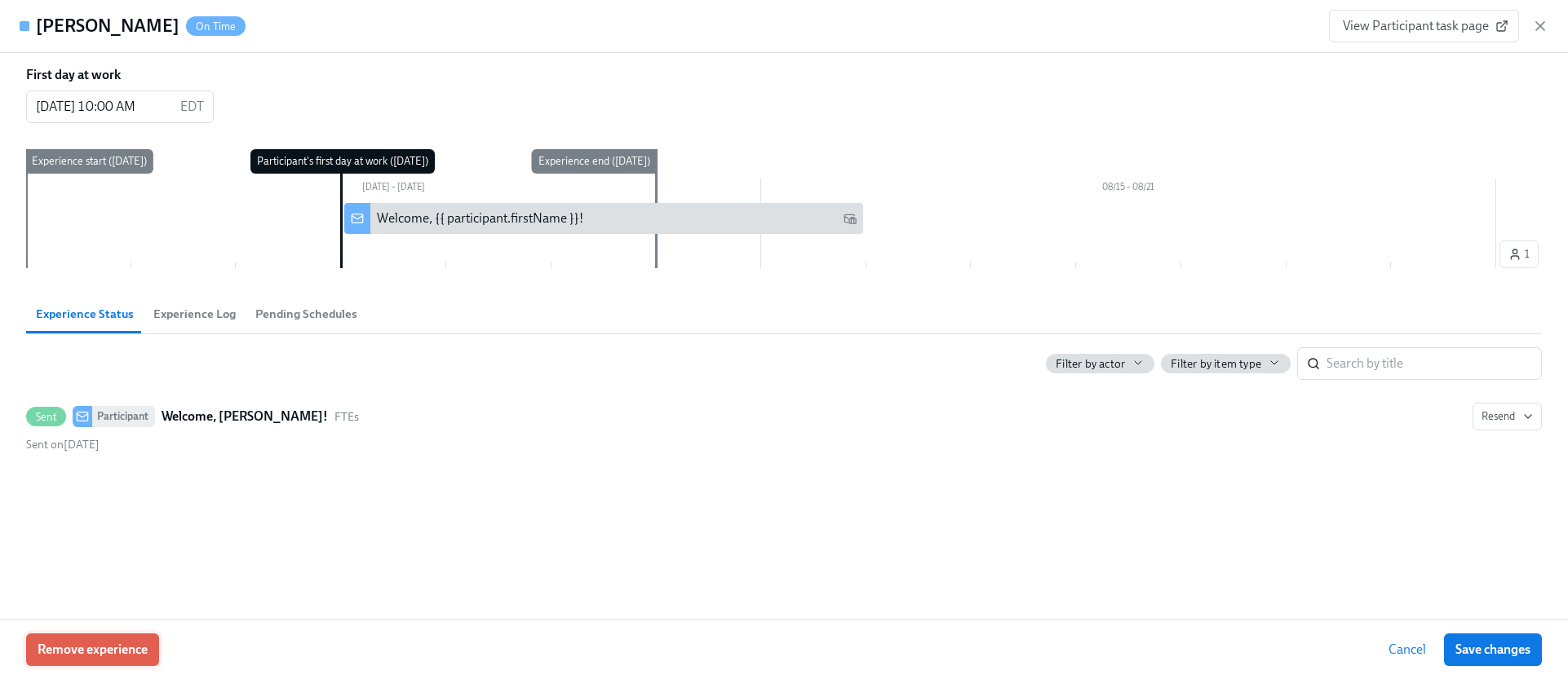
click at [146, 644] on span "Remove experience" at bounding box center [93, 650] width 111 height 16
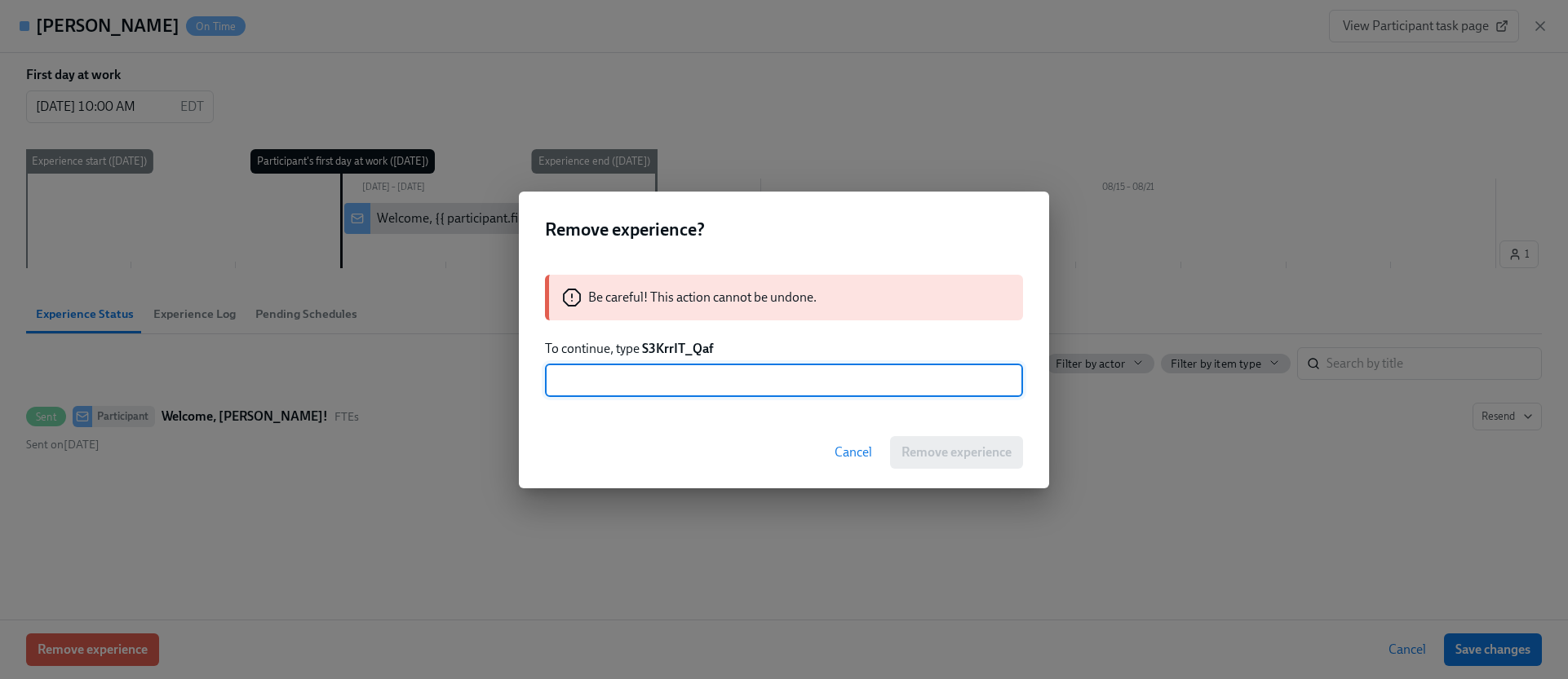
click at [682, 351] on strong "S3KrrIT_Qaf" at bounding box center [677, 348] width 71 height 15
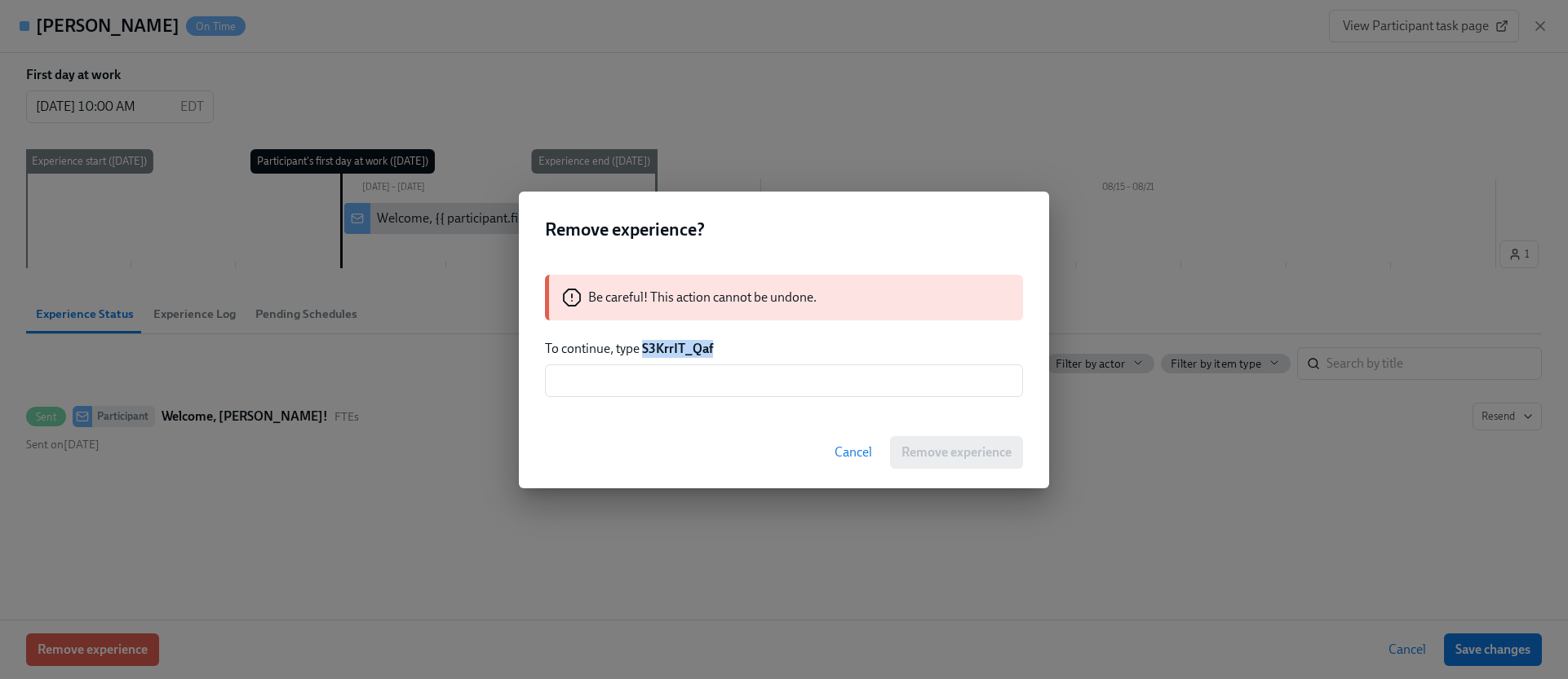
click at [682, 351] on strong "S3KrrIT_Qaf" at bounding box center [677, 348] width 71 height 15
click at [674, 366] on input "text" at bounding box center [784, 380] width 478 height 33
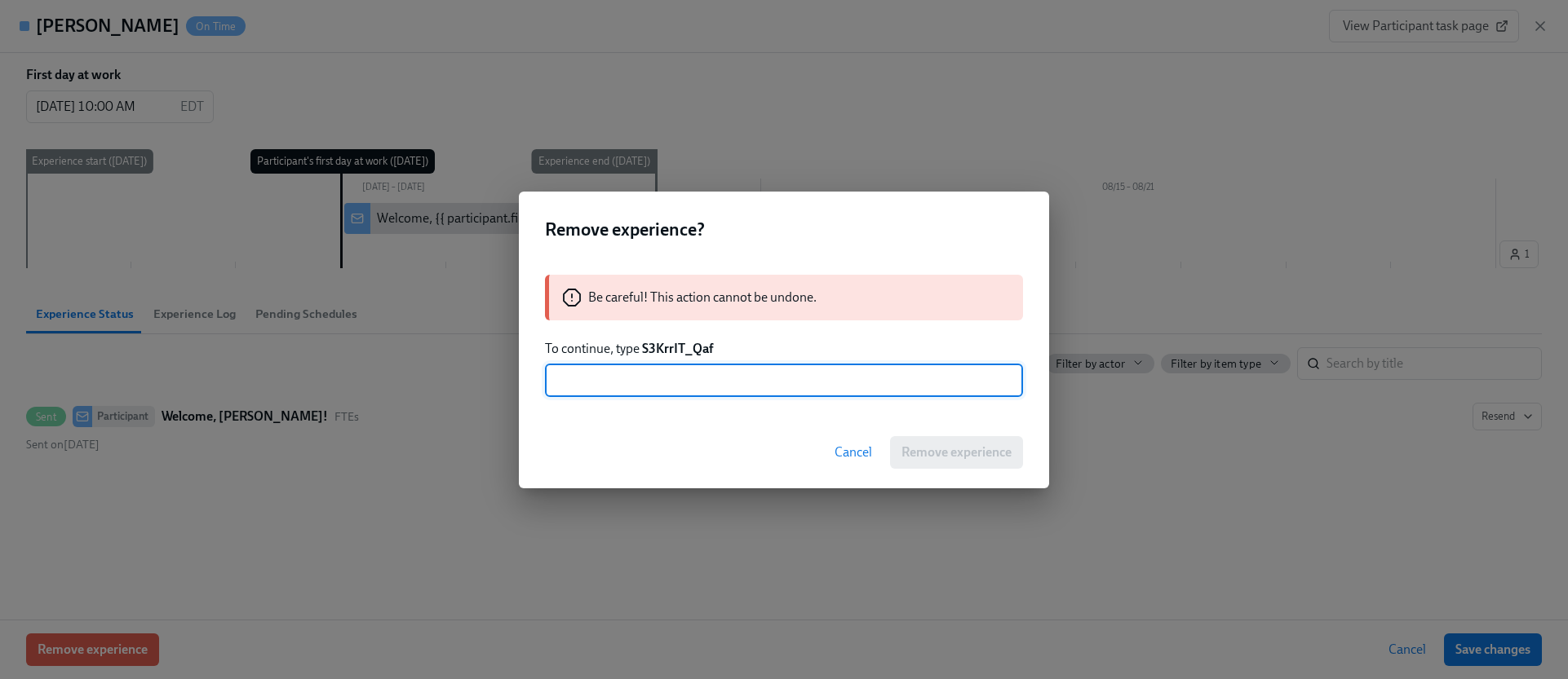
paste input "S3KrrIT_Qaf"
type input "S3KrrIT_Qaf"
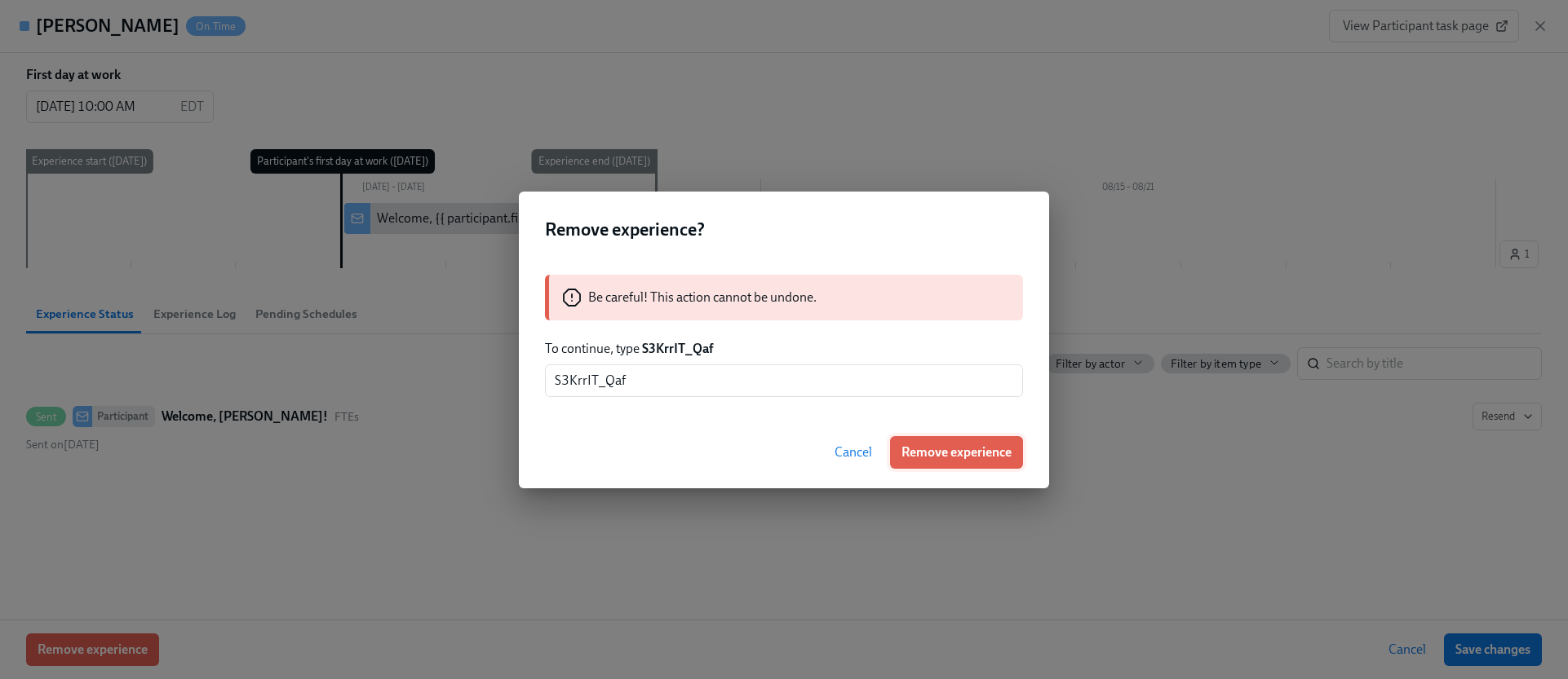
click at [965, 466] on button "Remove experience" at bounding box center [956, 453] width 133 height 33
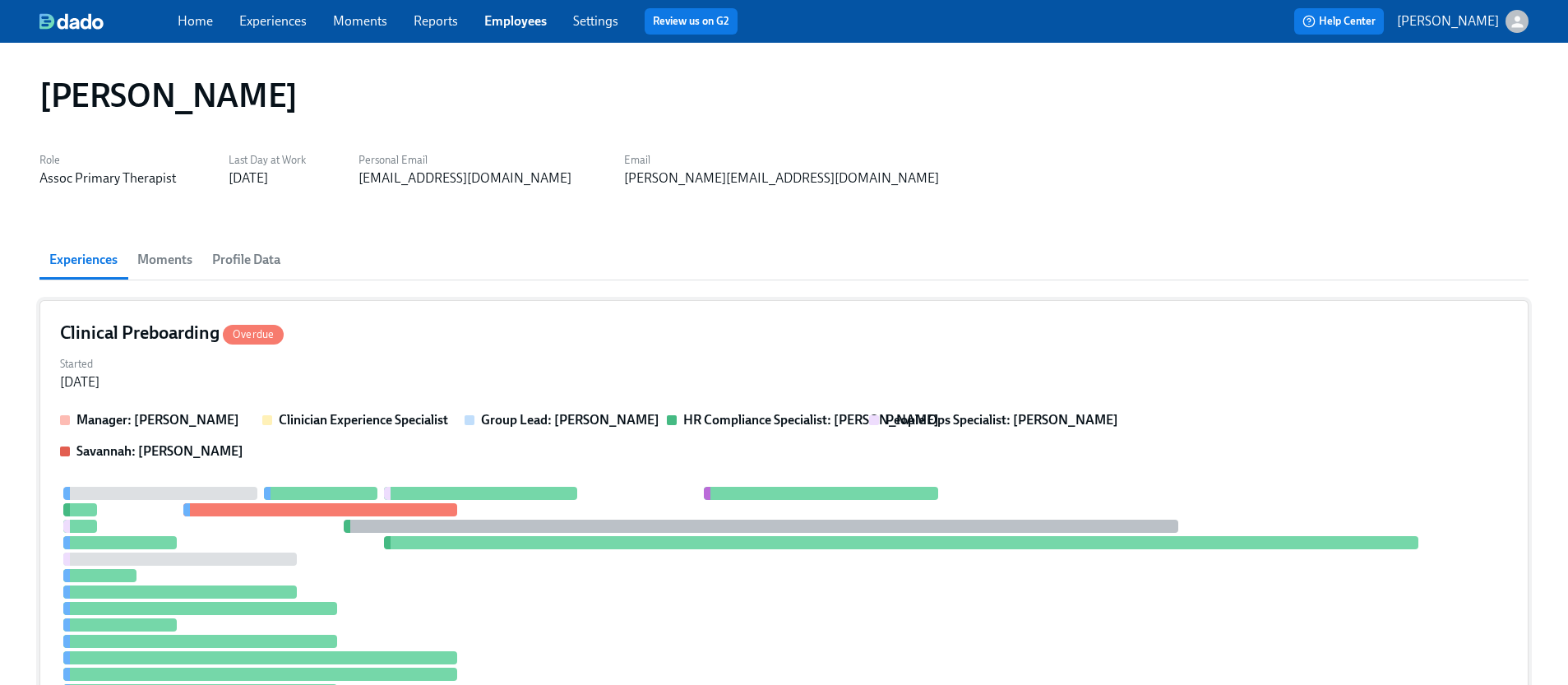
click at [710, 374] on div "Started [DATE]" at bounding box center [784, 372] width 1448 height 40
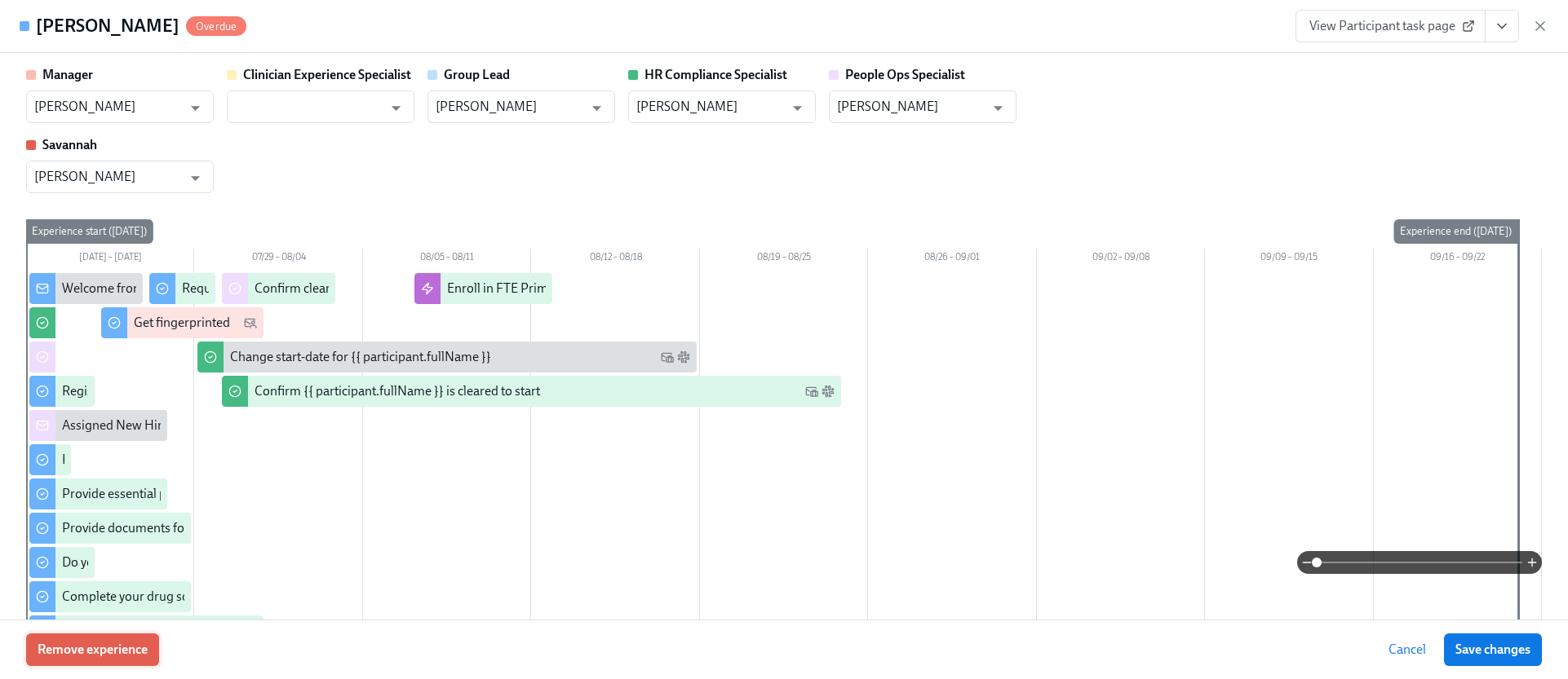
click at [119, 650] on span "Remove experience" at bounding box center [93, 650] width 111 height 16
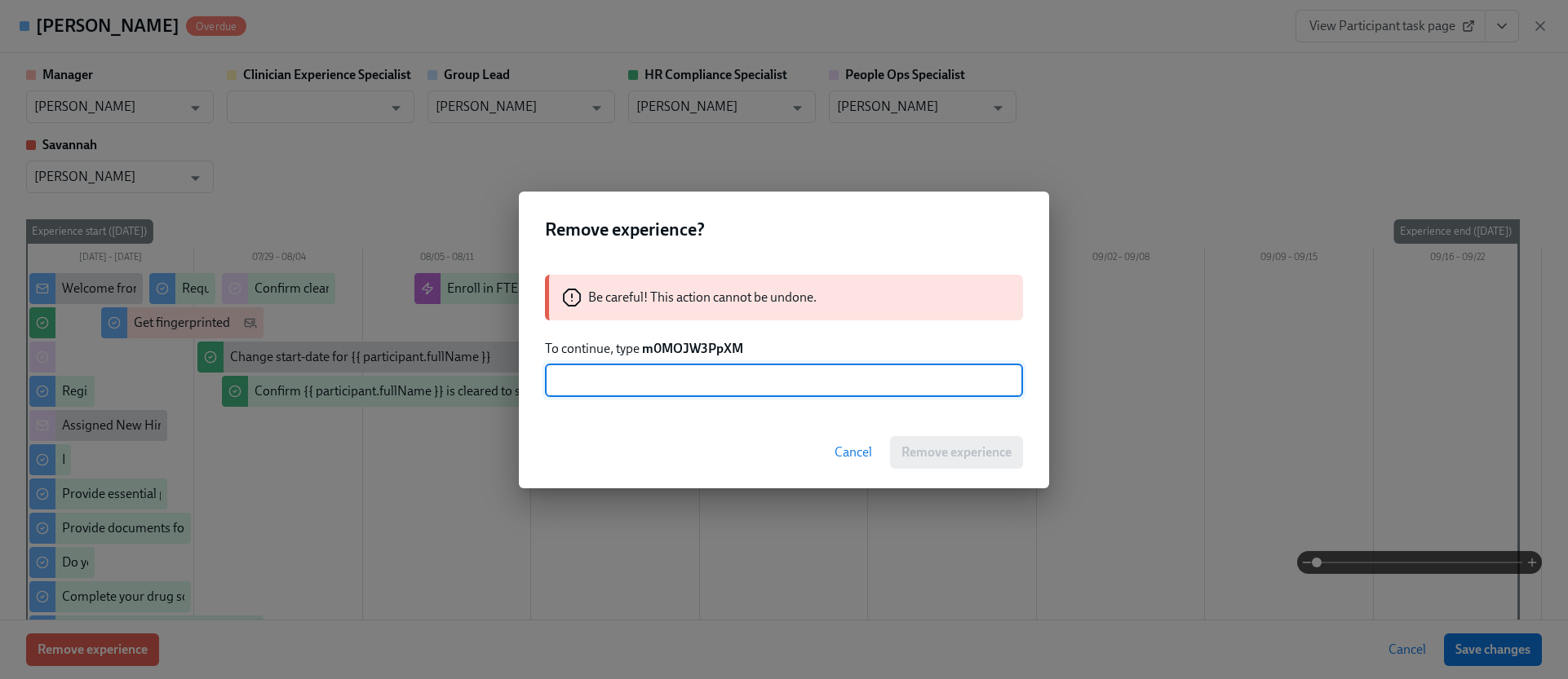
click at [677, 356] on strong "m0MOJW3PpXM" at bounding box center [692, 348] width 101 height 15
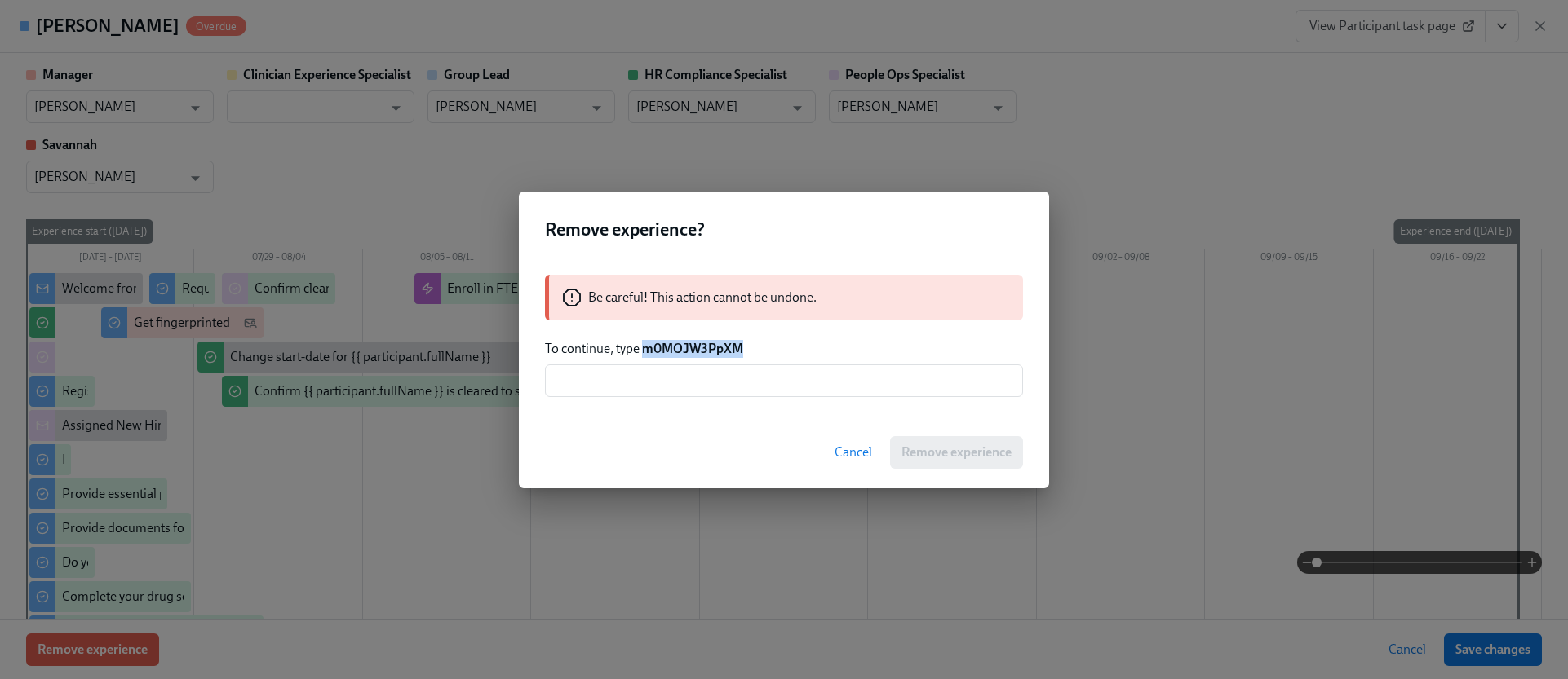
click at [677, 355] on strong "m0MOJW3PpXM" at bounding box center [692, 348] width 101 height 15
click at [675, 369] on input "text" at bounding box center [784, 380] width 478 height 33
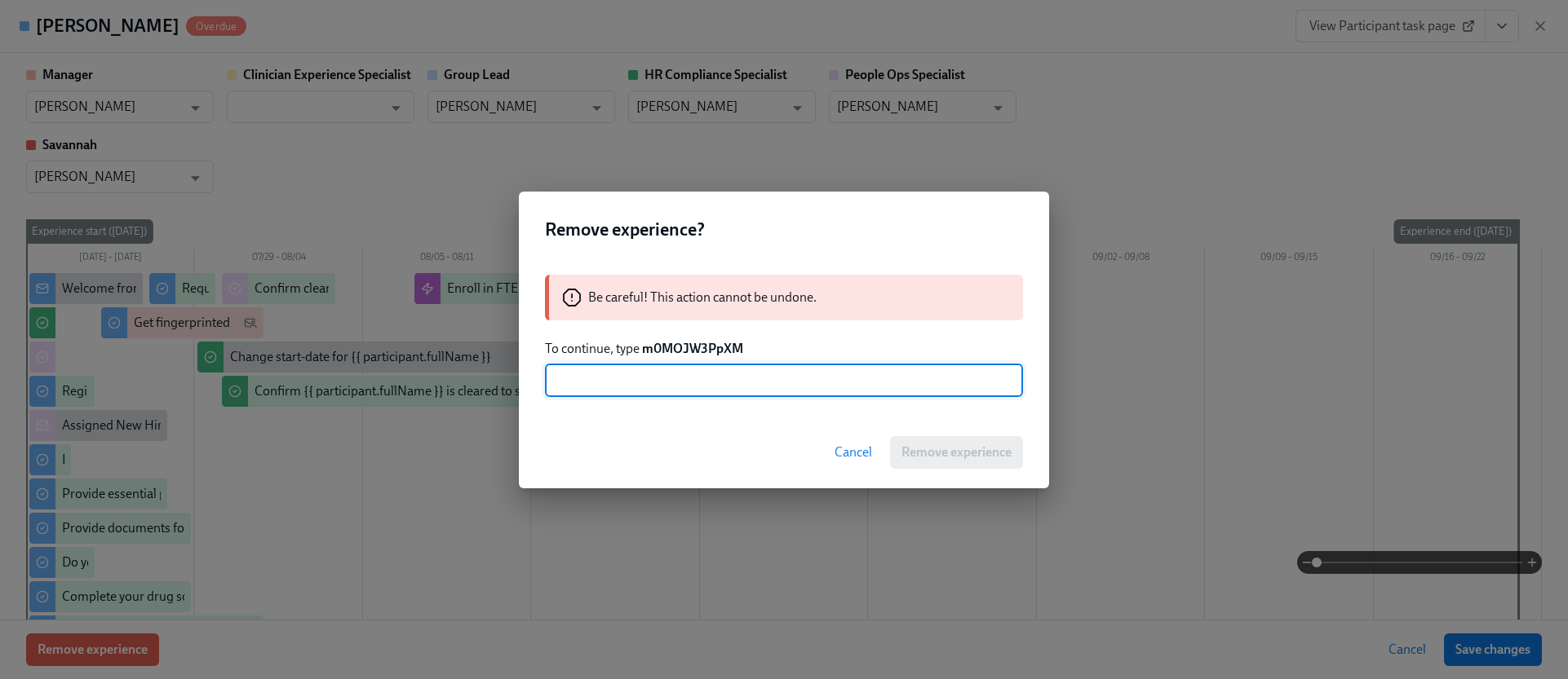
paste input "m0MOJW3PpXM"
type input "m0MOJW3PpXM"
click at [981, 459] on span "Remove experience" at bounding box center [956, 453] width 111 height 16
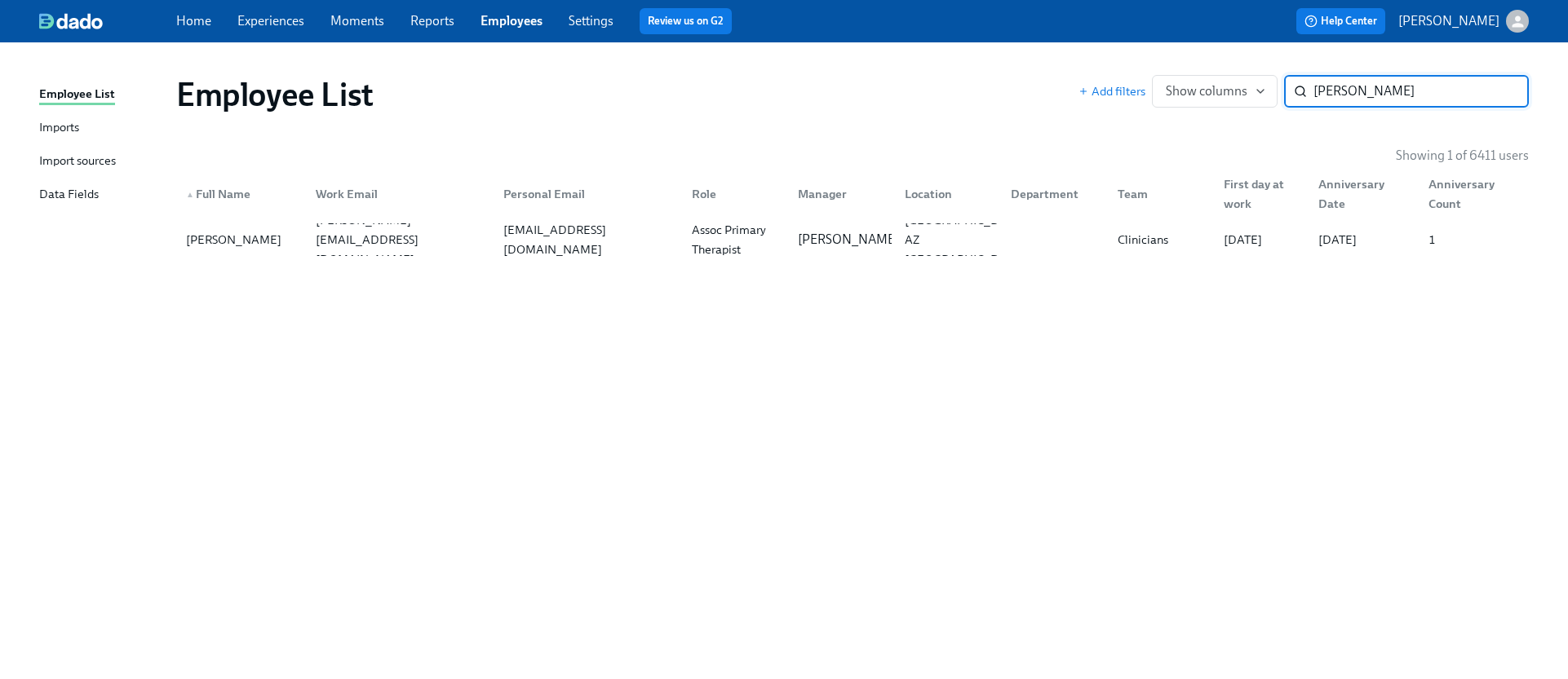
paste input "[PERSON_NAME]"
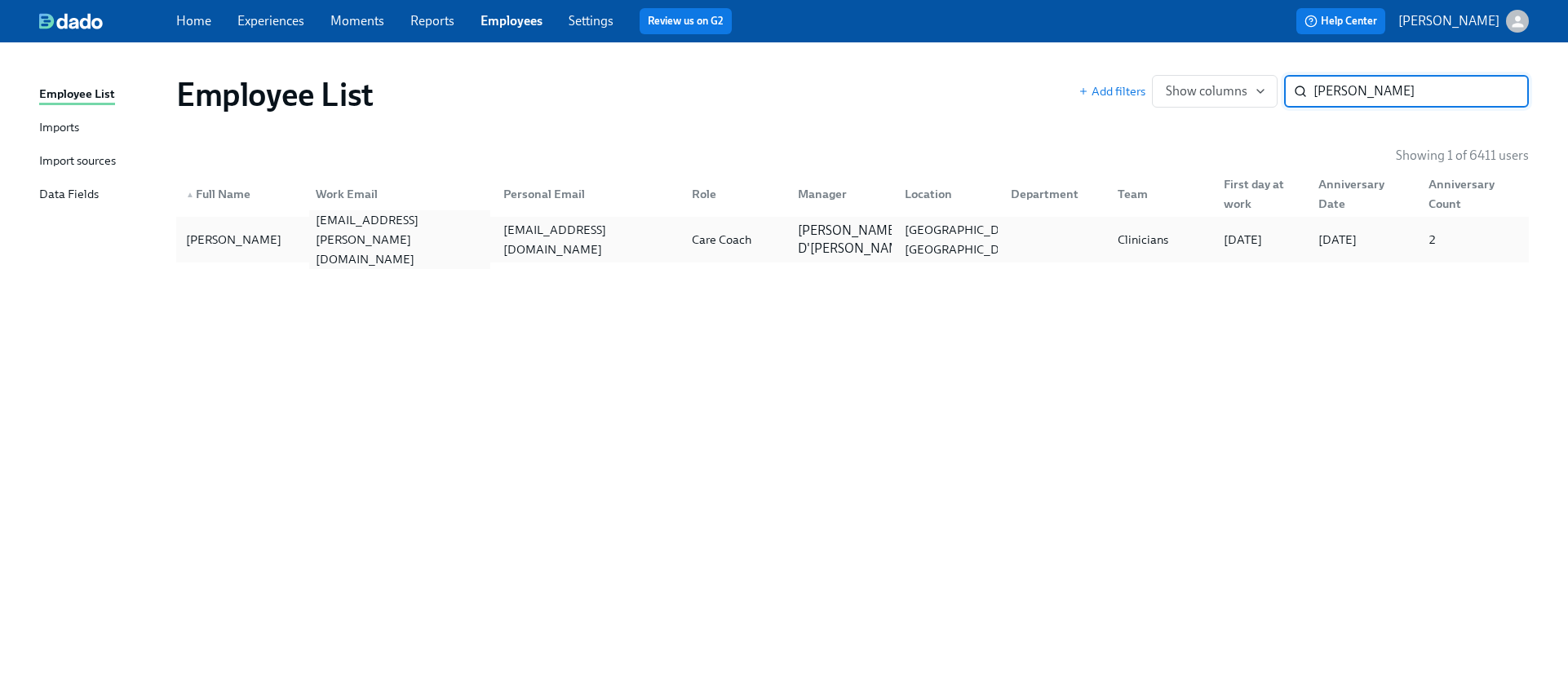
type input "[PERSON_NAME]"
click at [423, 234] on div "[EMAIL_ADDRESS][PERSON_NAME][DOMAIN_NAME]" at bounding box center [400, 240] width 182 height 59
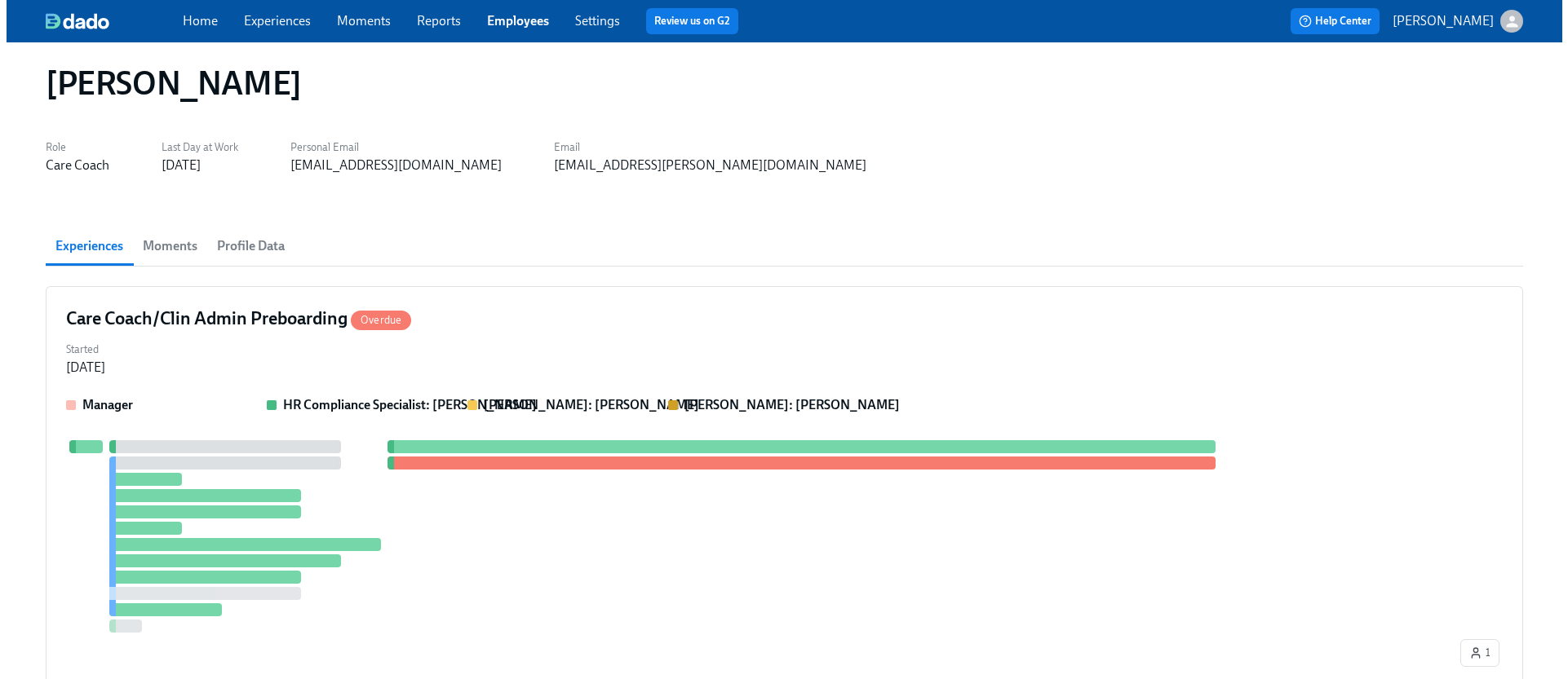
scroll to position [29, 0]
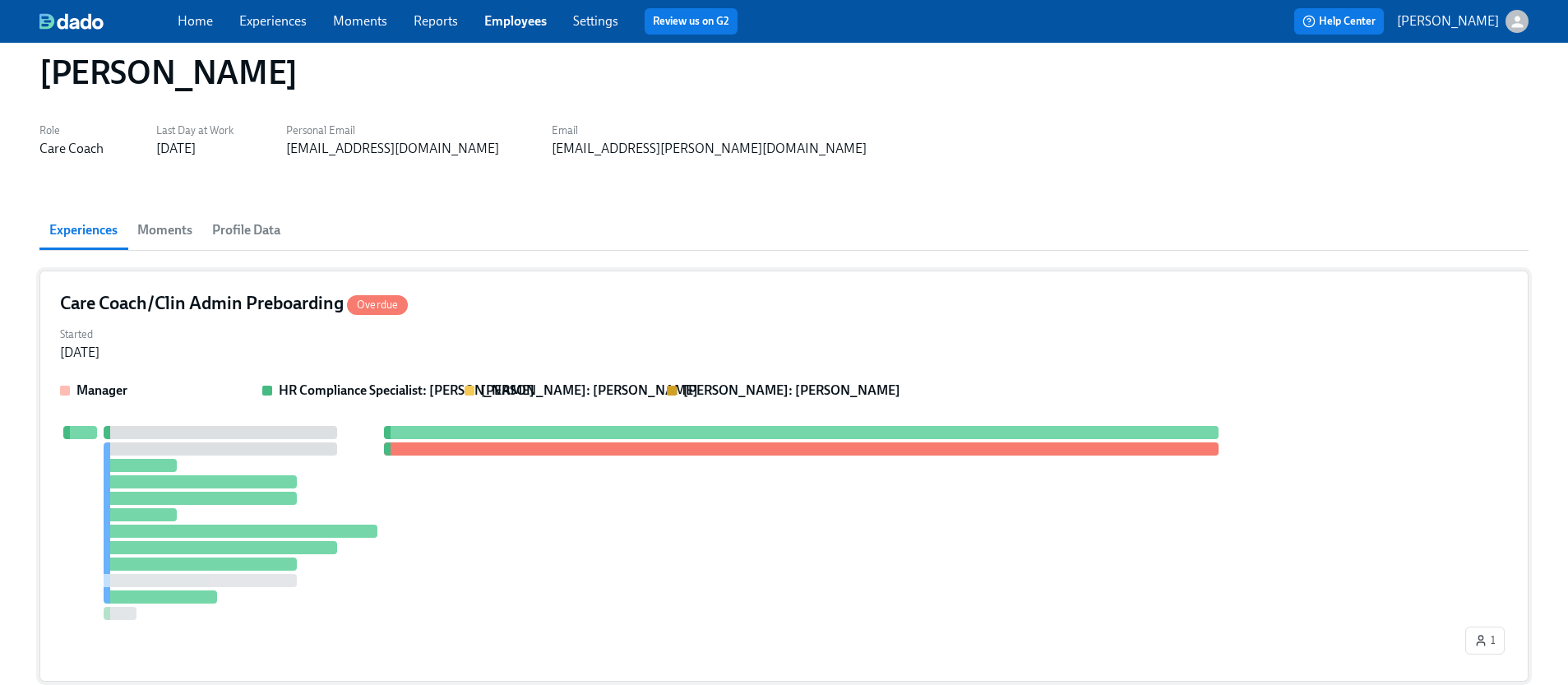
click at [546, 335] on div "Started [DATE]" at bounding box center [784, 342] width 1448 height 40
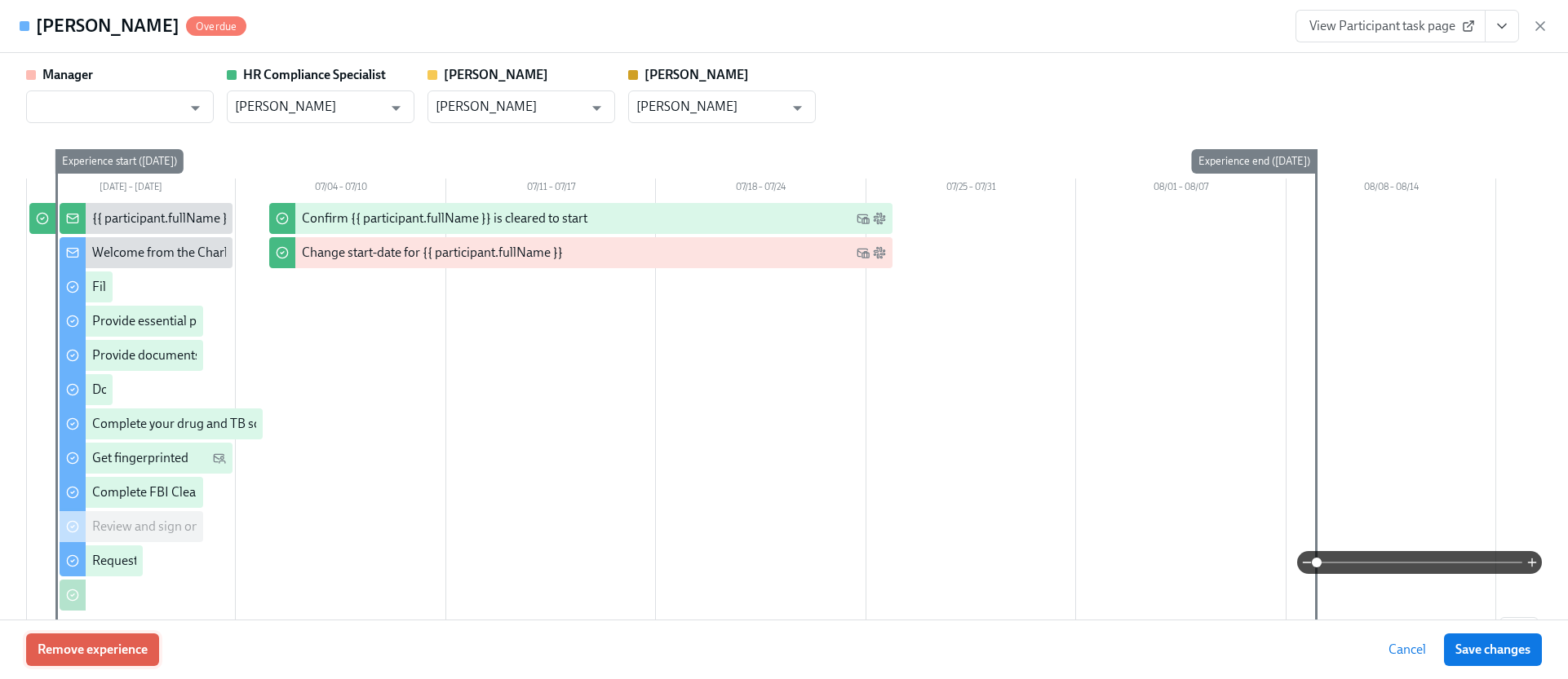
click at [145, 650] on span "Remove experience" at bounding box center [93, 650] width 111 height 16
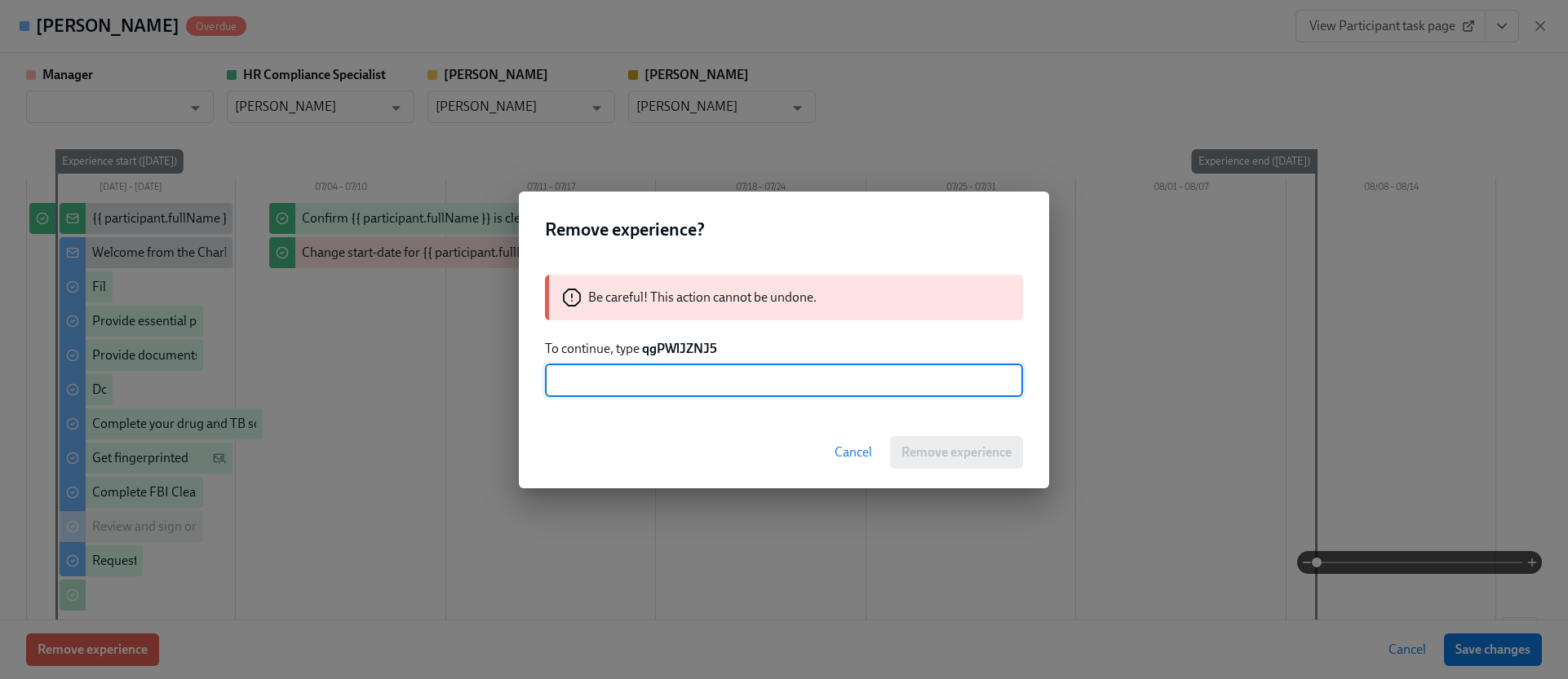
click at [658, 353] on strong "qgPWlJZNJ5" at bounding box center [679, 348] width 75 height 15
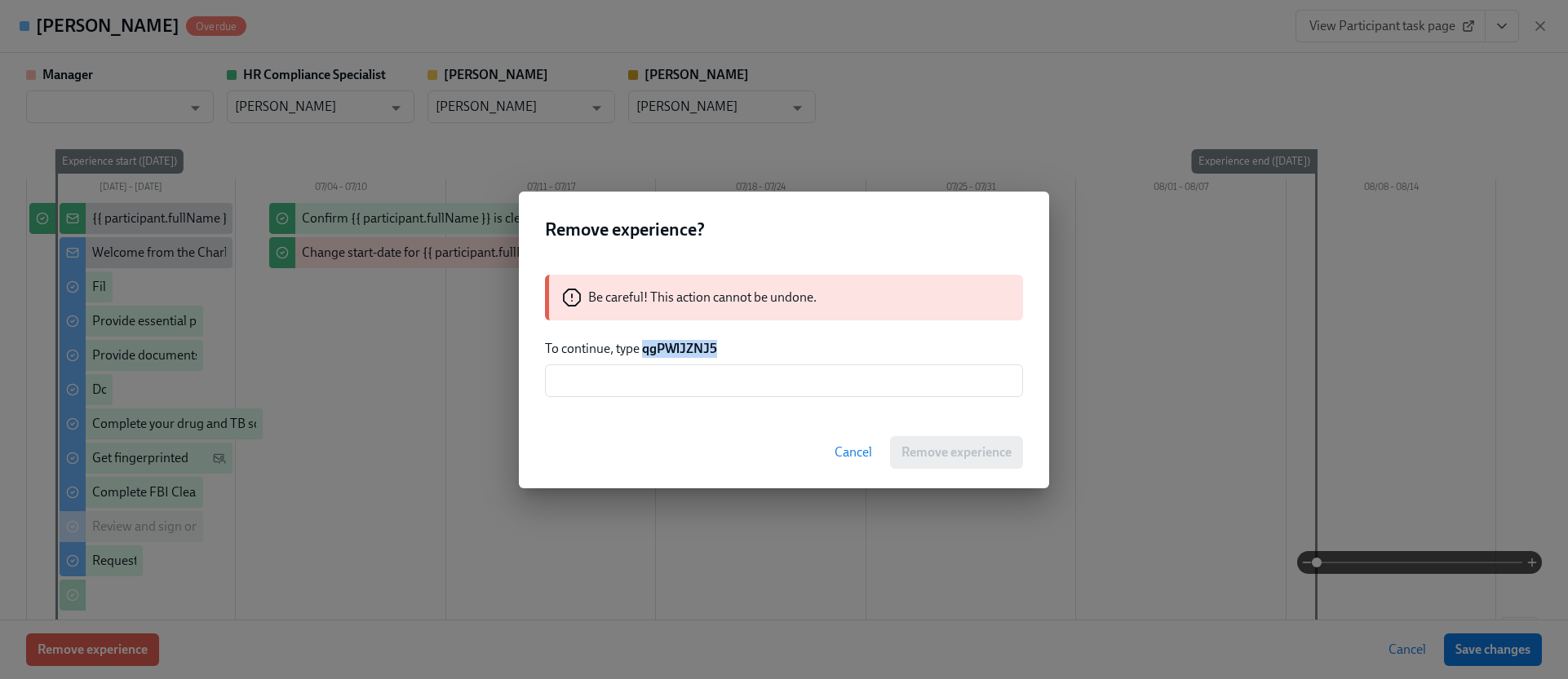
click at [657, 352] on strong "qgPWlJZNJ5" at bounding box center [679, 348] width 75 height 15
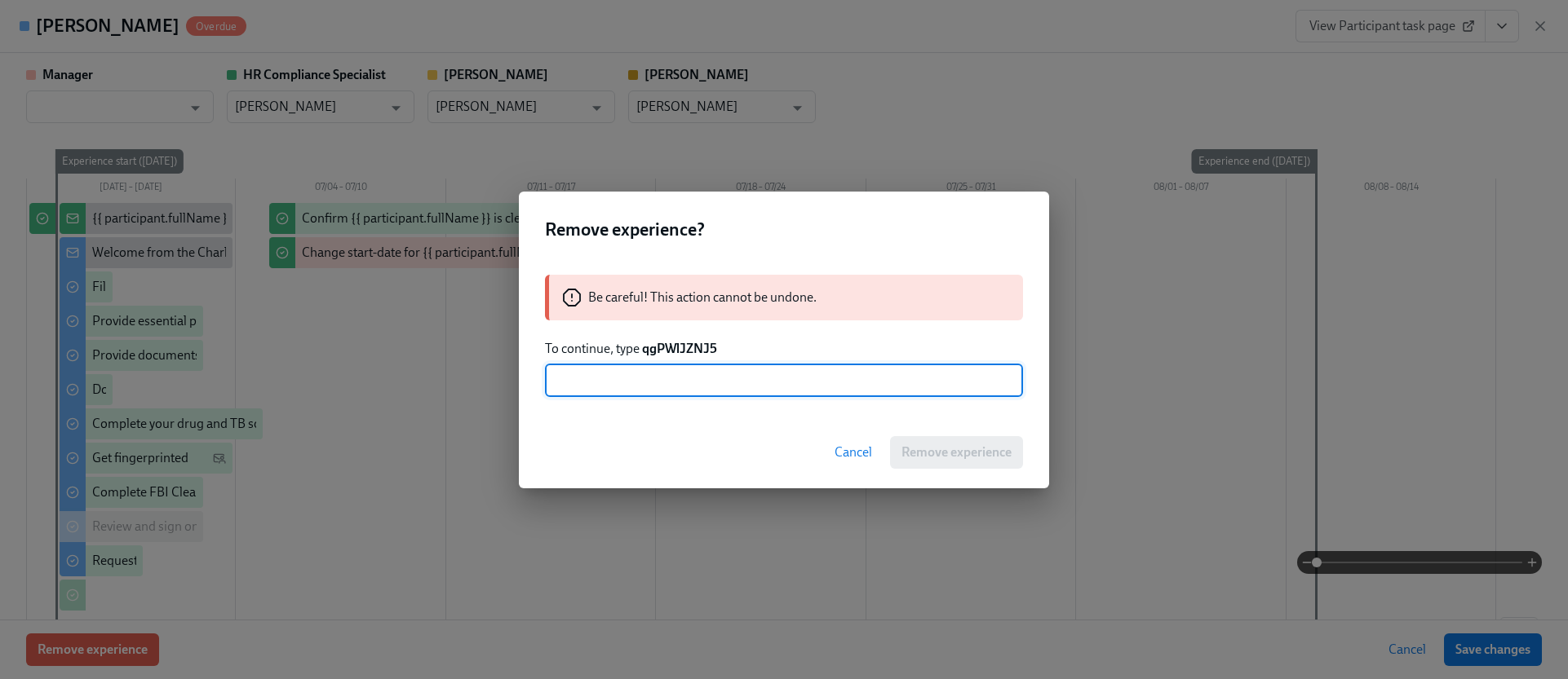
click at [665, 385] on input "text" at bounding box center [784, 380] width 478 height 33
paste input "qgPWlJZNJ5"
type input "qgPWlJZNJ5"
click at [917, 452] on span "Remove experience" at bounding box center [956, 453] width 111 height 16
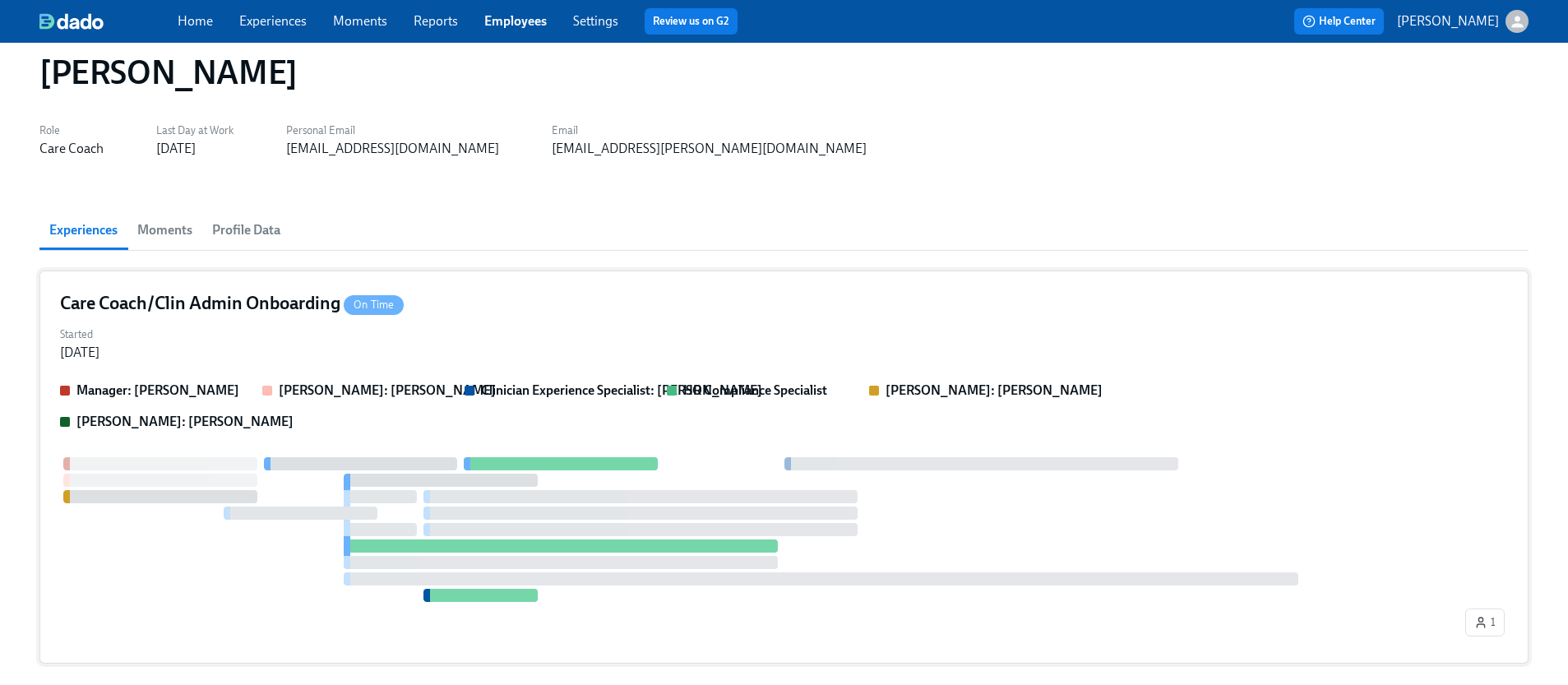
click at [604, 387] on strong "Clinician Experience Specialist: [PERSON_NAME]" at bounding box center [621, 389] width 281 height 15
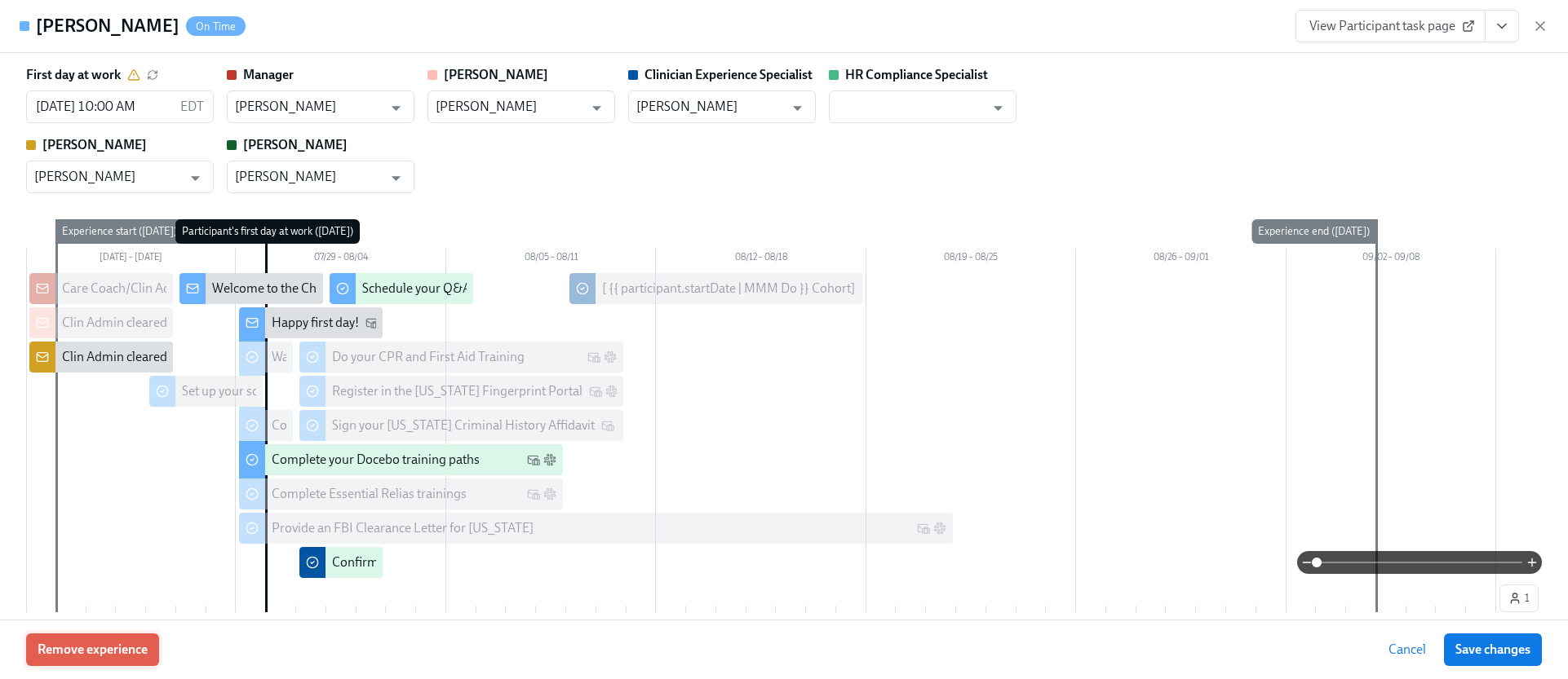
click at [130, 657] on span "Remove experience" at bounding box center [93, 650] width 111 height 16
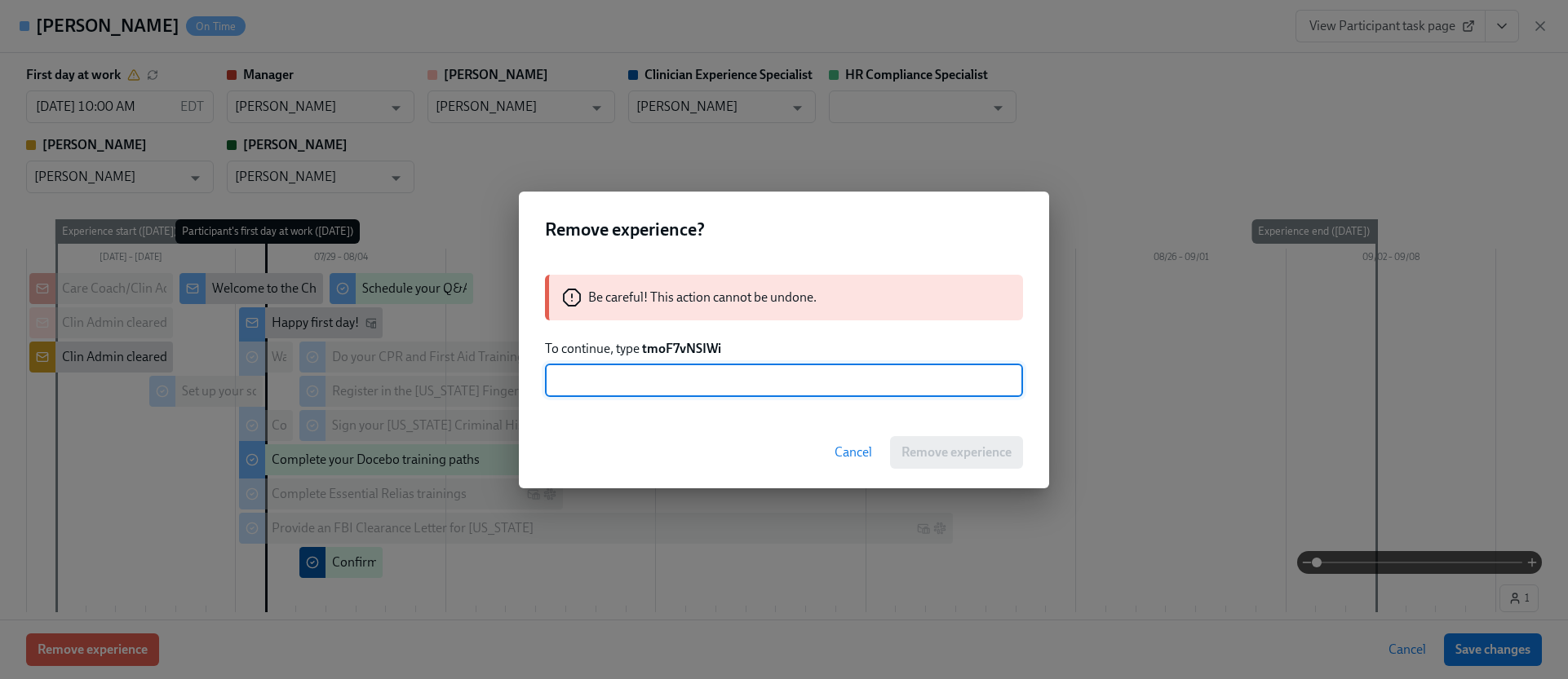
click at [660, 348] on strong "tmoF7vNSIWi" at bounding box center [681, 348] width 79 height 15
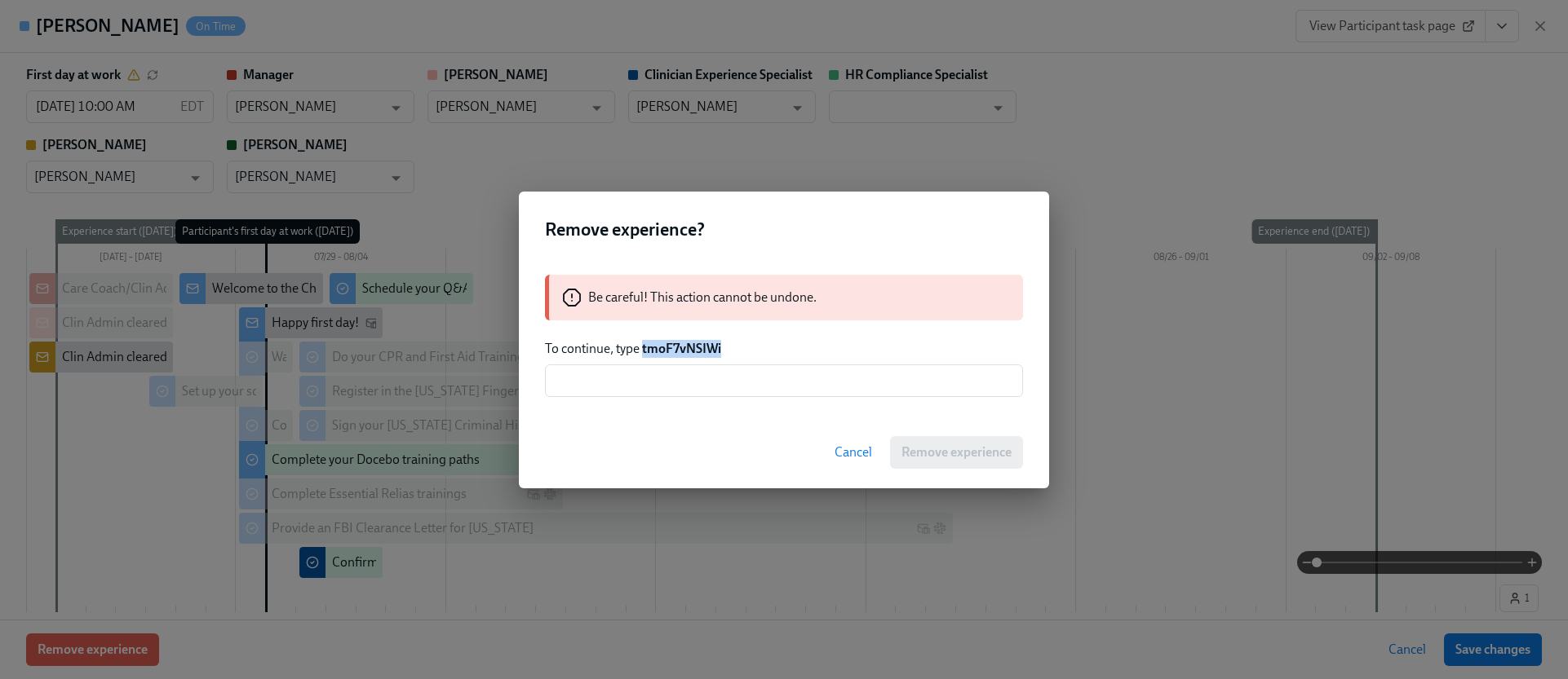
click at [660, 348] on strong "tmoF7vNSIWi" at bounding box center [681, 348] width 79 height 15
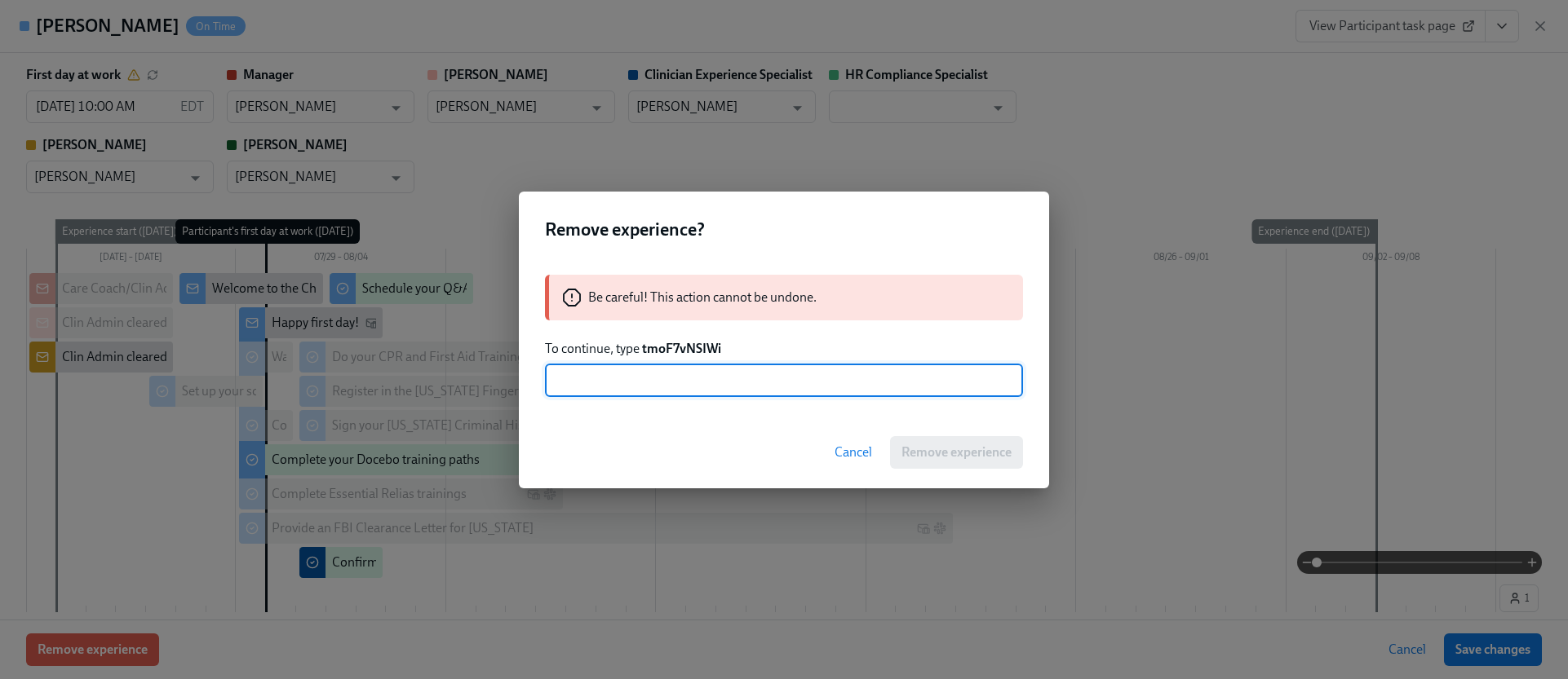
click at [657, 389] on input "text" at bounding box center [784, 380] width 478 height 33
paste input "tmoF7vNSIWi"
type input "tmoF7vNSIWi"
click at [949, 442] on button "Remove experience" at bounding box center [956, 453] width 133 height 33
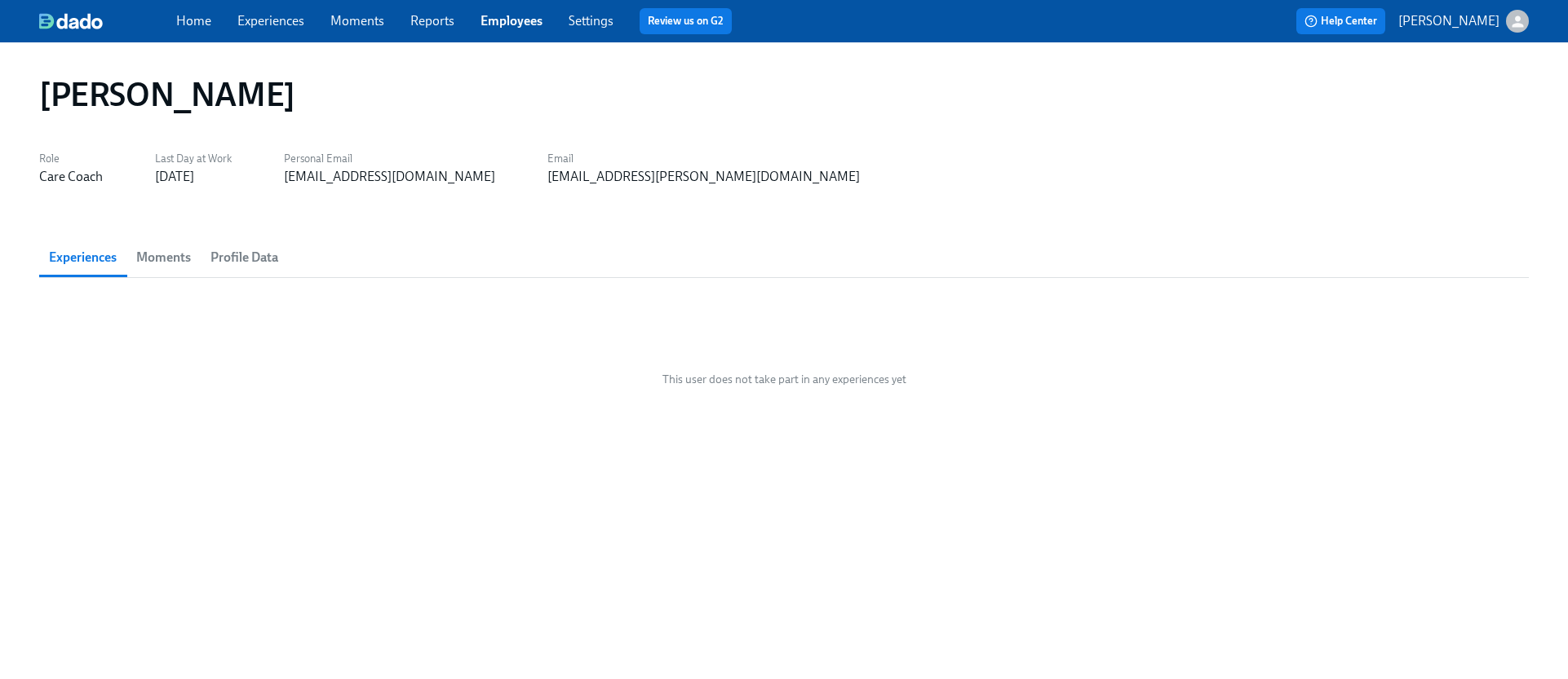
scroll to position [0, 0]
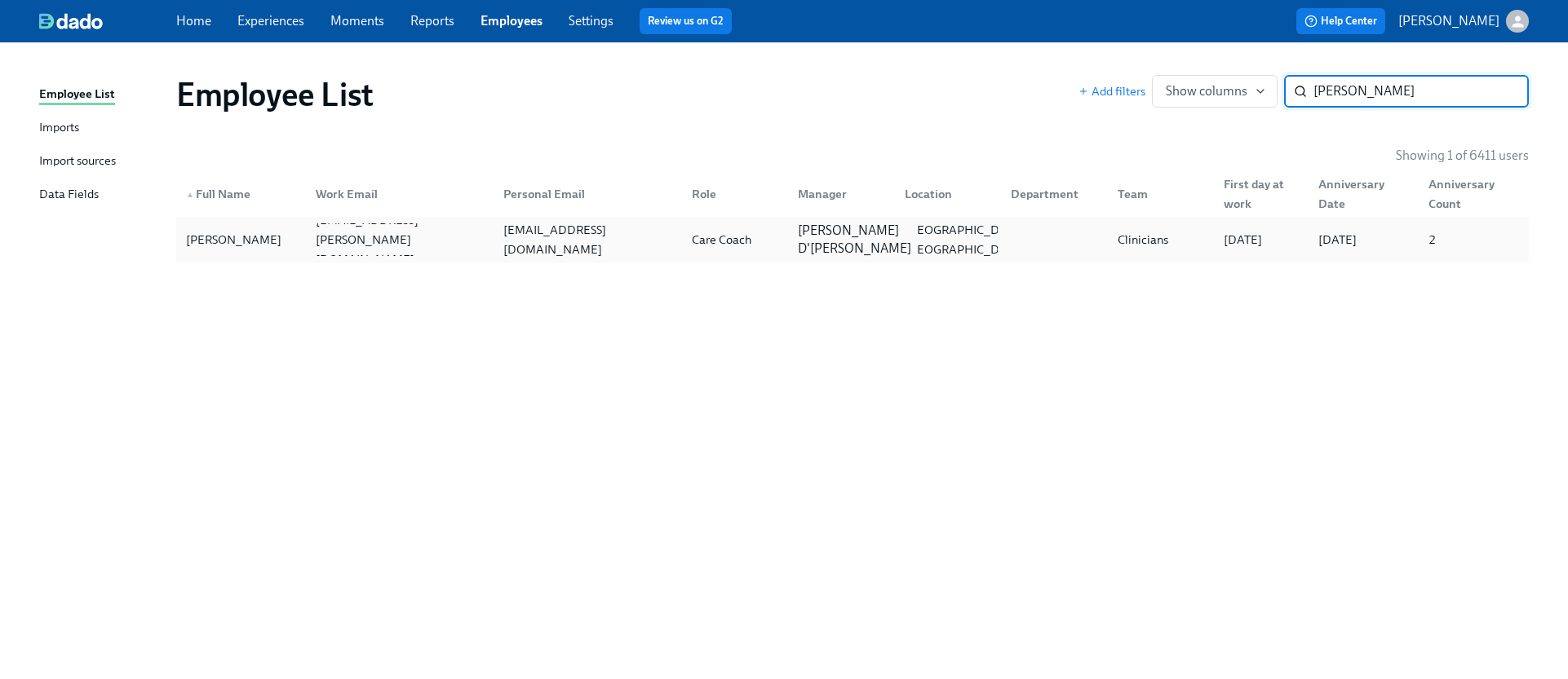
click at [831, 247] on p "[PERSON_NAME] D'[PERSON_NAME]" at bounding box center [854, 240] width 113 height 36
type input "[PERSON_NAME]"
click at [439, 236] on div "[PERSON_NAME][EMAIL_ADDRESS][PERSON_NAME][DOMAIN_NAME]" at bounding box center [400, 240] width 182 height 78
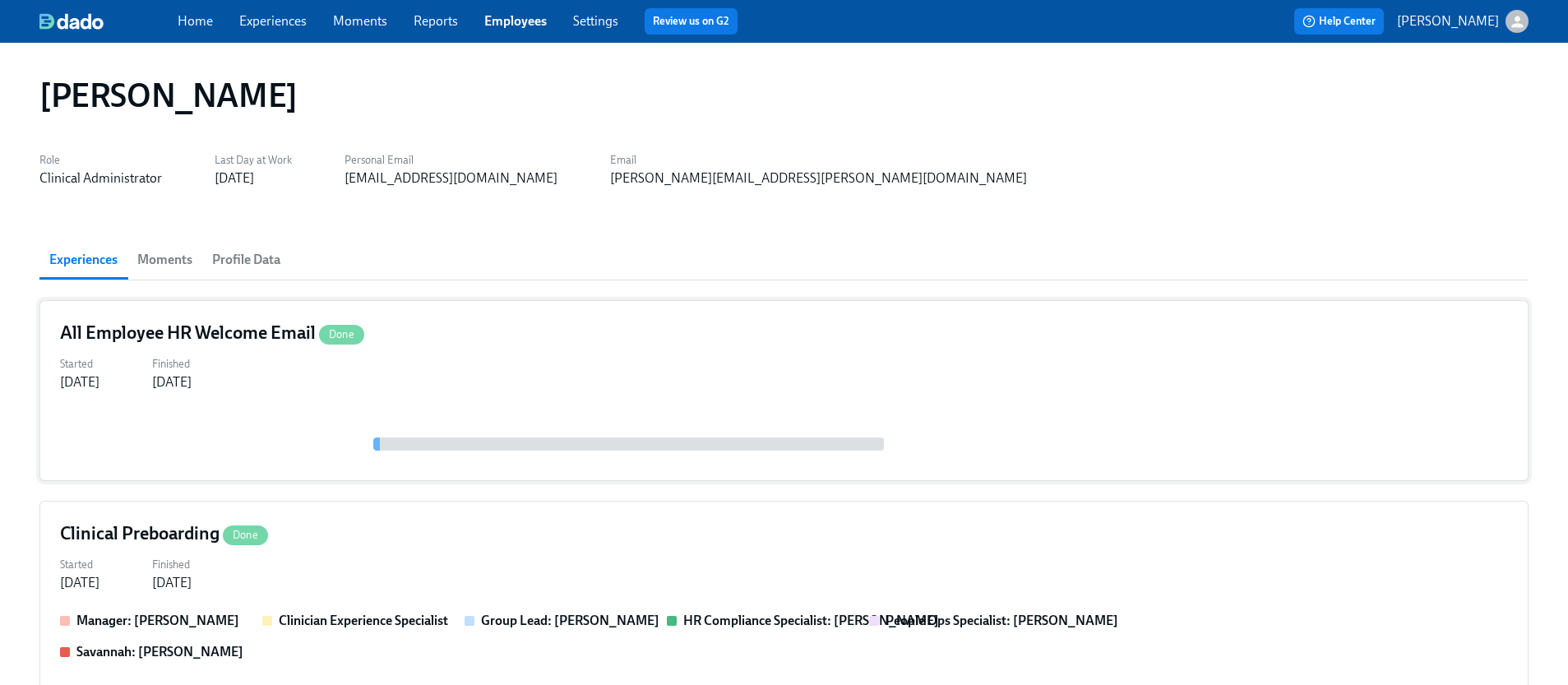
click at [412, 377] on div "Started [DATE] Finished [DATE]" at bounding box center [784, 372] width 1448 height 40
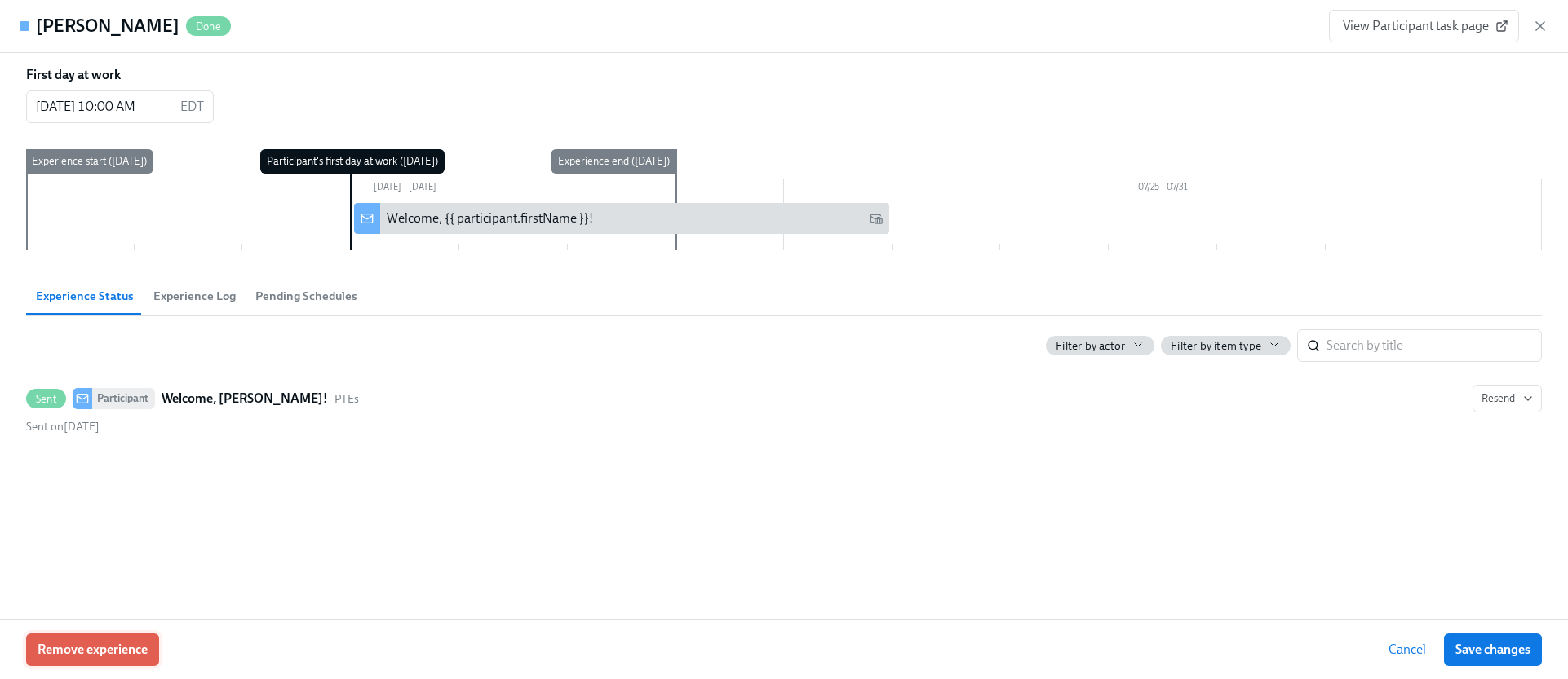
click at [152, 642] on button "Remove experience" at bounding box center [92, 650] width 133 height 33
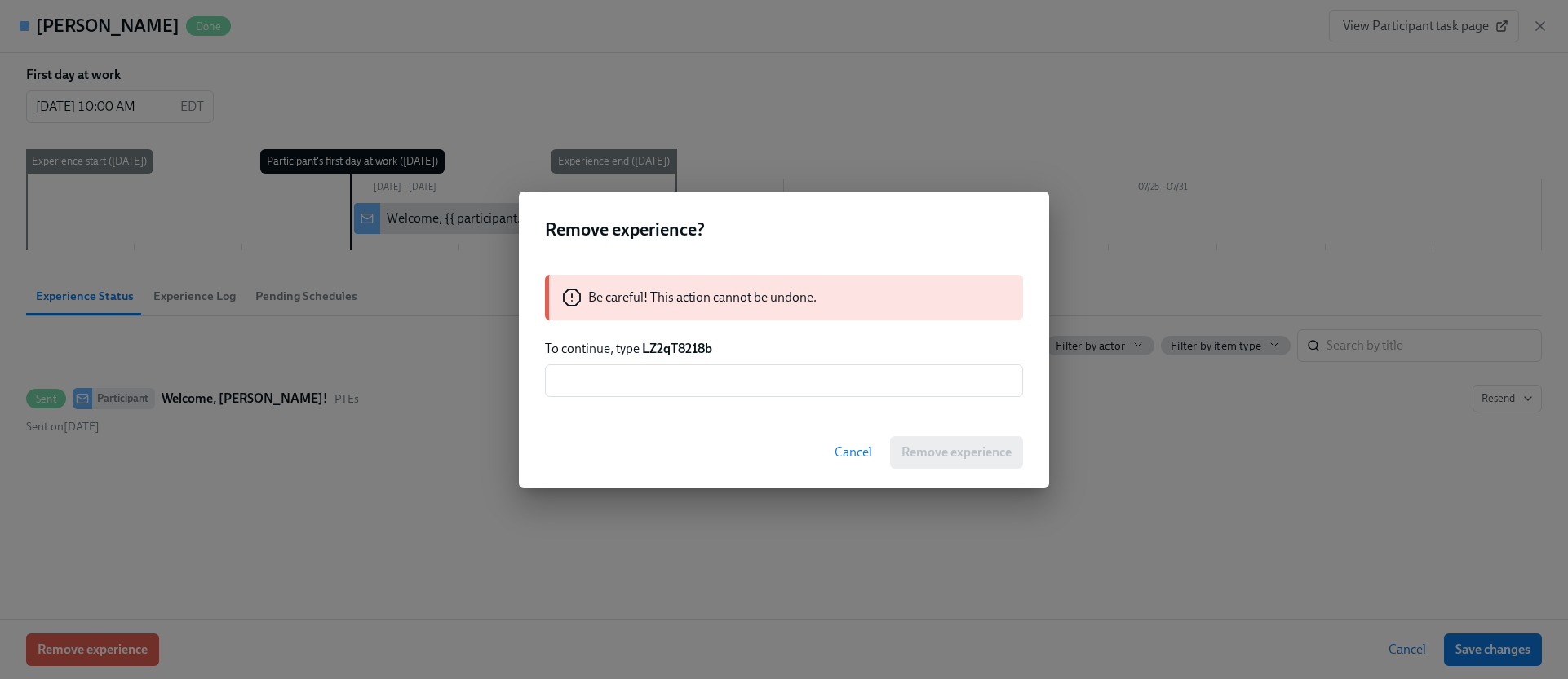
click at [690, 347] on strong "LZ2qT8218b" at bounding box center [677, 348] width 70 height 15
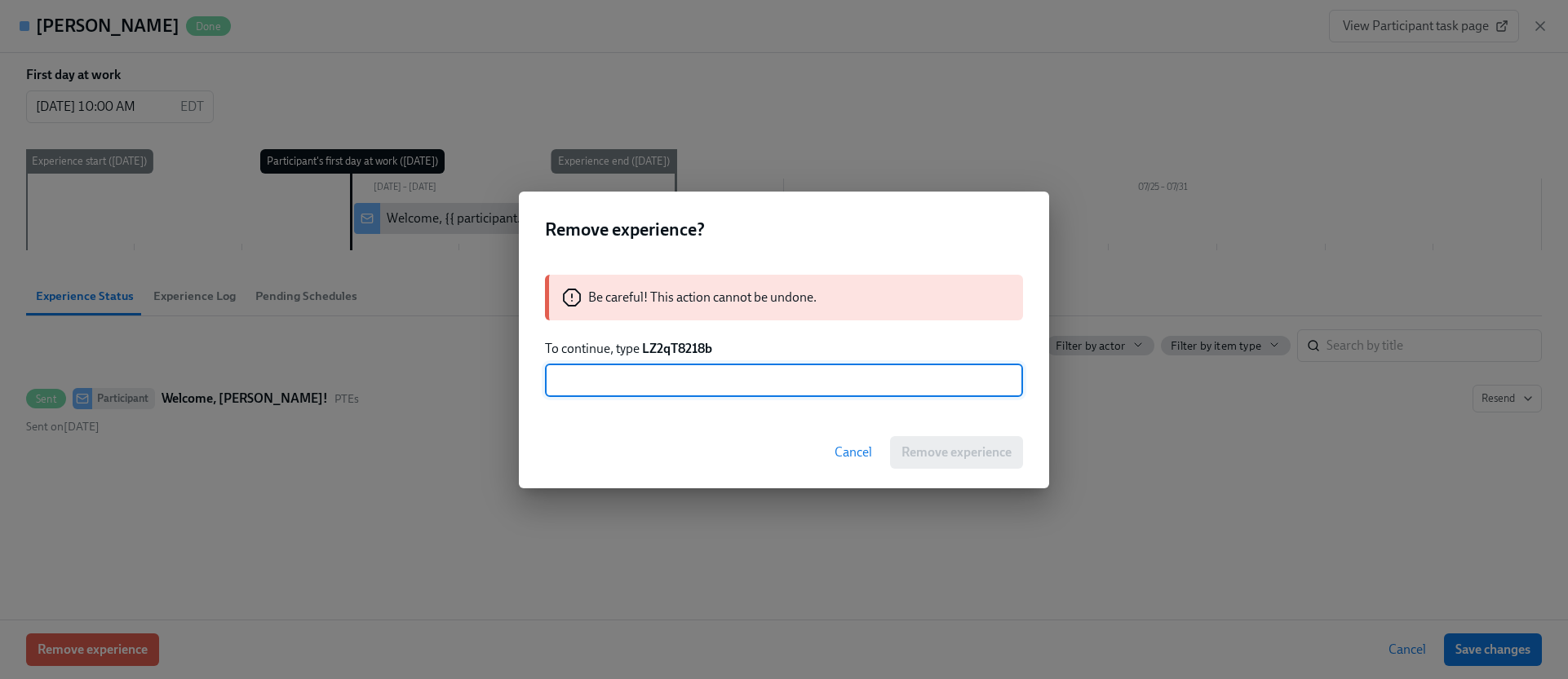
click at [680, 376] on input "text" at bounding box center [784, 380] width 478 height 33
paste input "LZ2qT8218b"
type input "LZ2qT8218b"
click at [937, 446] on span "Remove experience" at bounding box center [956, 453] width 111 height 16
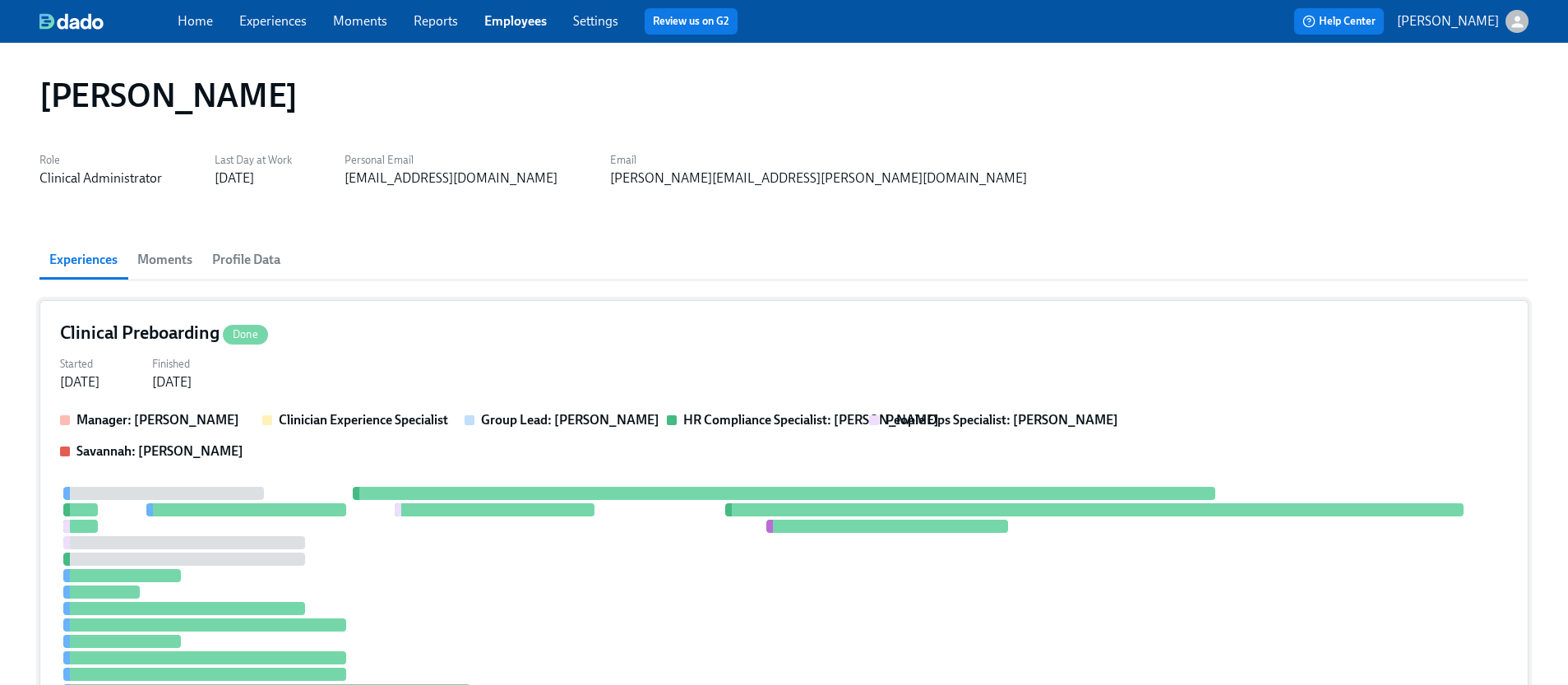
click at [606, 371] on div "Started [DATE] Finished [DATE]" at bounding box center [784, 372] width 1448 height 40
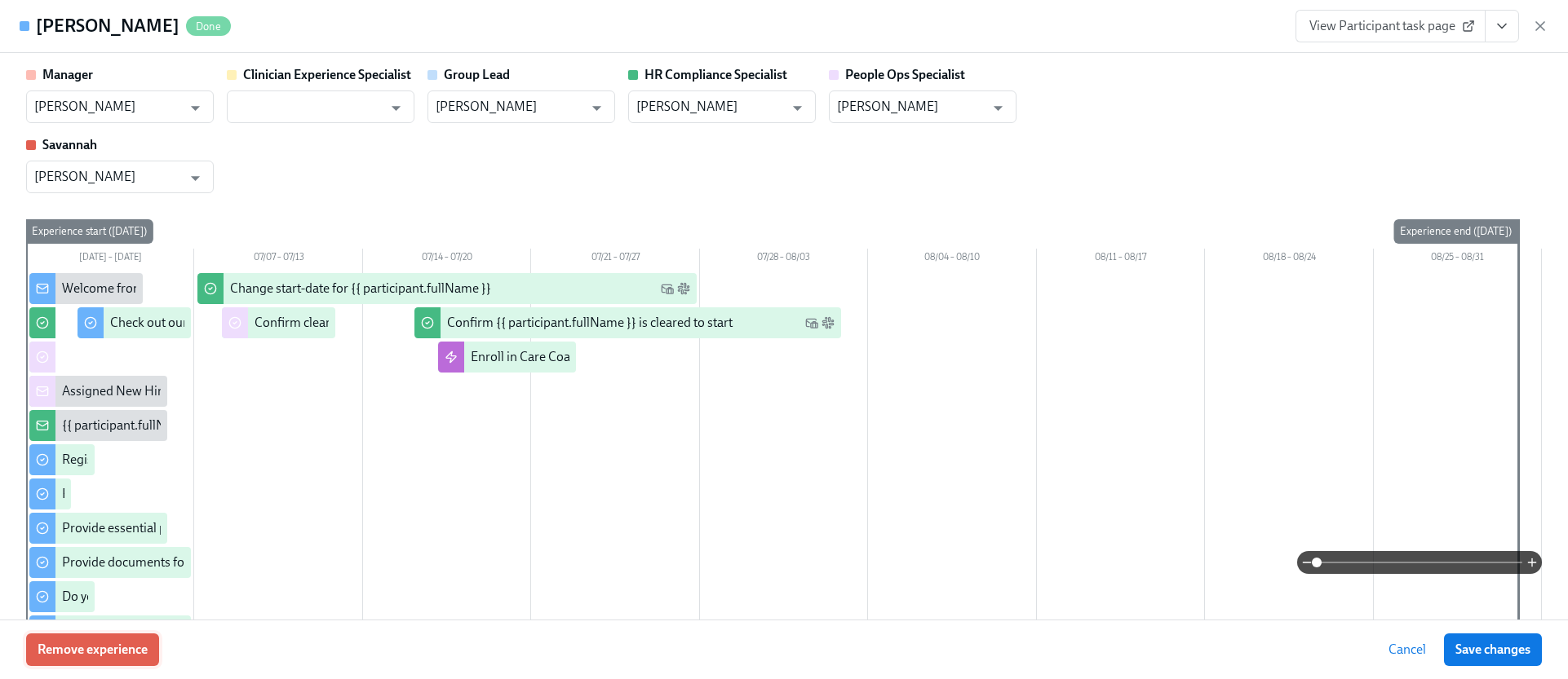
click at [122, 660] on button "Remove experience" at bounding box center [92, 650] width 133 height 33
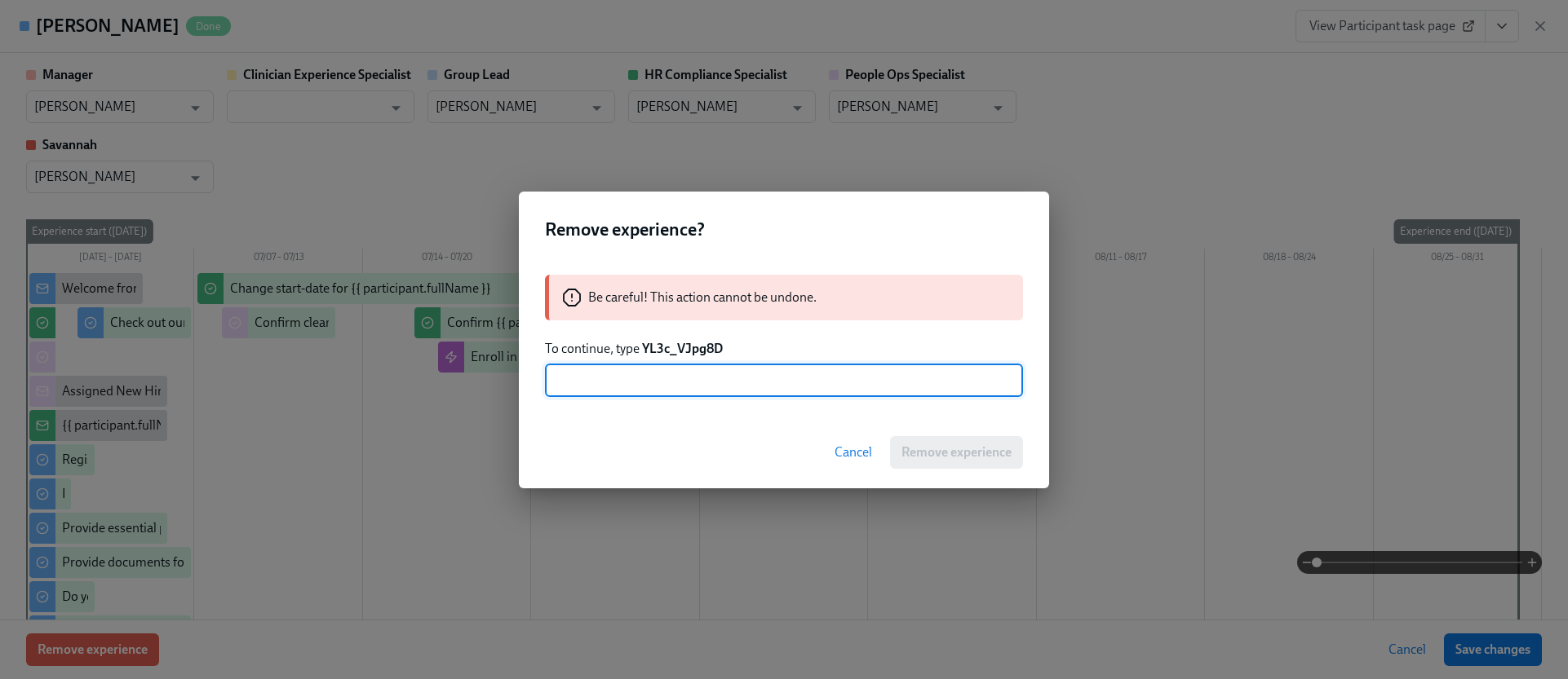
click at [697, 350] on strong "YL3c_VJpg8D" at bounding box center [682, 348] width 81 height 15
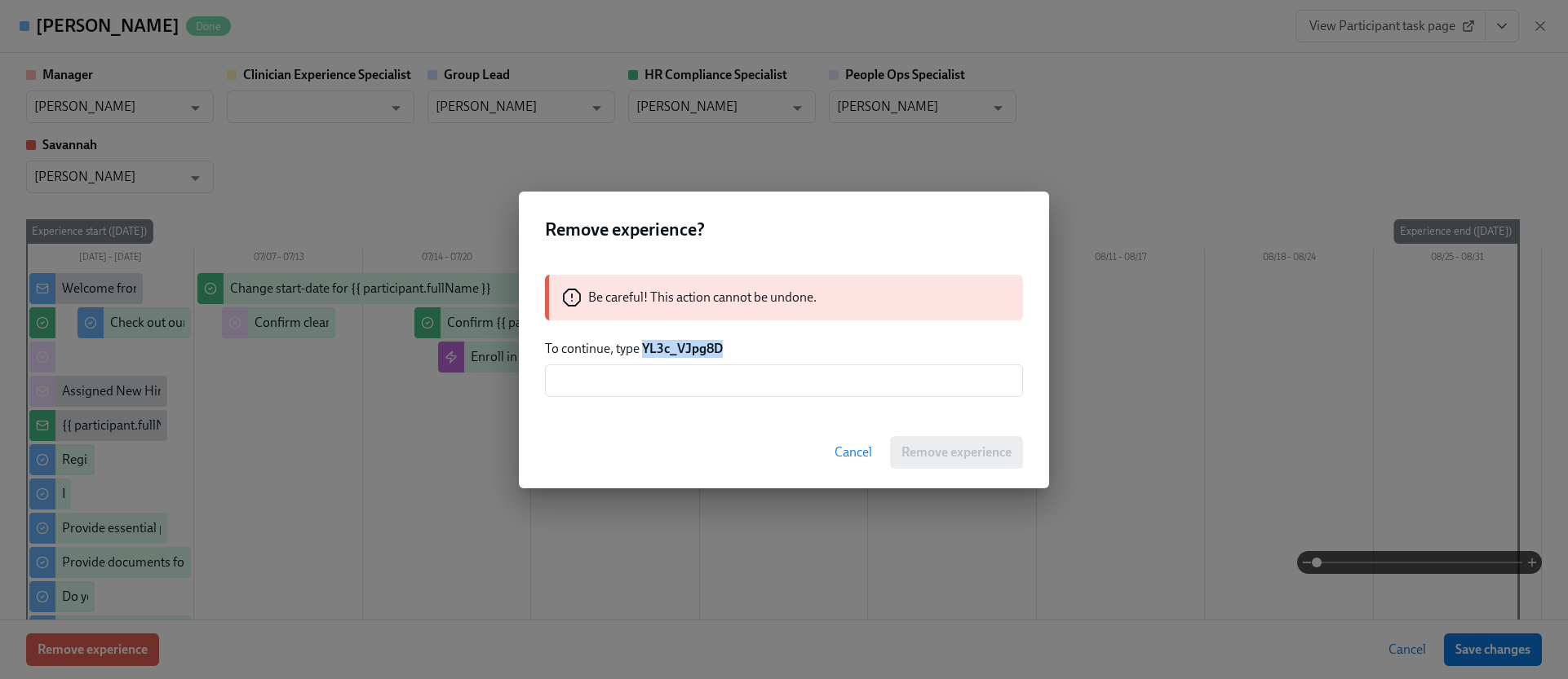
click at [697, 350] on strong "YL3c_VJpg8D" at bounding box center [682, 348] width 81 height 15
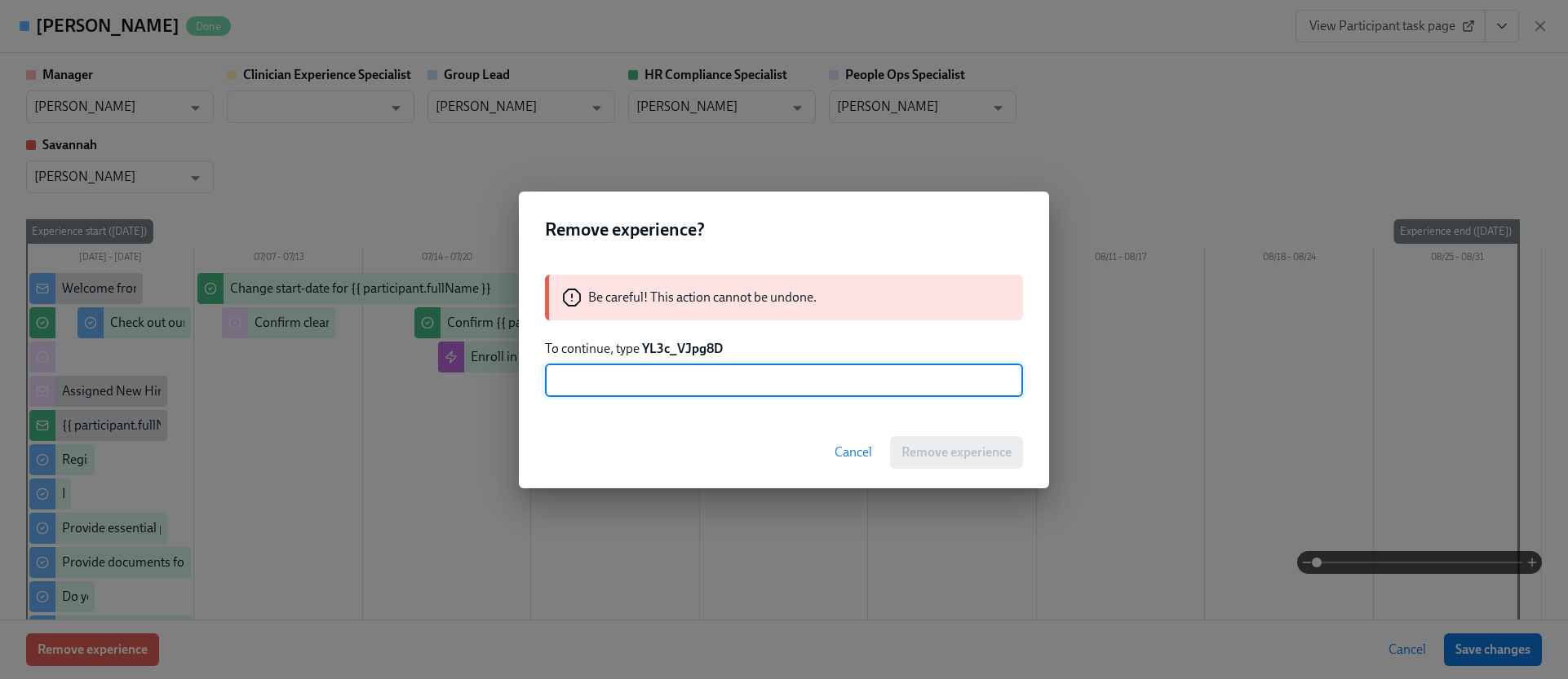
click at [688, 379] on input "text" at bounding box center [784, 380] width 478 height 33
paste input "YL3c_VJpg8D"
type input "YL3c_VJpg8D"
drag, startPoint x: 946, startPoint y: 451, endPoint x: 945, endPoint y: 417, distance: 34.0
click at [946, 451] on span "Remove experience" at bounding box center [956, 453] width 111 height 16
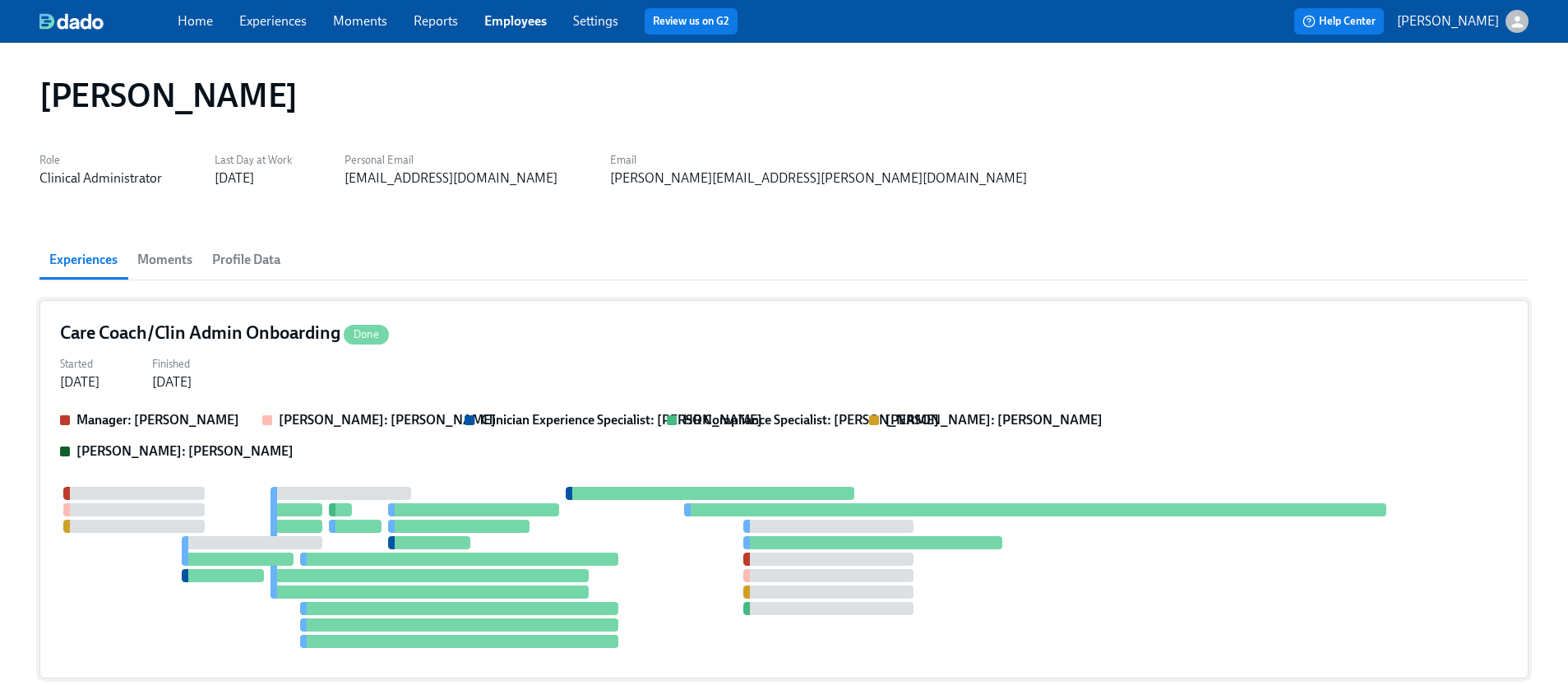
click at [627, 334] on div "Care Coach/Clin Admin Onboarding Done" at bounding box center [784, 333] width 1448 height 24
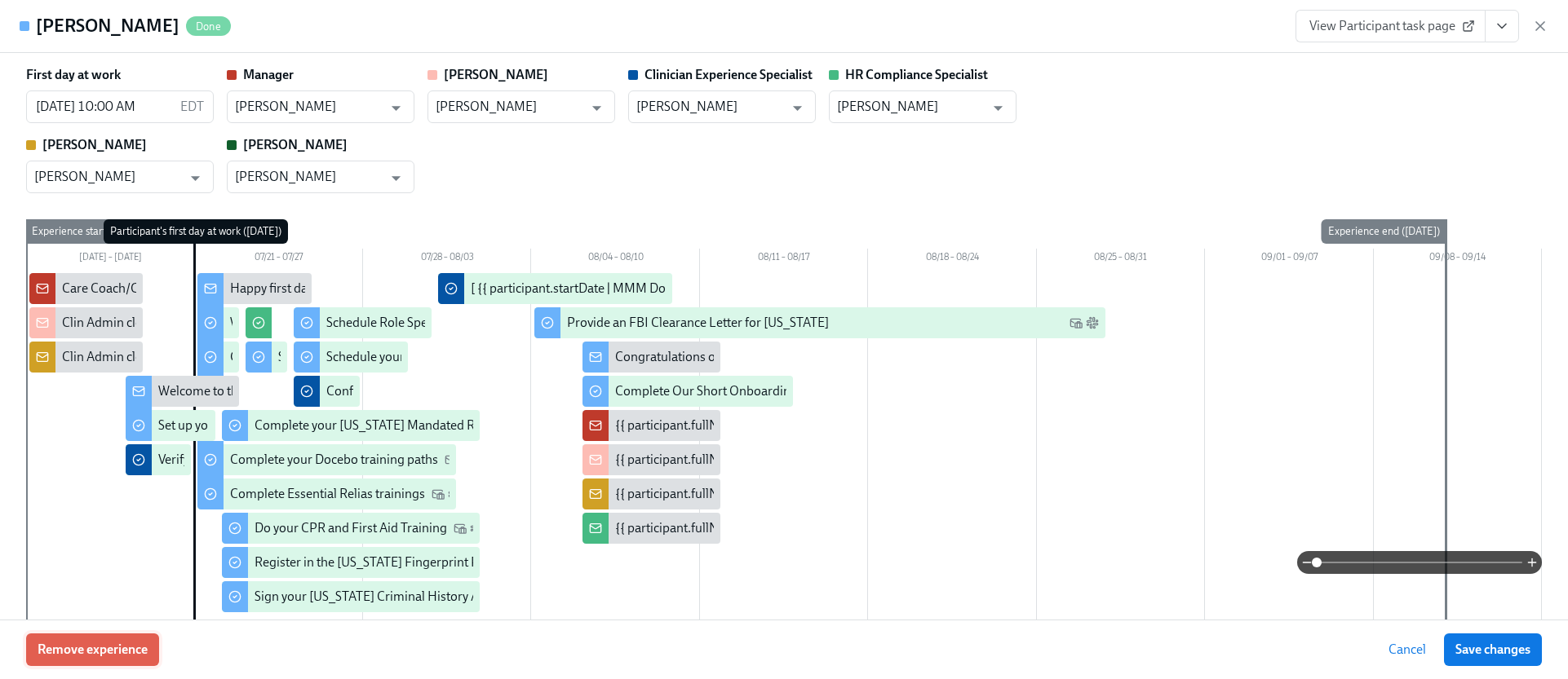
click at [148, 640] on button "Remove experience" at bounding box center [92, 650] width 133 height 33
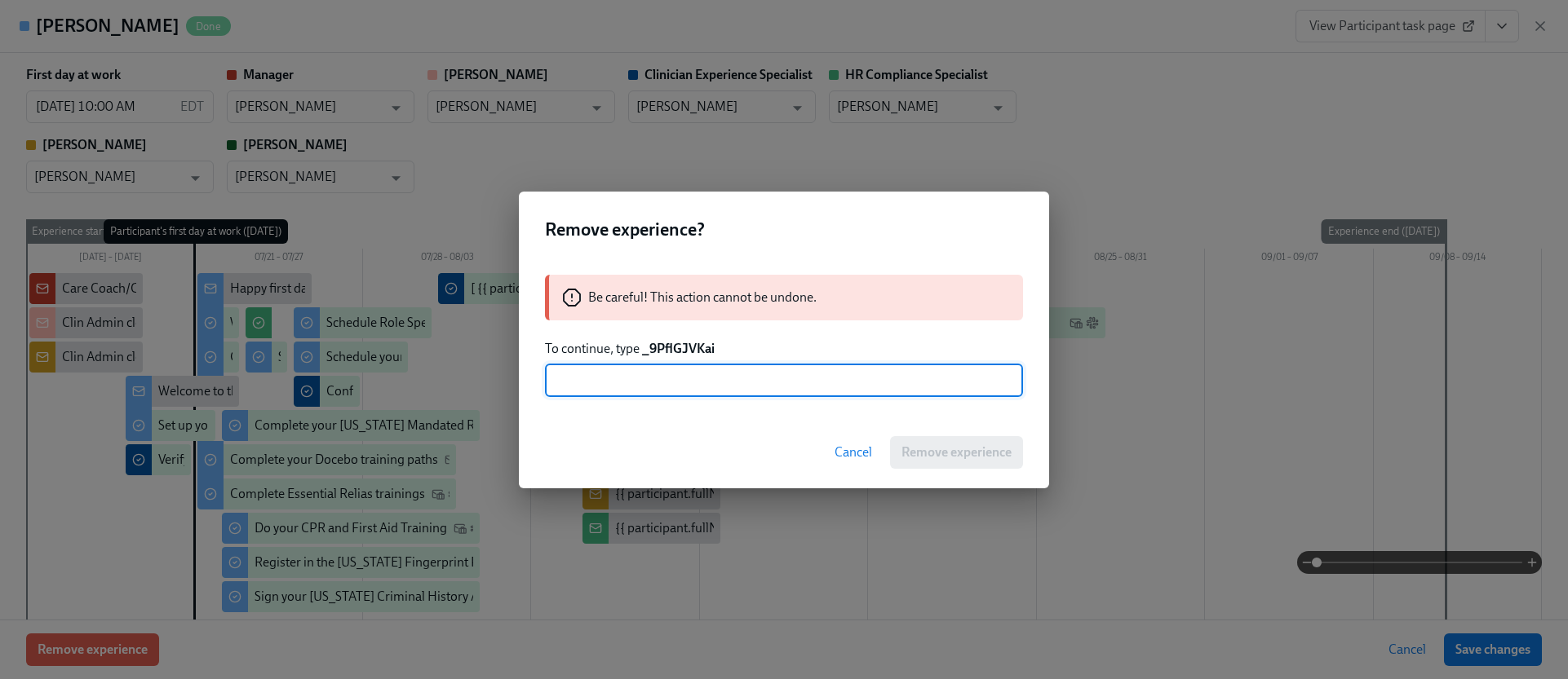
click at [674, 349] on strong "_9PflGJVKai" at bounding box center [677, 348] width 72 height 15
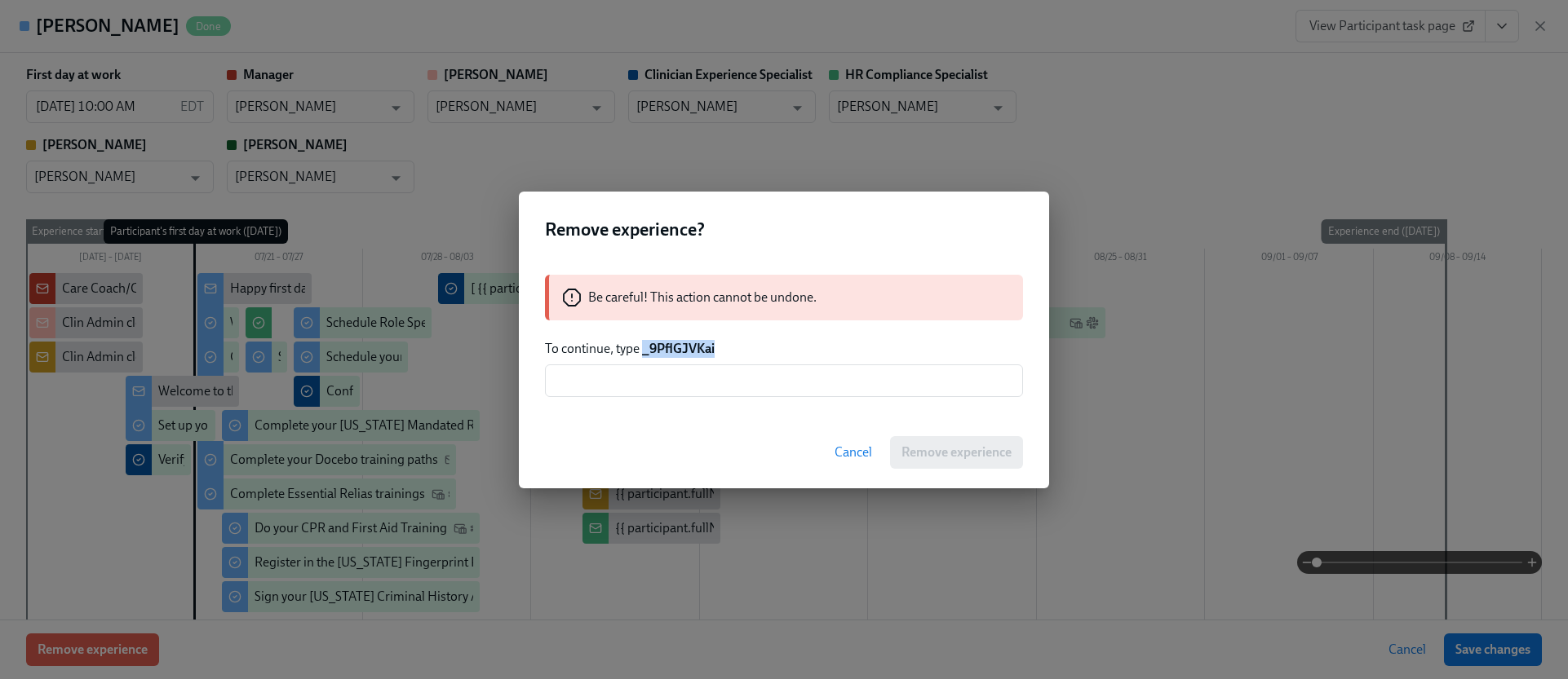
click at [674, 349] on strong "_9PflGJVKai" at bounding box center [677, 348] width 72 height 15
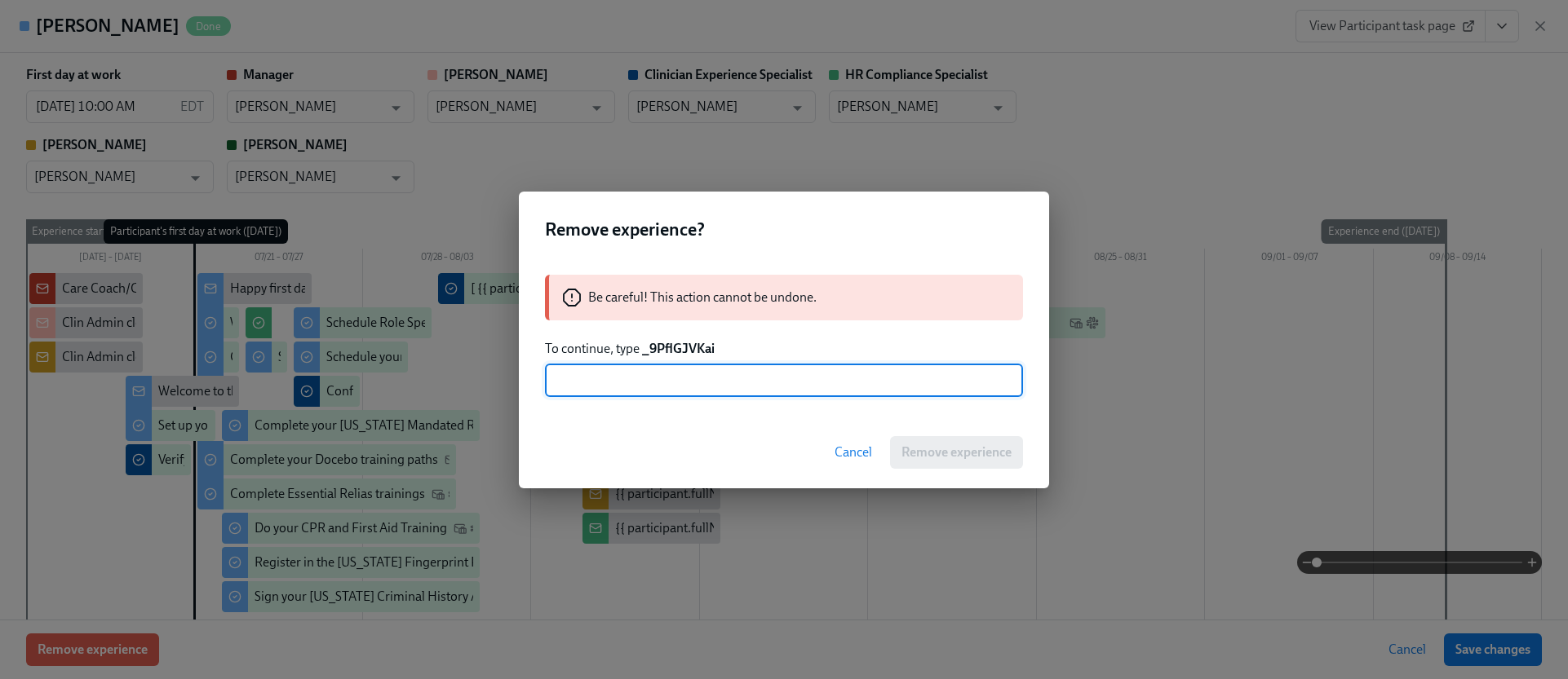
click at [685, 381] on input "text" at bounding box center [784, 380] width 478 height 33
paste input "_9PflGJVKai"
type input "_9PflGJVKai"
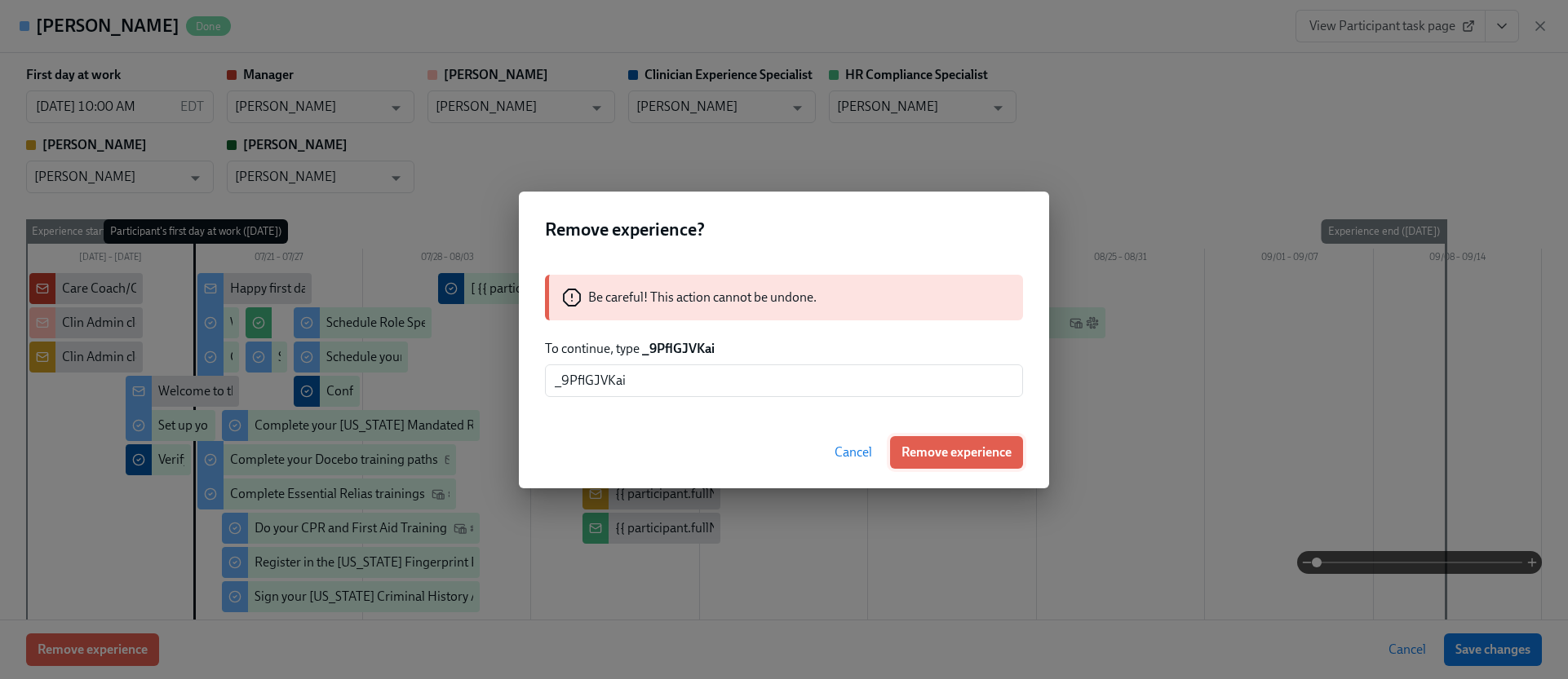
click at [948, 446] on span "Remove experience" at bounding box center [956, 453] width 111 height 16
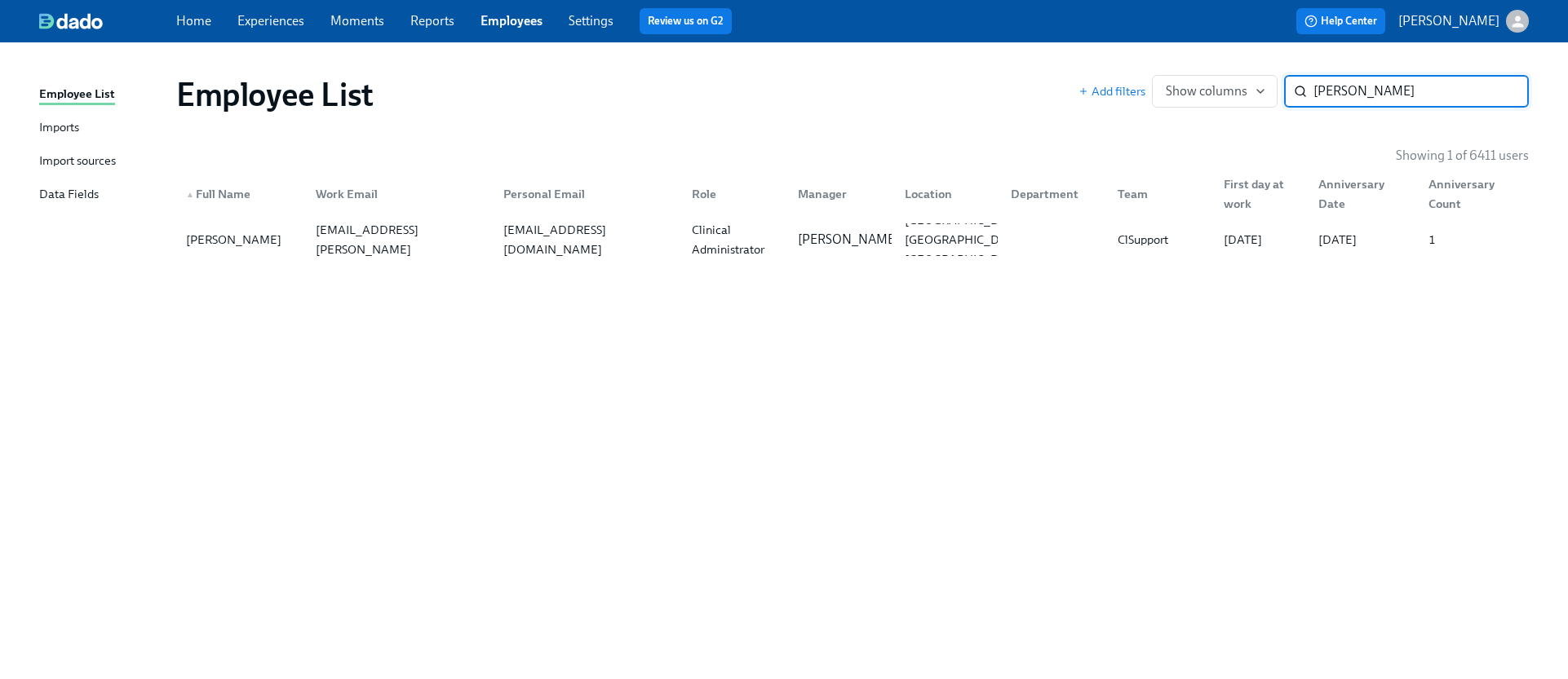
paste input "[PERSON_NAME]"
type input "[PERSON_NAME]"
click at [702, 249] on div "Primary Therapist" at bounding box center [735, 240] width 101 height 39
type input "m"
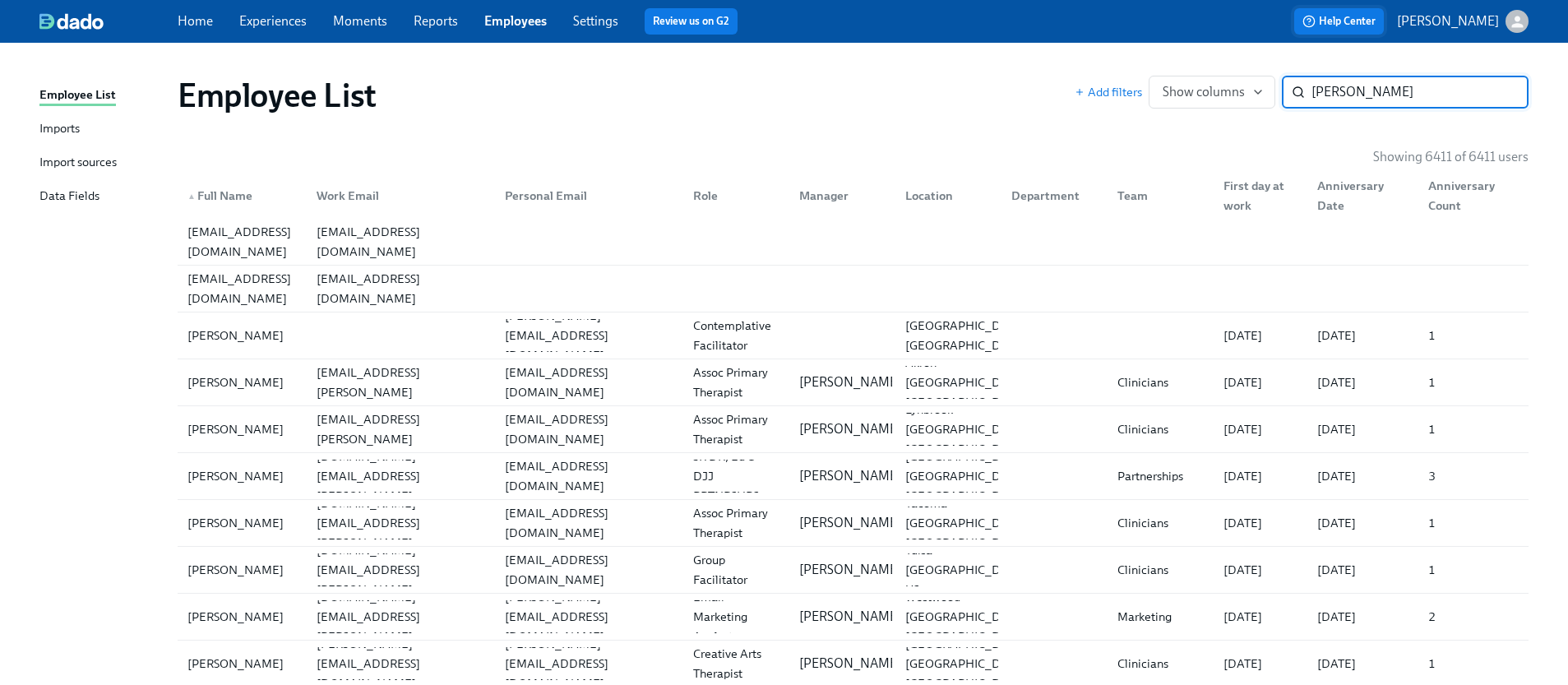
type input "[PERSON_NAME]"
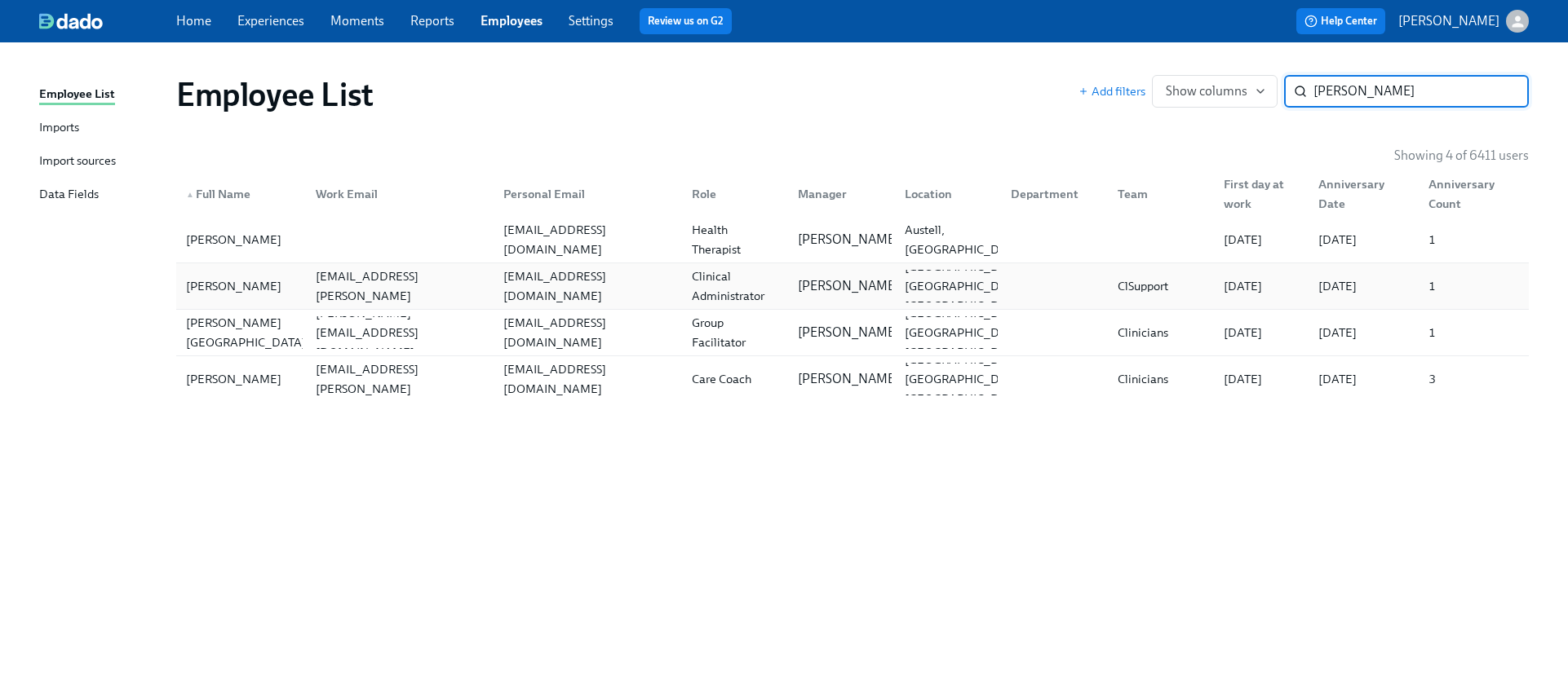
click at [518, 264] on div "[PERSON_NAME] [PERSON_NAME][EMAIL_ADDRESS][PERSON_NAME][DOMAIN_NAME] [EMAIL_ADD…" at bounding box center [852, 286] width 1352 height 45
click at [1501, 89] on input "[PERSON_NAME]" at bounding box center [1421, 91] width 216 height 33
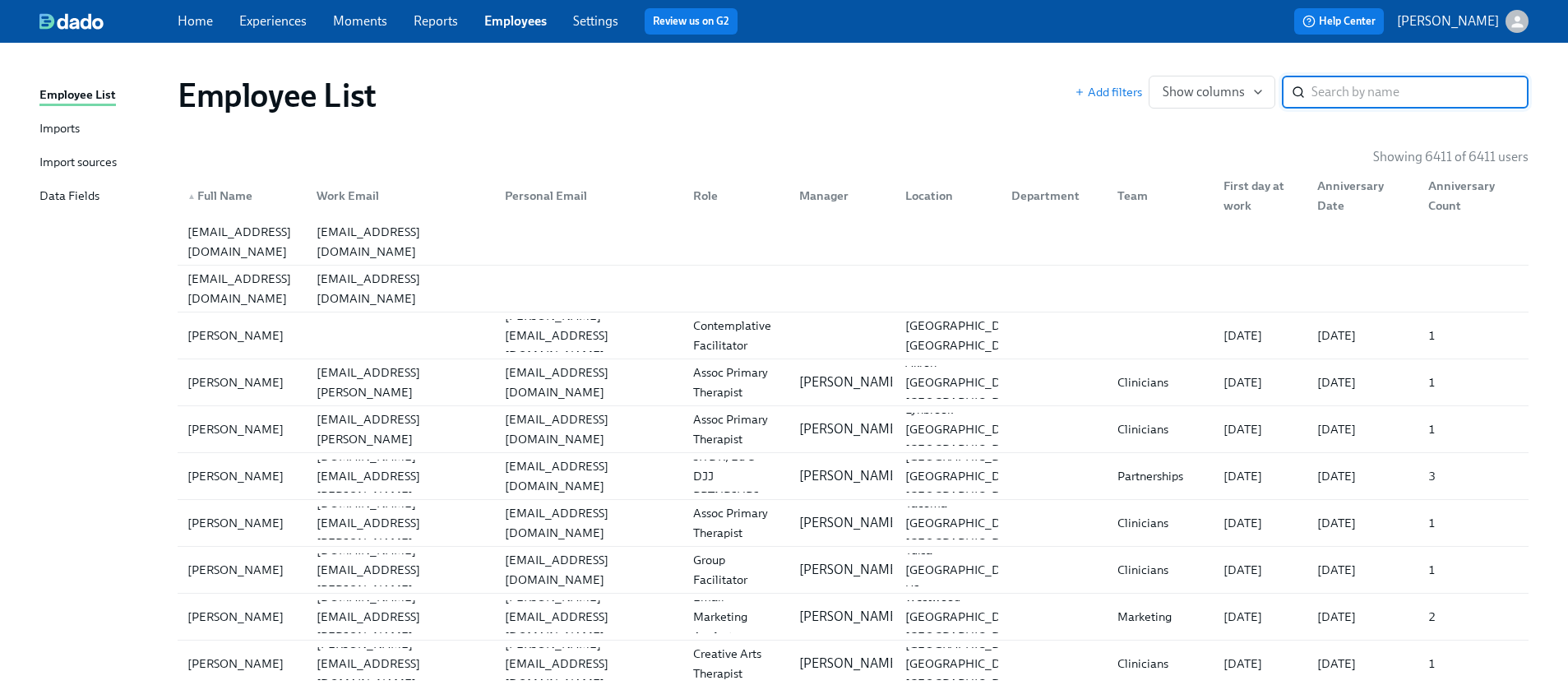
paste input "[PERSON_NAME]"
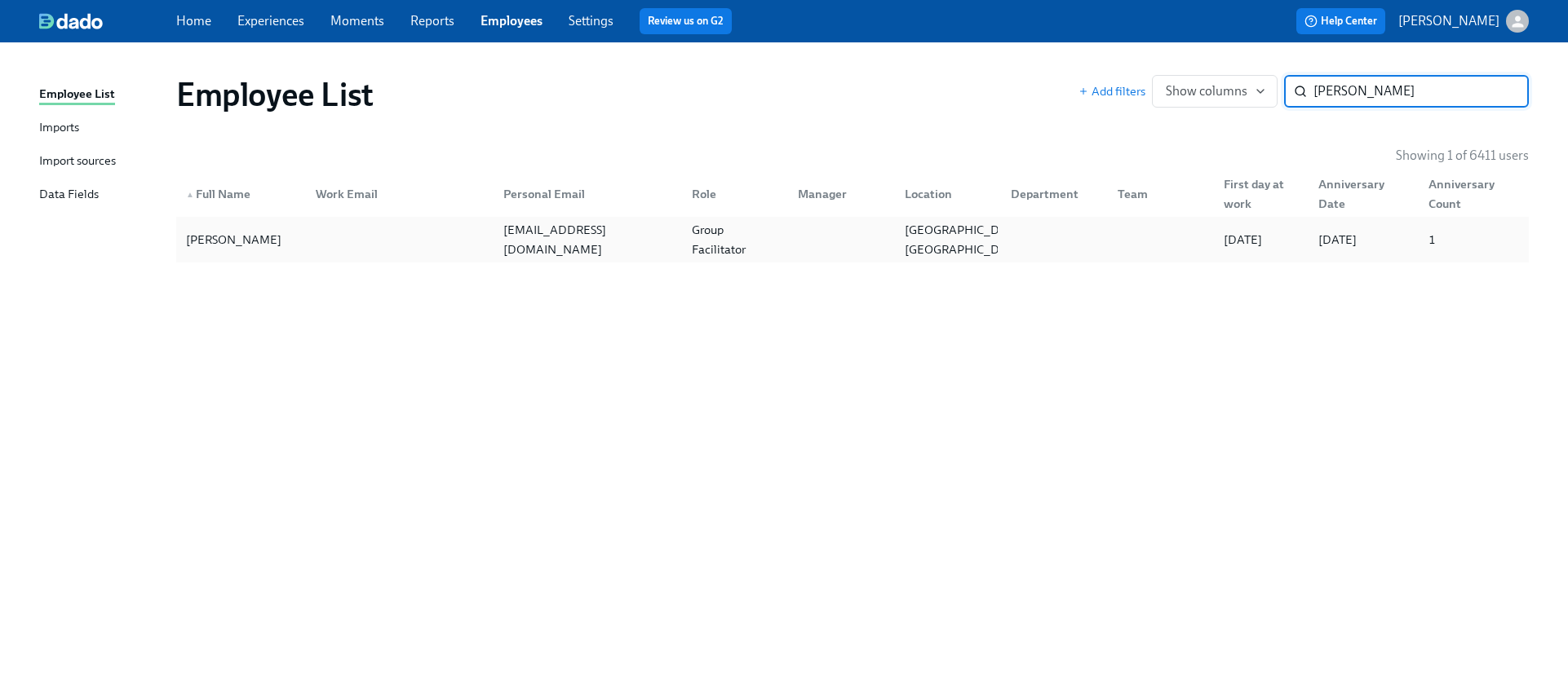
type input "[PERSON_NAME]"
click at [447, 248] on div at bounding box center [396, 240] width 188 height 33
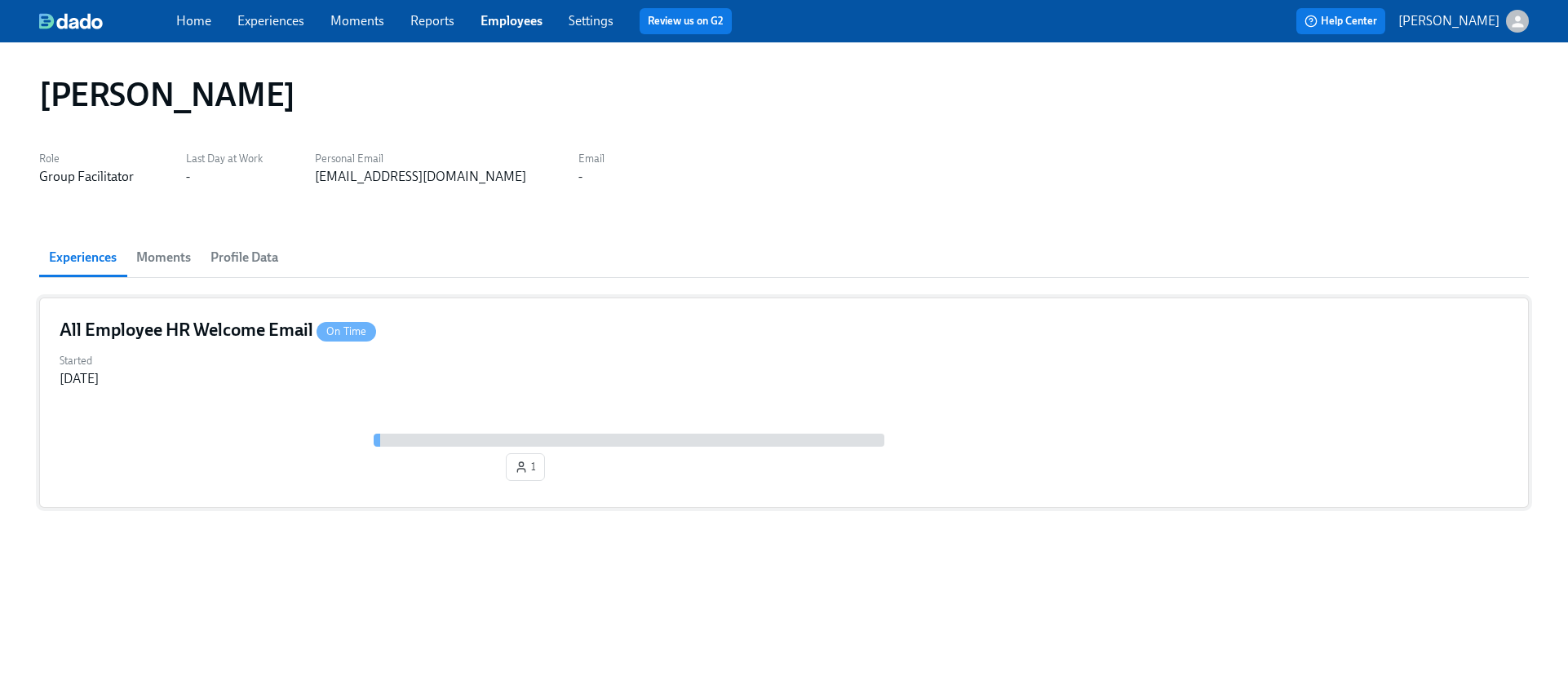
click at [325, 378] on div "Started [DATE]" at bounding box center [784, 369] width 1449 height 39
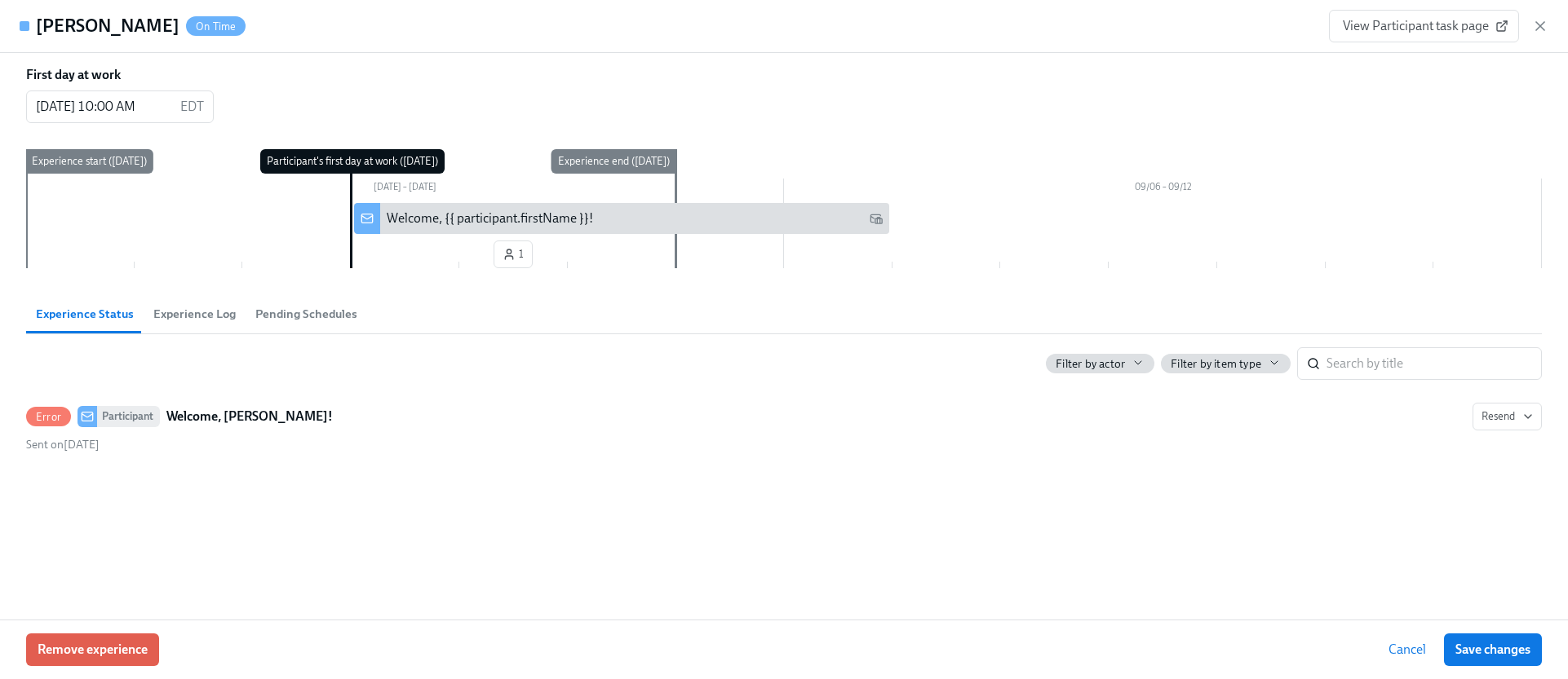
click at [139, 619] on div "Remove experience Cancel Save changes" at bounding box center [784, 649] width 1568 height 60
click at [132, 638] on button "Remove experience" at bounding box center [92, 650] width 133 height 33
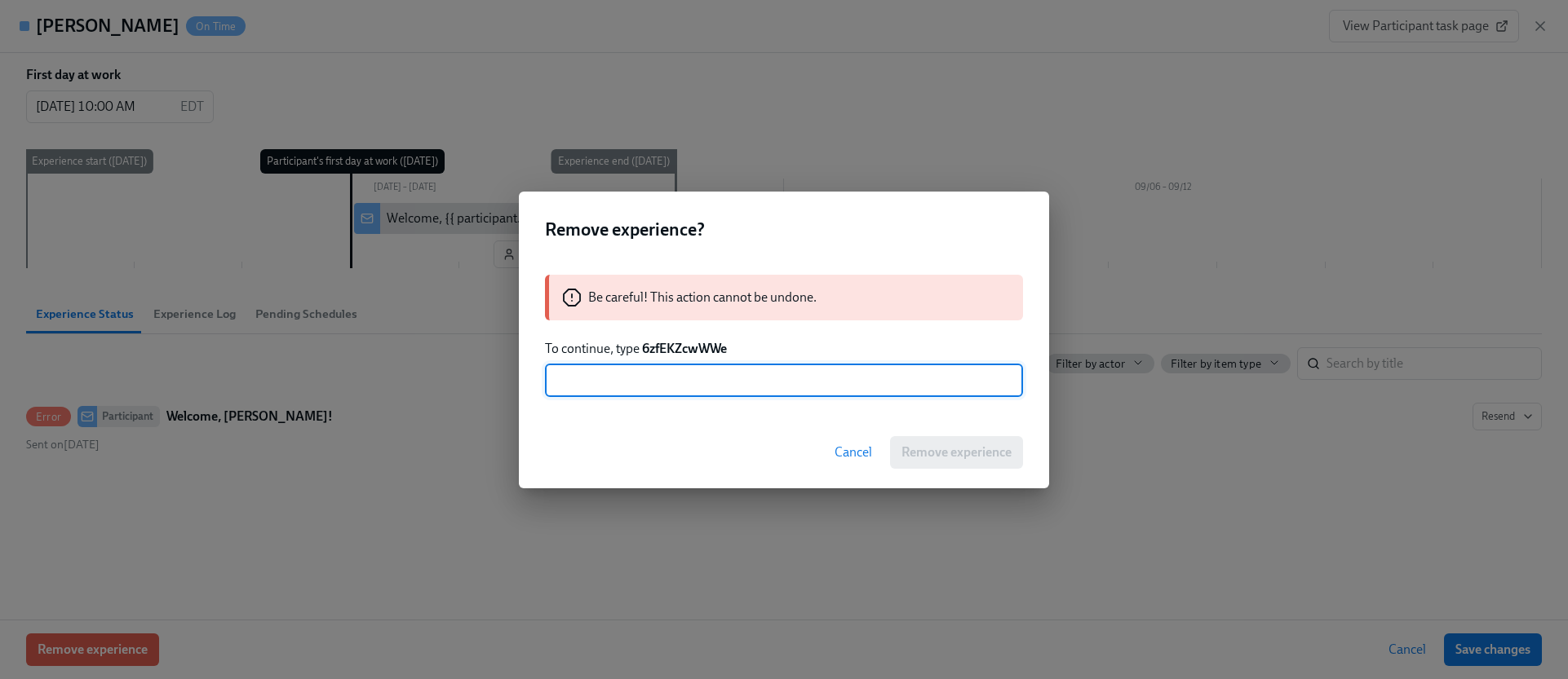
click at [689, 348] on strong "6zfEKZcwWWe" at bounding box center [684, 348] width 85 height 15
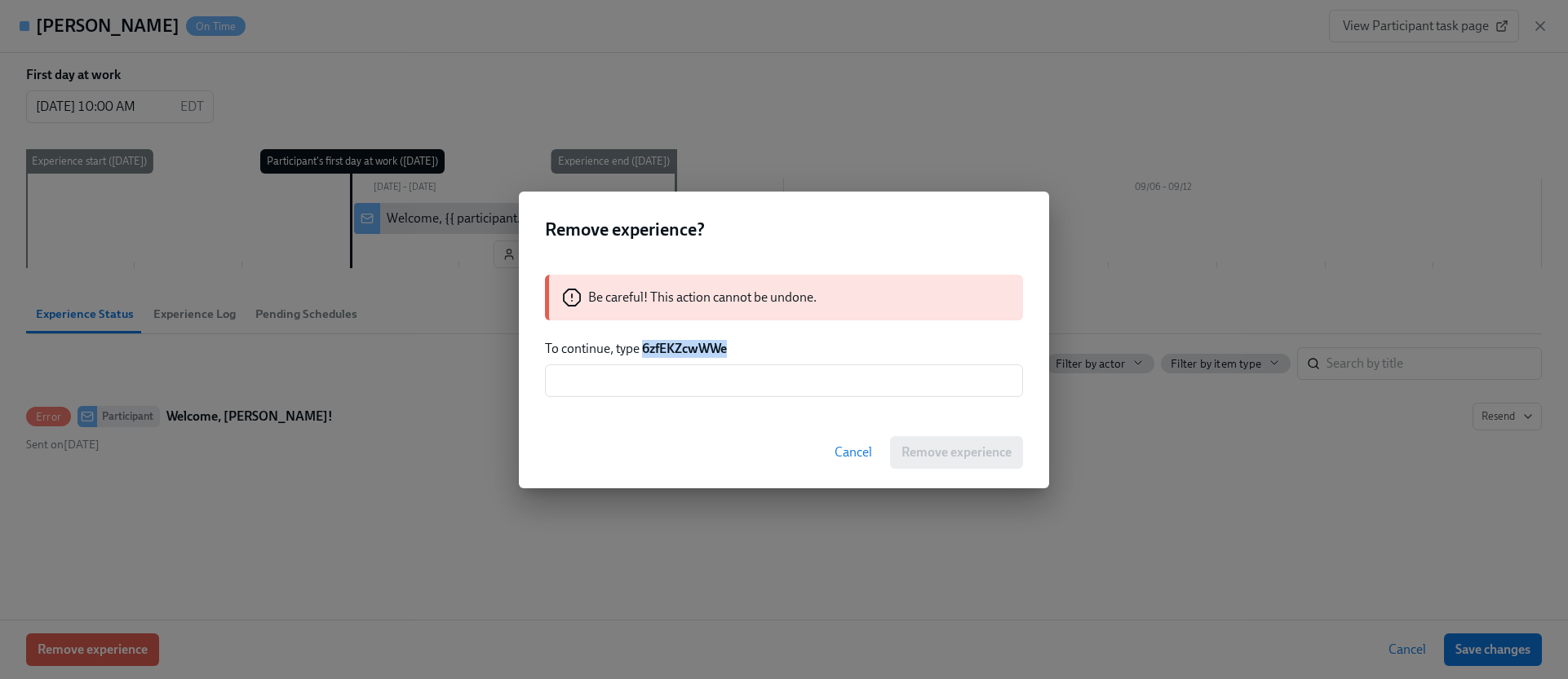
click at [689, 348] on strong "6zfEKZcwWWe" at bounding box center [684, 348] width 85 height 15
click at [702, 389] on input "text" at bounding box center [784, 380] width 478 height 33
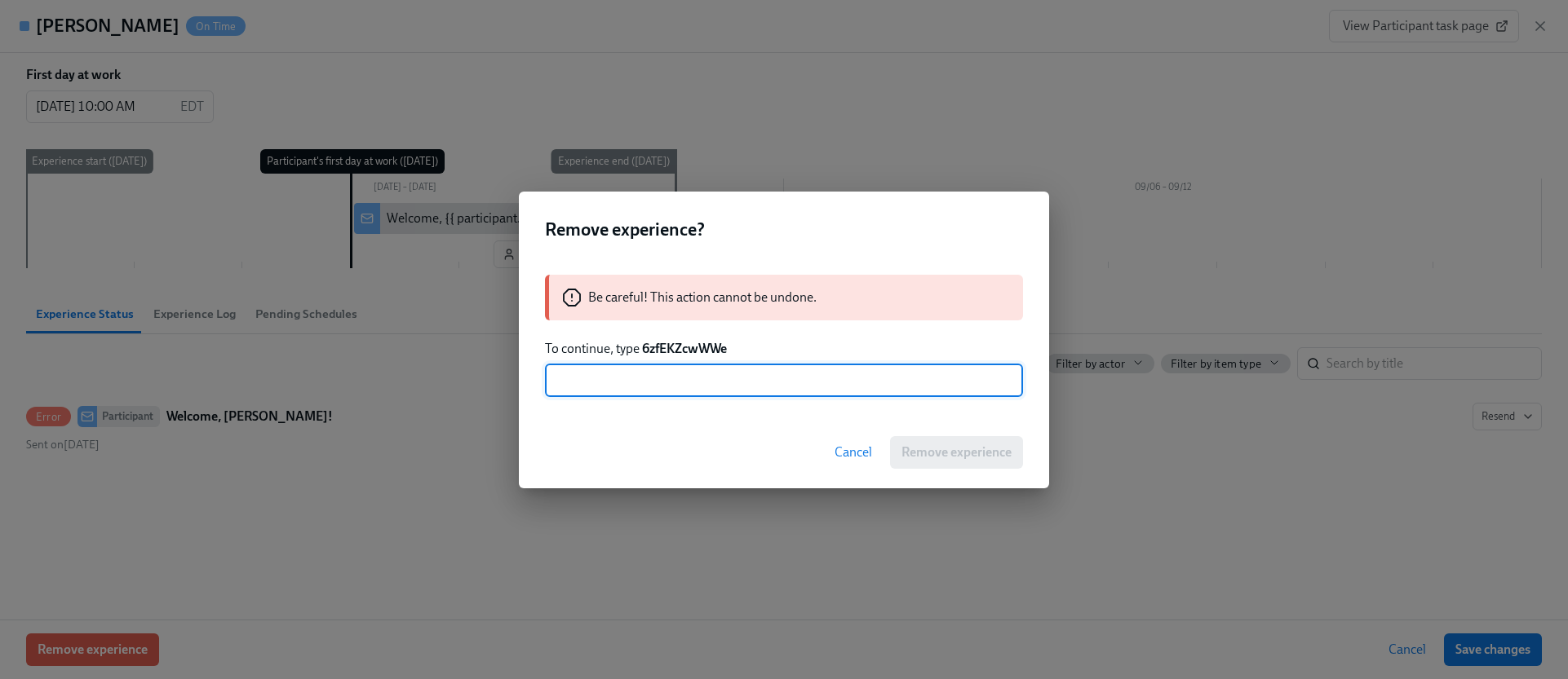
paste input "6zfEKZcwWWe"
type input "6zfEKZcwWWe"
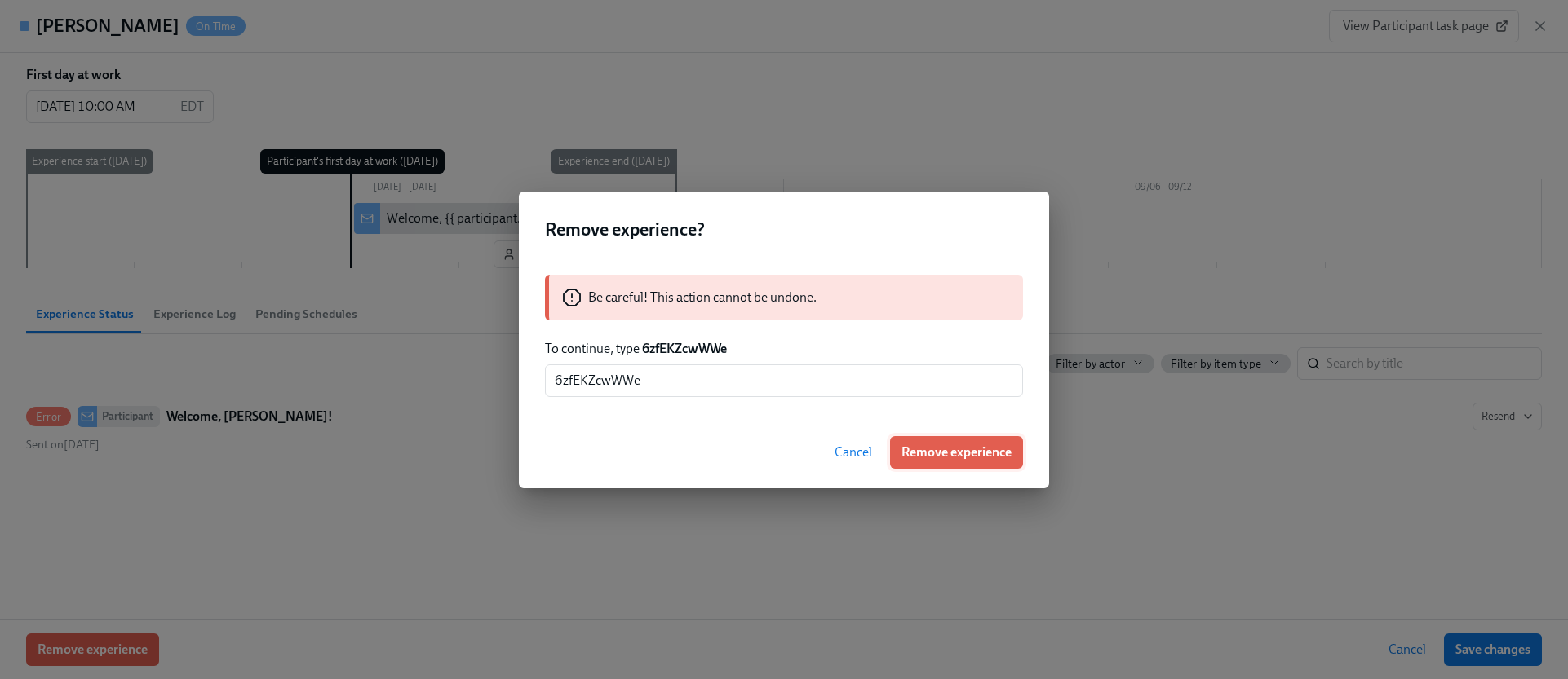
click at [961, 465] on button "Remove experience" at bounding box center [956, 453] width 133 height 33
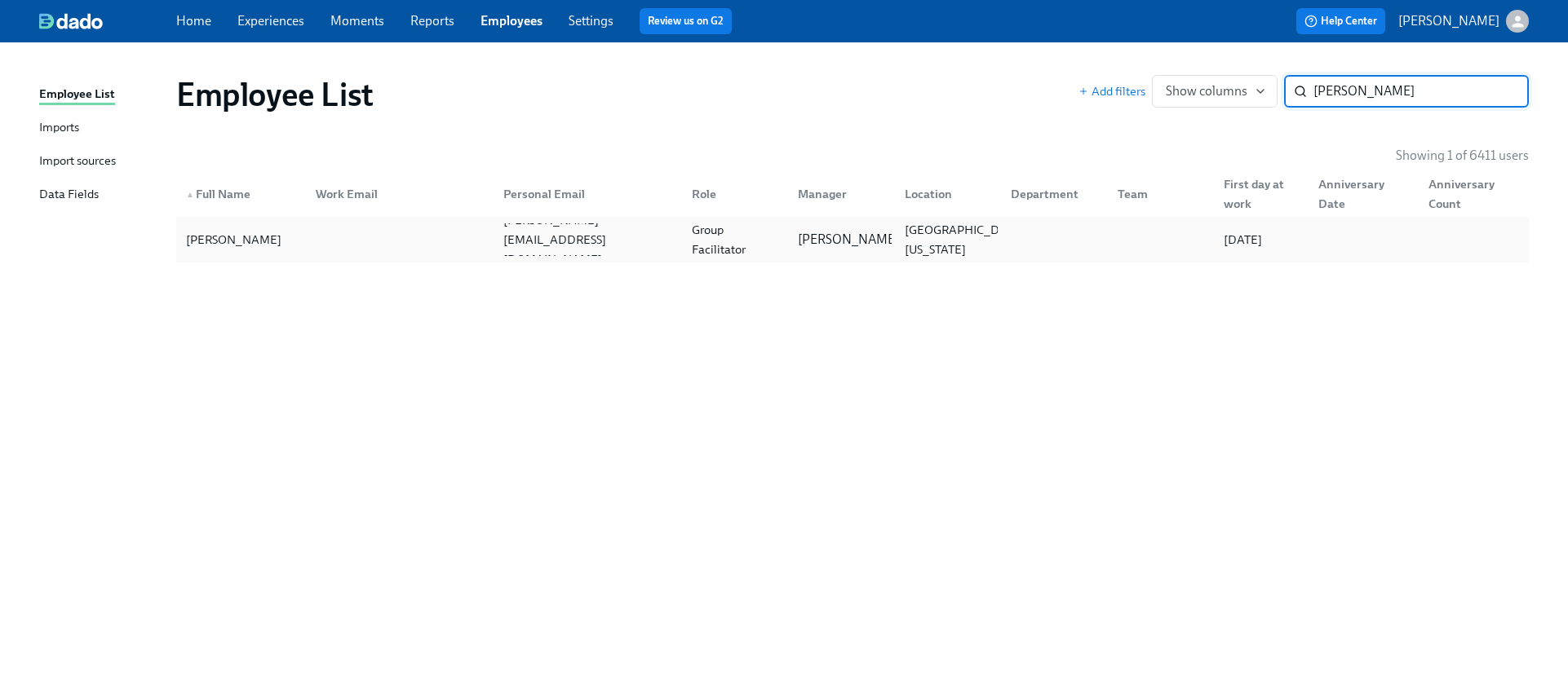
type input "[PERSON_NAME]"
click at [403, 244] on div at bounding box center [396, 240] width 188 height 33
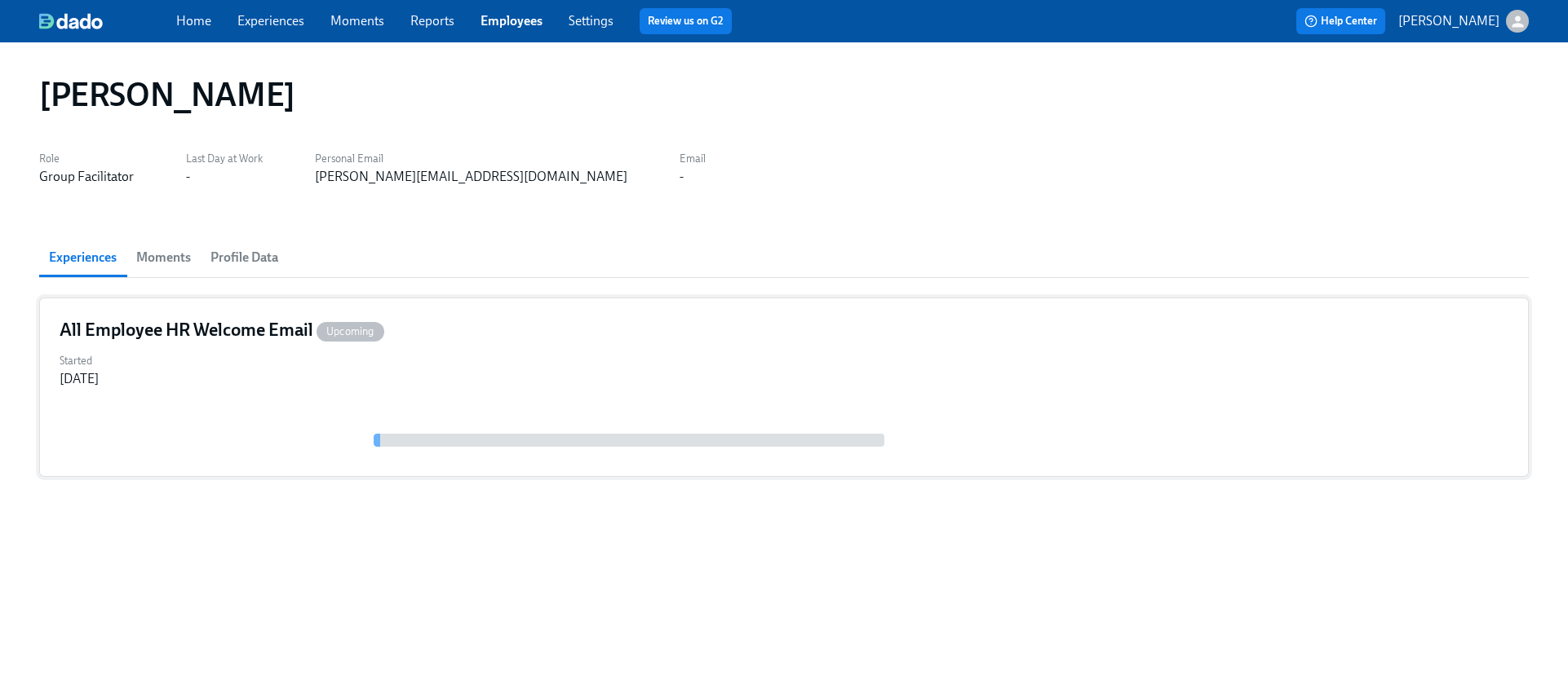
click at [296, 395] on div "All Employee HR Welcome Email Upcoming Started [DATE]" at bounding box center [784, 387] width 1490 height 179
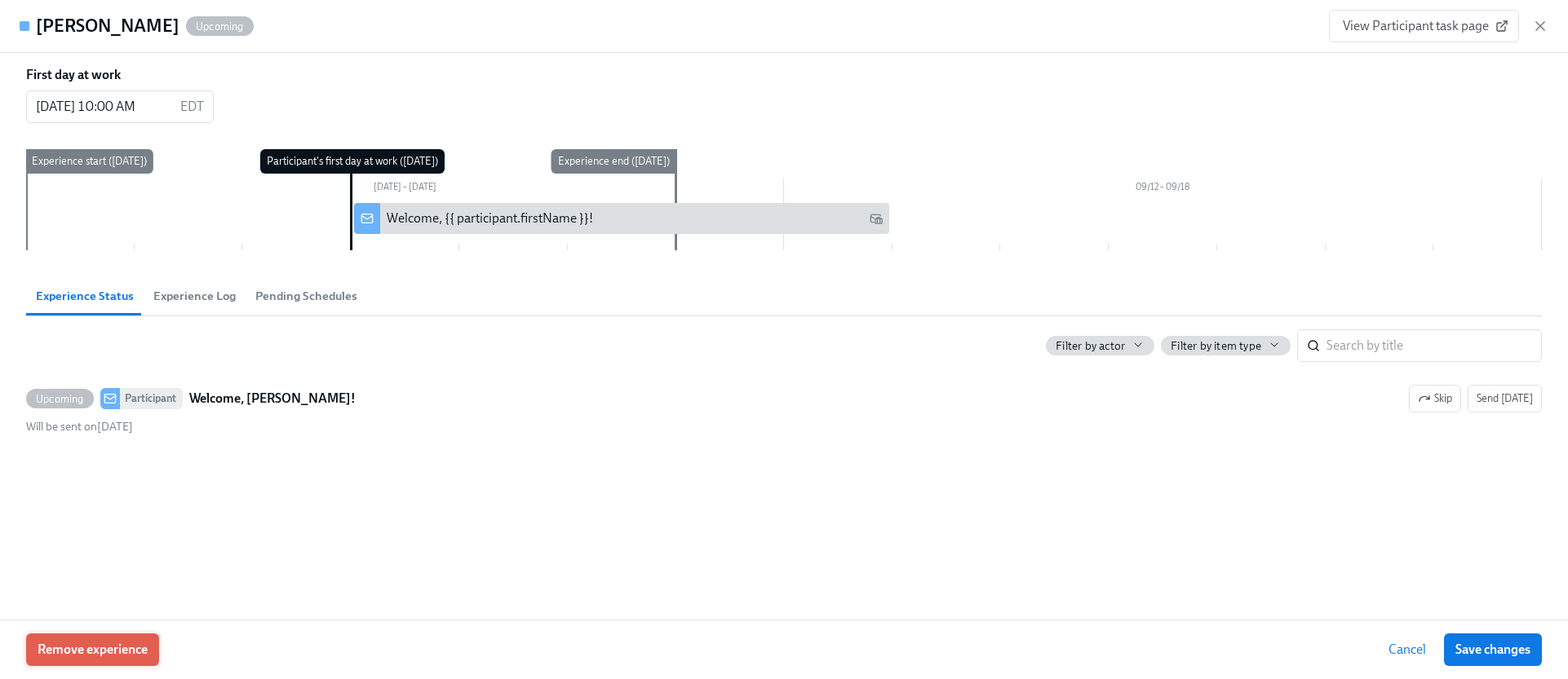
click at [133, 657] on span "Remove experience" at bounding box center [93, 650] width 111 height 16
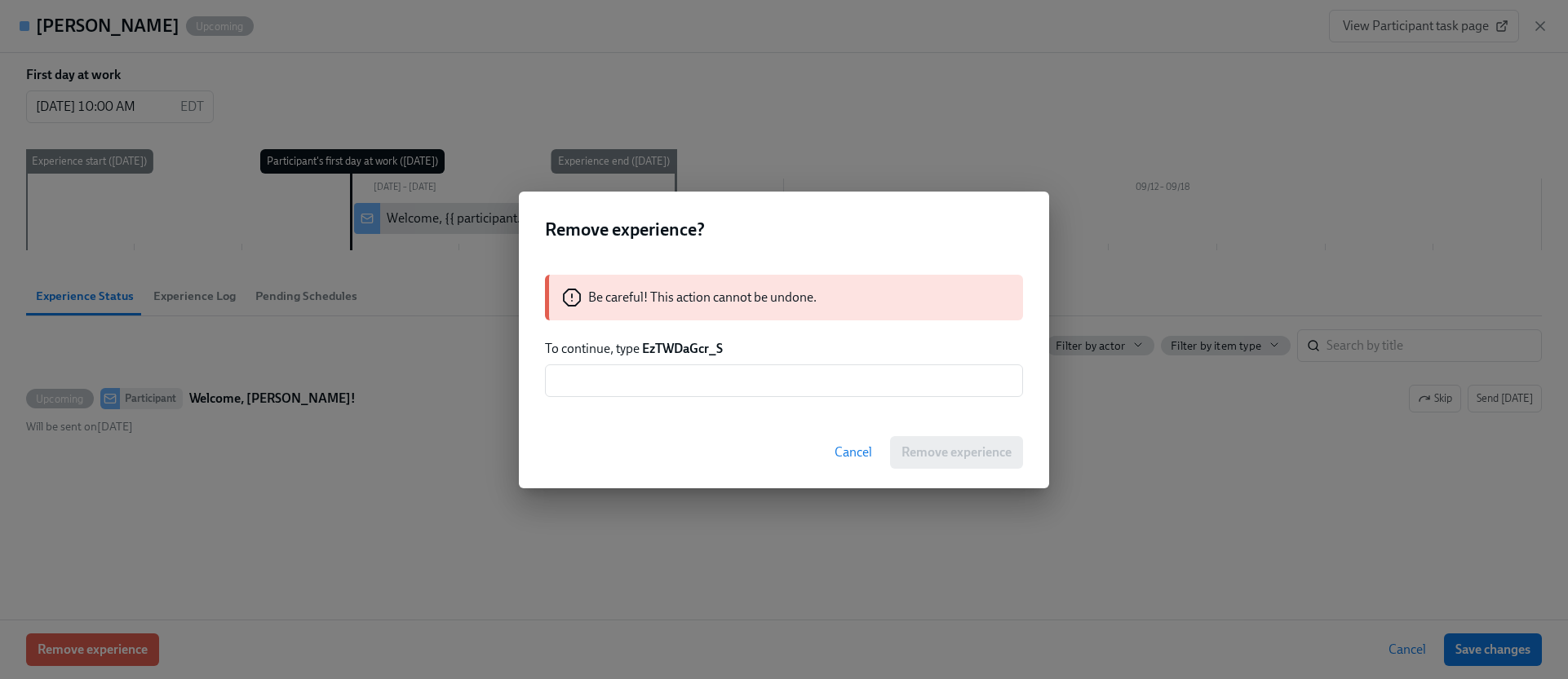
click at [680, 348] on strong "EzTWDaGcr_S" at bounding box center [682, 348] width 81 height 15
click at [734, 383] on input "text" at bounding box center [784, 380] width 478 height 33
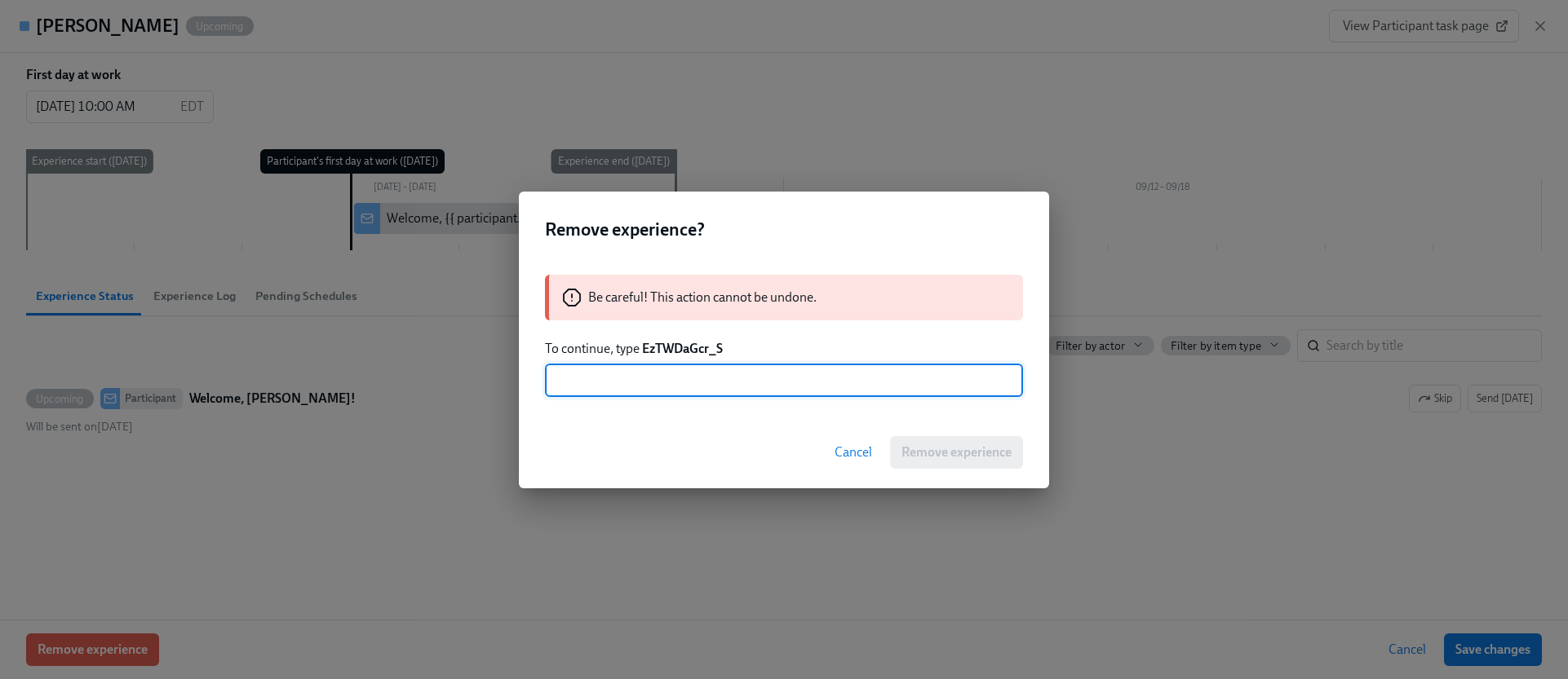
paste input "EzTWDaGcr_S"
type input "EzTWDaGcr_S"
click at [953, 462] on button "Remove experience" at bounding box center [956, 453] width 133 height 33
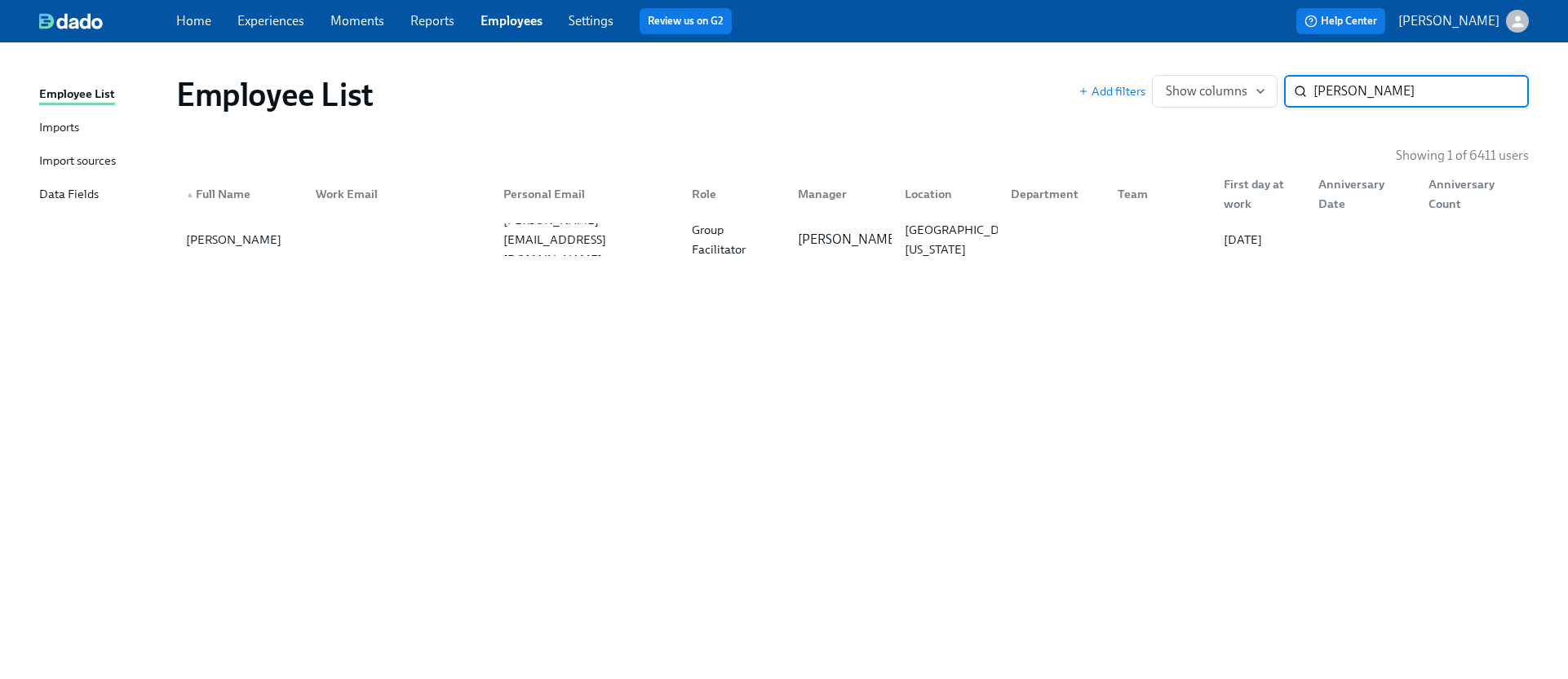
paste input "[MEDICAL_DATA][PERSON_NAME]"
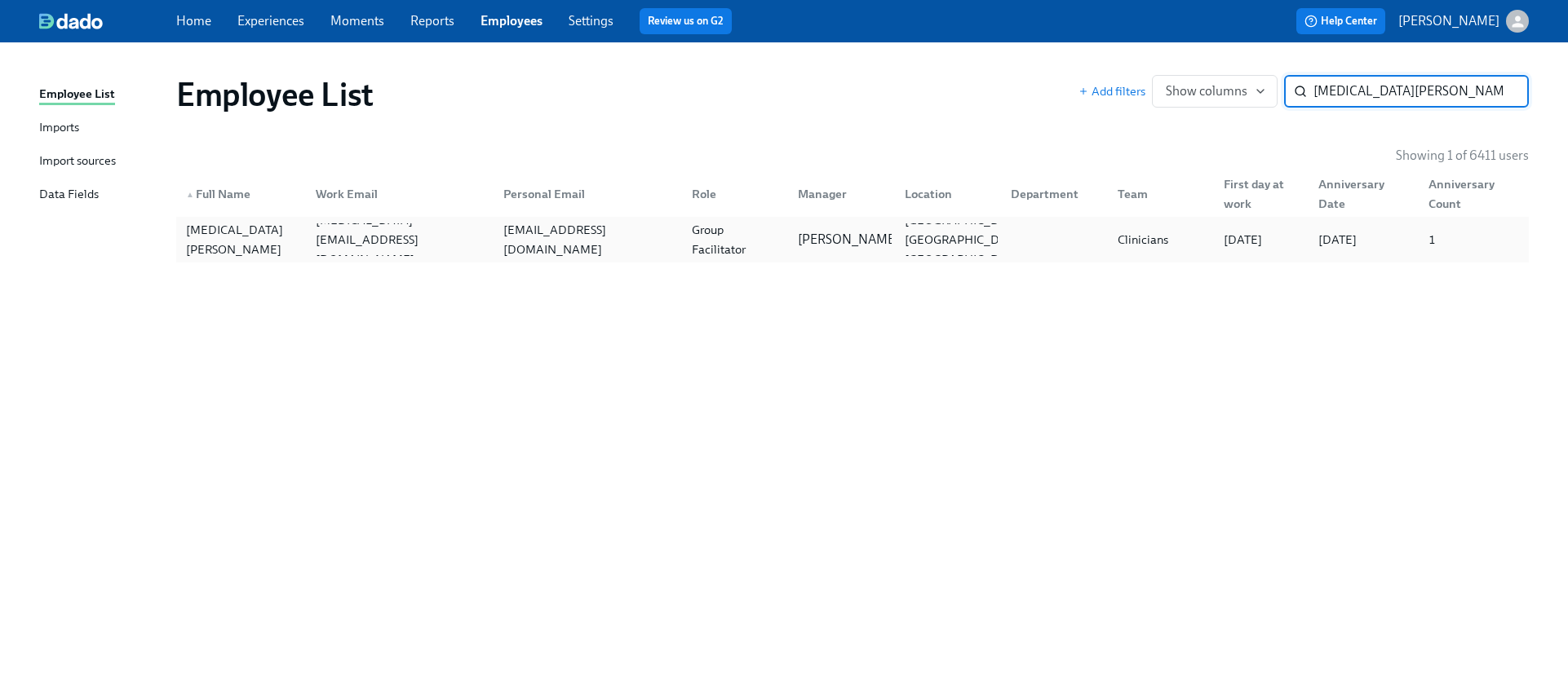
type input "[MEDICAL_DATA][PERSON_NAME]"
click at [1006, 224] on div at bounding box center [1051, 240] width 107 height 33
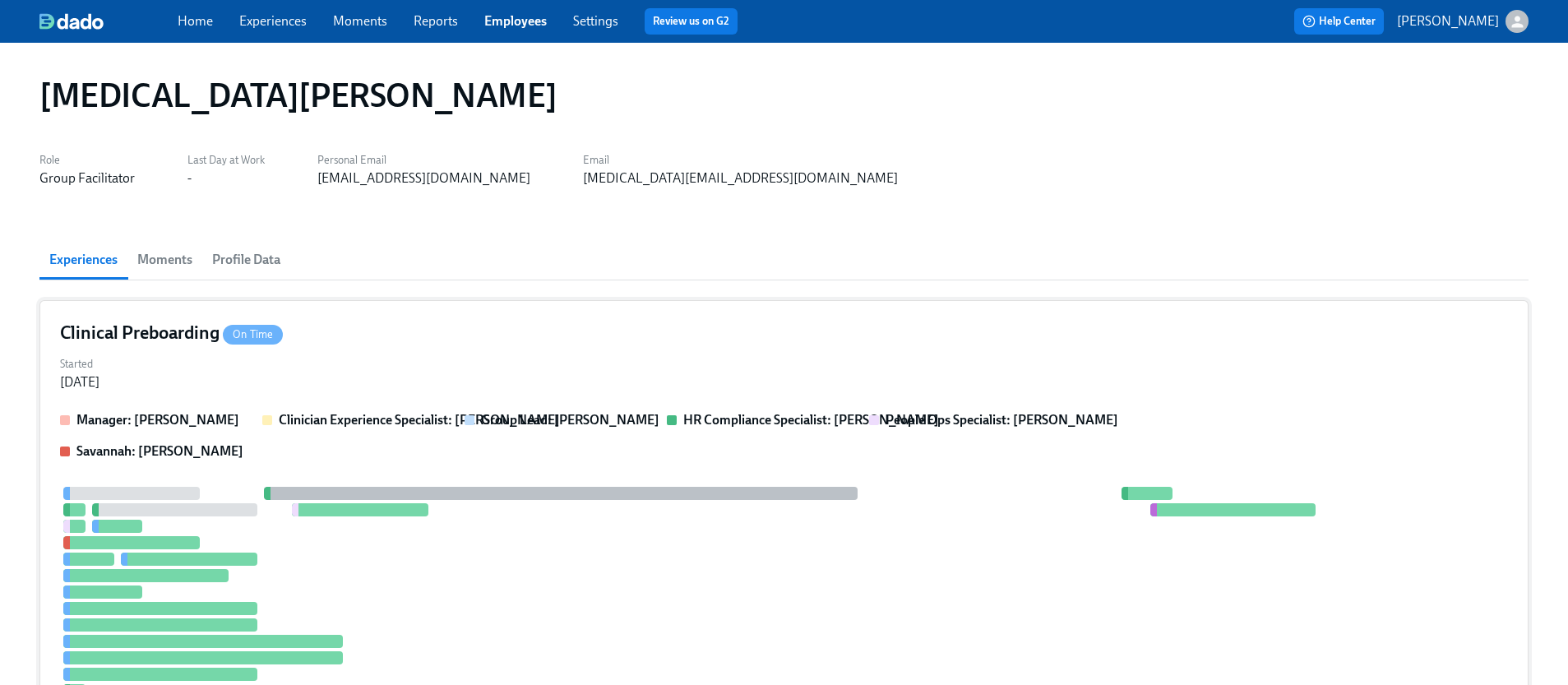
click at [516, 342] on div "Clinical Preboarding On Time" at bounding box center [784, 333] width 1448 height 24
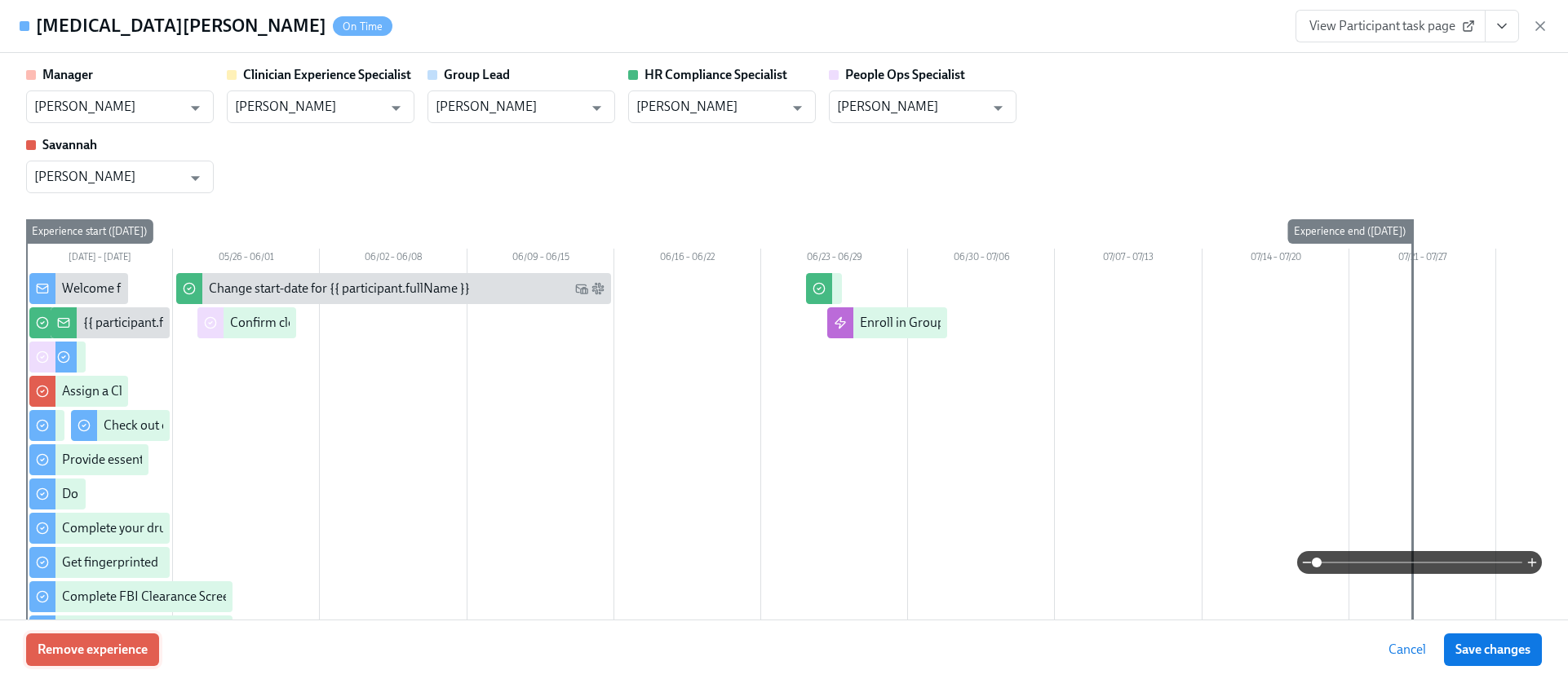
click at [142, 638] on button "Remove experience" at bounding box center [92, 650] width 133 height 33
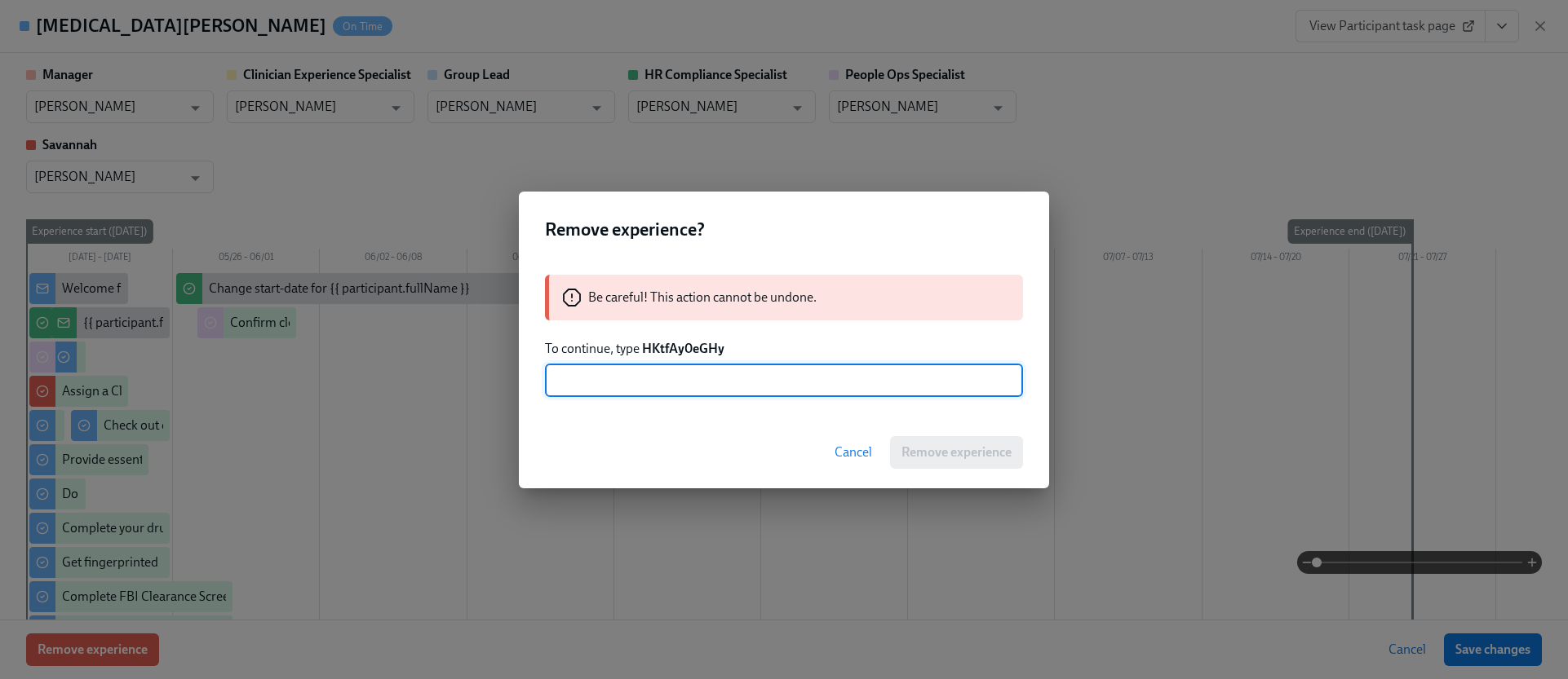
click at [708, 348] on strong "HKtfAy0eGHy" at bounding box center [683, 348] width 82 height 15
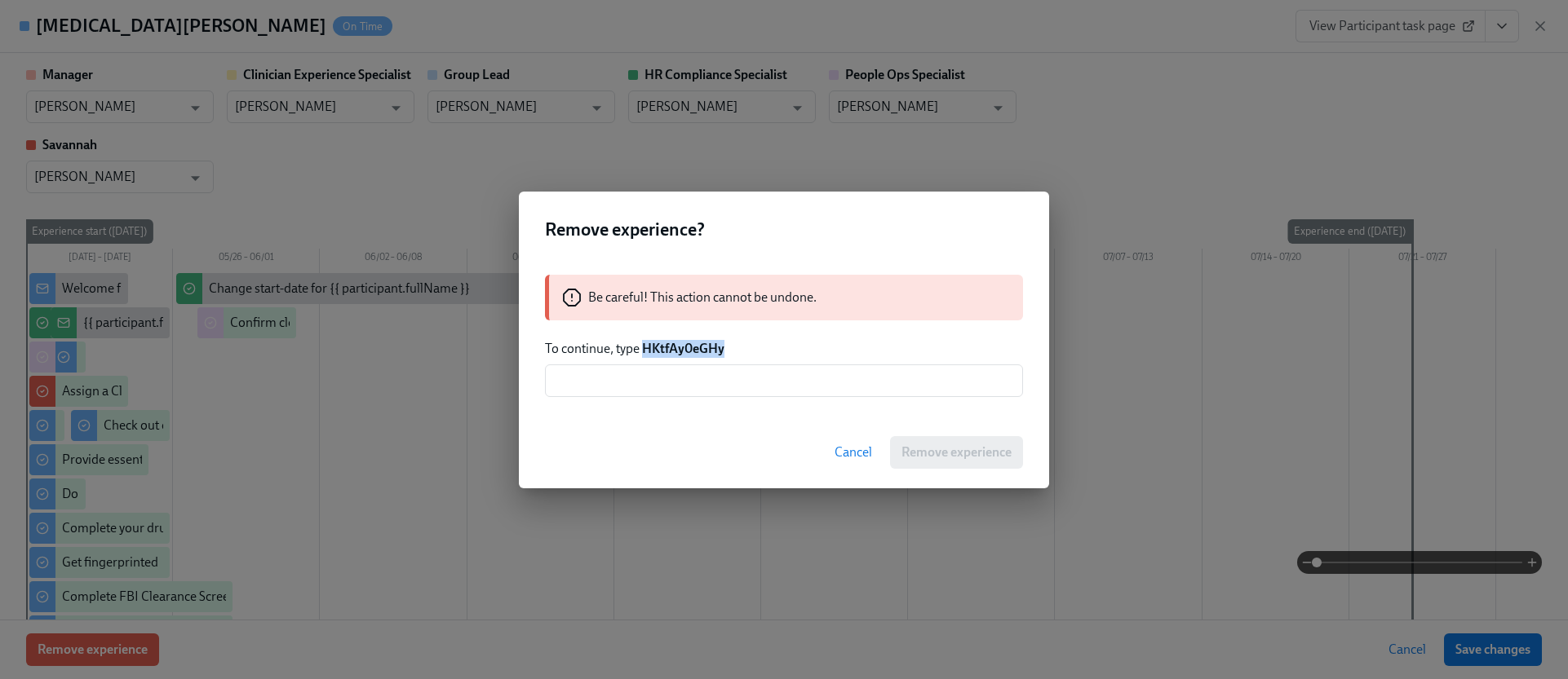
click at [708, 348] on strong "HKtfAy0eGHy" at bounding box center [683, 348] width 82 height 15
click at [721, 387] on input "text" at bounding box center [784, 380] width 478 height 33
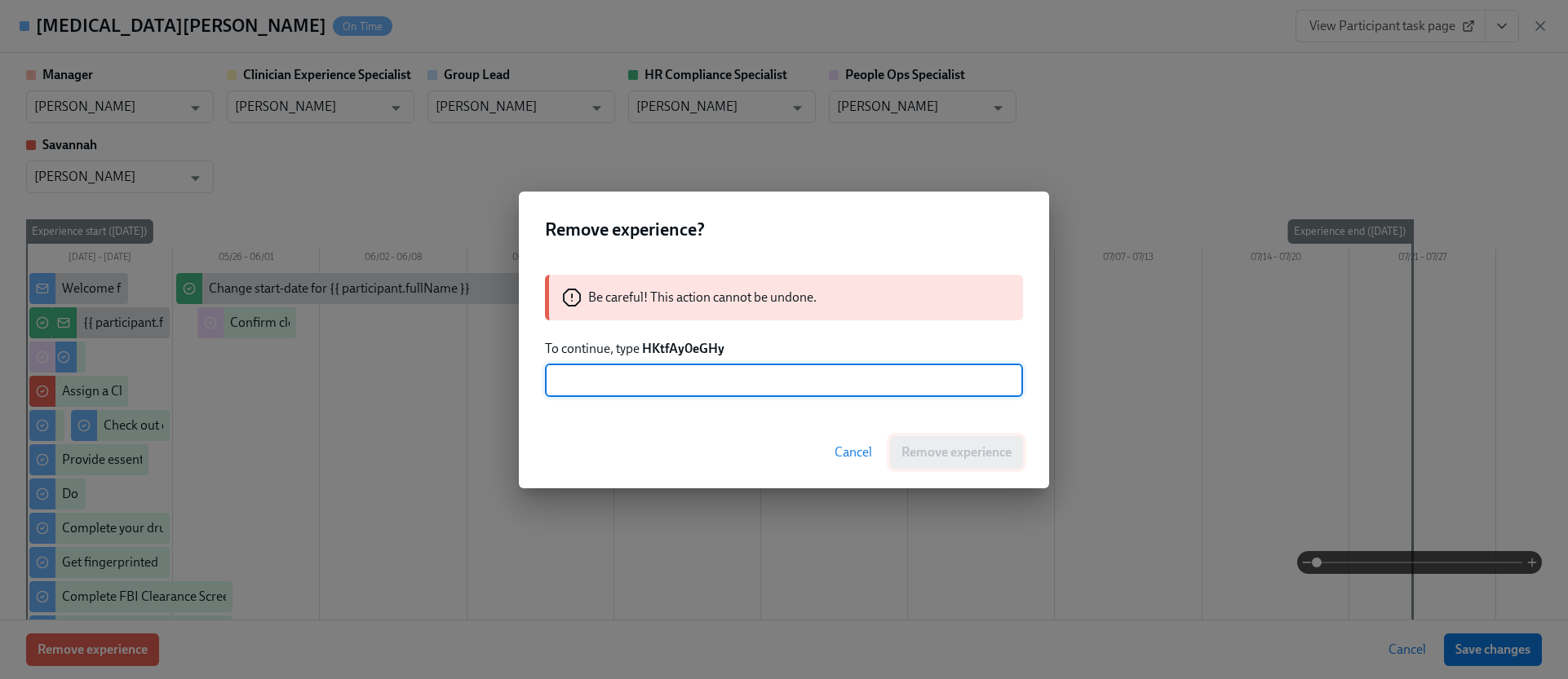
paste input "HKtfAy0eGHy"
type input "HKtfAy0eGHy"
click at [938, 446] on span "Remove experience" at bounding box center [956, 453] width 111 height 16
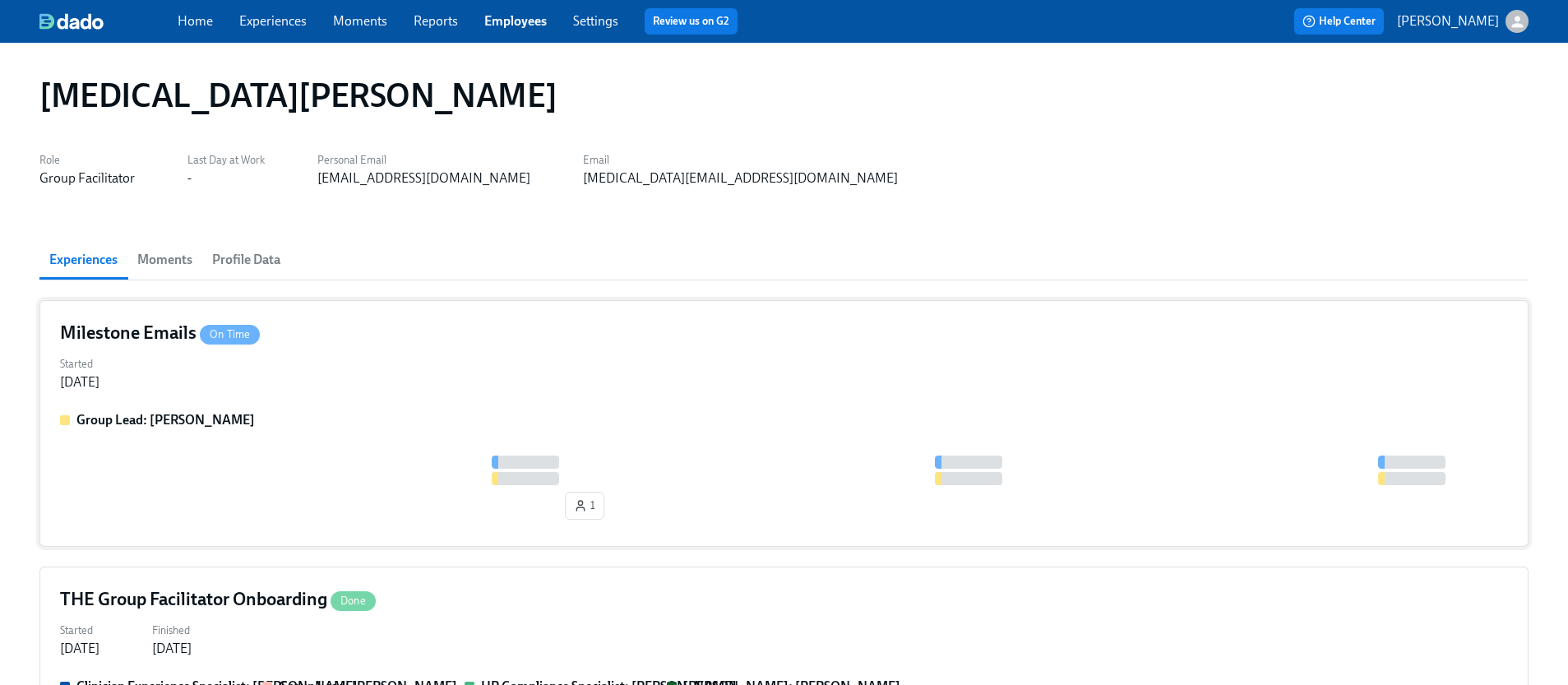
click at [435, 414] on div "Group Lead: [PERSON_NAME]" at bounding box center [784, 420] width 1448 height 18
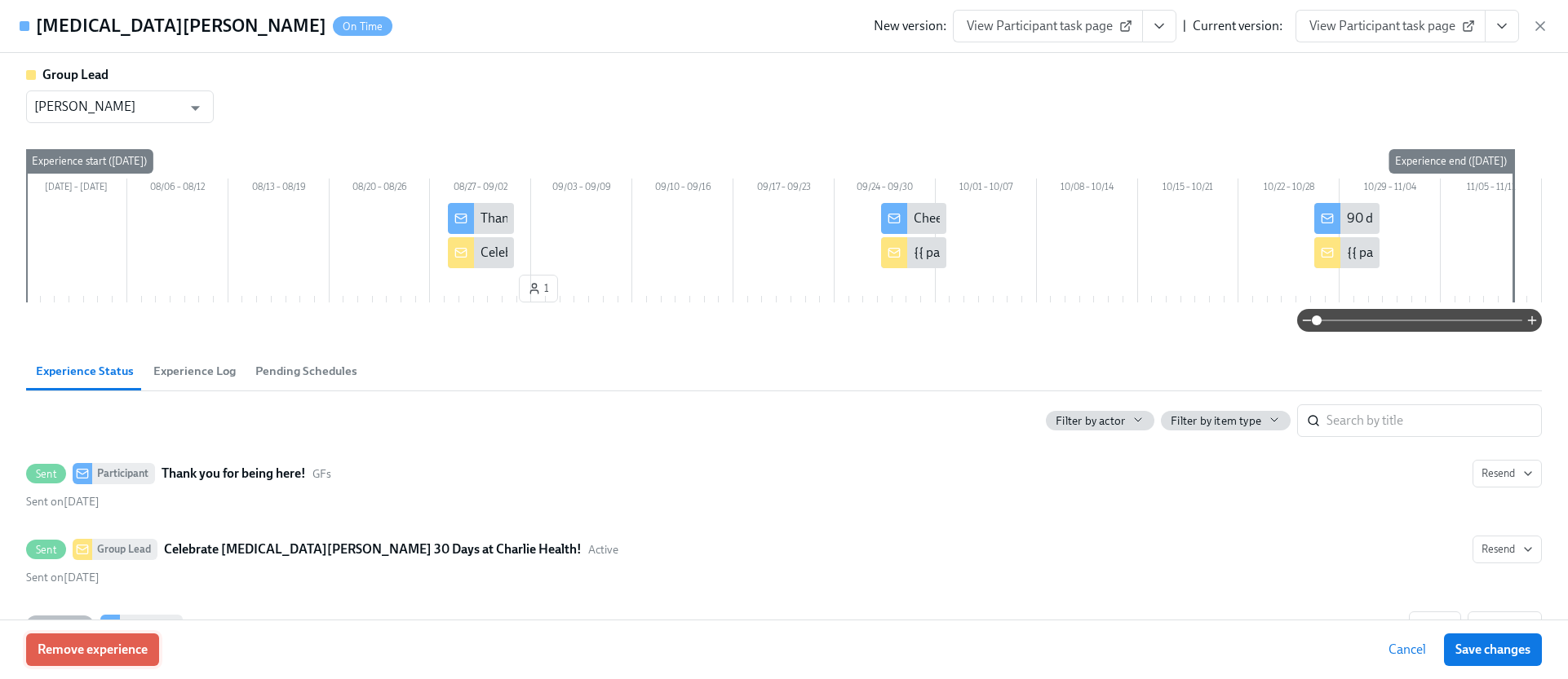
click at [153, 640] on button "Remove experience" at bounding box center [92, 650] width 133 height 33
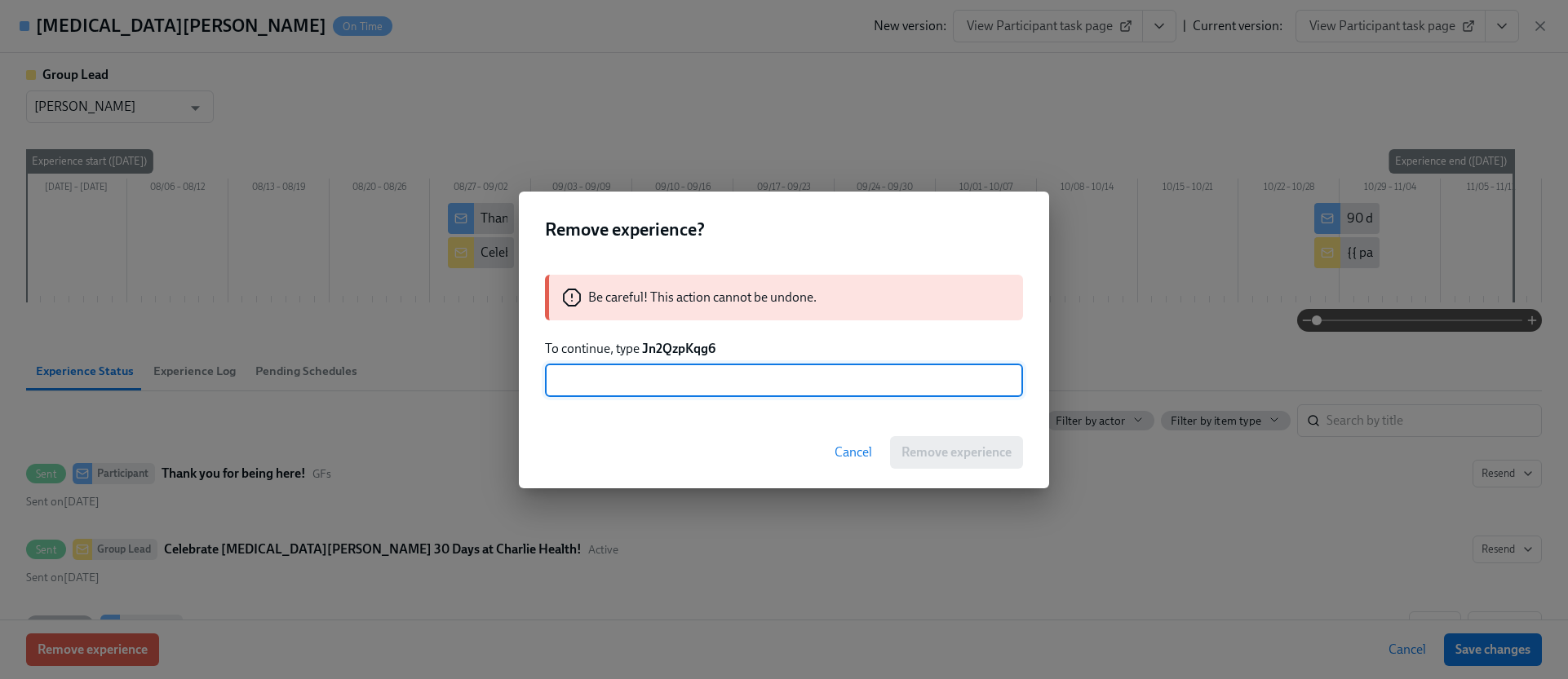
click at [684, 343] on strong "Jn2QzpKqg6" at bounding box center [678, 348] width 73 height 15
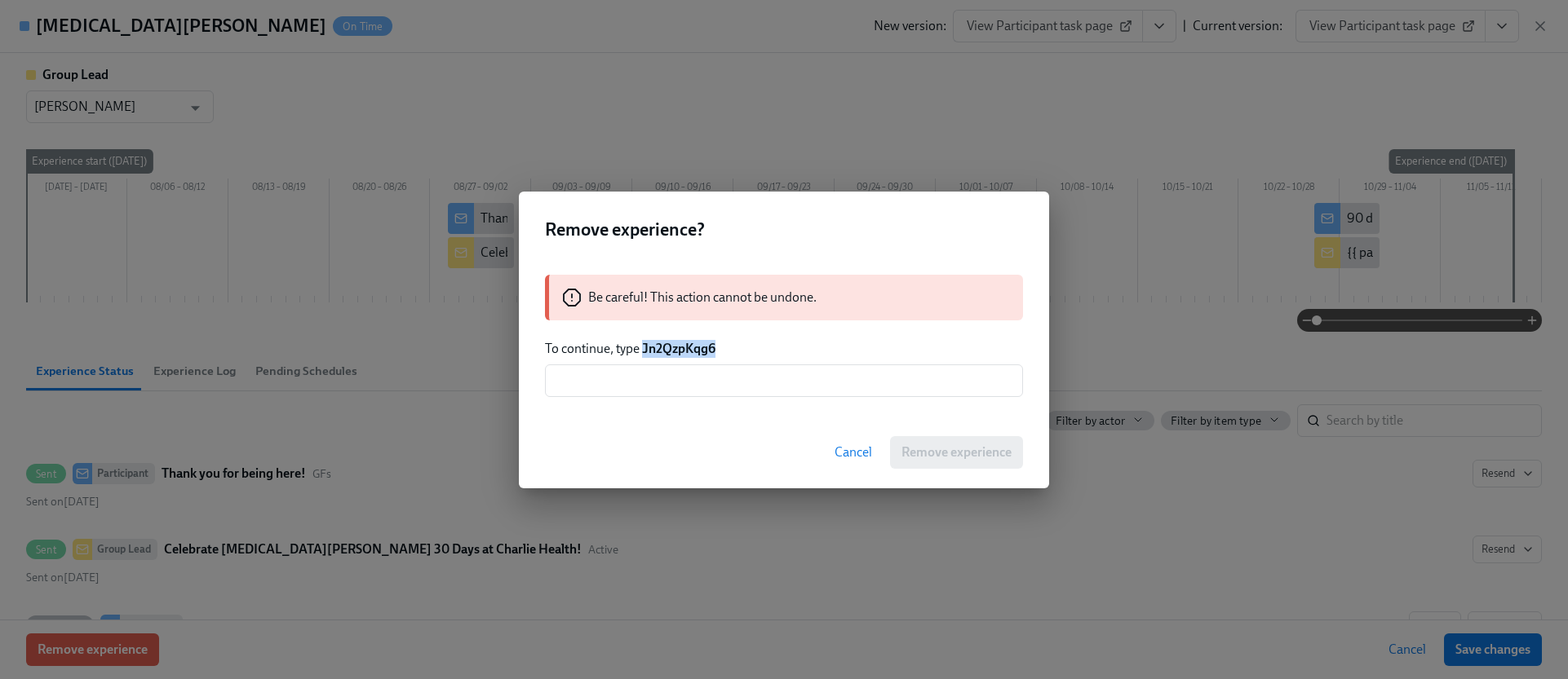
click at [684, 343] on strong "Jn2QzpKqg6" at bounding box center [678, 348] width 73 height 15
click at [685, 383] on input "text" at bounding box center [784, 380] width 478 height 33
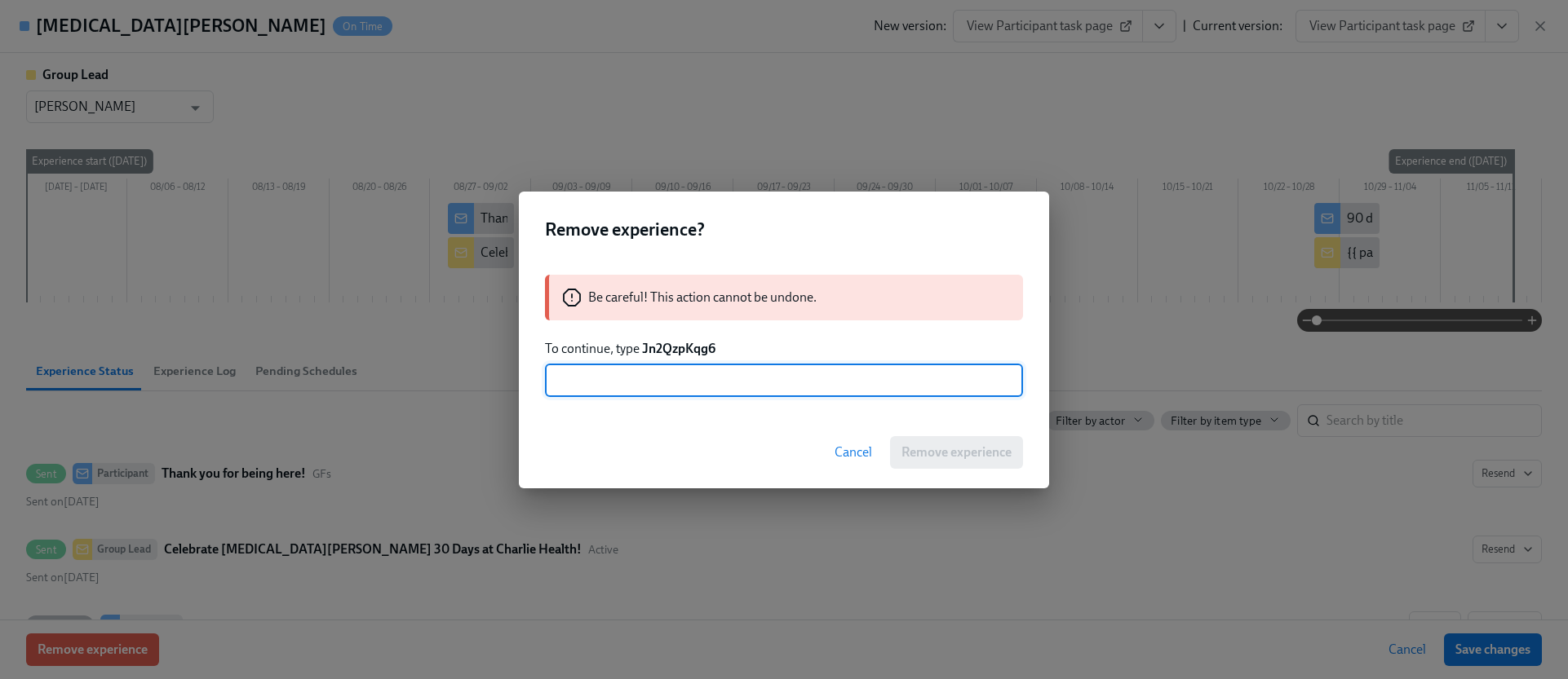
paste input "Jn2QzpKqg6"
type input "Jn2QzpKqg6"
drag, startPoint x: 945, startPoint y: 446, endPoint x: 935, endPoint y: 443, distance: 10.4
click at [945, 446] on span "Remove experience" at bounding box center [956, 453] width 111 height 16
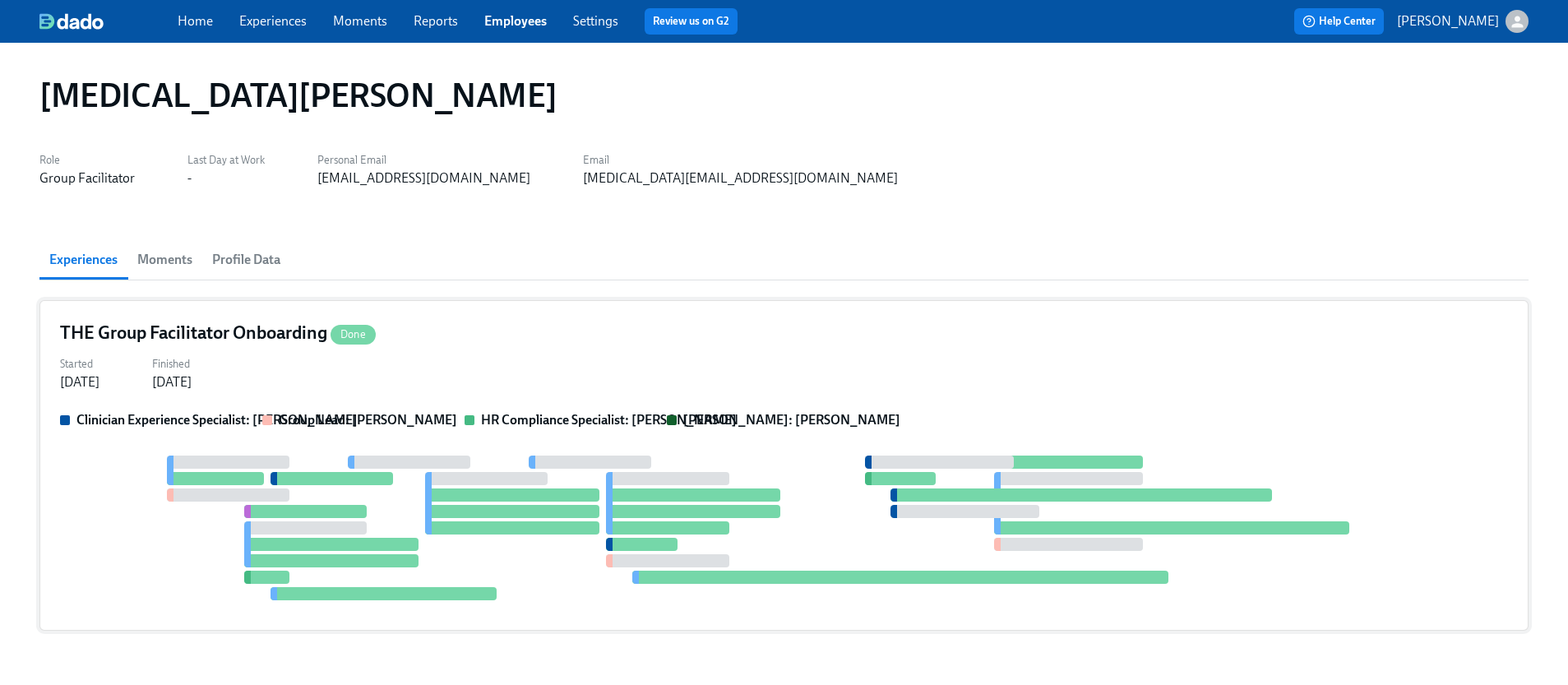
click at [488, 350] on div "THE Group Facilitator Onboarding Done Started [DATE] Finished [DATE] Clinician …" at bounding box center [784, 466] width 1489 height 331
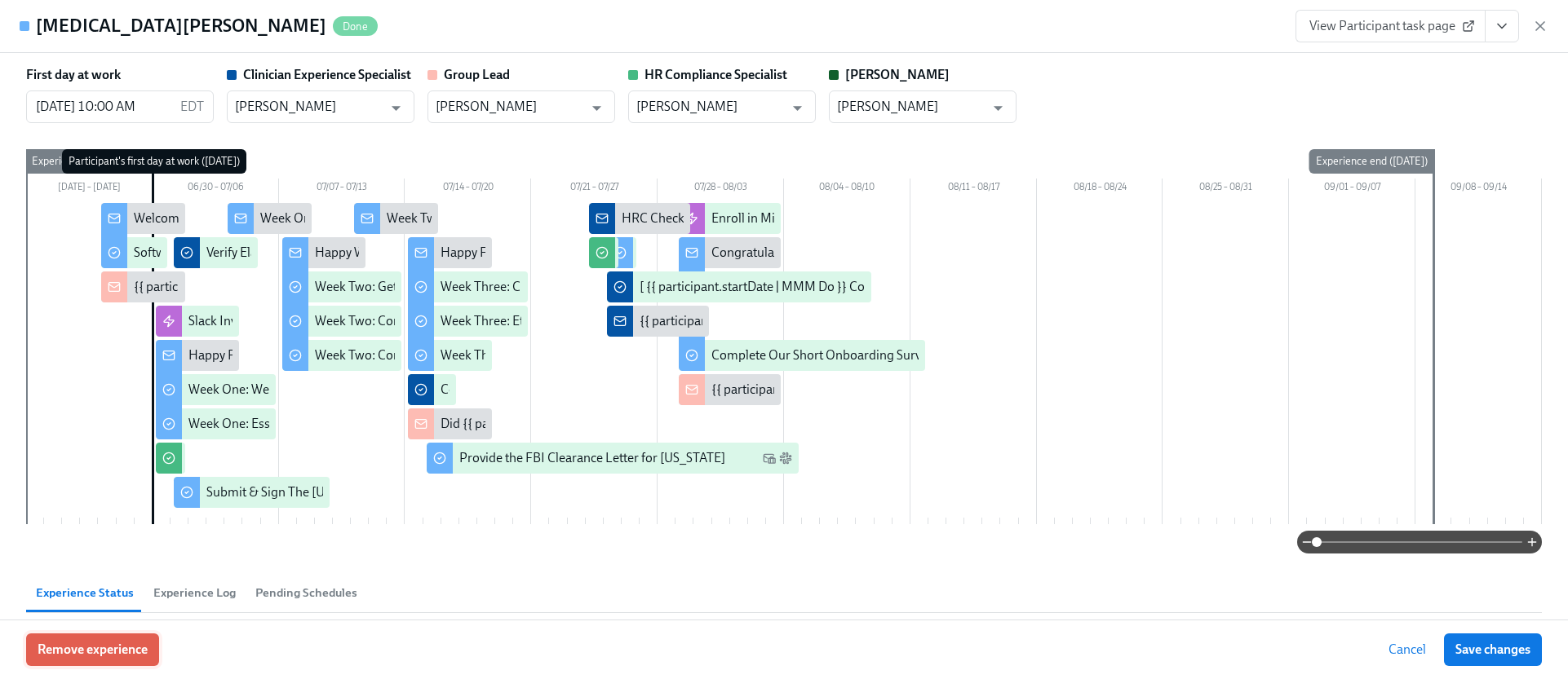
click at [155, 640] on button "Remove experience" at bounding box center [92, 650] width 133 height 33
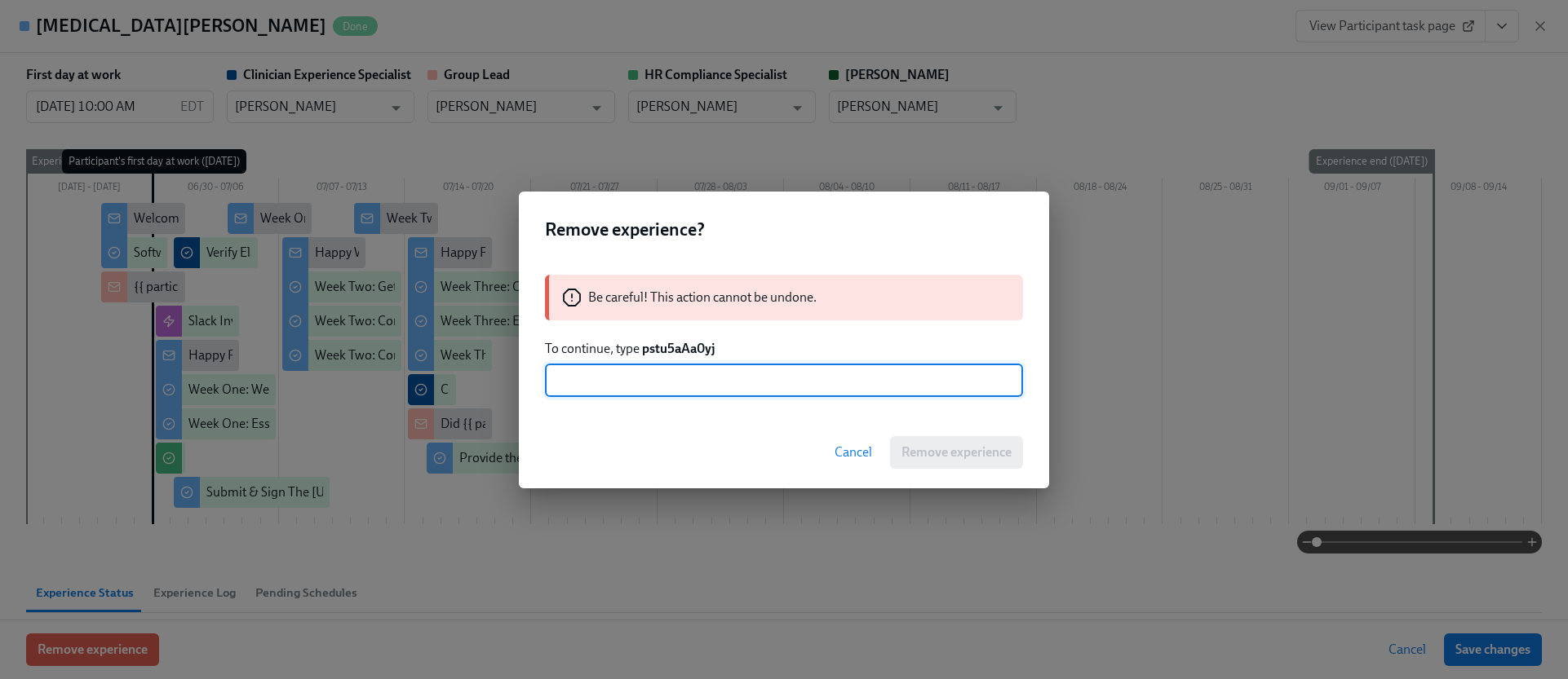
click at [662, 358] on div "Be careful! This action cannot be undone. To continue, type pstu5aAa0yj ​" at bounding box center [784, 335] width 530 height 161
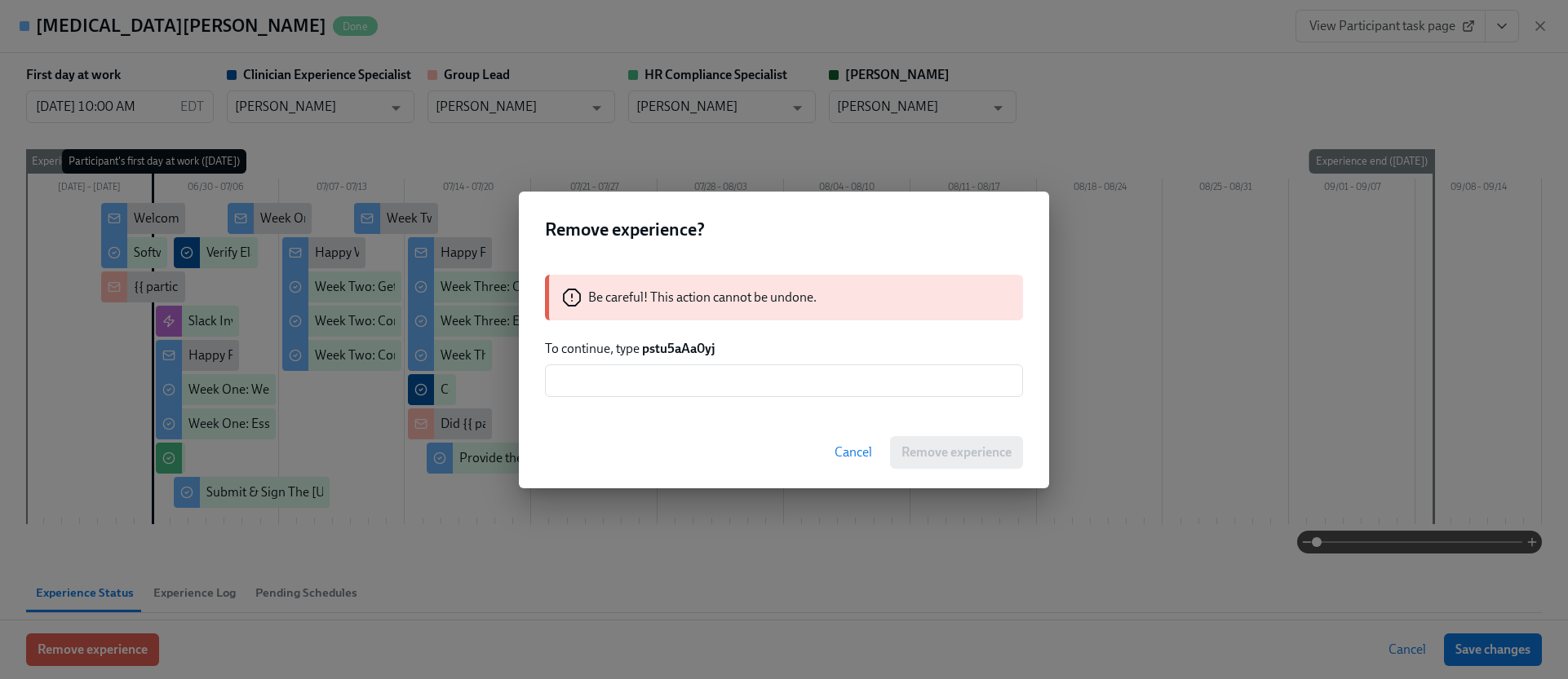
click at [662, 348] on strong "pstu5aAa0yj" at bounding box center [678, 348] width 73 height 15
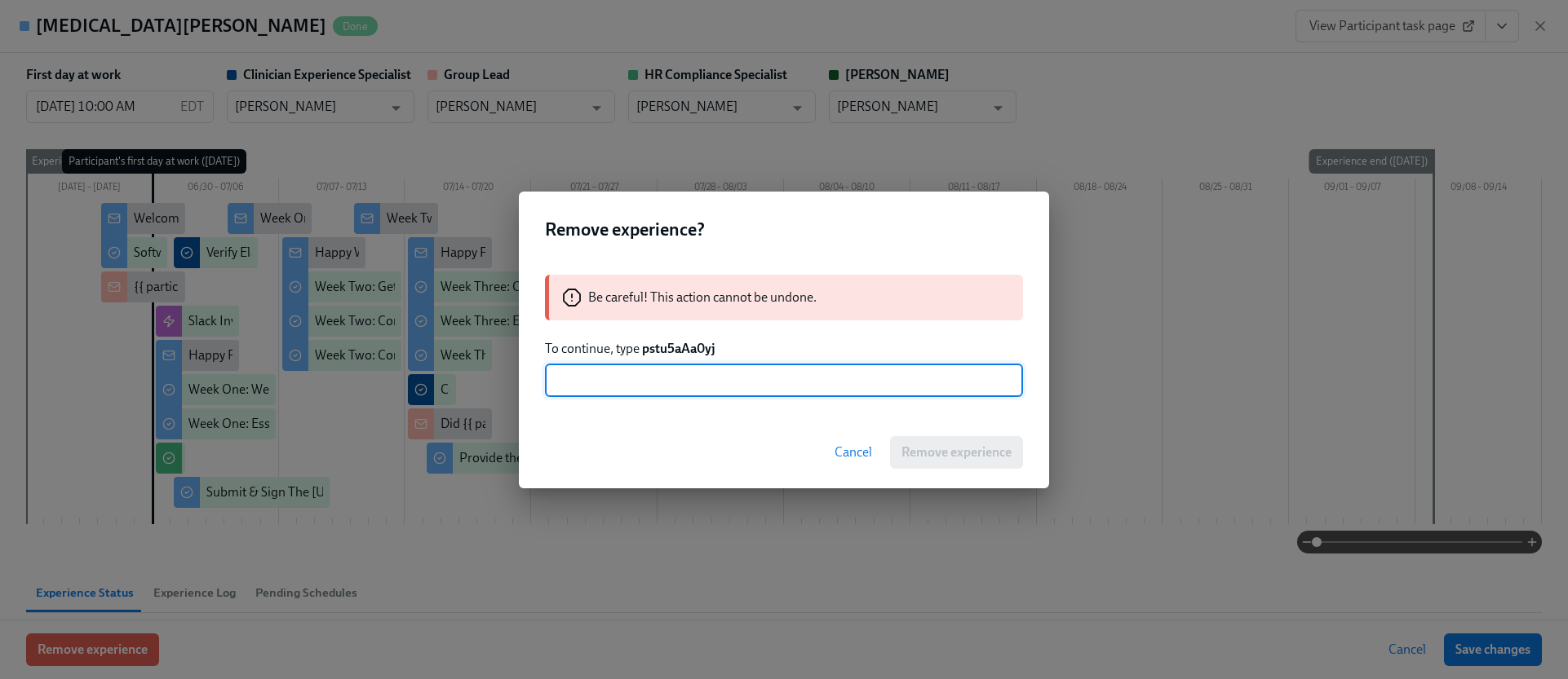
click at [689, 379] on input "text" at bounding box center [784, 380] width 478 height 33
paste input "pstu5aAa0yj"
type input "pstu5aAa0yj"
click at [936, 446] on span "Remove experience" at bounding box center [956, 453] width 111 height 16
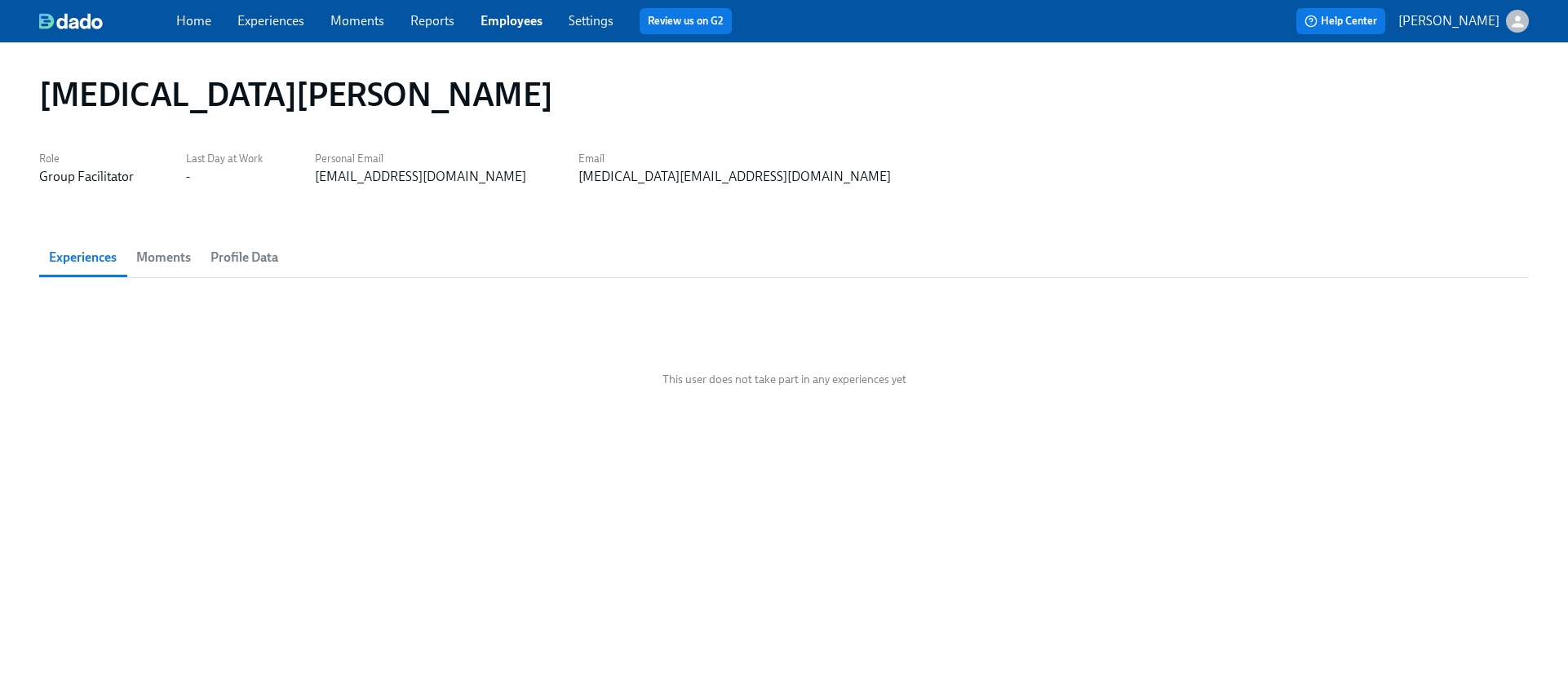
click at [179, 87] on h1 "[MEDICAL_DATA][PERSON_NAME]" at bounding box center [296, 94] width 513 height 39
click at [262, 96] on div "[MEDICAL_DATA][PERSON_NAME]" at bounding box center [784, 94] width 1490 height 39
drag, startPoint x: 228, startPoint y: 93, endPoint x: 45, endPoint y: 91, distance: 183.0
click at [45, 91] on div "[MEDICAL_DATA][PERSON_NAME]" at bounding box center [784, 94] width 1490 height 39
